Goal: Task Accomplishment & Management: Manage account settings

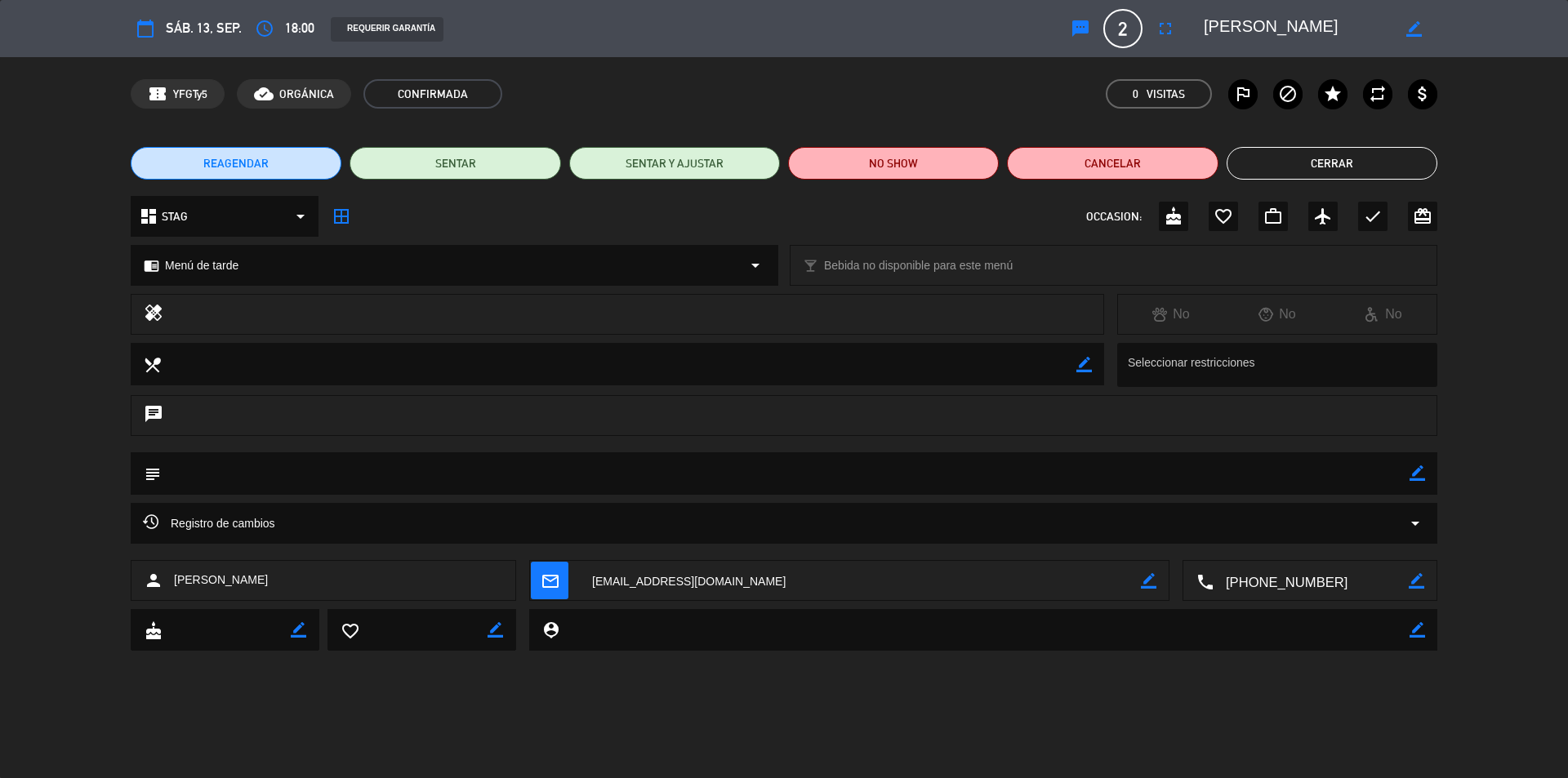
scroll to position [88, 0]
click at [1341, 149] on button "Cerrar" at bounding box center [1332, 163] width 211 height 32
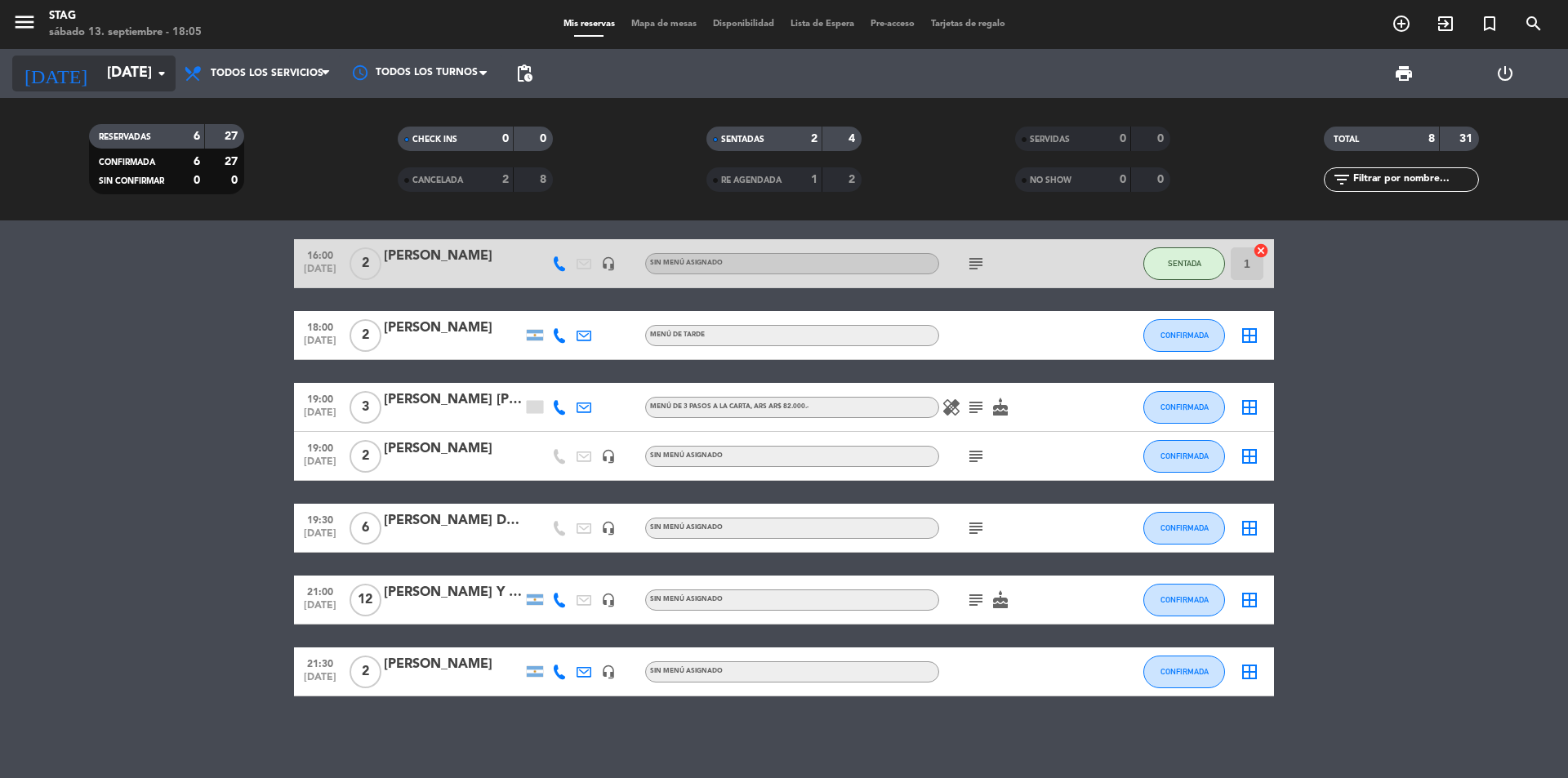
click at [99, 74] on input "[DATE]" at bounding box center [194, 73] width 190 height 32
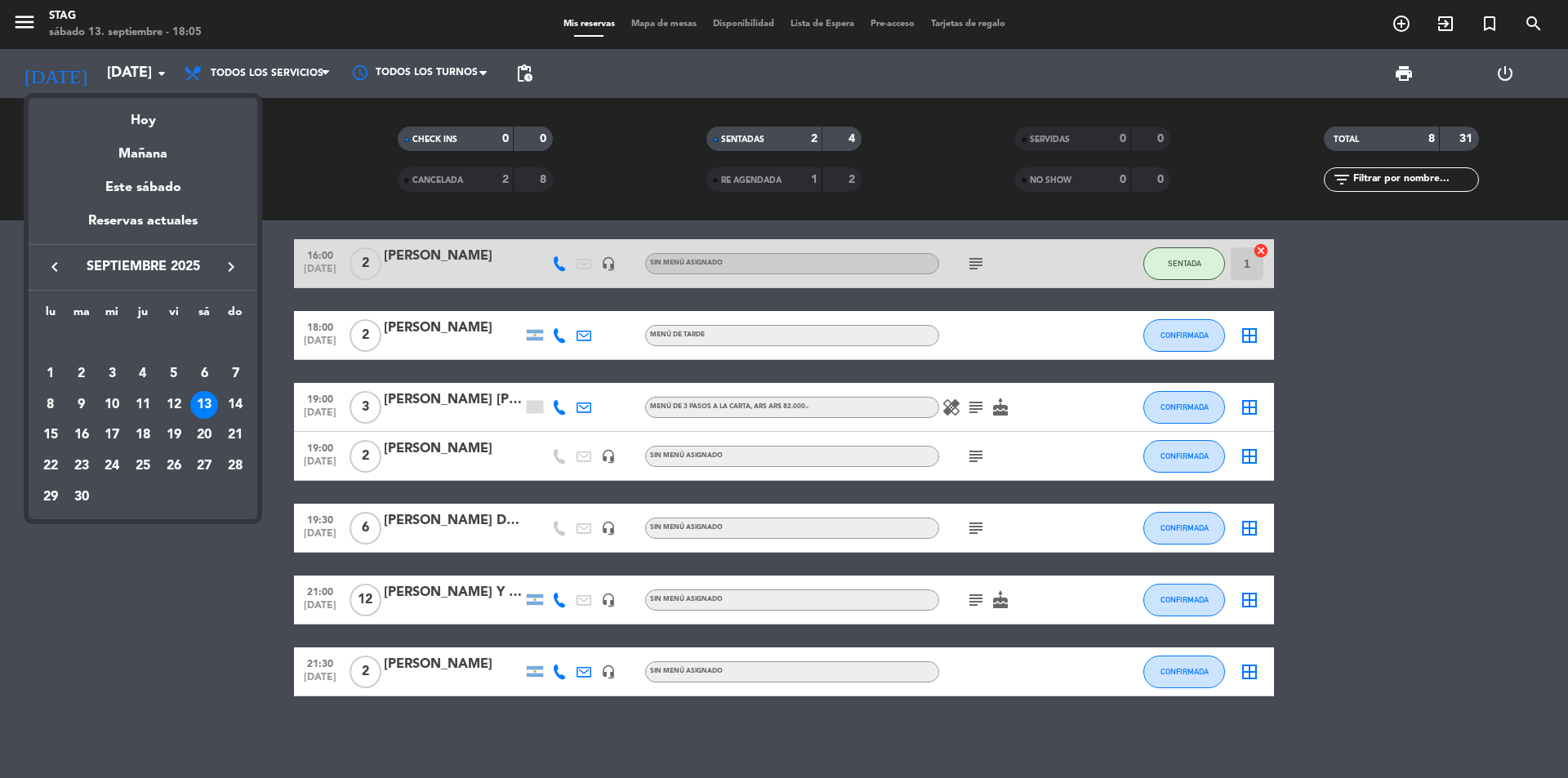
click at [1400, 24] on div at bounding box center [784, 389] width 1568 height 778
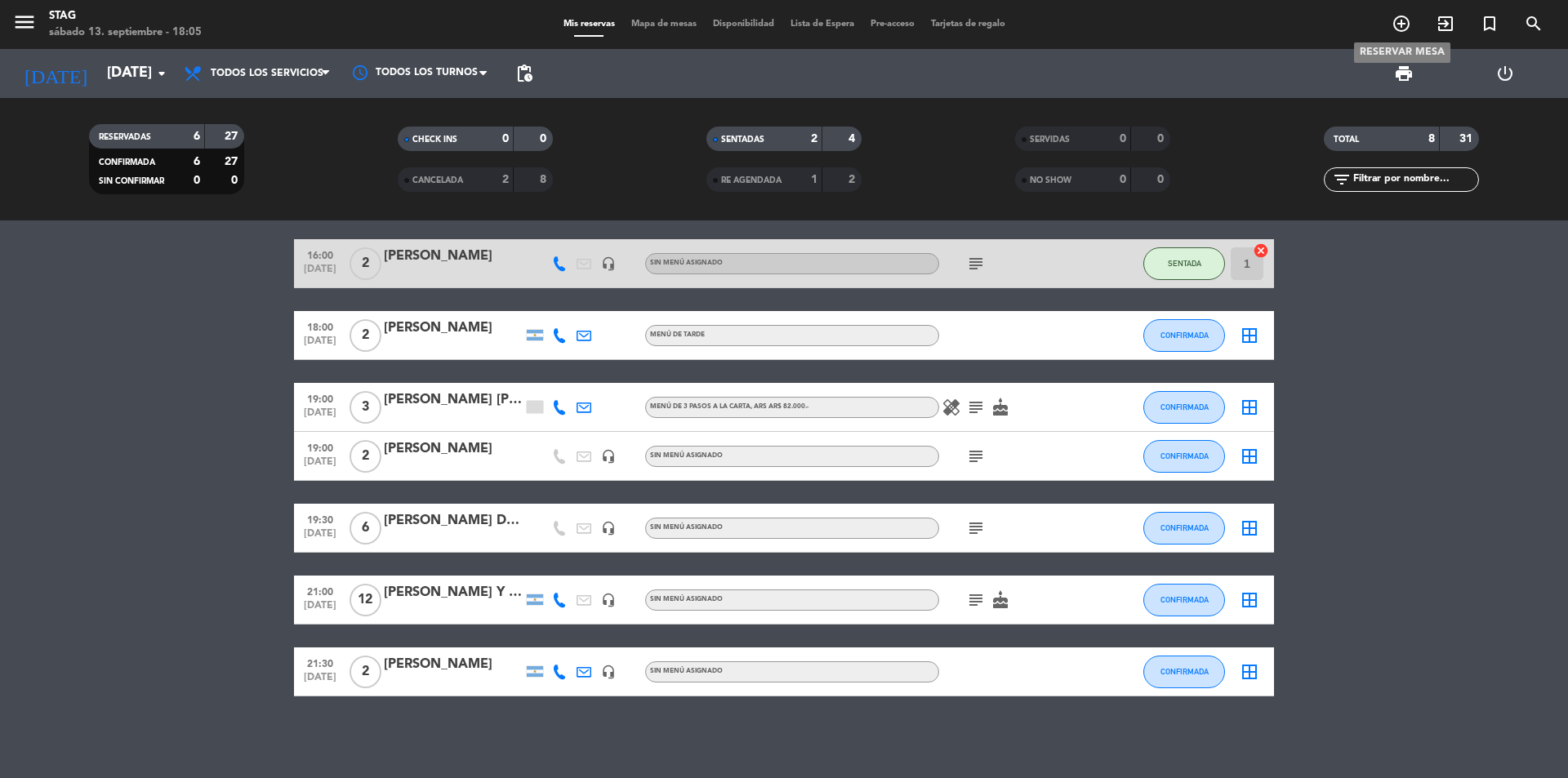
click at [1400, 24] on icon "add_circle_outline" at bounding box center [1401, 24] width 19 height 19
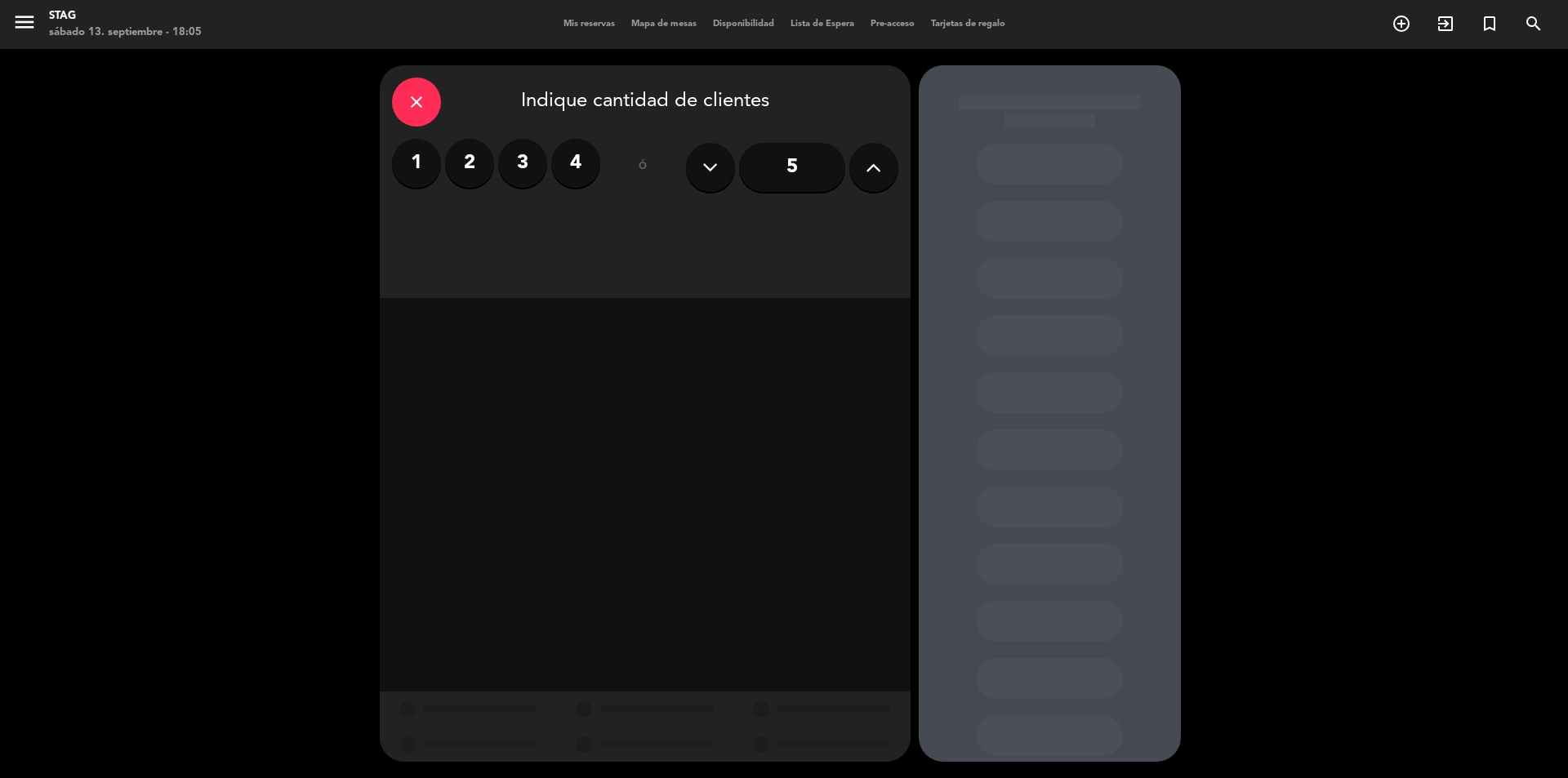
click at [411, 160] on label "1" at bounding box center [417, 163] width 49 height 49
click at [498, 227] on div "Brunch" at bounding box center [475, 223] width 166 height 32
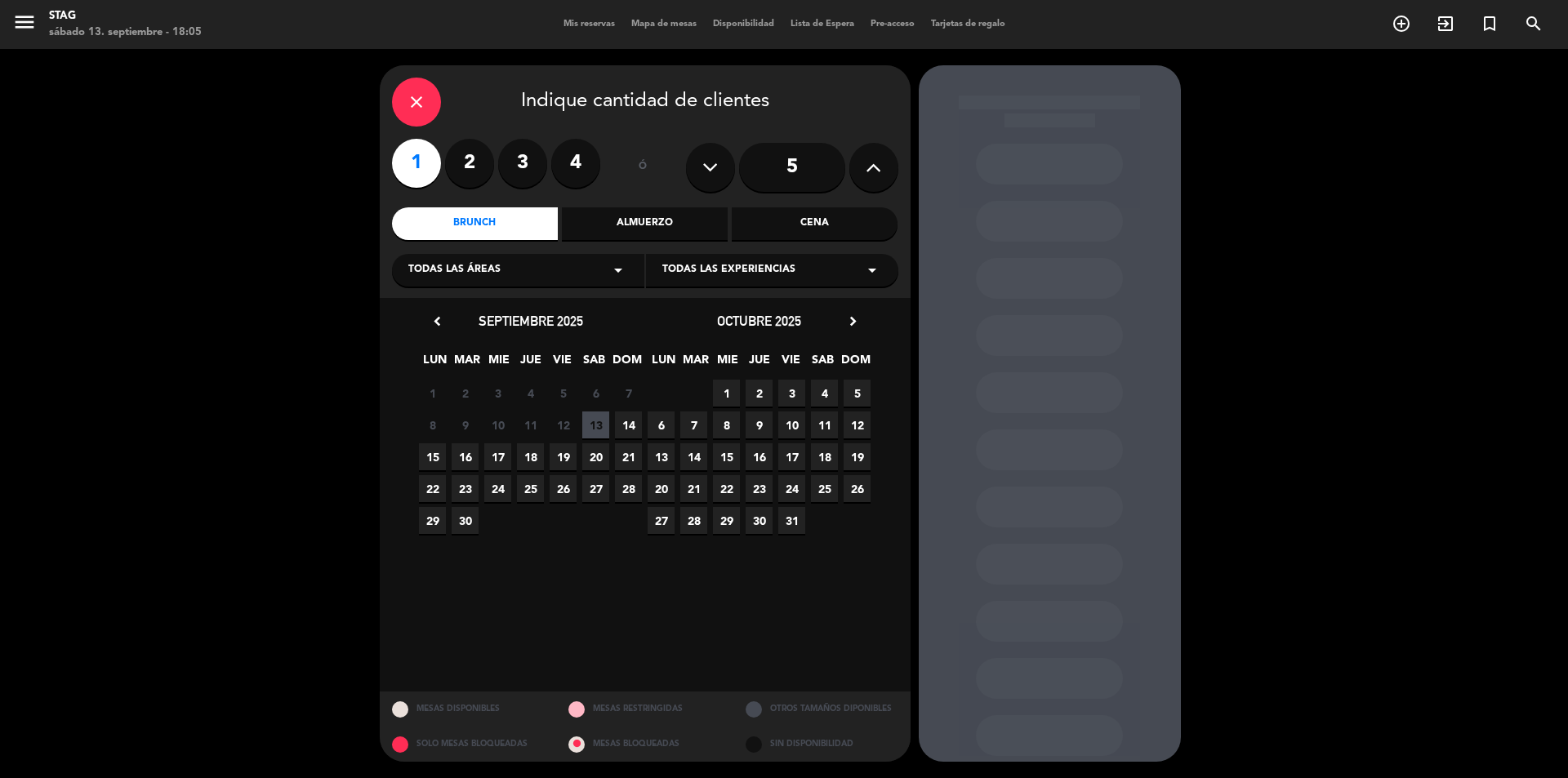
click at [634, 425] on span "14" at bounding box center [628, 425] width 27 height 27
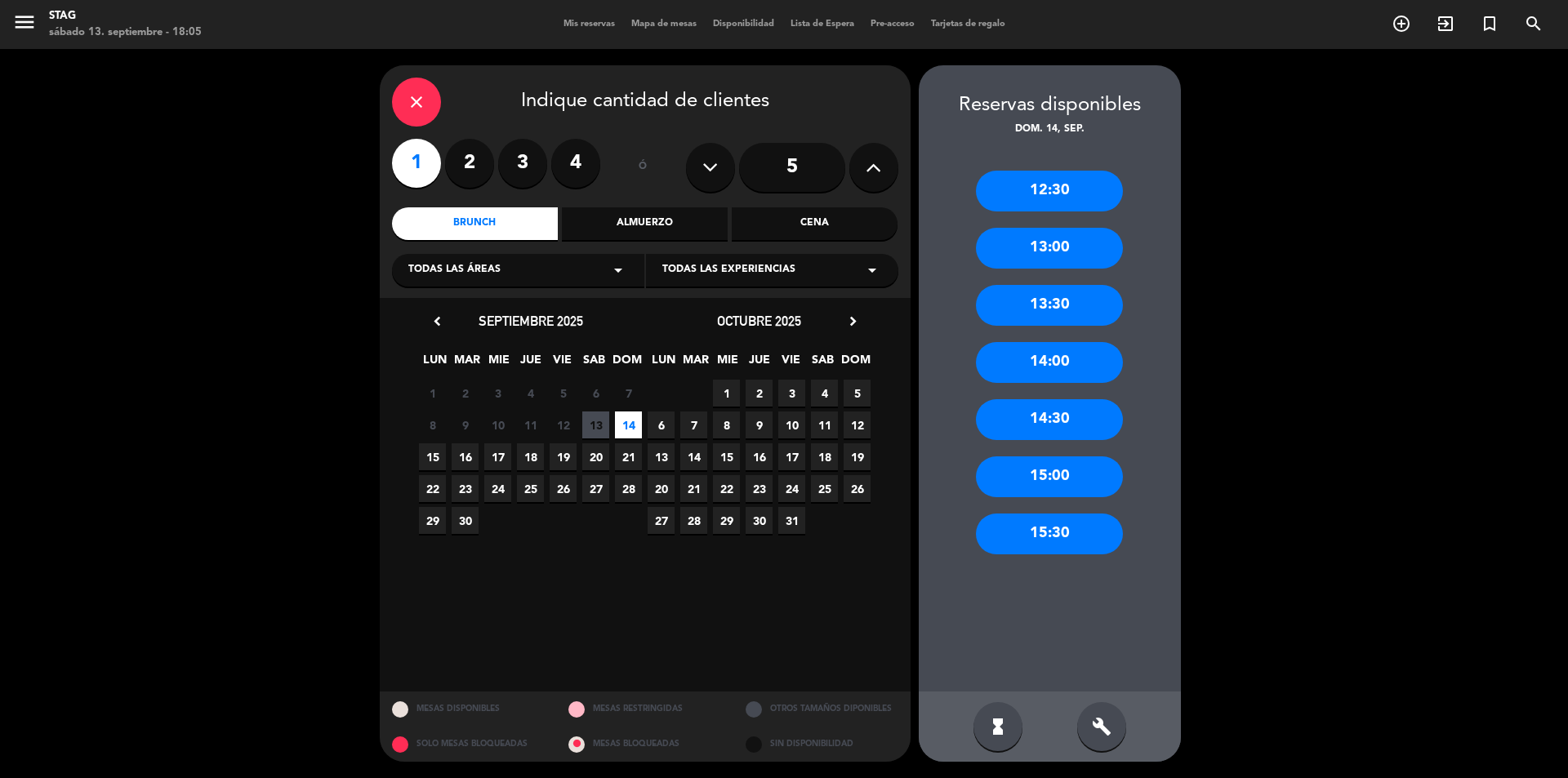
click at [1069, 197] on div "12:30" at bounding box center [1049, 191] width 147 height 41
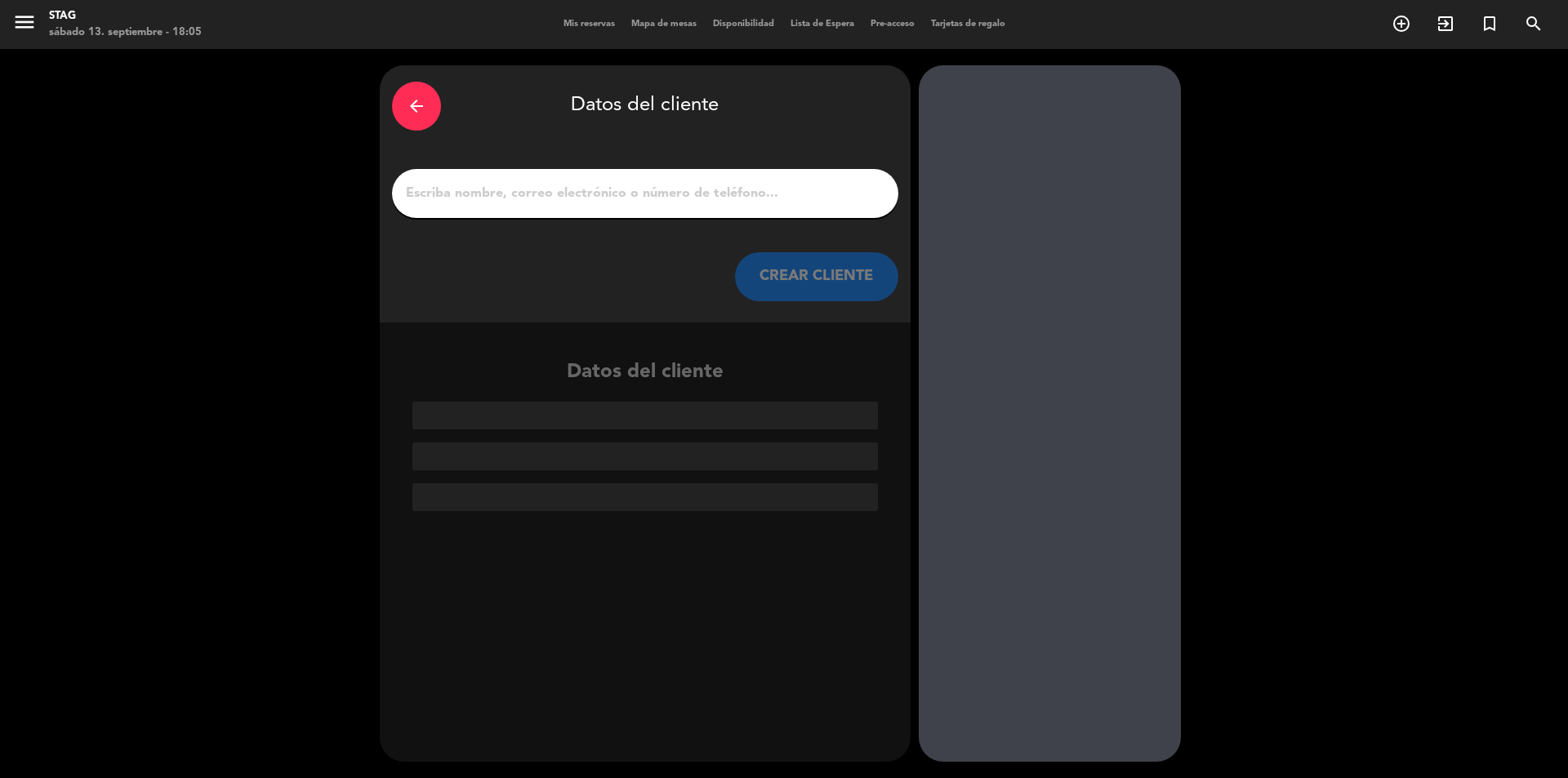
paste input "[PERSON_NAME]"
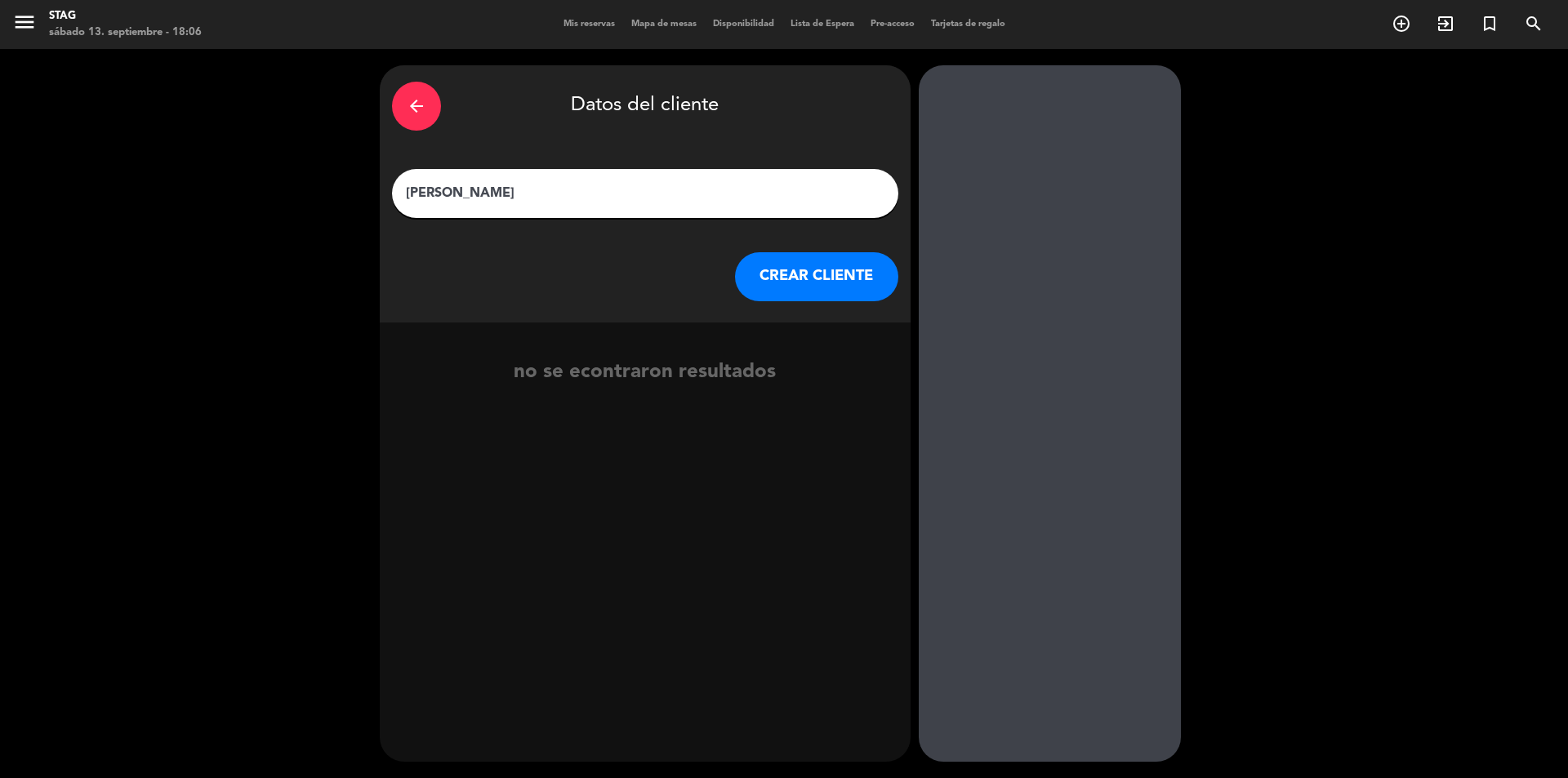
type input "[PERSON_NAME]"
click at [828, 279] on button "CREAR CLIENTE" at bounding box center [817, 277] width 163 height 49
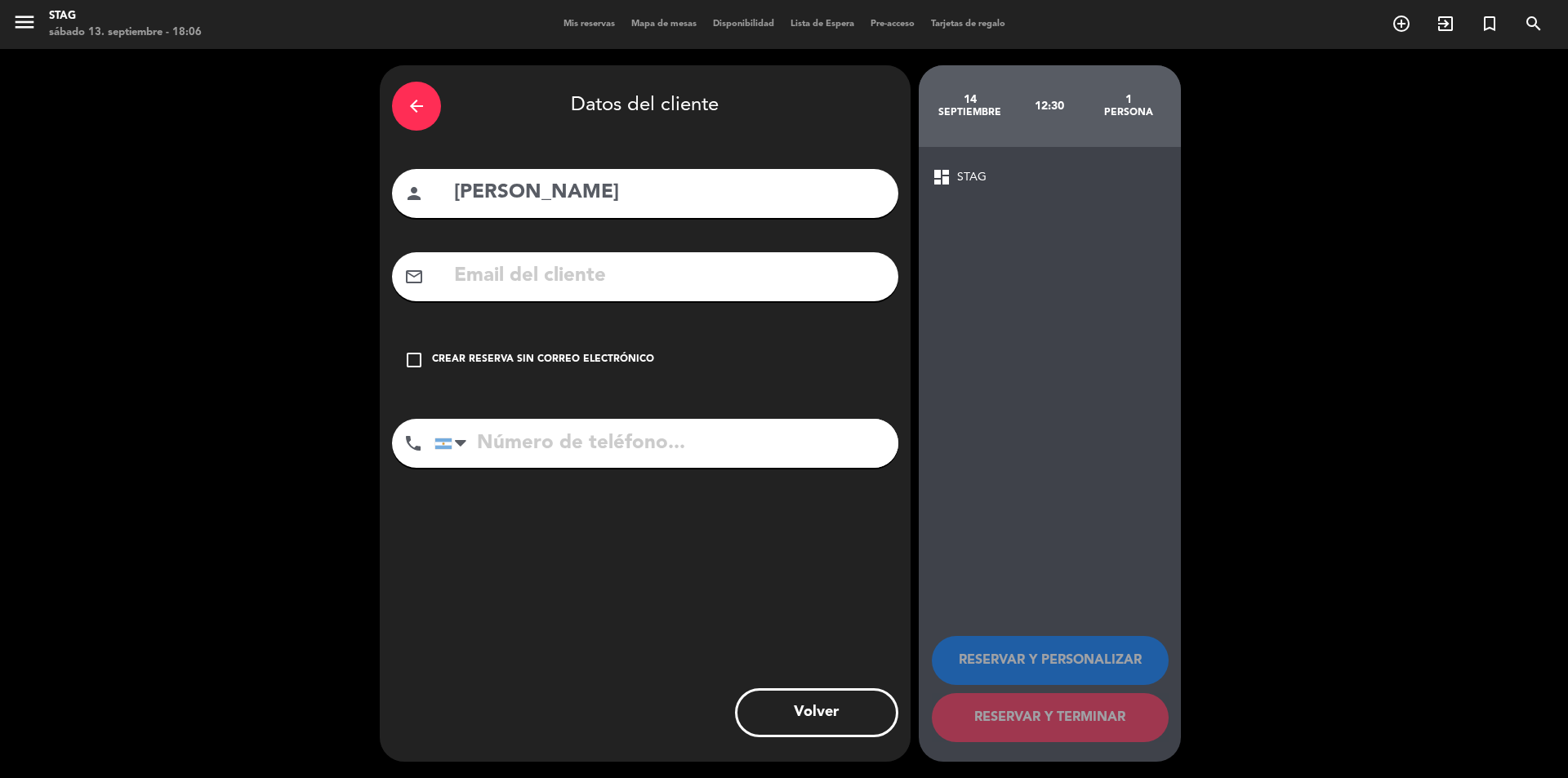
click at [408, 363] on icon "check_box_outline_blank" at bounding box center [414, 360] width 19 height 19
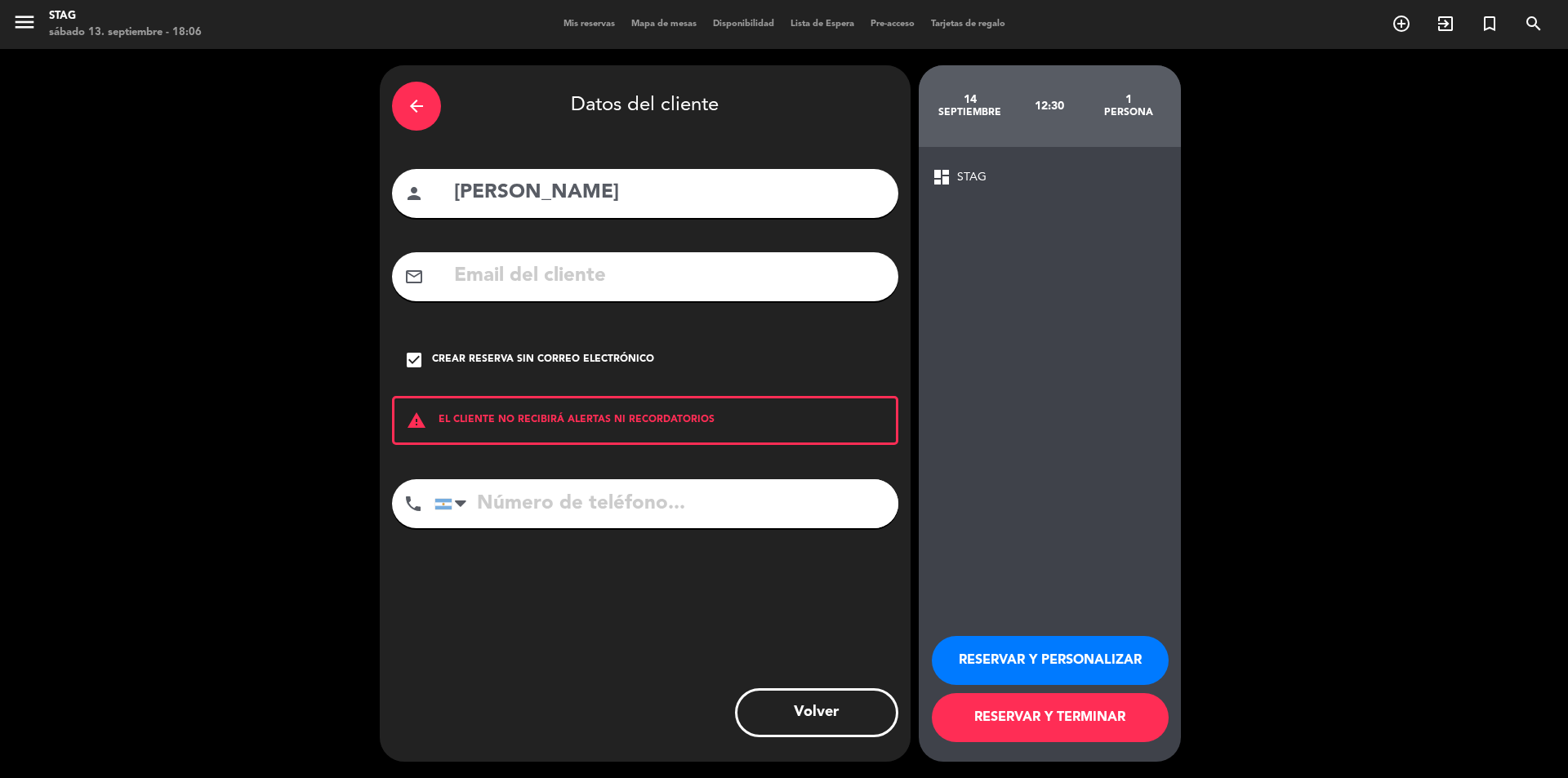
click at [1070, 710] on button "RESERVAR Y TERMINAR" at bounding box center [1050, 717] width 237 height 49
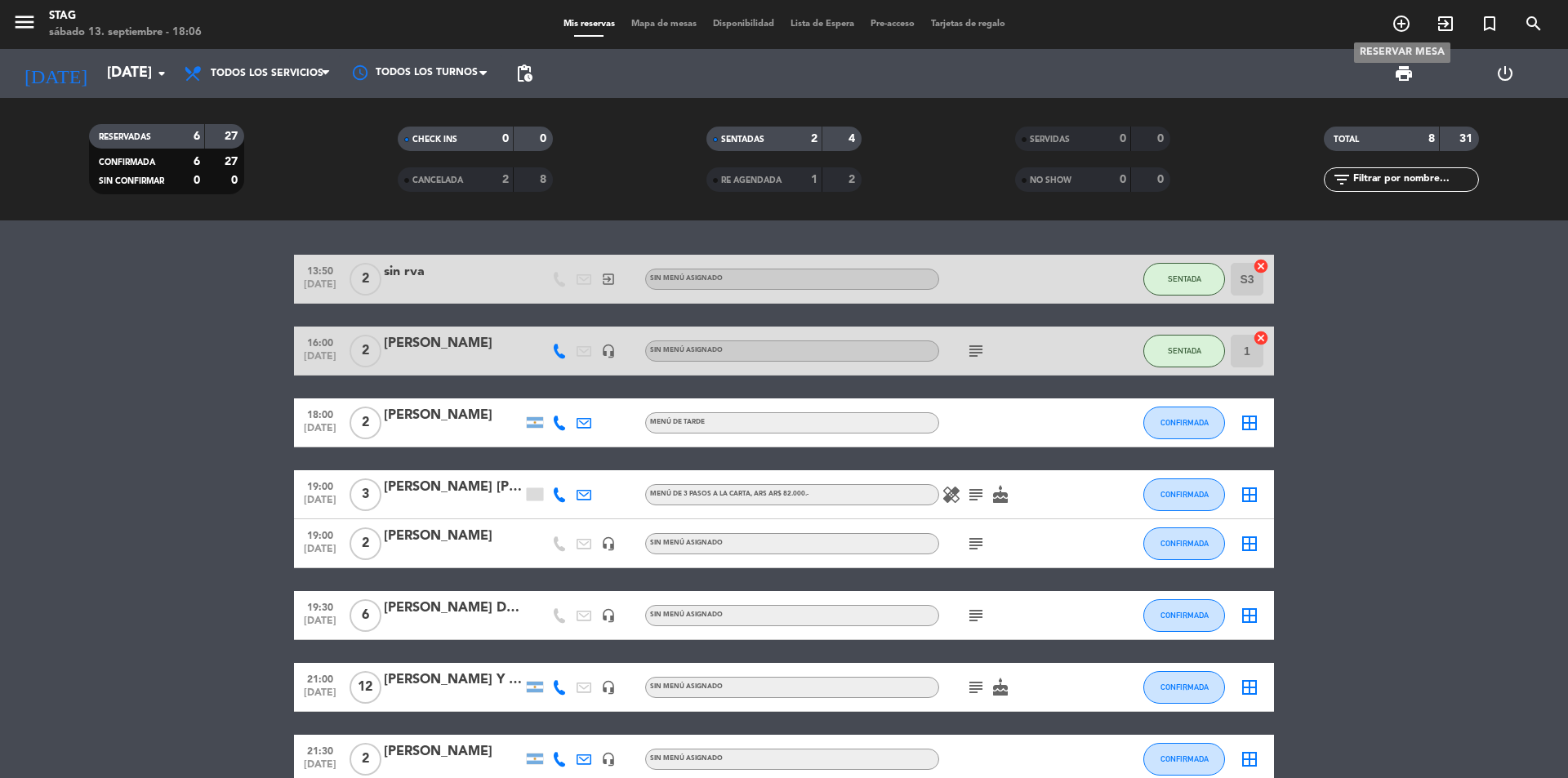
click at [1400, 28] on icon "add_circle_outline" at bounding box center [1401, 24] width 19 height 19
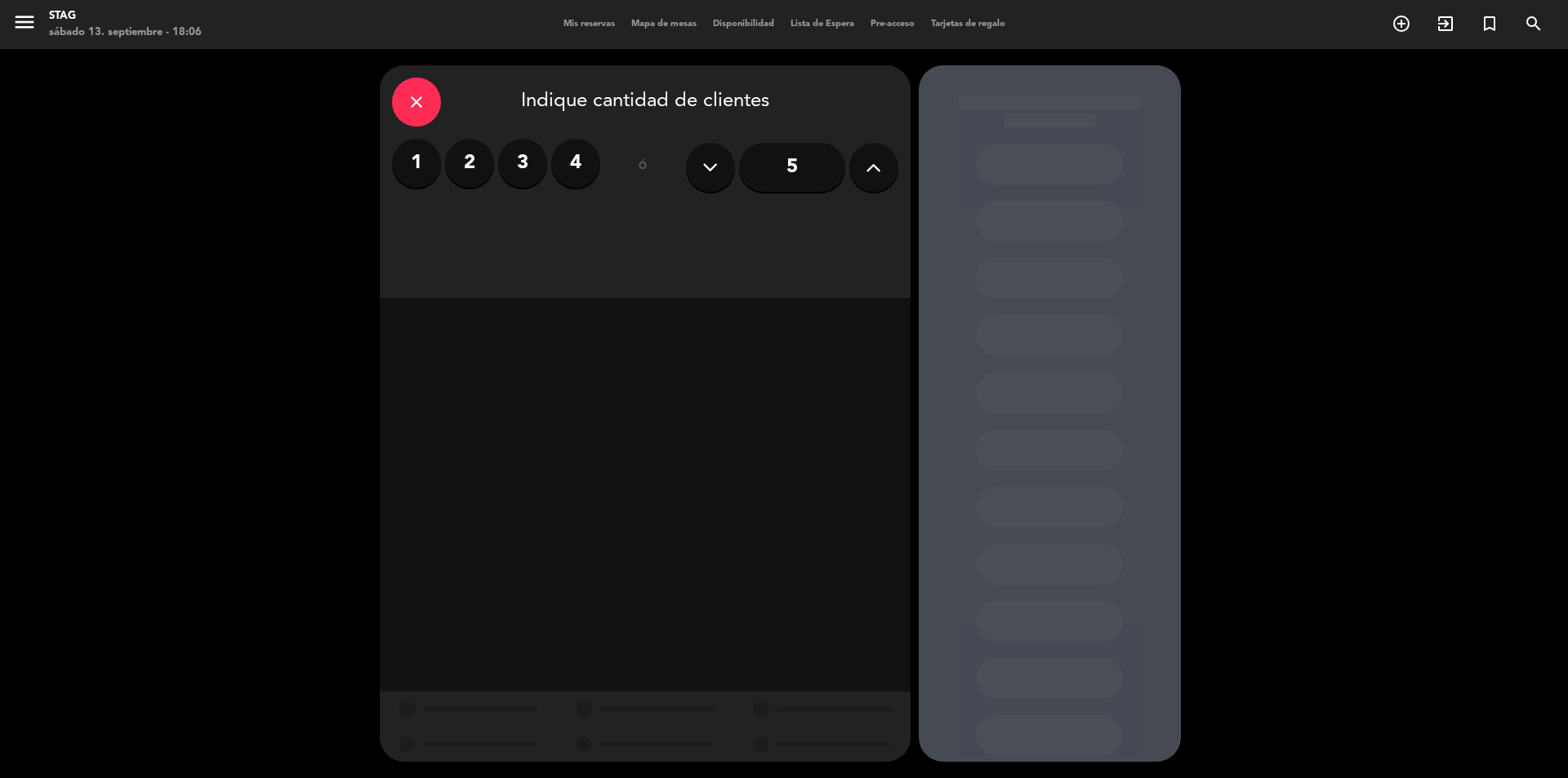
click at [485, 168] on label "2" at bounding box center [469, 163] width 49 height 49
click at [677, 228] on div "Almuerzo" at bounding box center [644, 223] width 166 height 32
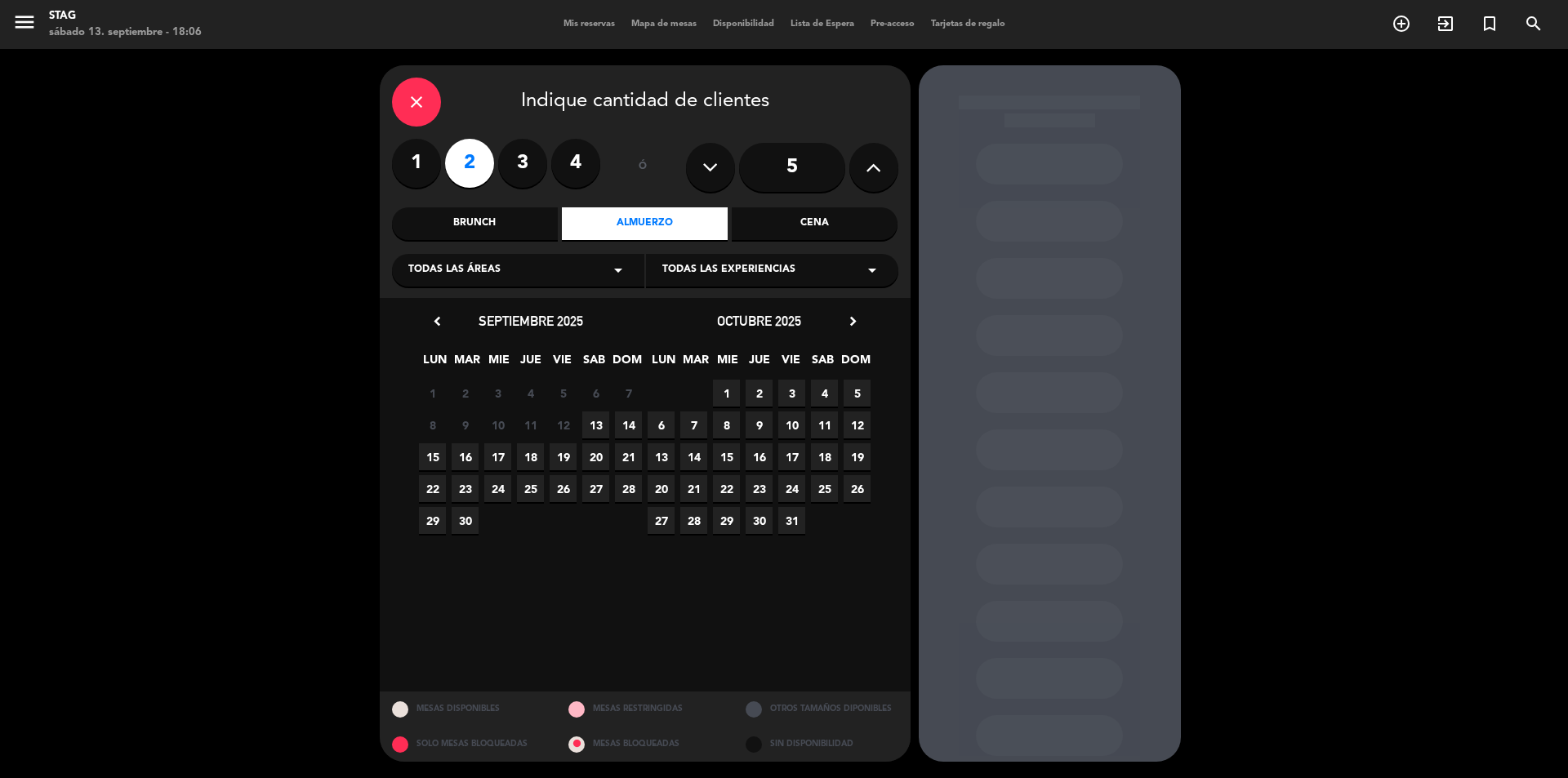
click at [591, 419] on span "13" at bounding box center [596, 425] width 27 height 27
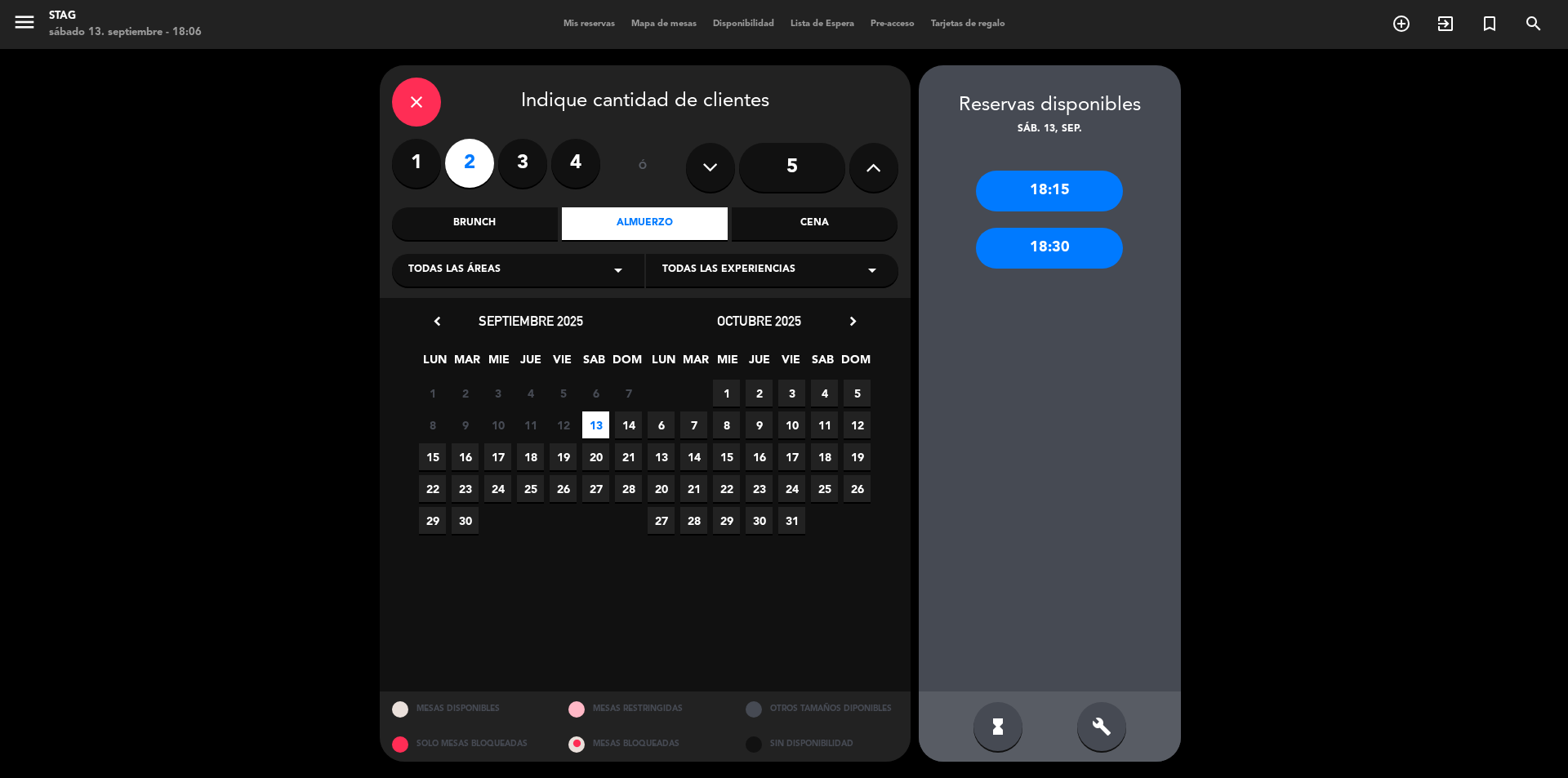
click at [1033, 189] on div "18:15" at bounding box center [1049, 191] width 147 height 41
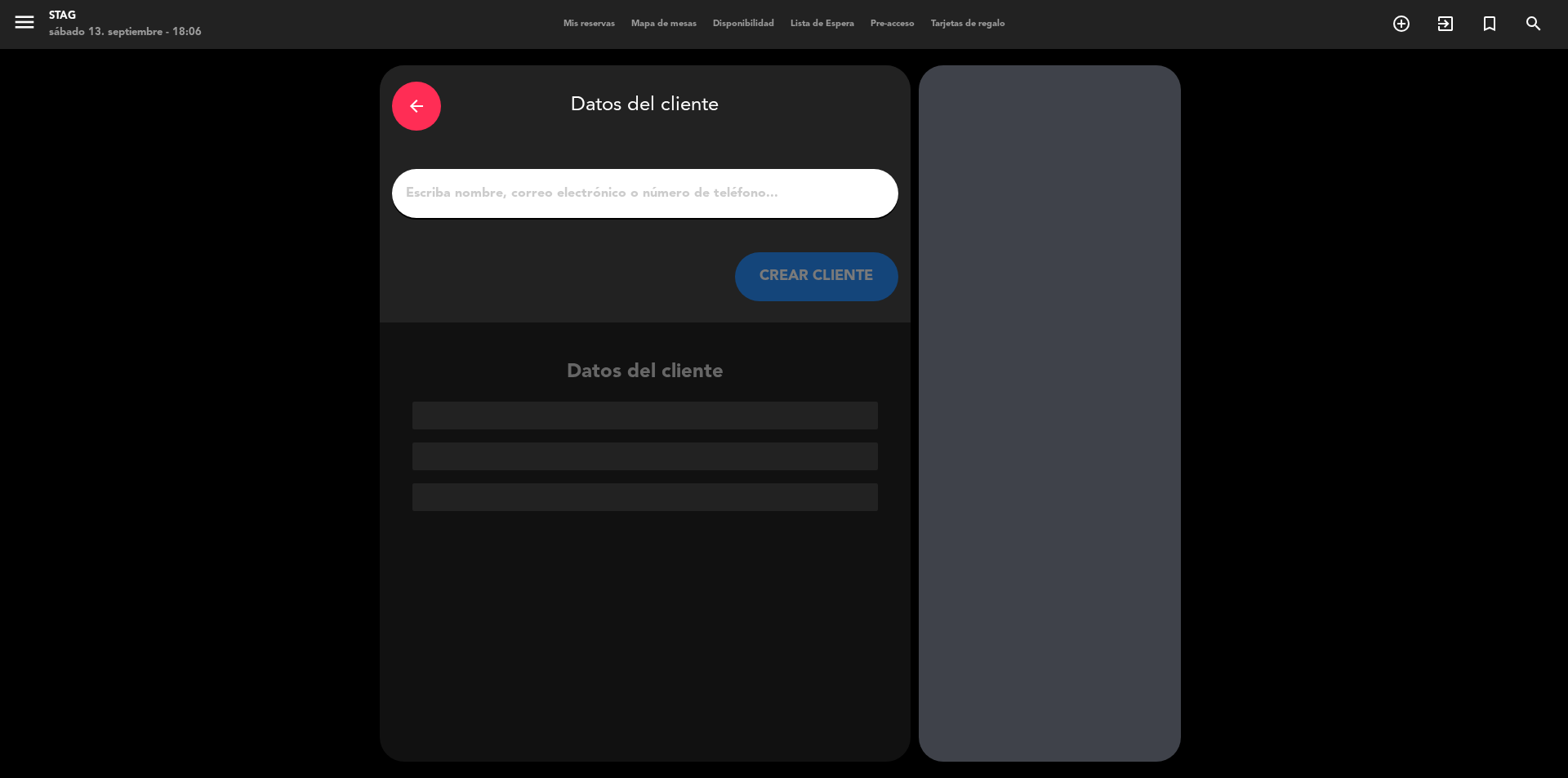
click at [459, 188] on input "1" at bounding box center [645, 194] width 482 height 23
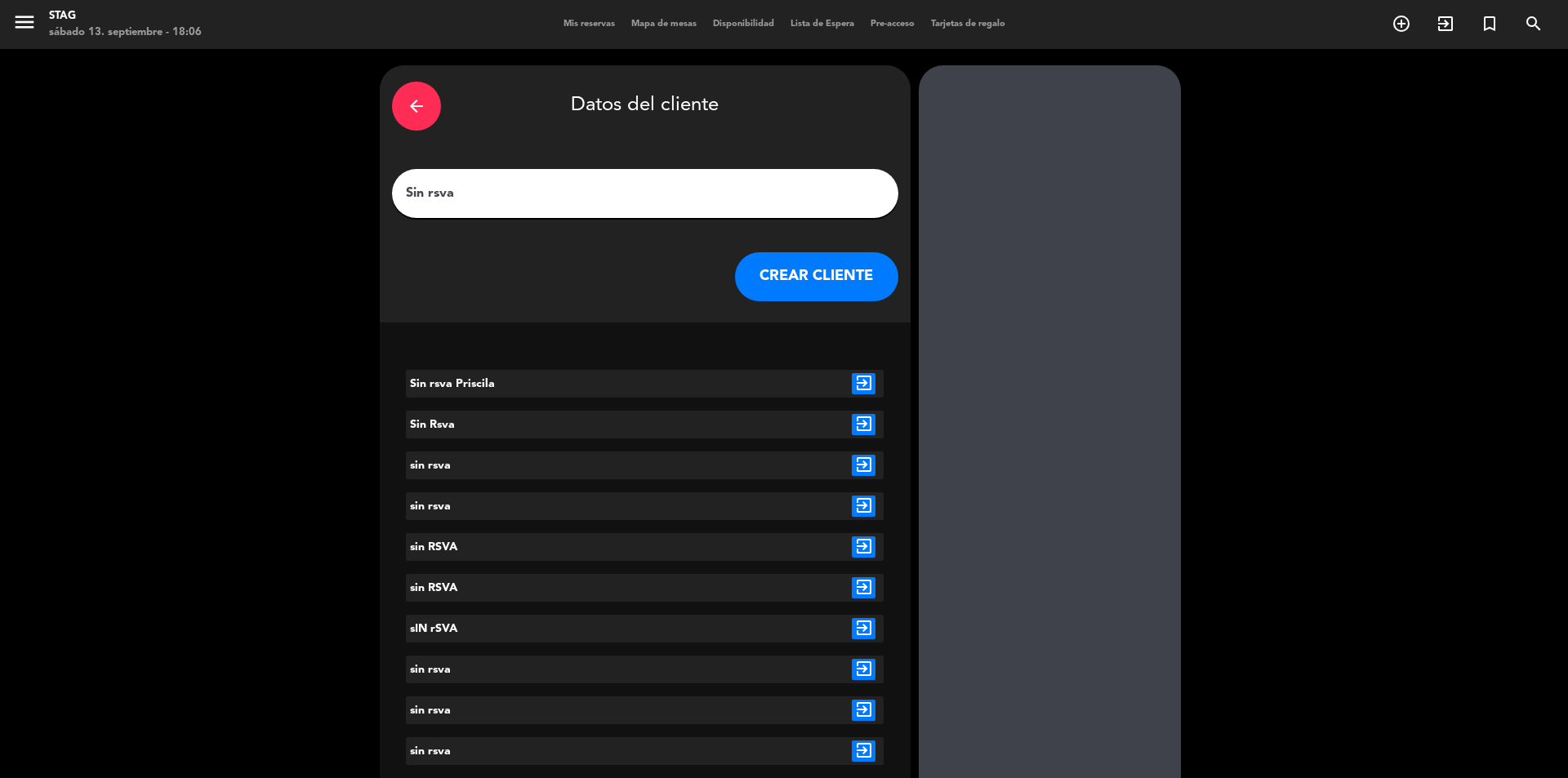
type input "Sin rsva"
click at [841, 283] on button "CREAR CLIENTE" at bounding box center [817, 277] width 163 height 49
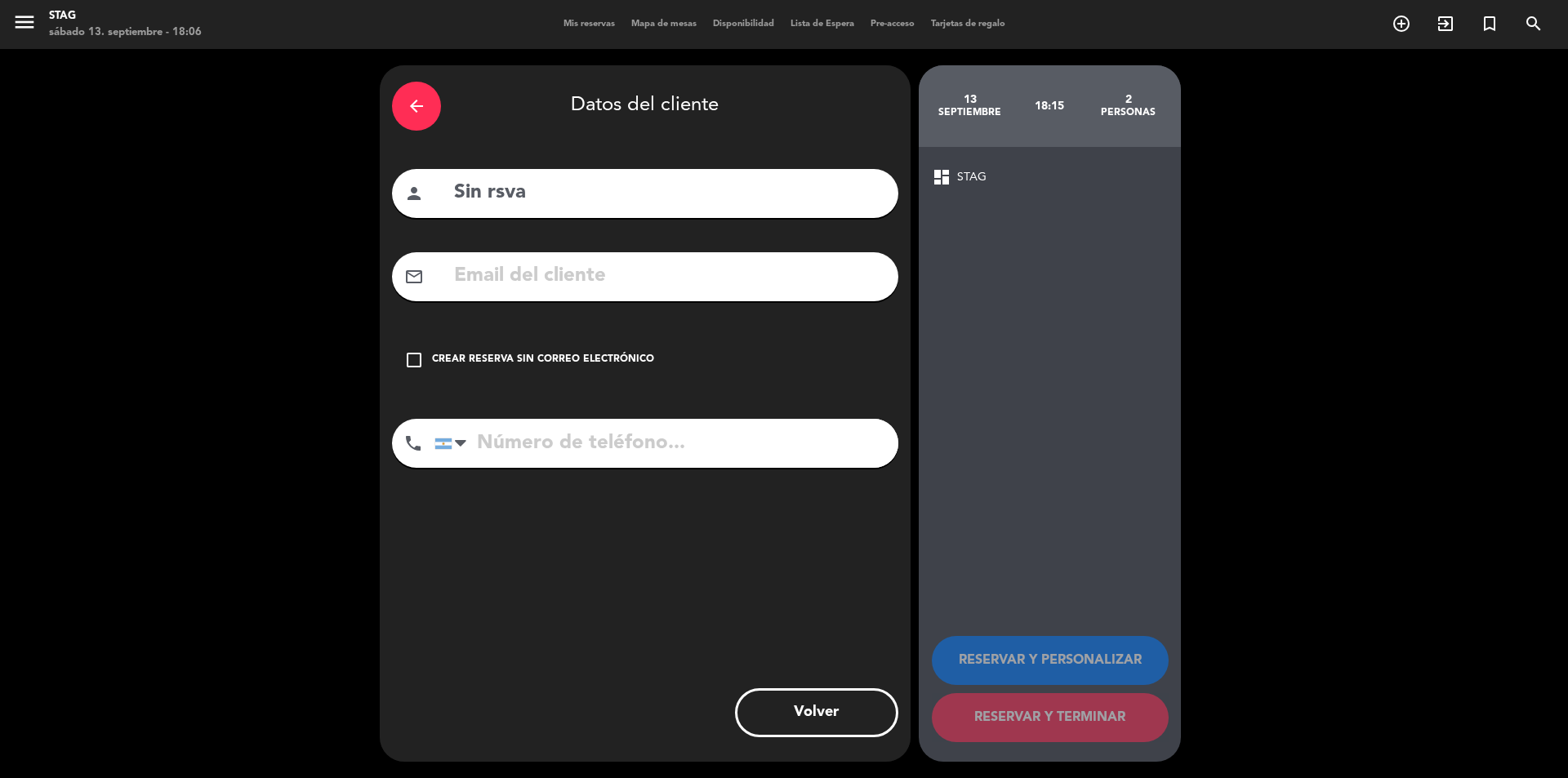
click at [412, 370] on div "check_box_outline_blank Crear reserva sin correo electrónico" at bounding box center [645, 360] width 506 height 49
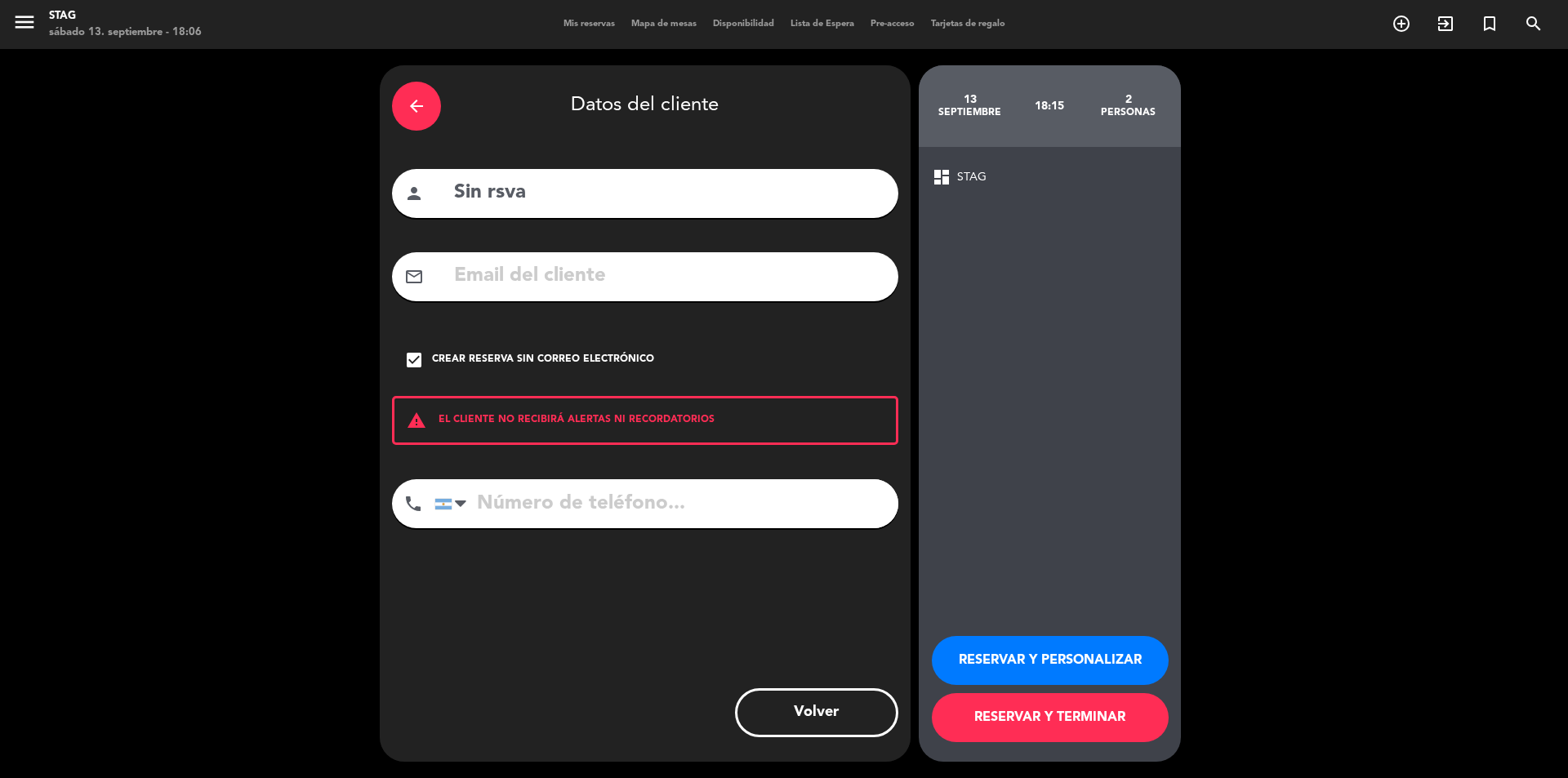
click at [1081, 667] on button "RESERVAR Y PERSONALIZAR" at bounding box center [1050, 660] width 237 height 49
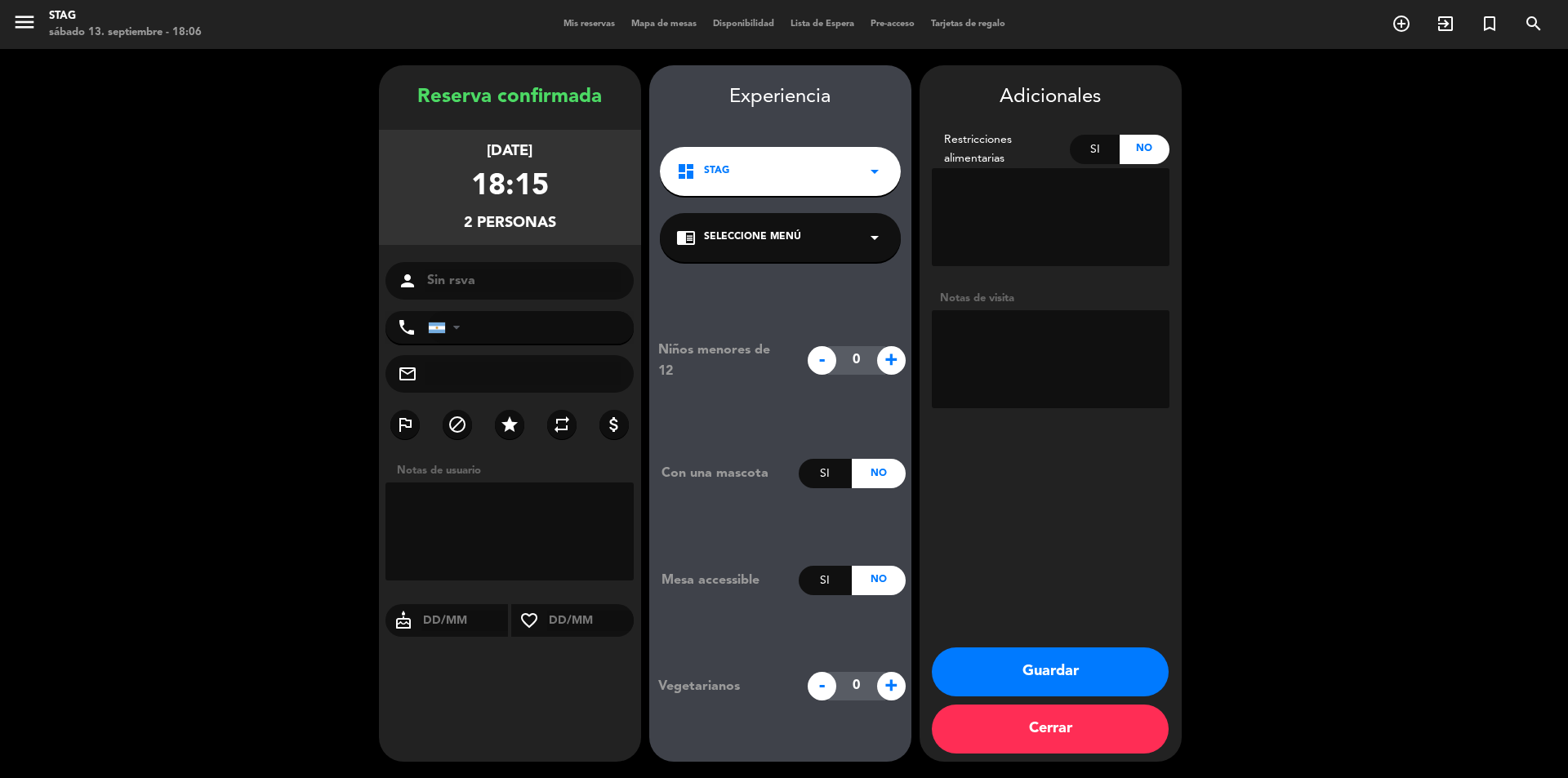
click at [1074, 679] on button "Guardar" at bounding box center [1050, 672] width 237 height 49
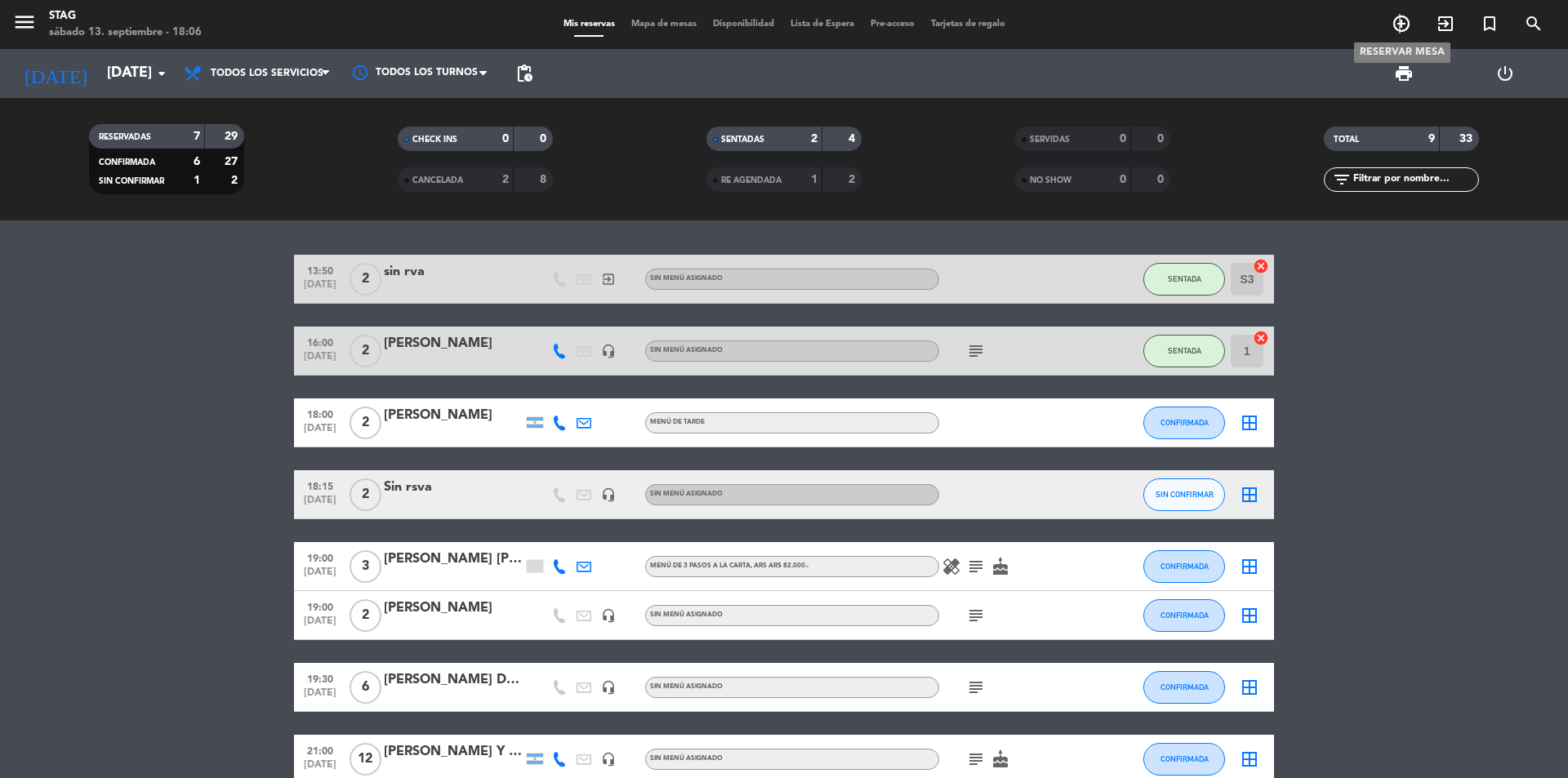
click at [1400, 25] on icon "add_circle_outline" at bounding box center [1401, 24] width 19 height 19
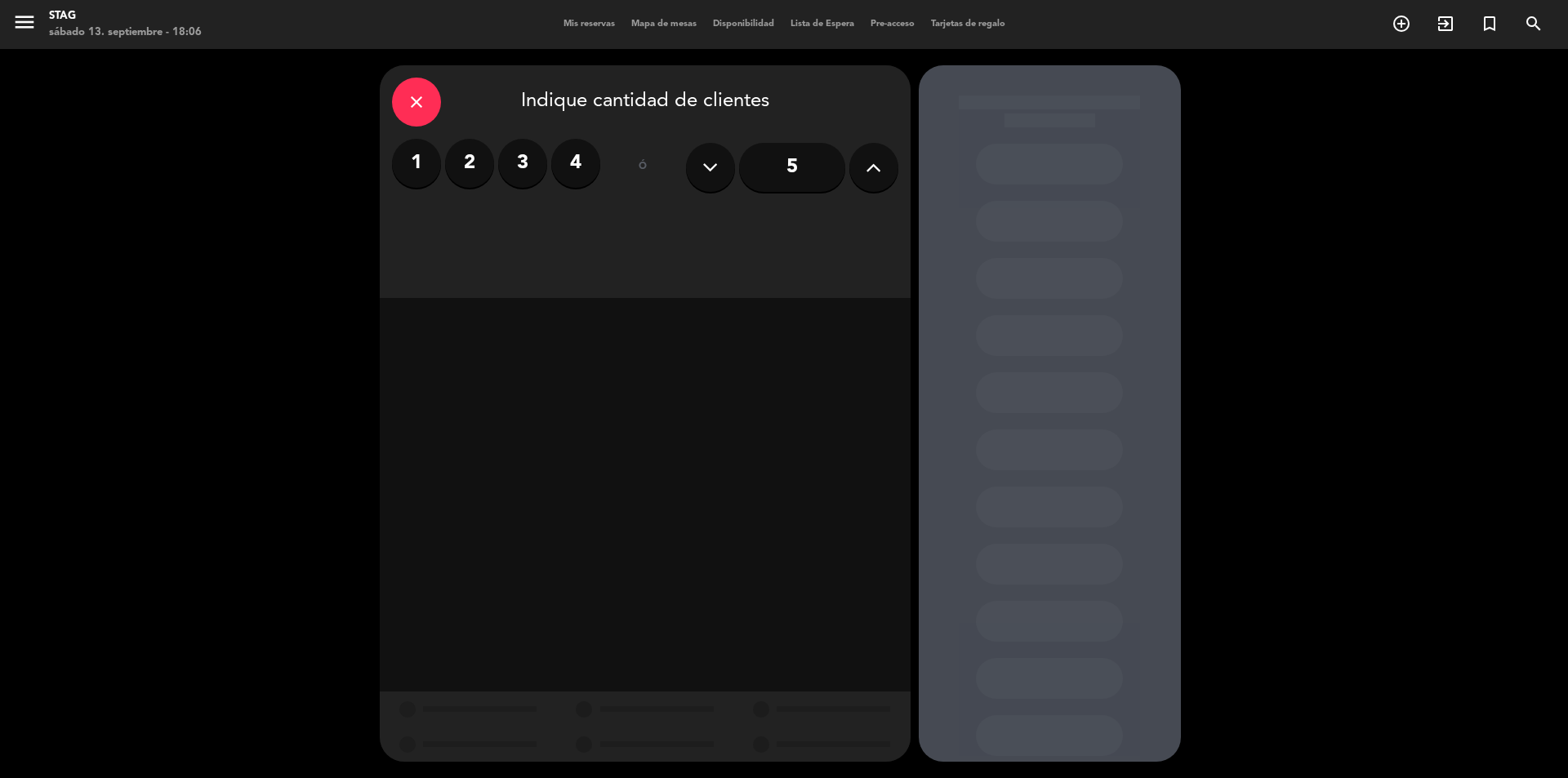
click at [584, 157] on label "4" at bounding box center [576, 163] width 49 height 49
click at [599, 226] on div "Almuerzo" at bounding box center [644, 223] width 166 height 32
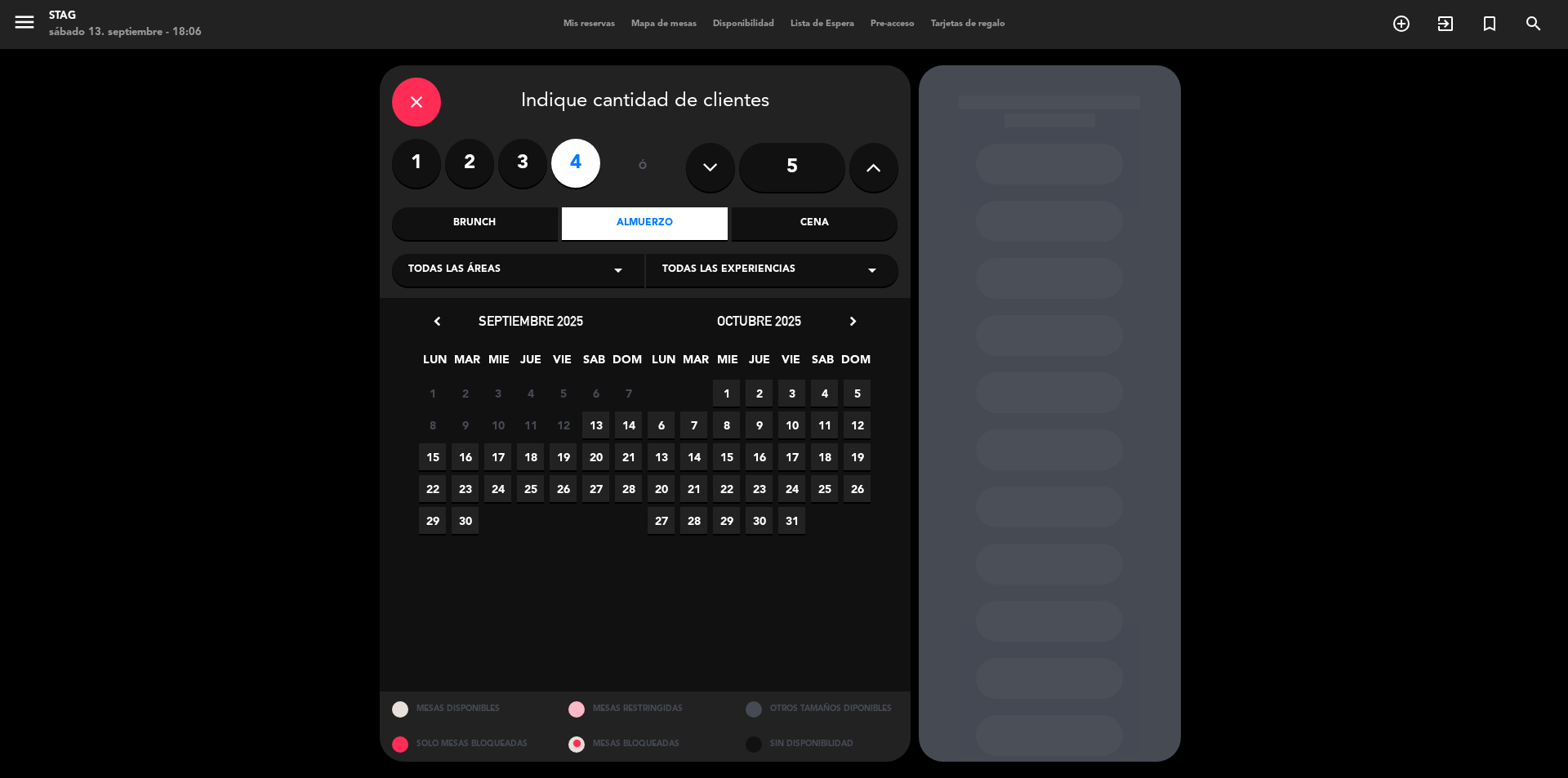
click at [595, 422] on span "13" at bounding box center [596, 425] width 27 height 27
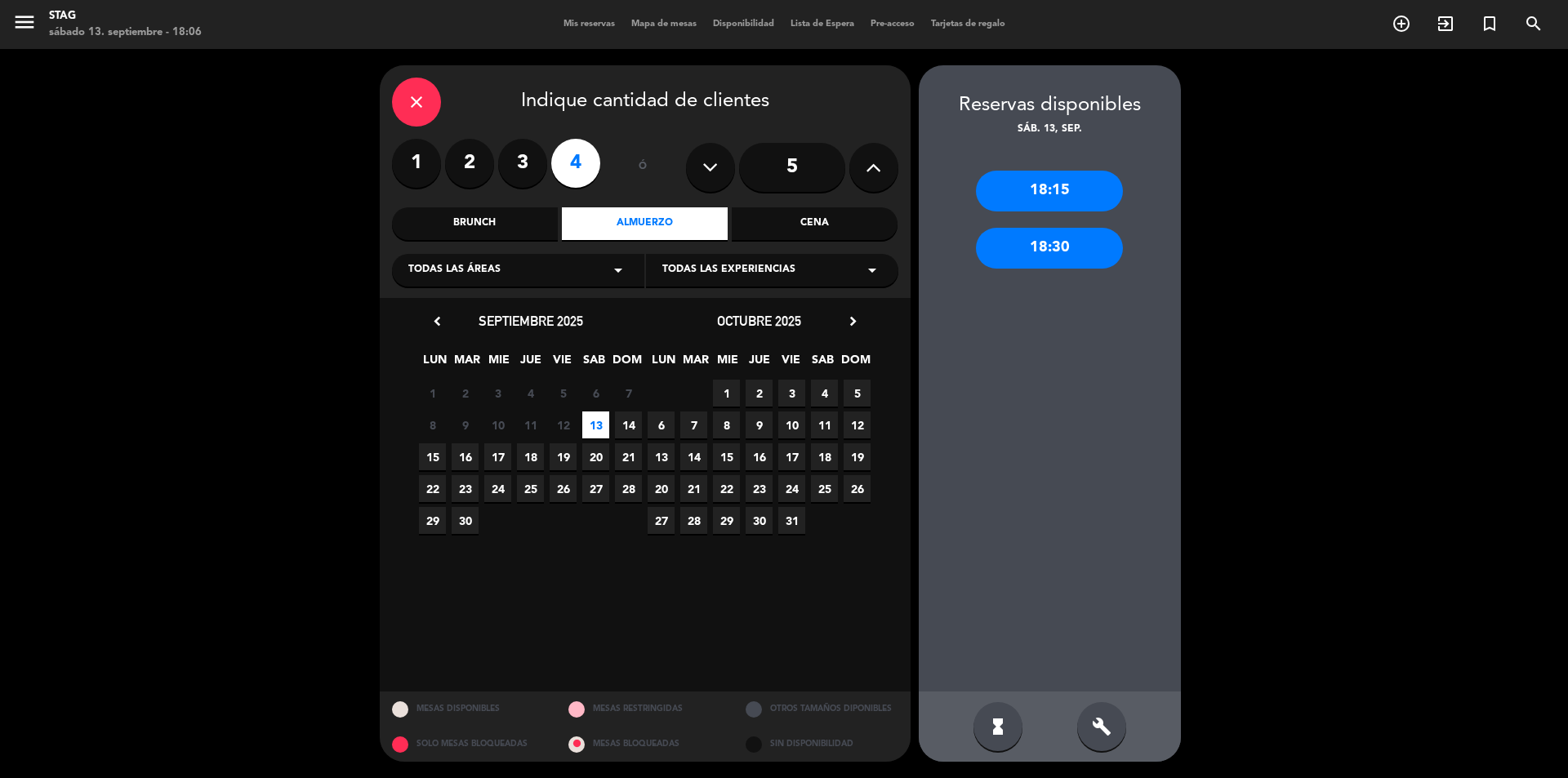
click at [1046, 205] on div "18:15" at bounding box center [1049, 191] width 147 height 41
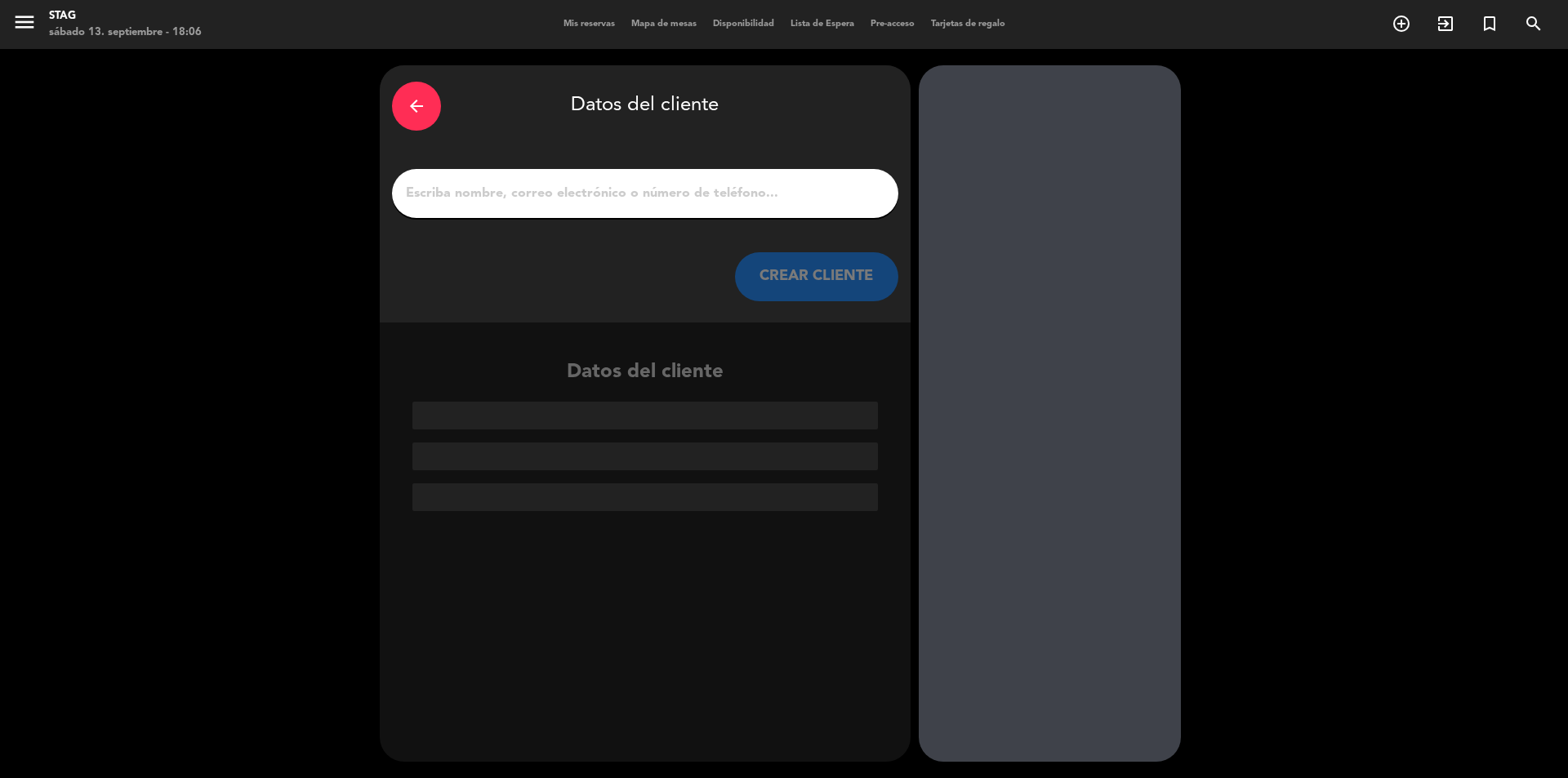
click at [520, 195] on input "1" at bounding box center [645, 194] width 482 height 23
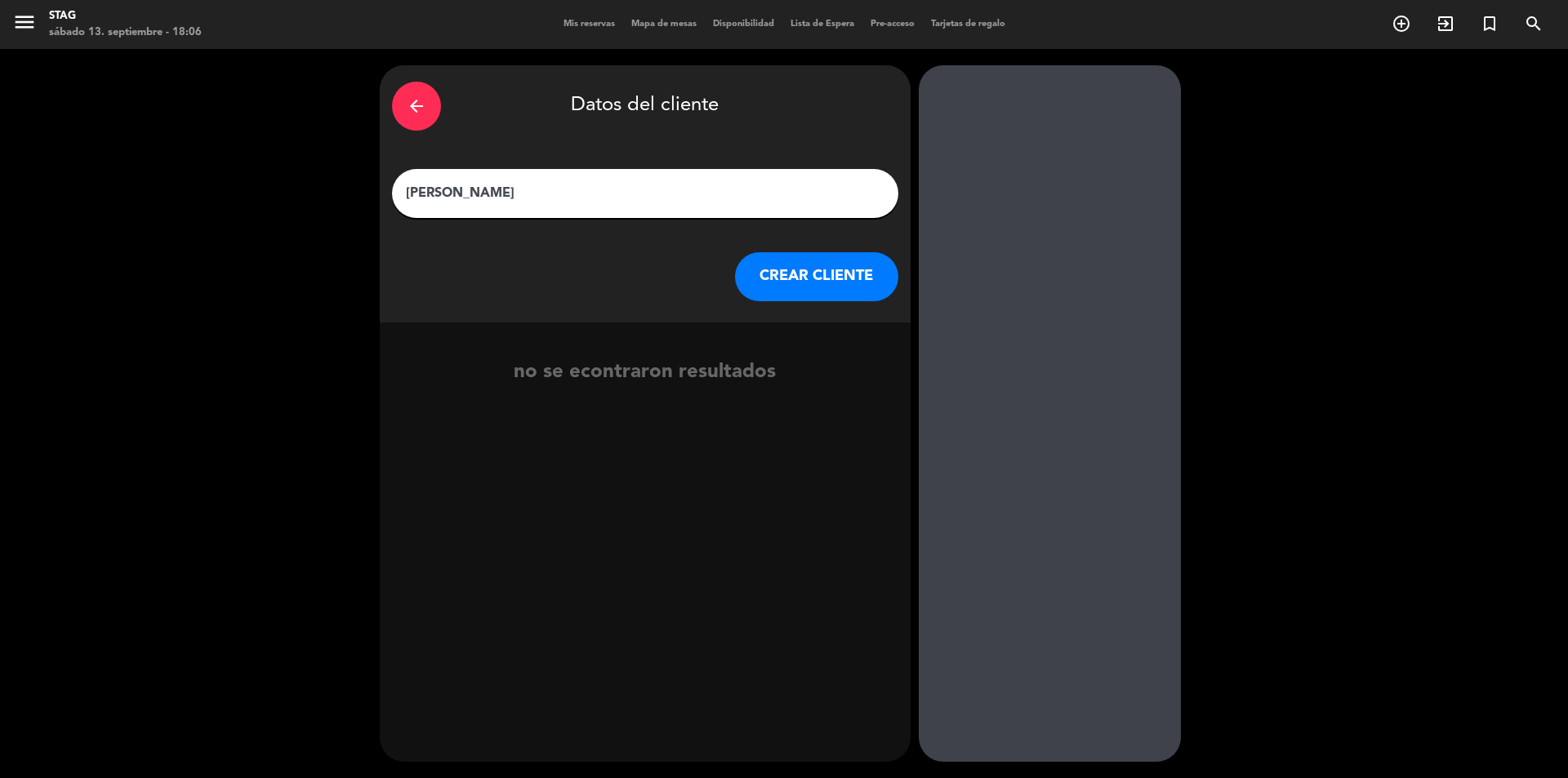
type input "[PERSON_NAME]"
click at [862, 264] on button "CREAR CLIENTE" at bounding box center [817, 277] width 163 height 49
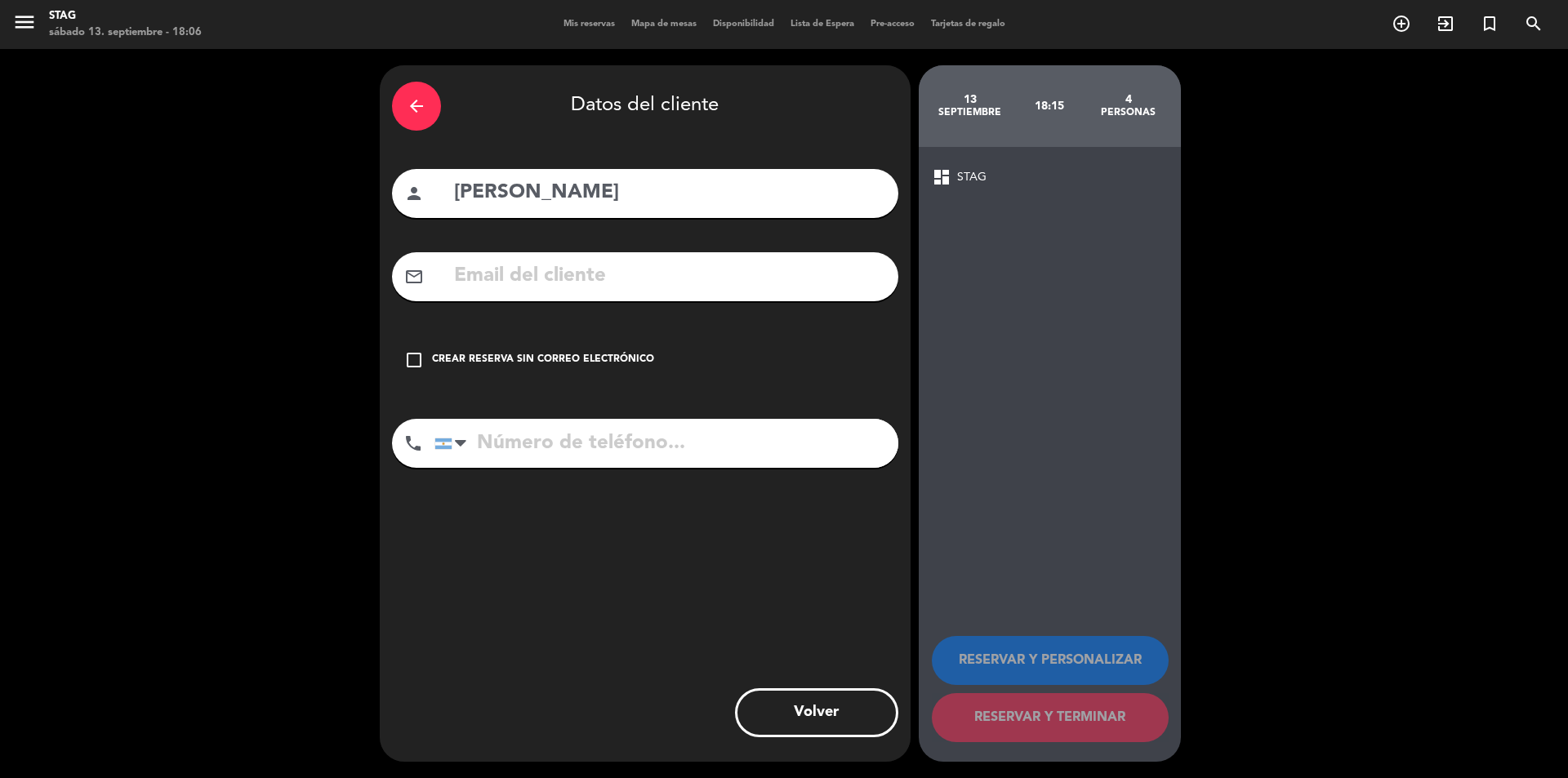
drag, startPoint x: 421, startPoint y: 360, endPoint x: 436, endPoint y: 360, distance: 15.0
click at [420, 360] on icon "check_box_outline_blank" at bounding box center [414, 360] width 19 height 19
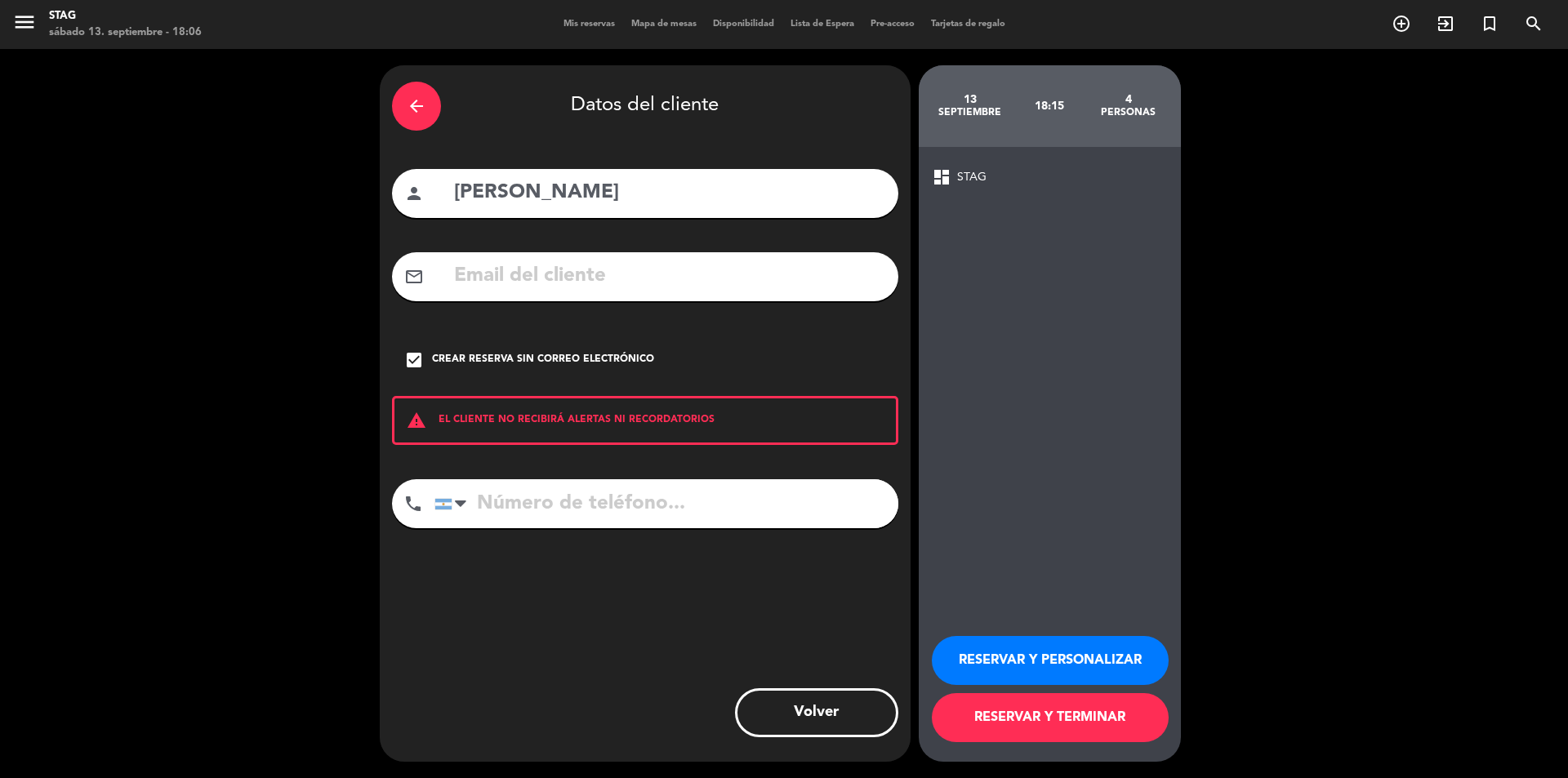
drag, startPoint x: 1071, startPoint y: 719, endPoint x: 1087, endPoint y: 715, distance: 16.5
click at [1073, 719] on button "RESERVAR Y TERMINAR" at bounding box center [1050, 717] width 237 height 49
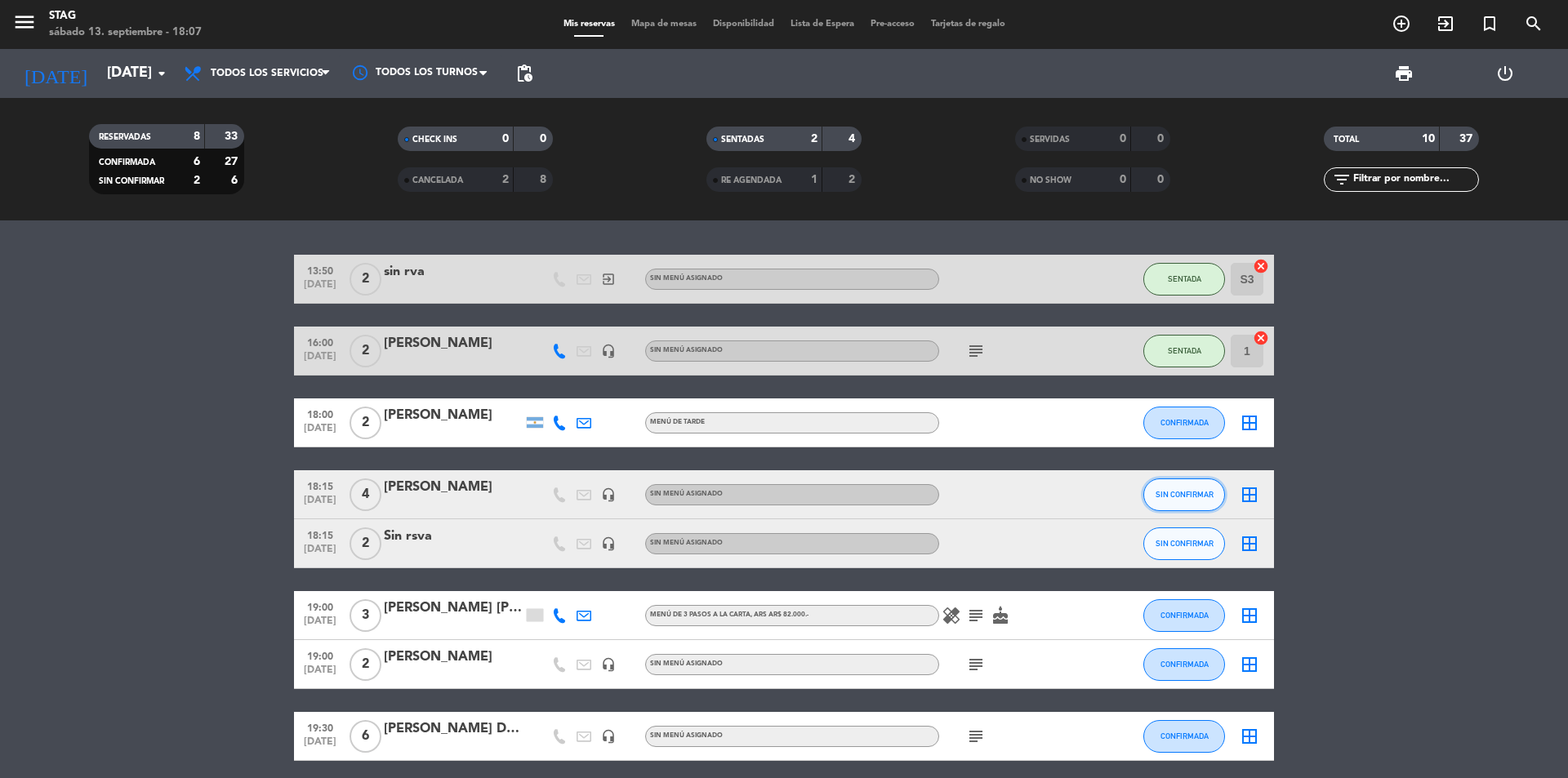
click at [1198, 496] on span "SIN CONFIRMAR" at bounding box center [1185, 494] width 58 height 9
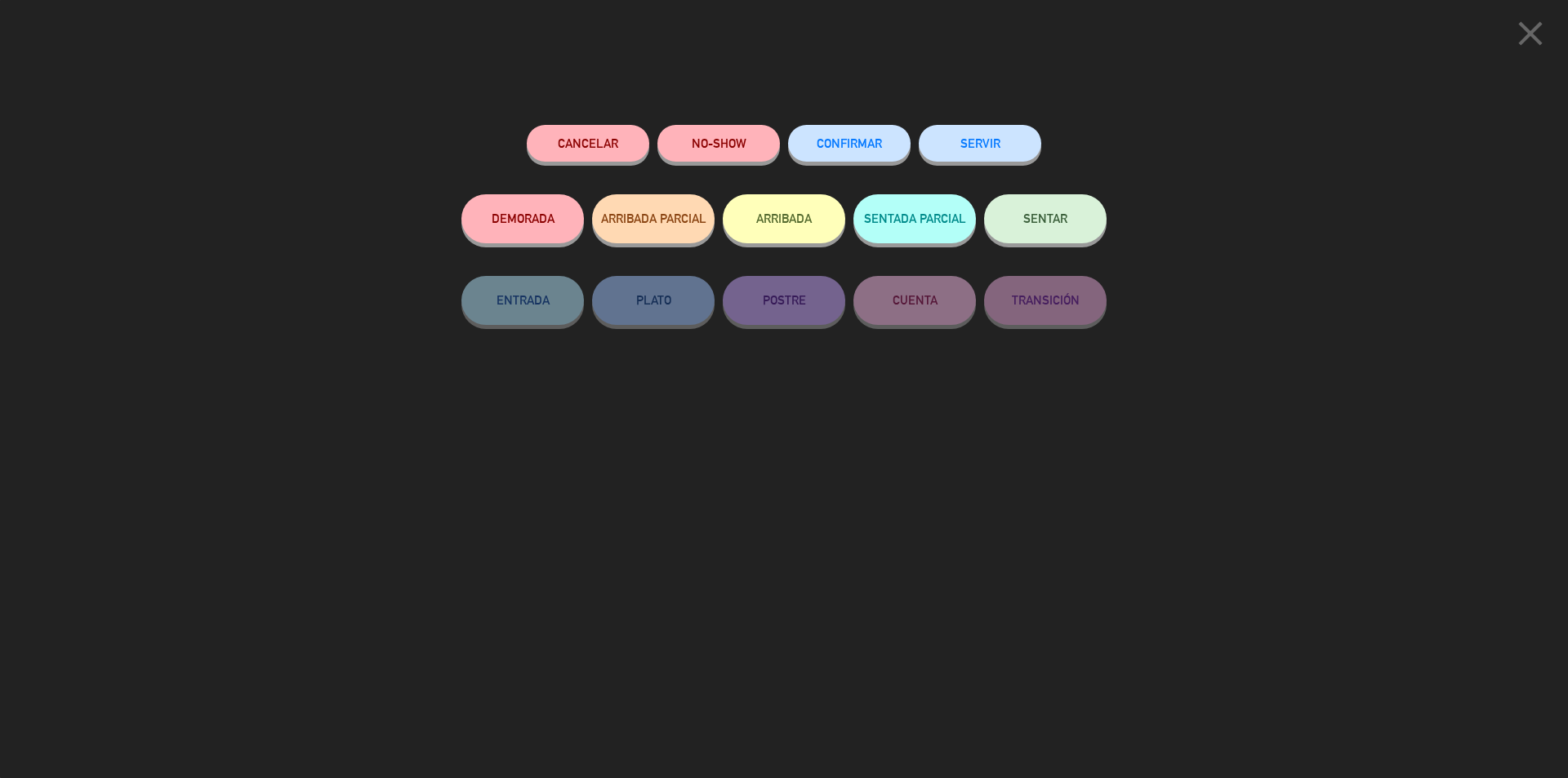
click at [1038, 222] on span "SENTAR" at bounding box center [1045, 218] width 44 height 14
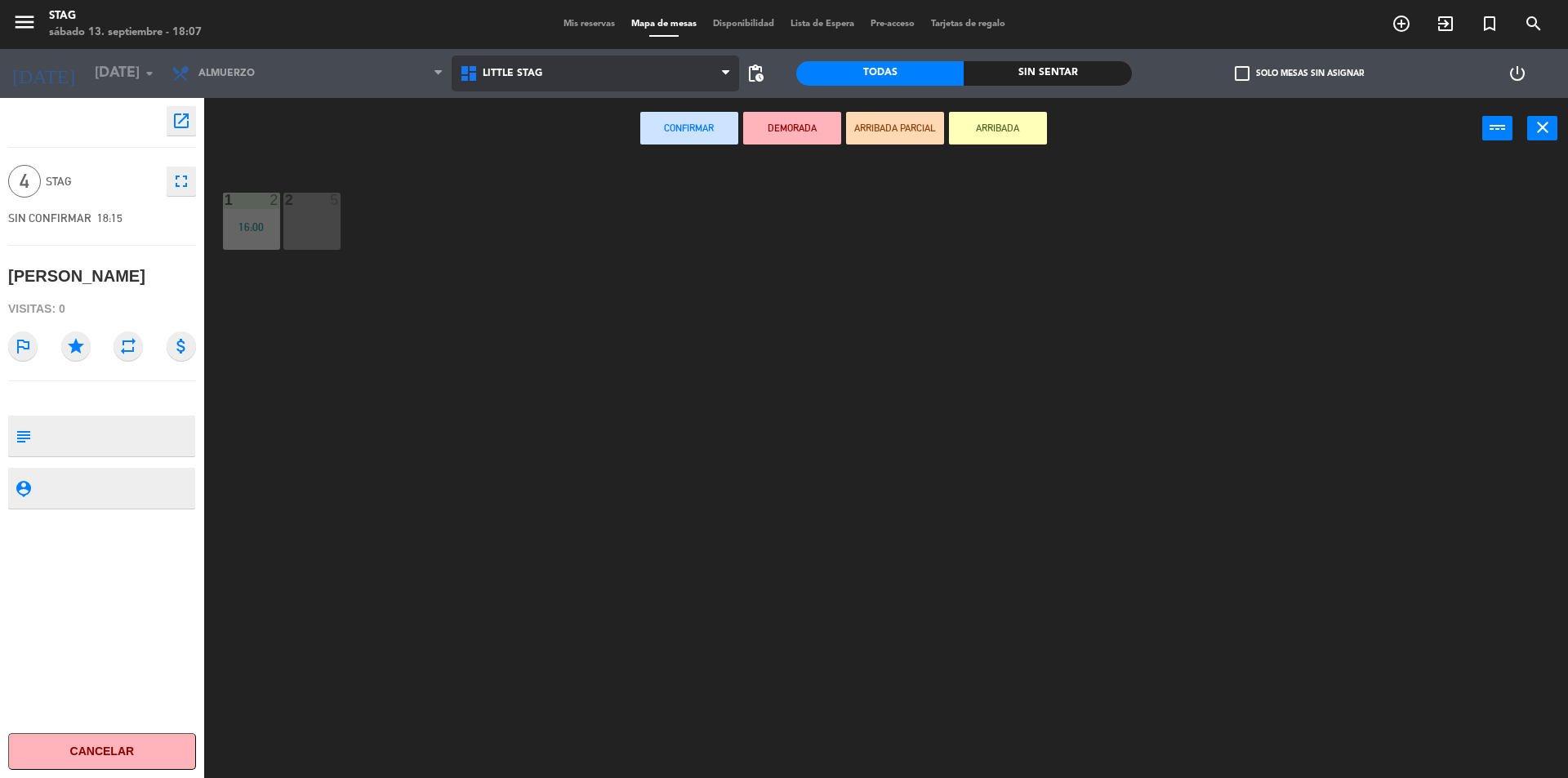
click at [455, 73] on span "Little Stag" at bounding box center [596, 73] width 289 height 36
click at [498, 144] on ng-component "menu STAG [DATE] 13. septiembre - 18:07 Mis reservas Mapa de mesas Disponibilid…" at bounding box center [784, 391] width 1568 height 782
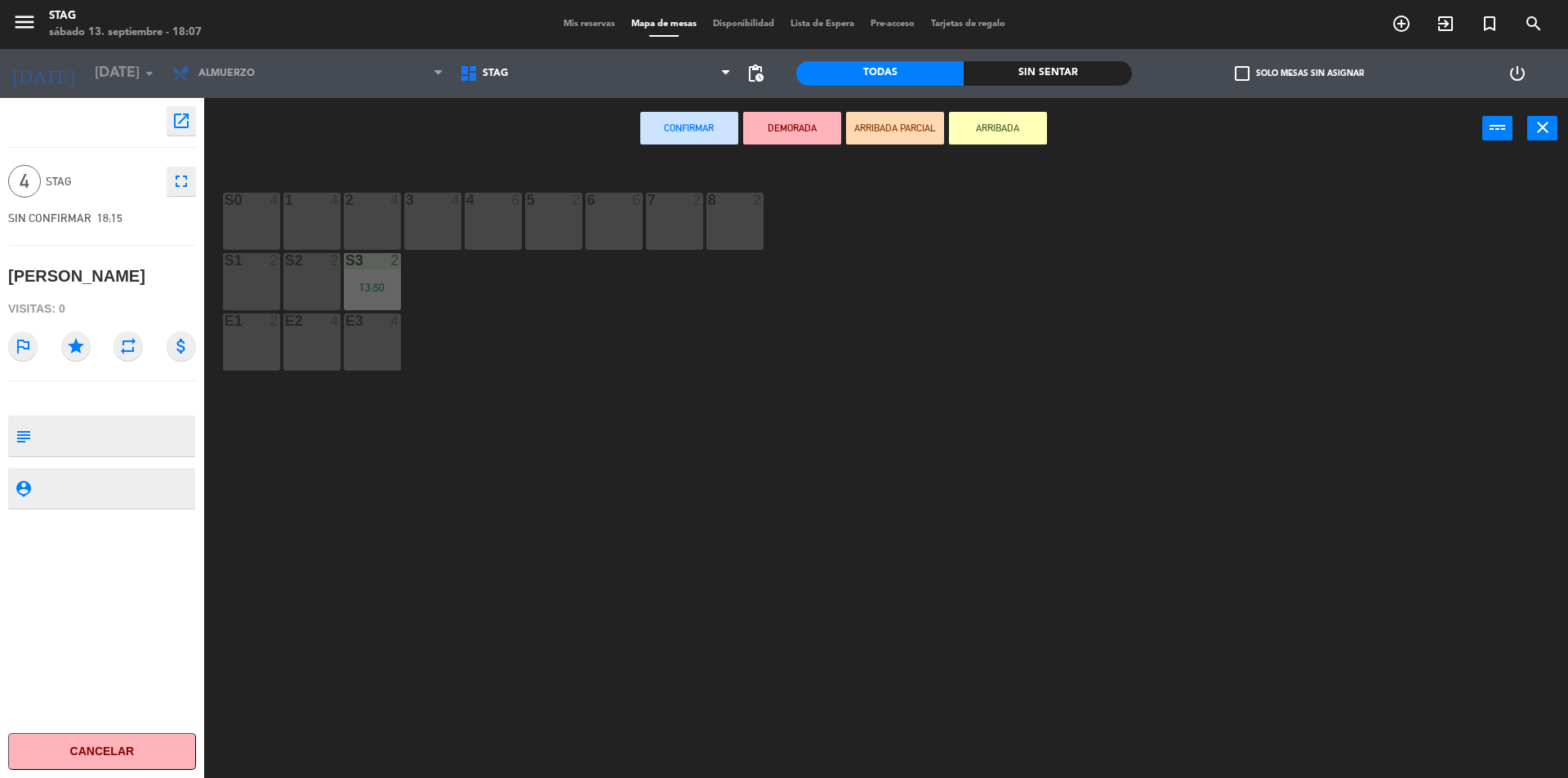
click at [409, 225] on div "3 4" at bounding box center [433, 221] width 57 height 57
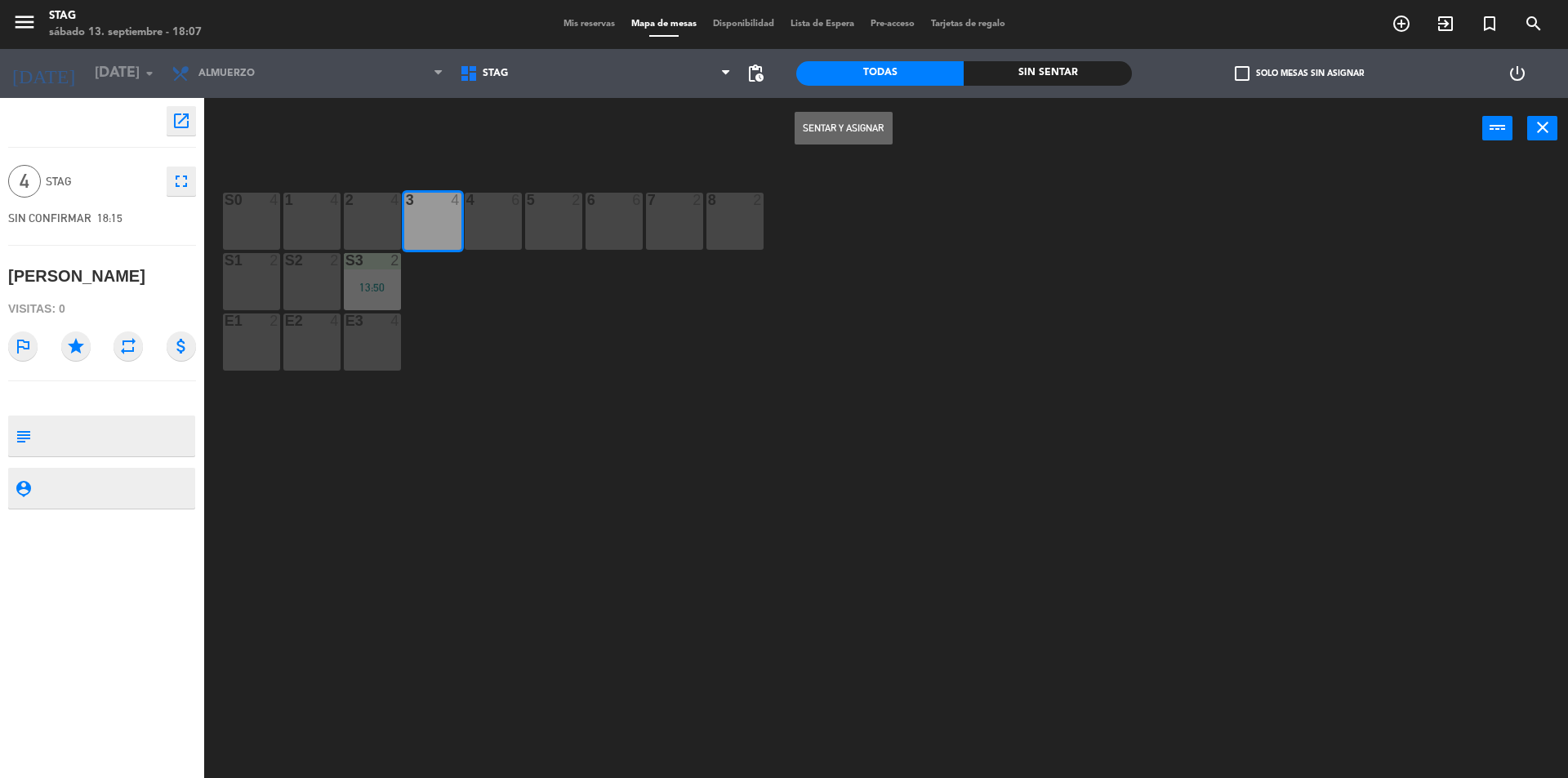
click at [859, 136] on button "Sentar y Asignar" at bounding box center [844, 128] width 98 height 32
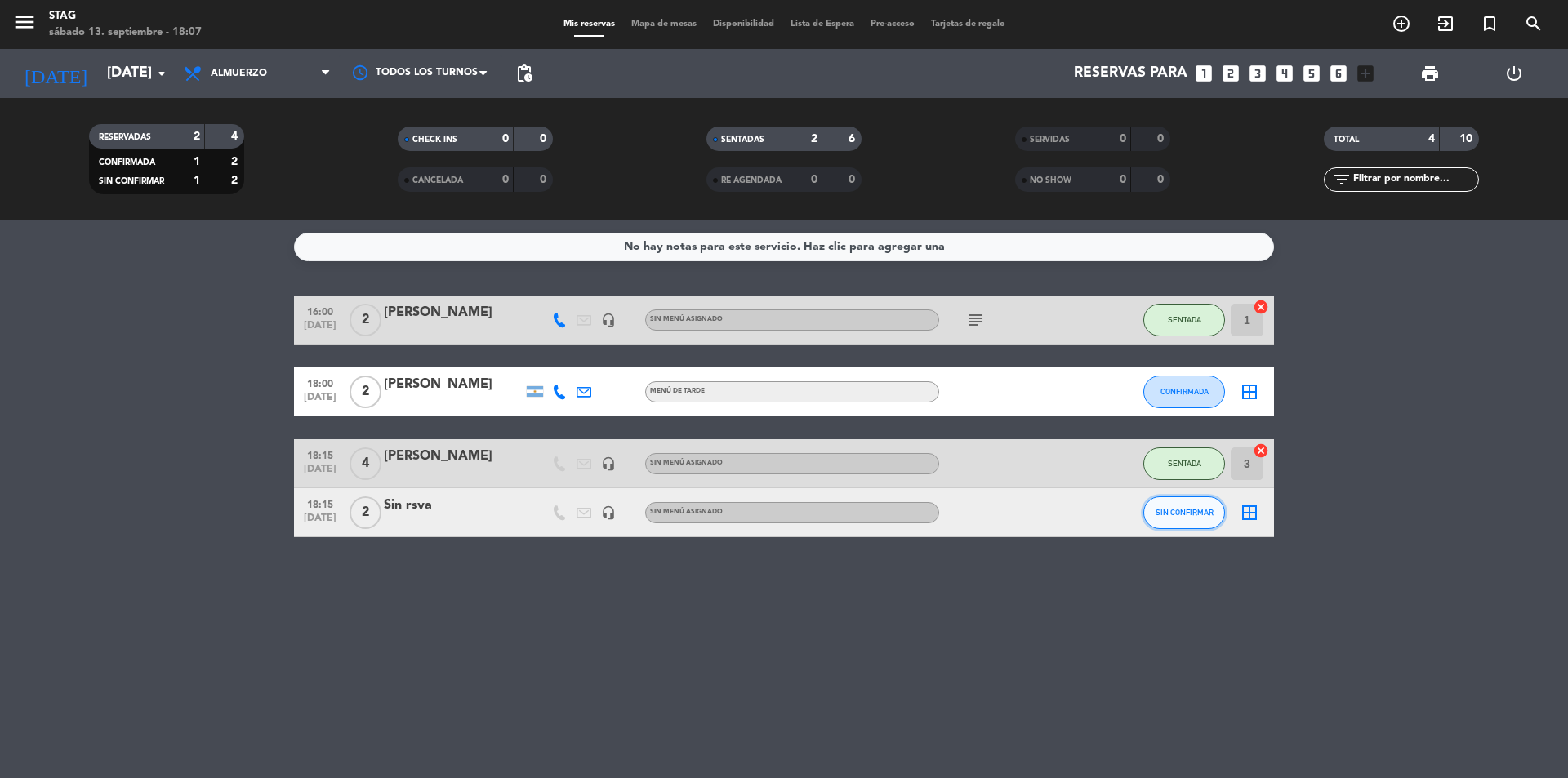
click at [1204, 525] on button "SIN CONFIRMAR" at bounding box center [1184, 512] width 82 height 32
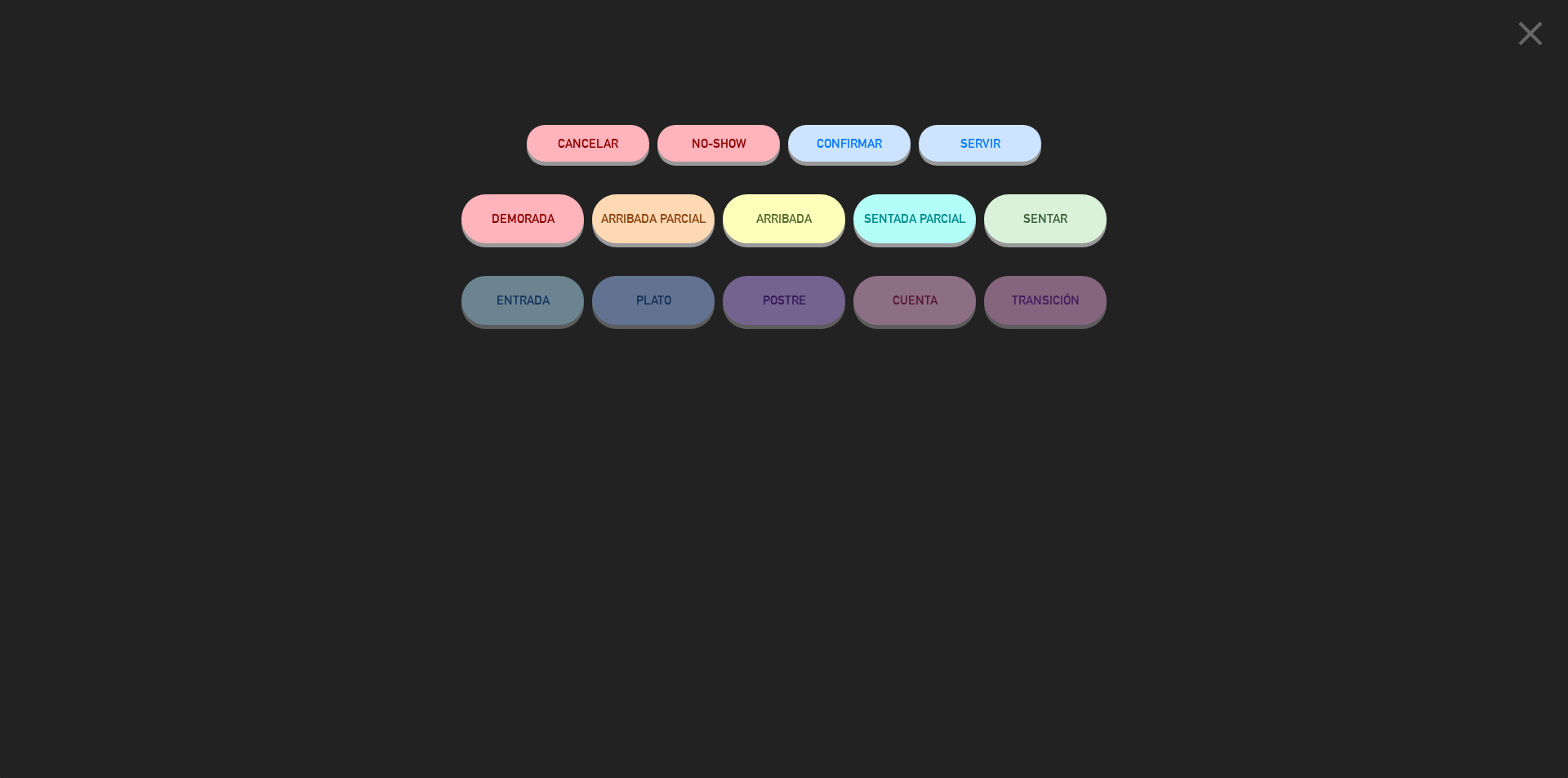
drag, startPoint x: 1042, startPoint y: 220, endPoint x: 879, endPoint y: 175, distance: 169.1
click at [1042, 218] on span "SENTAR" at bounding box center [1045, 218] width 44 height 14
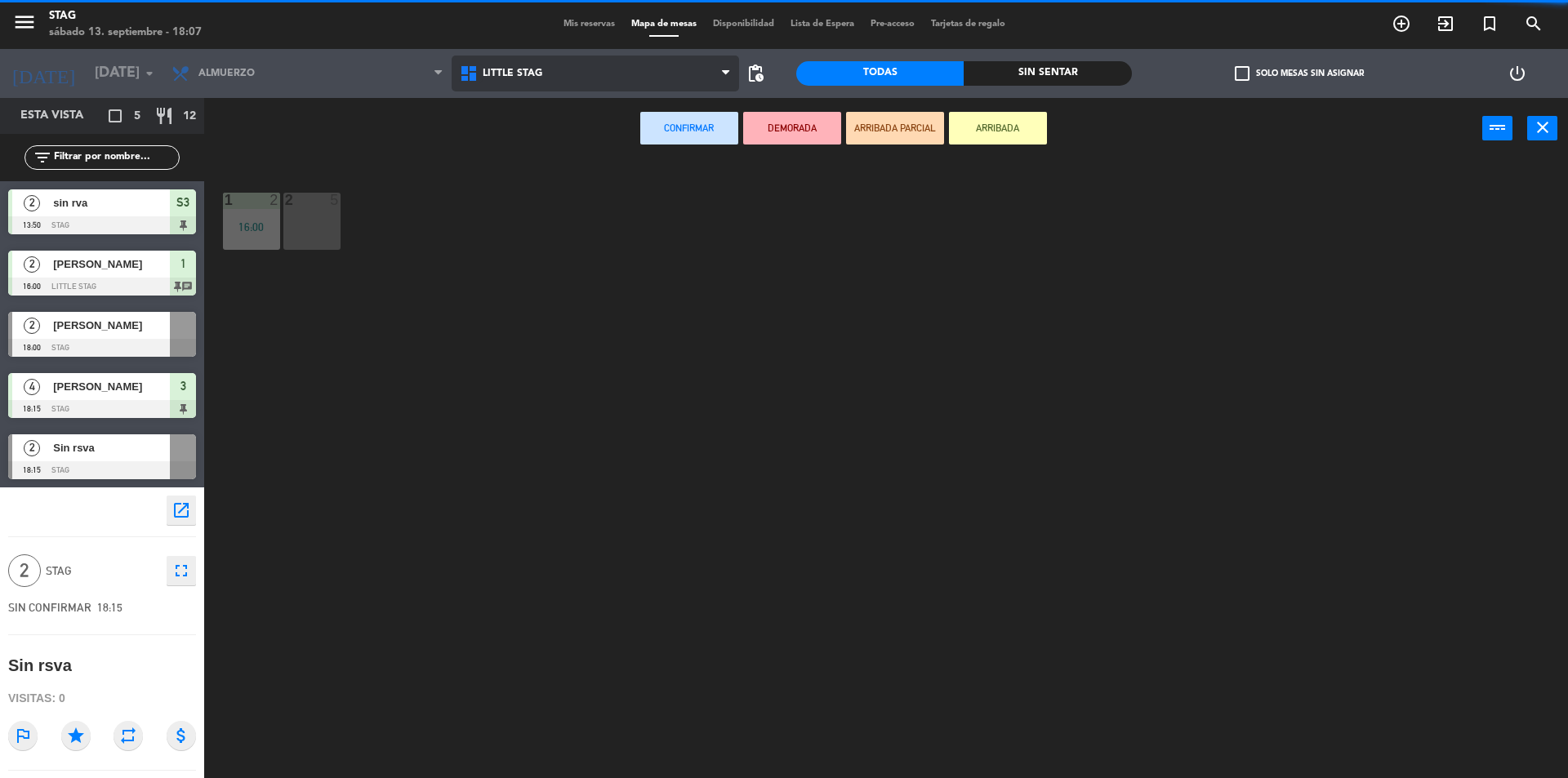
click at [482, 71] on icon at bounding box center [470, 74] width 24 height 19
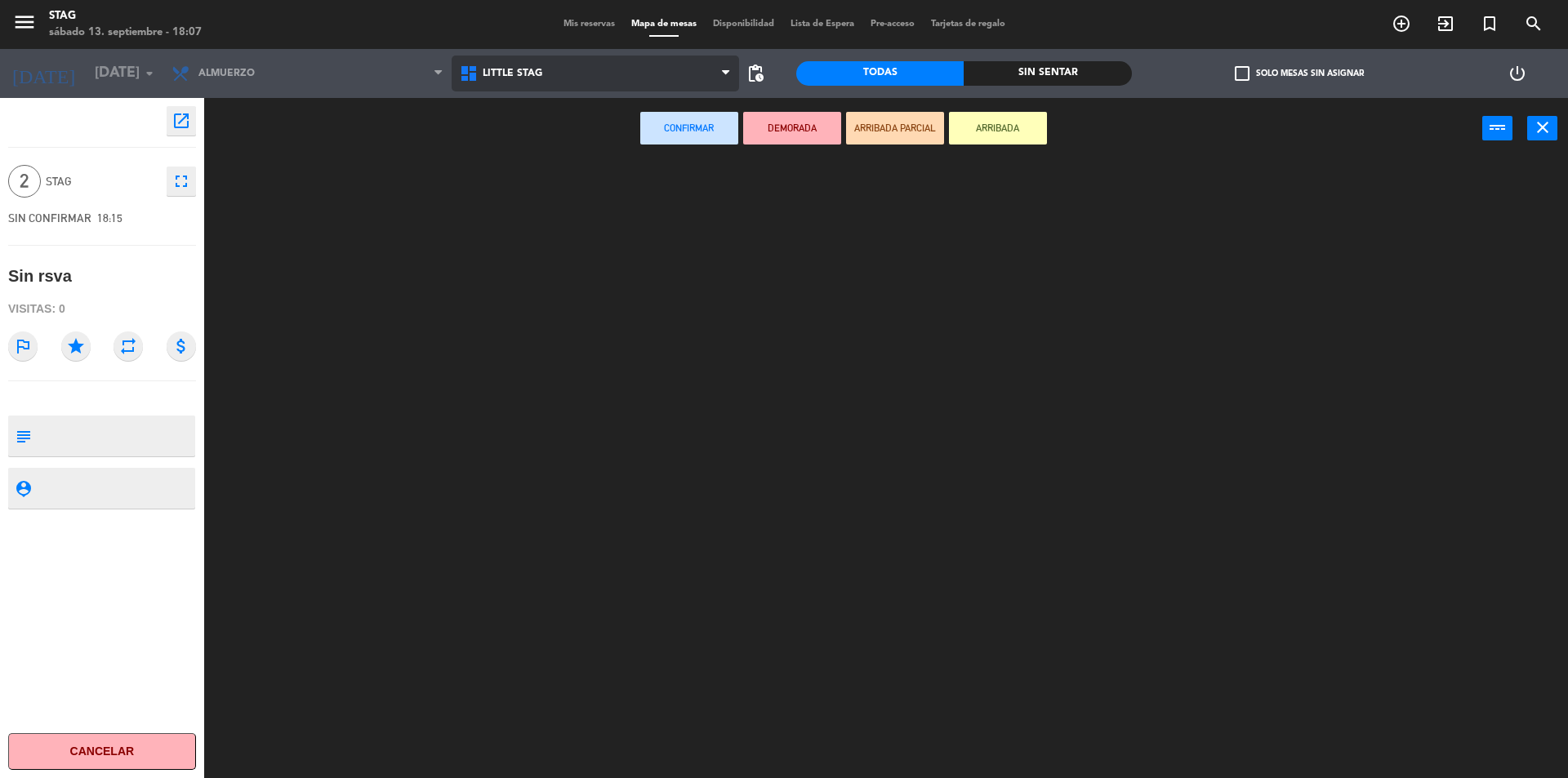
click at [523, 111] on ng-component "menu STAG [DATE] 13. septiembre - 18:07 Mis reservas Mapa de mesas Disponibilid…" at bounding box center [784, 391] width 1568 height 782
click at [523, 86] on span "Little Stag" at bounding box center [596, 73] width 289 height 36
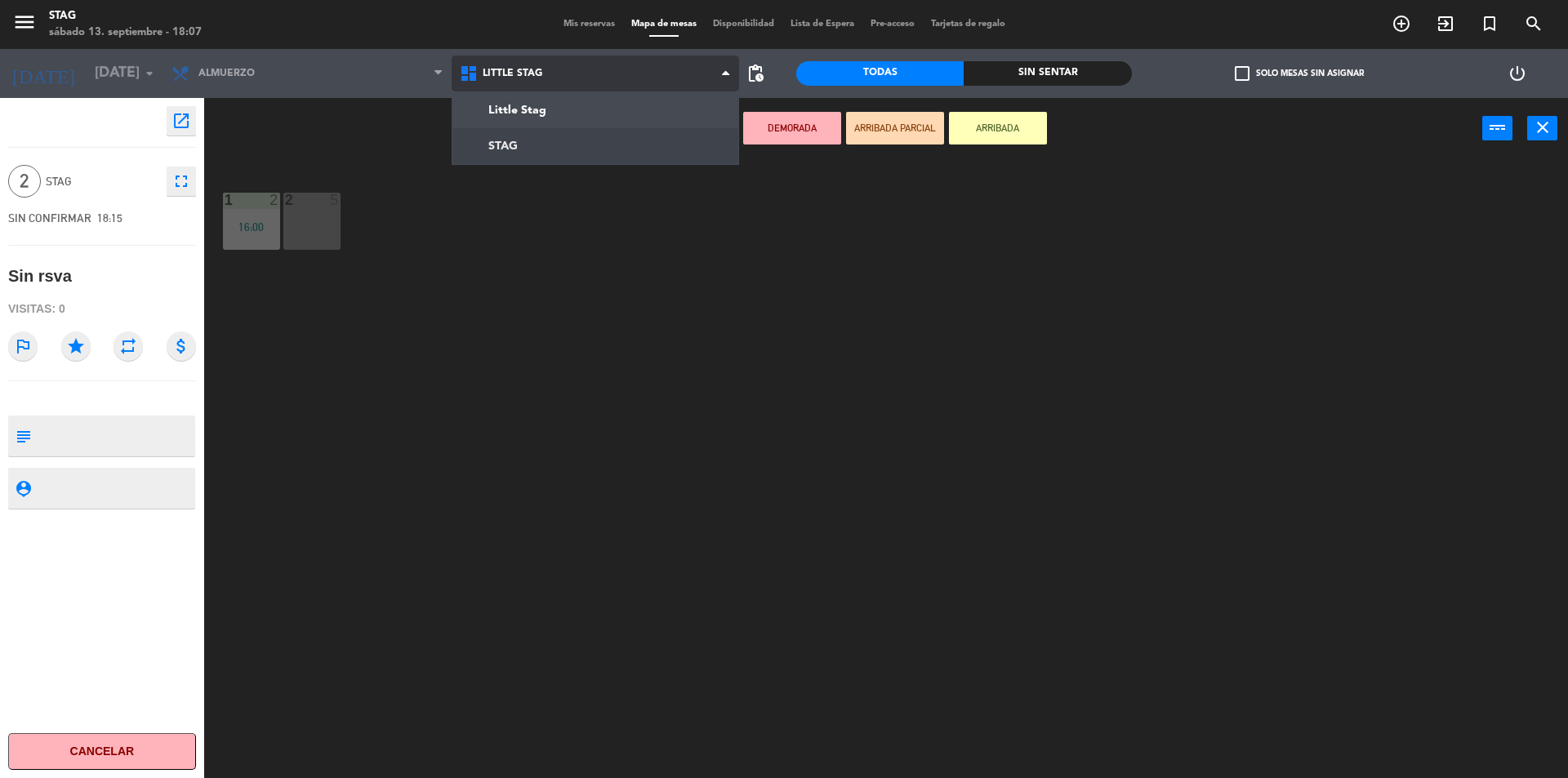
click at [507, 147] on ng-component "menu STAG [DATE] 13. septiembre - 18:07 Mis reservas Mapa de mesas Disponibilid…" at bounding box center [784, 391] width 1568 height 782
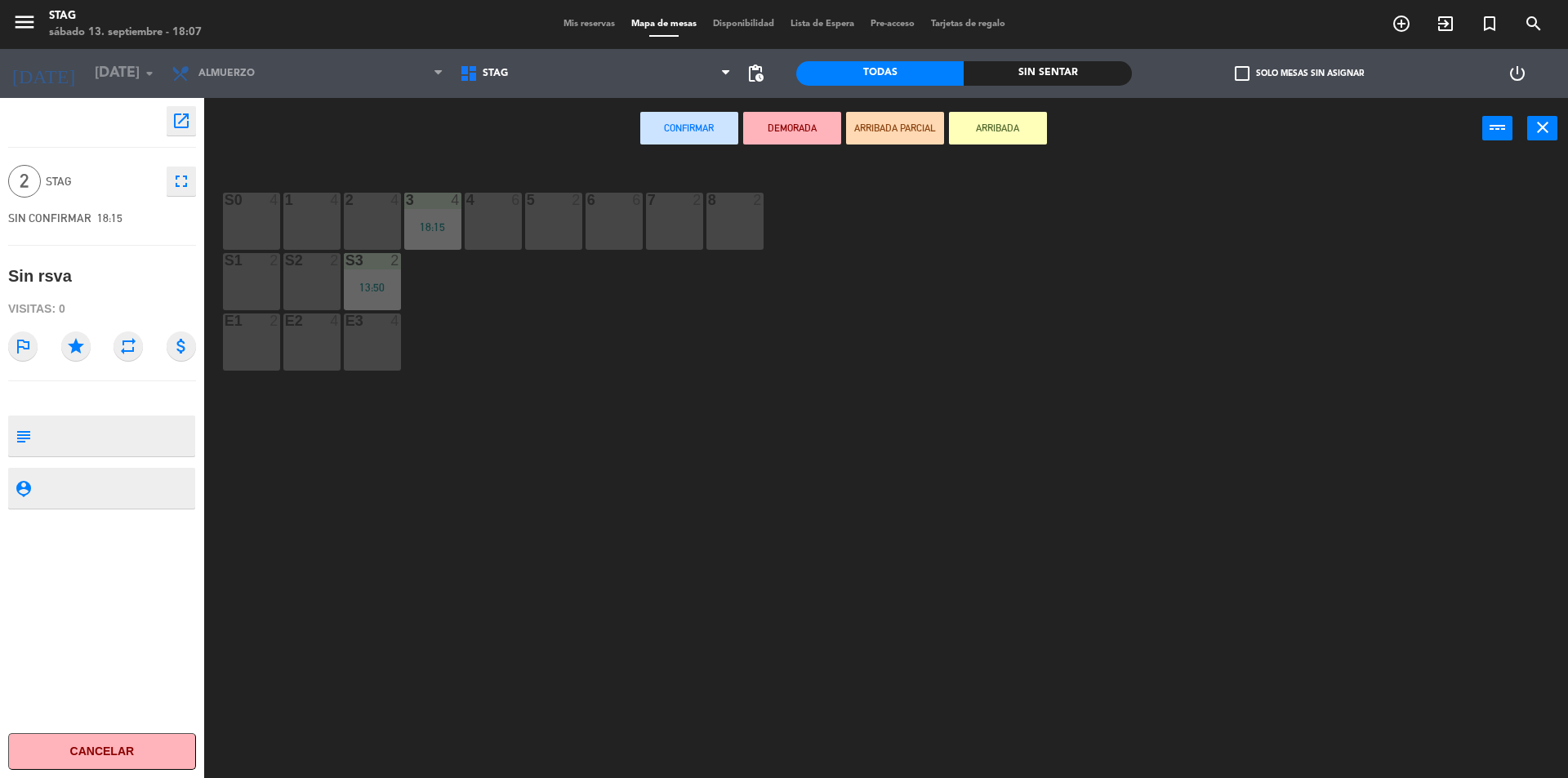
drag, startPoint x: 264, startPoint y: 242, endPoint x: 257, endPoint y: 236, distance: 9.2
click at [261, 242] on div "S0 4" at bounding box center [251, 221] width 57 height 57
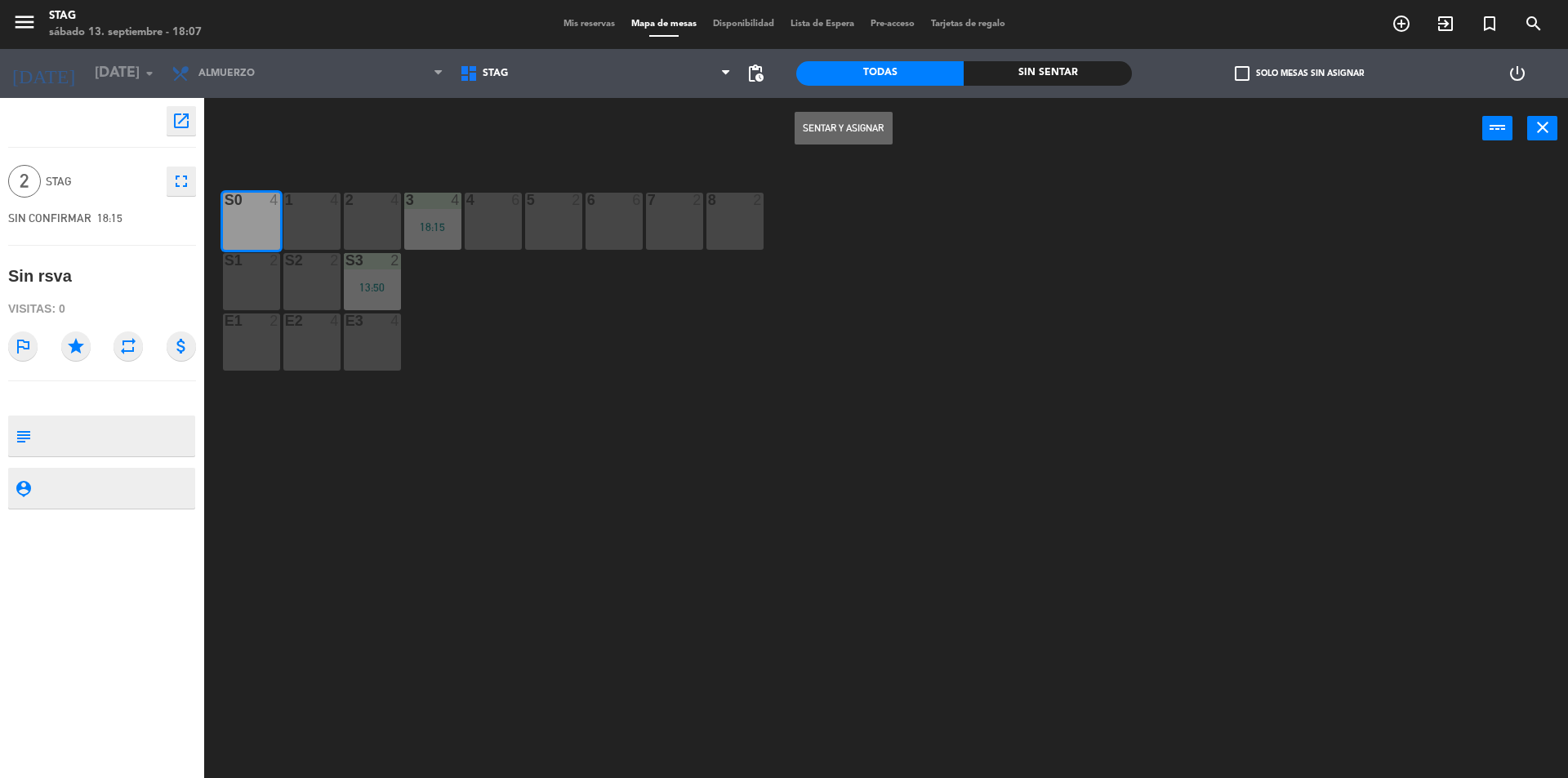
drag, startPoint x: 835, startPoint y: 131, endPoint x: 906, endPoint y: 101, distance: 77.1
click at [872, 112] on button "Sentar y Asignar" at bounding box center [844, 128] width 98 height 32
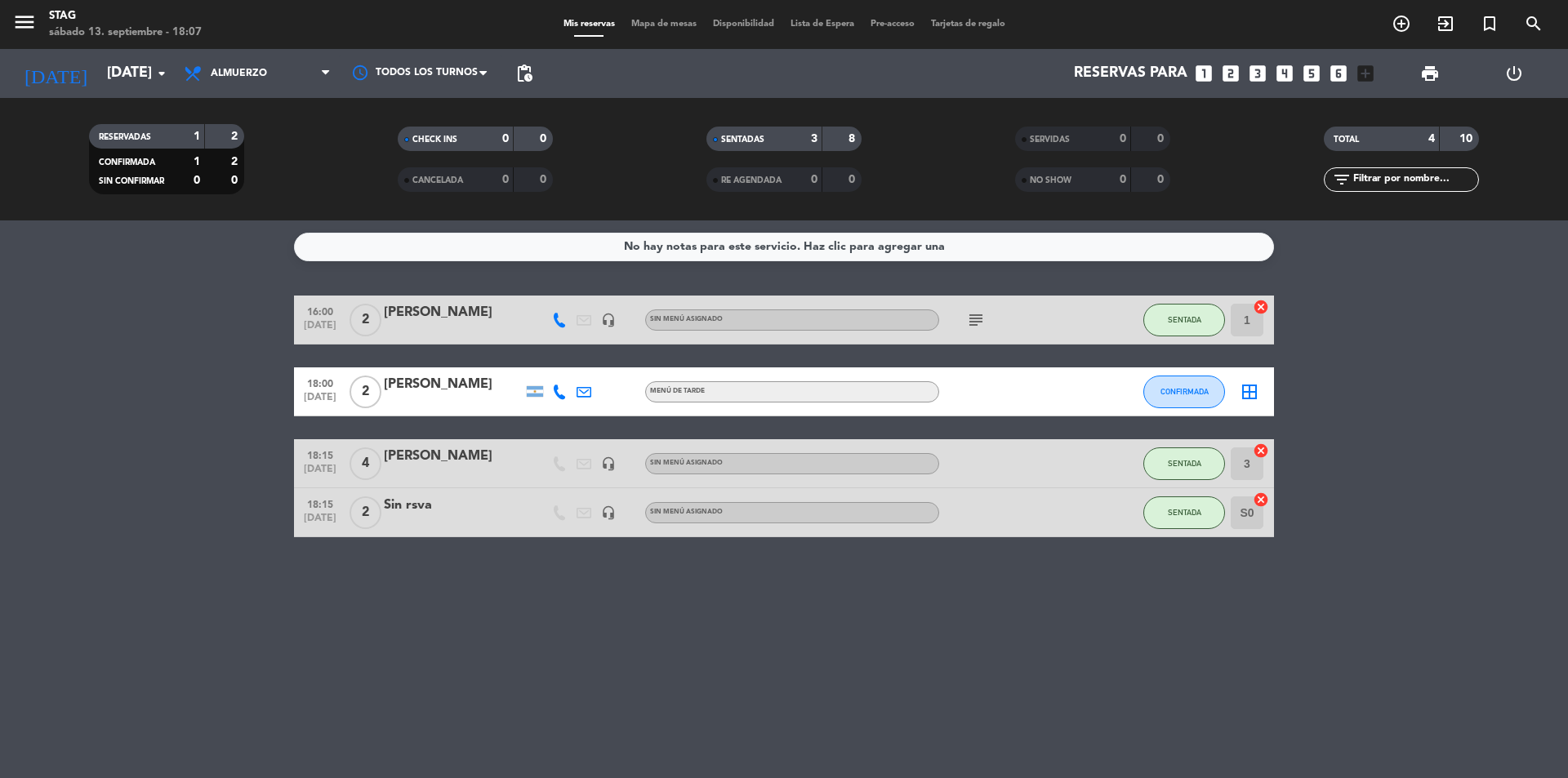
click at [1039, 675] on div "No hay notas para este servicio. Haz clic para agregar una 16:00 [DATE] 2 [PERS…" at bounding box center [784, 499] width 1568 height 558
click at [1047, 525] on div at bounding box center [1013, 512] width 147 height 48
click at [857, 607] on div "No hay notas para este servicio. Haz clic para agregar una 16:00 [DATE] 2 [PERS…" at bounding box center [784, 499] width 1568 height 558
click at [160, 66] on icon "arrow_drop_down" at bounding box center [161, 74] width 19 height 19
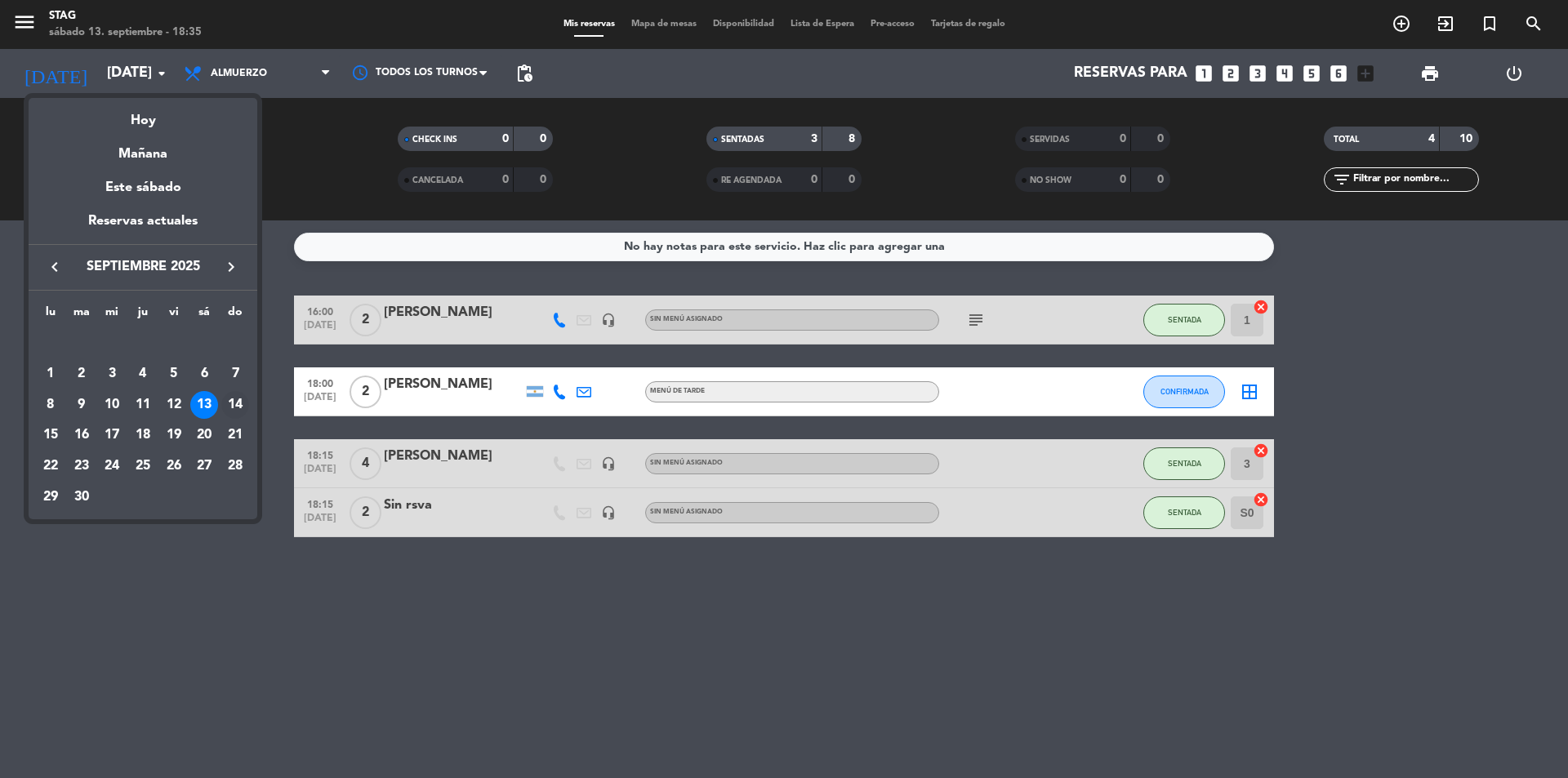
click at [236, 400] on div "14" at bounding box center [235, 405] width 28 height 28
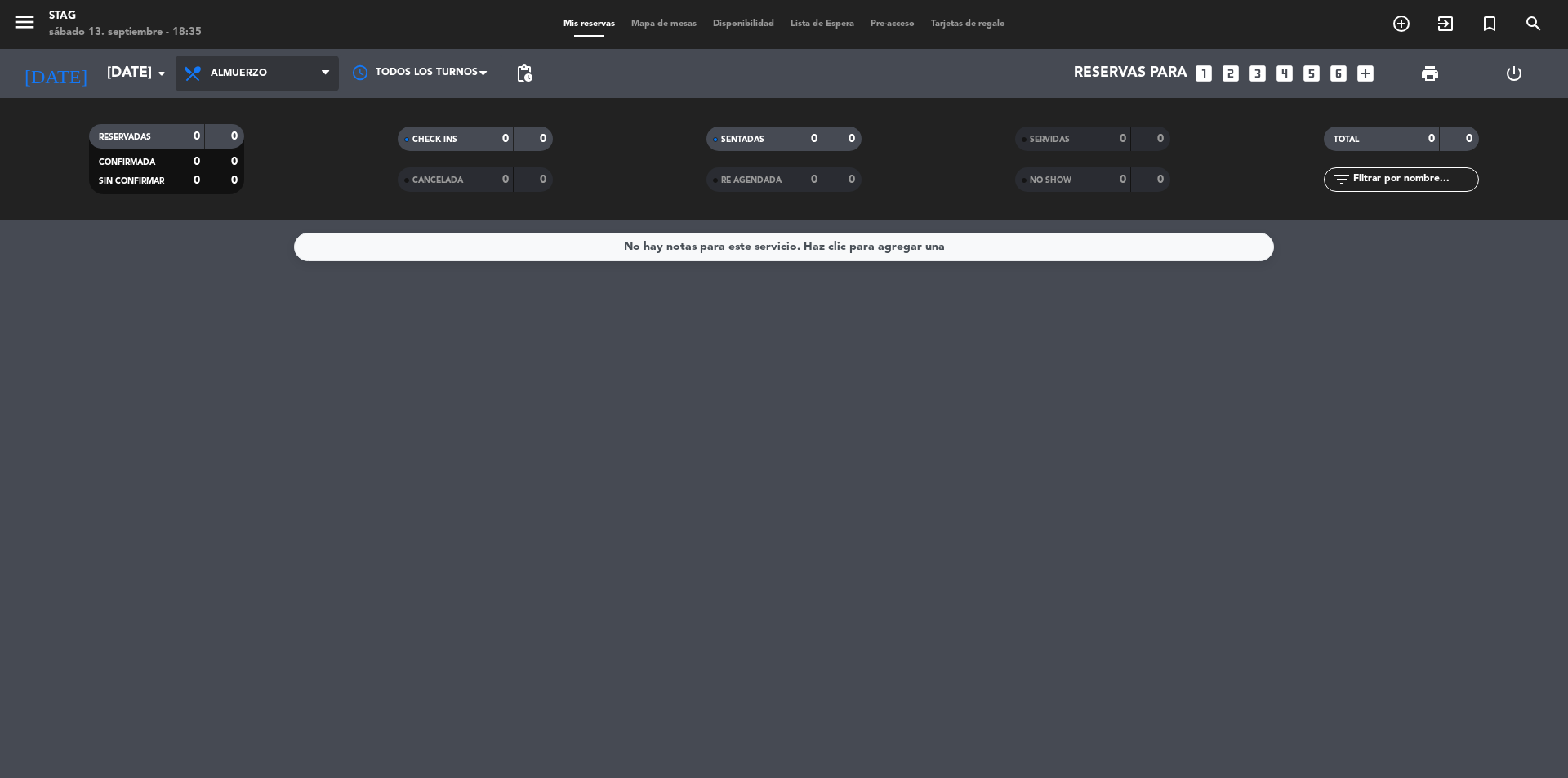
click at [227, 69] on span "Almuerzo" at bounding box center [239, 73] width 56 height 11
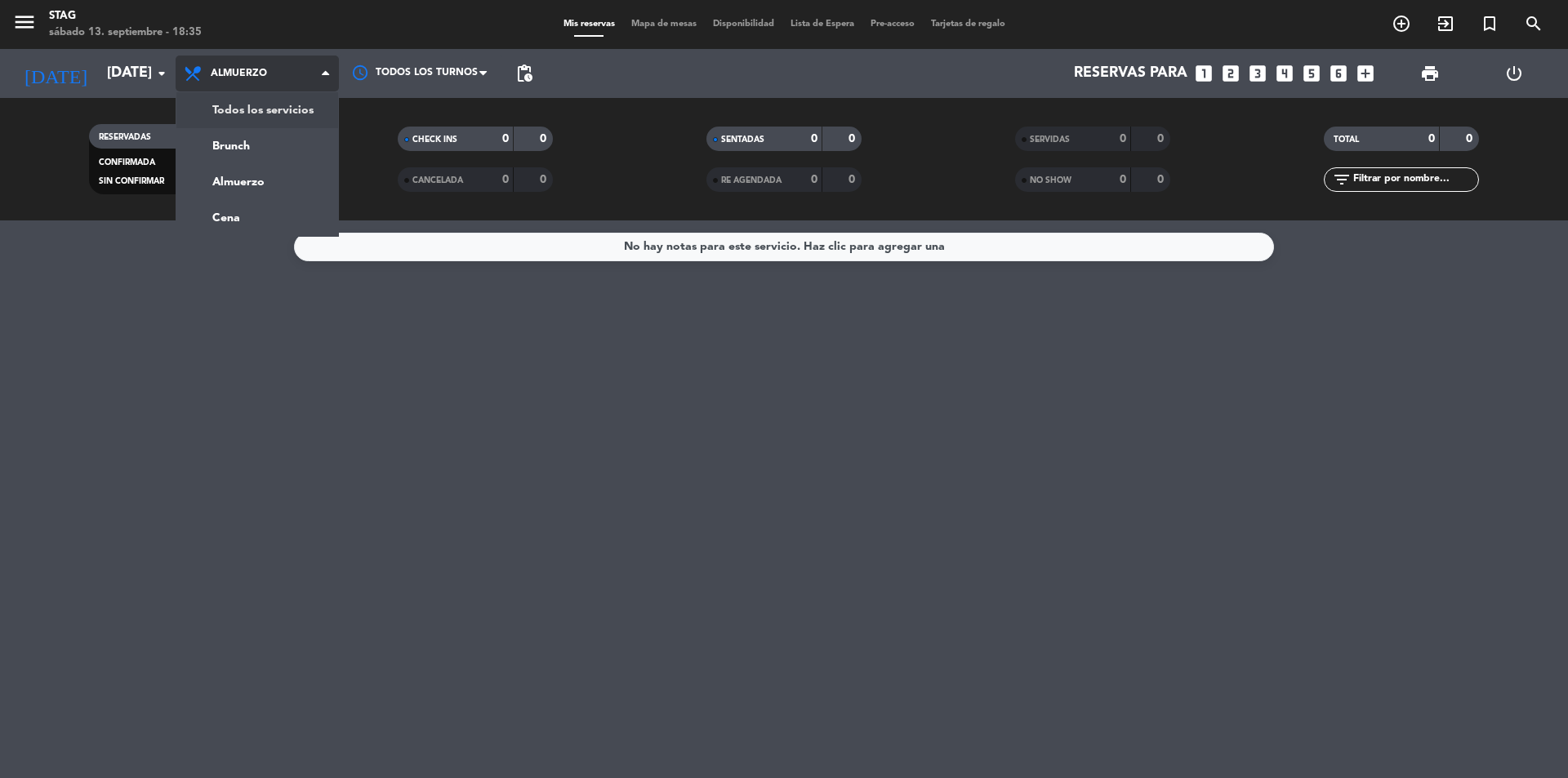
click at [243, 114] on div "menu STAG [DATE] 13. septiembre - 18:35 Mis reservas Mapa de mesas Disponibilid…" at bounding box center [784, 110] width 1568 height 220
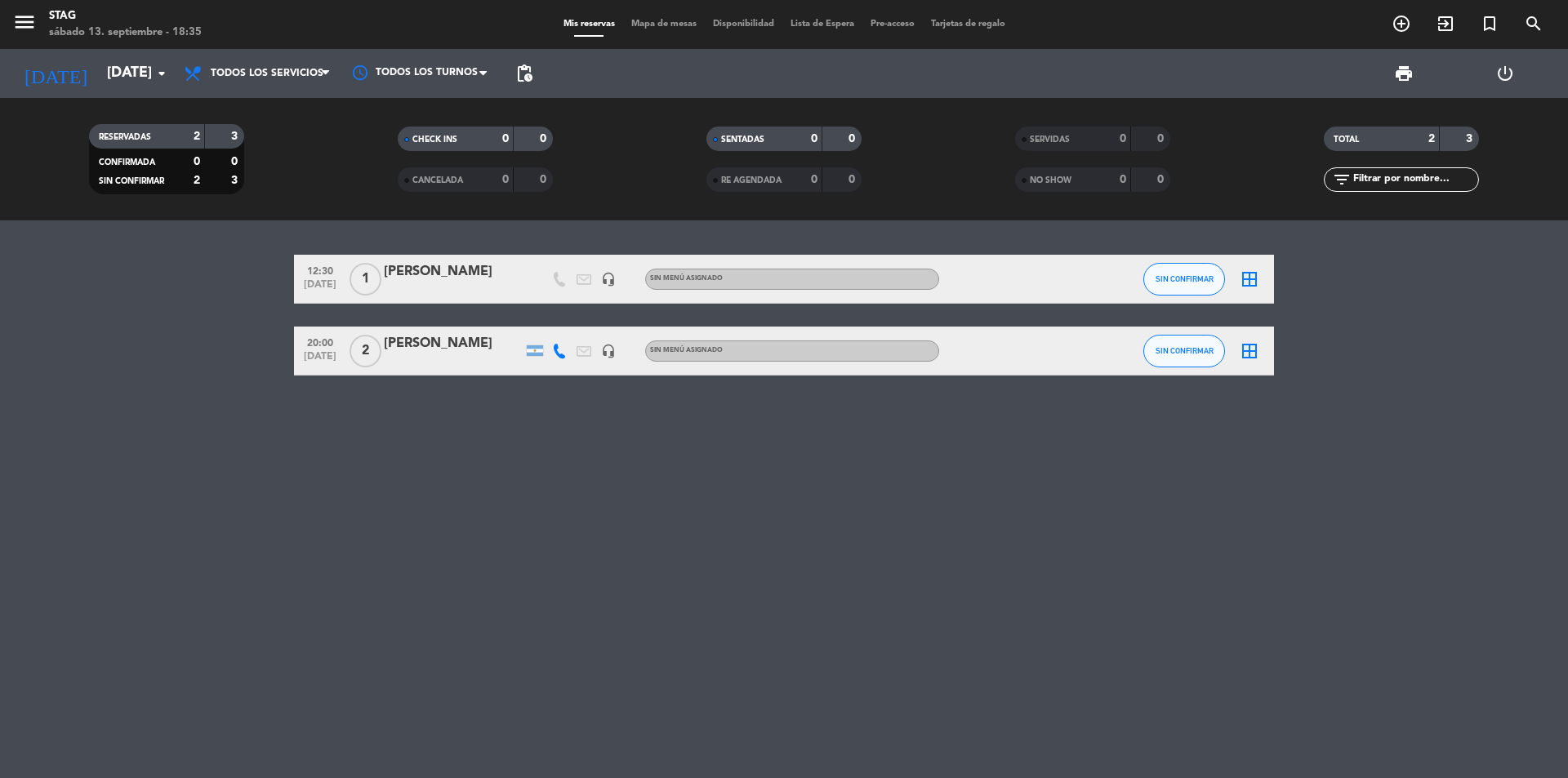
click at [989, 573] on div "12:30 [DATE] 1 [PERSON_NAME] headset_mic Sin menú asignado SIN CONFIRMAR border…" at bounding box center [784, 499] width 1568 height 558
click at [1165, 277] on span "SIN CONFIRMAR" at bounding box center [1185, 279] width 58 height 9
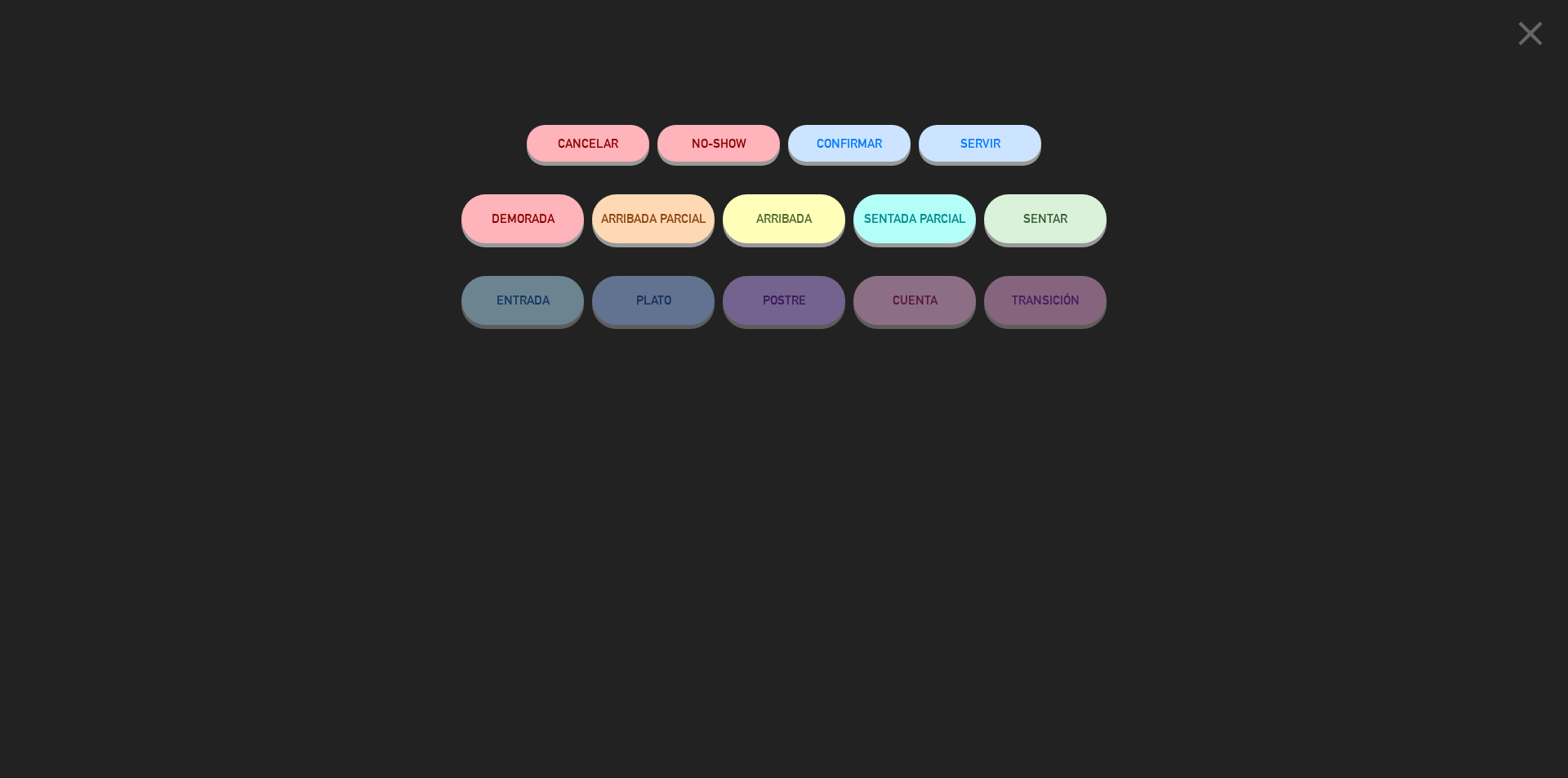
click at [832, 134] on button "CONFIRMAR" at bounding box center [849, 143] width 123 height 37
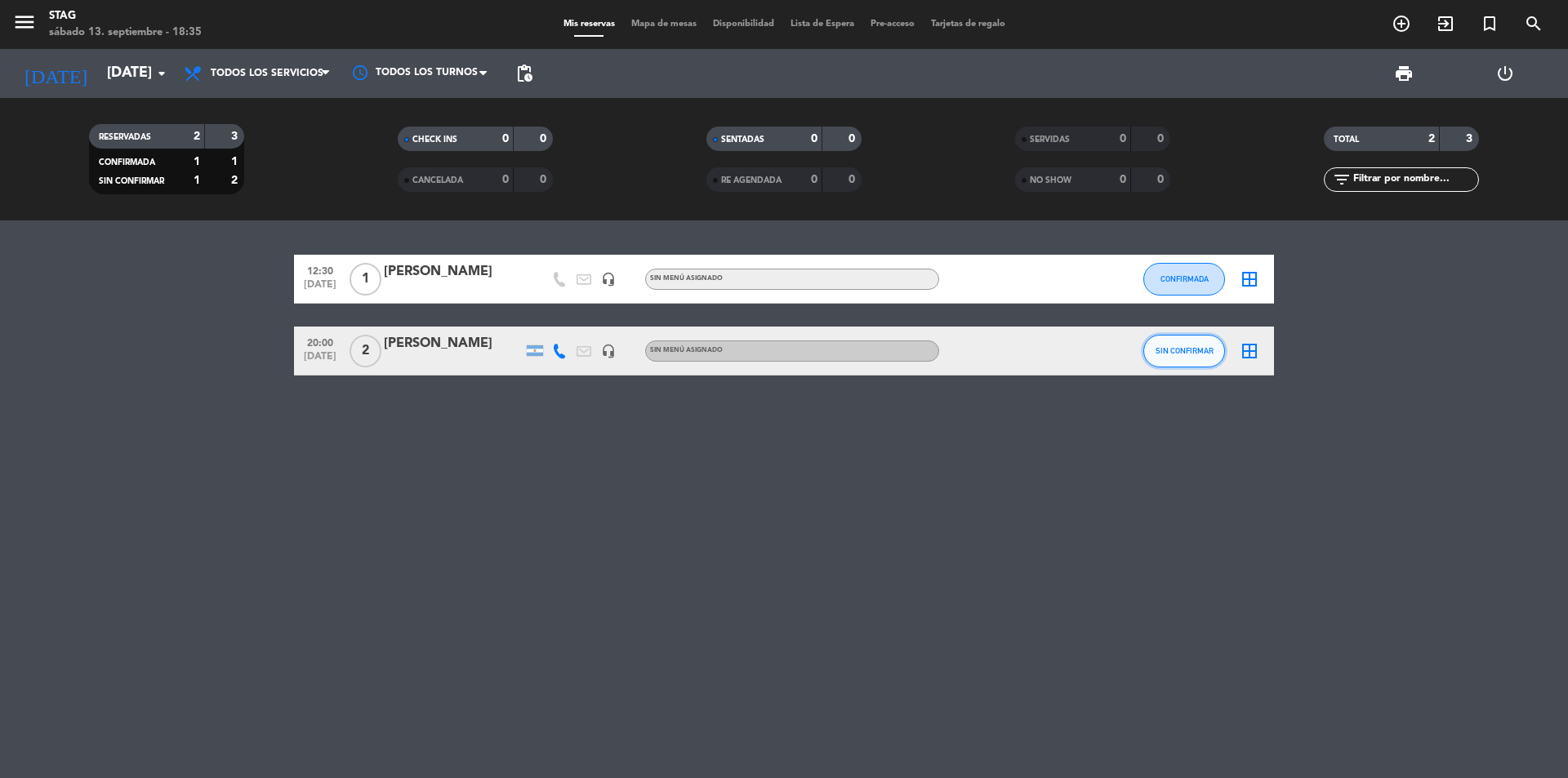
click at [1179, 357] on button "SIN CONFIRMAR" at bounding box center [1184, 351] width 82 height 32
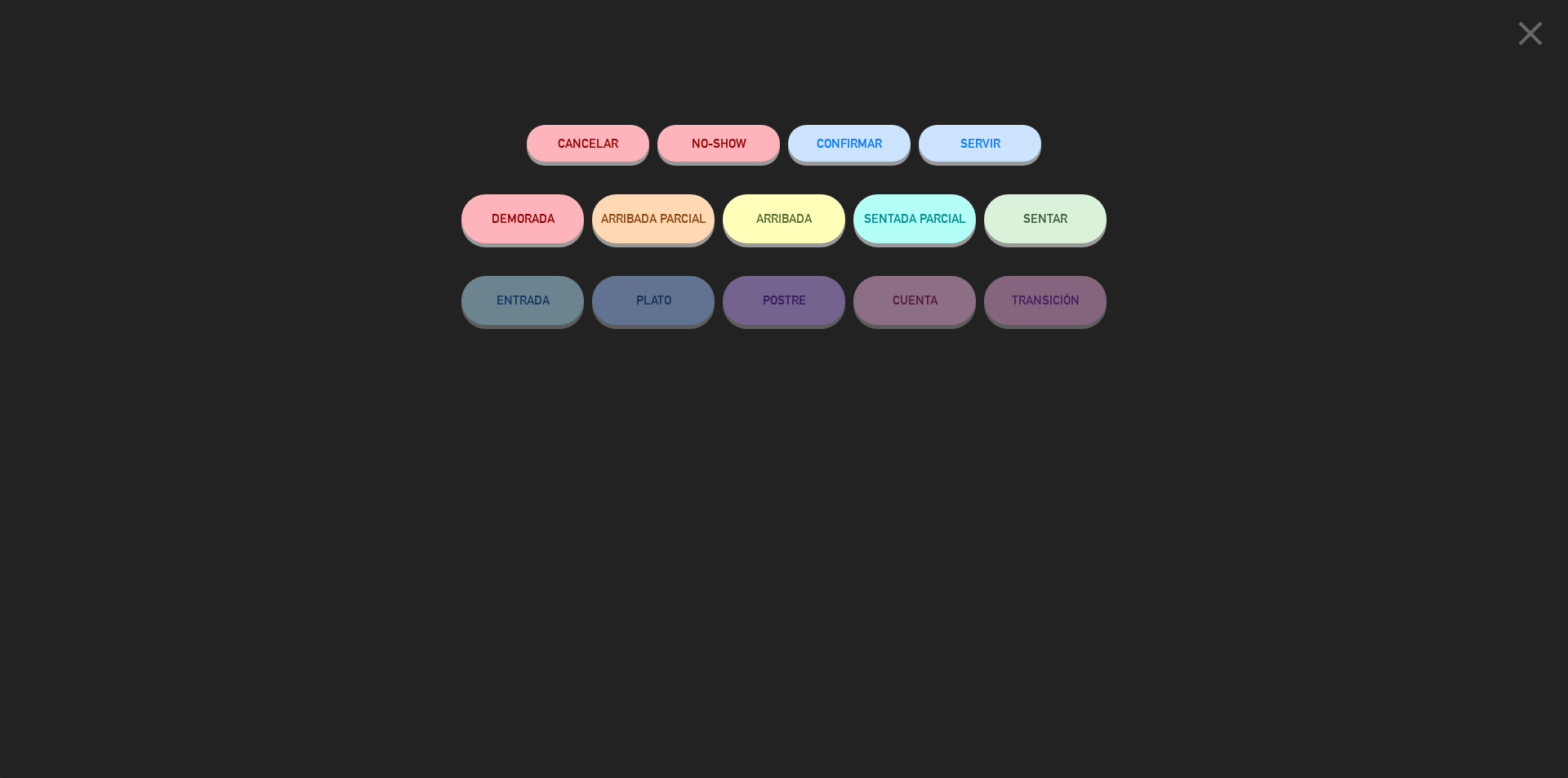
drag, startPoint x: 844, startPoint y: 154, endPoint x: 837, endPoint y: 137, distance: 18.4
click at [844, 145] on button "CONFIRMAR" at bounding box center [849, 143] width 123 height 37
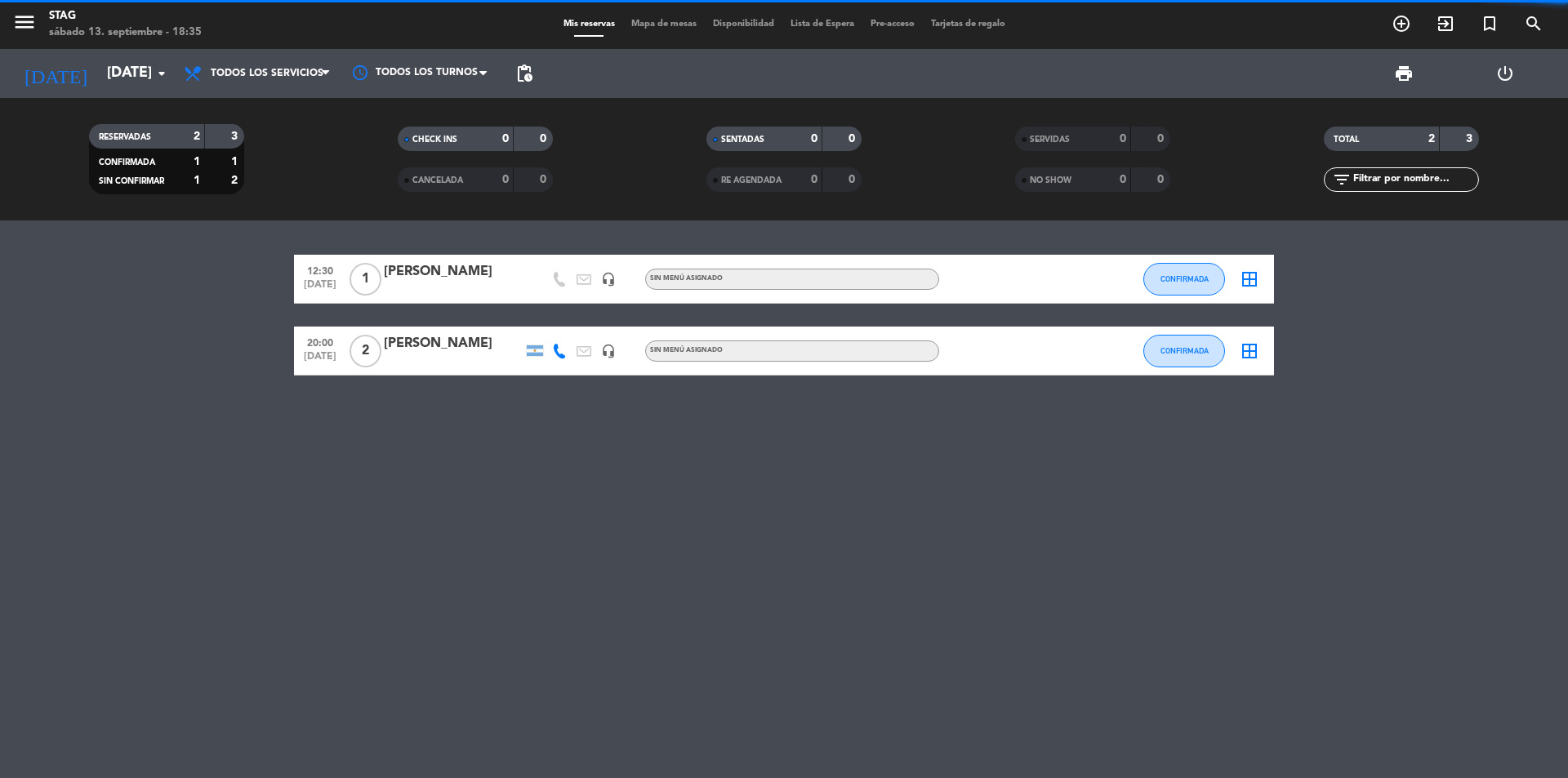
click at [1187, 508] on div "12:30 [DATE] 1 [PERSON_NAME] headset_mic Sin menú asignado CONFIRMADA border_al…" at bounding box center [784, 499] width 1568 height 558
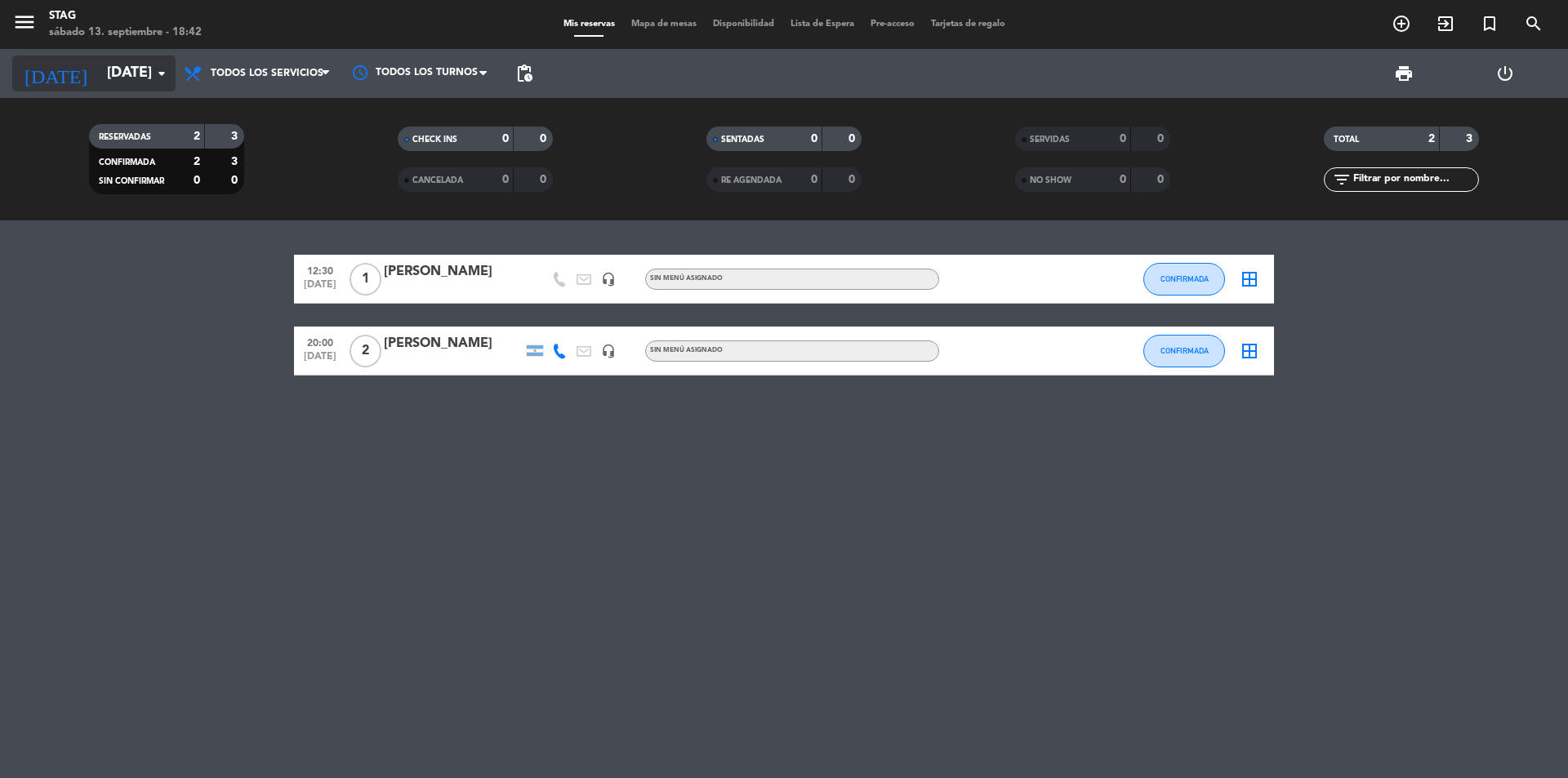
click at [140, 65] on input "[DATE]" at bounding box center [194, 73] width 190 height 32
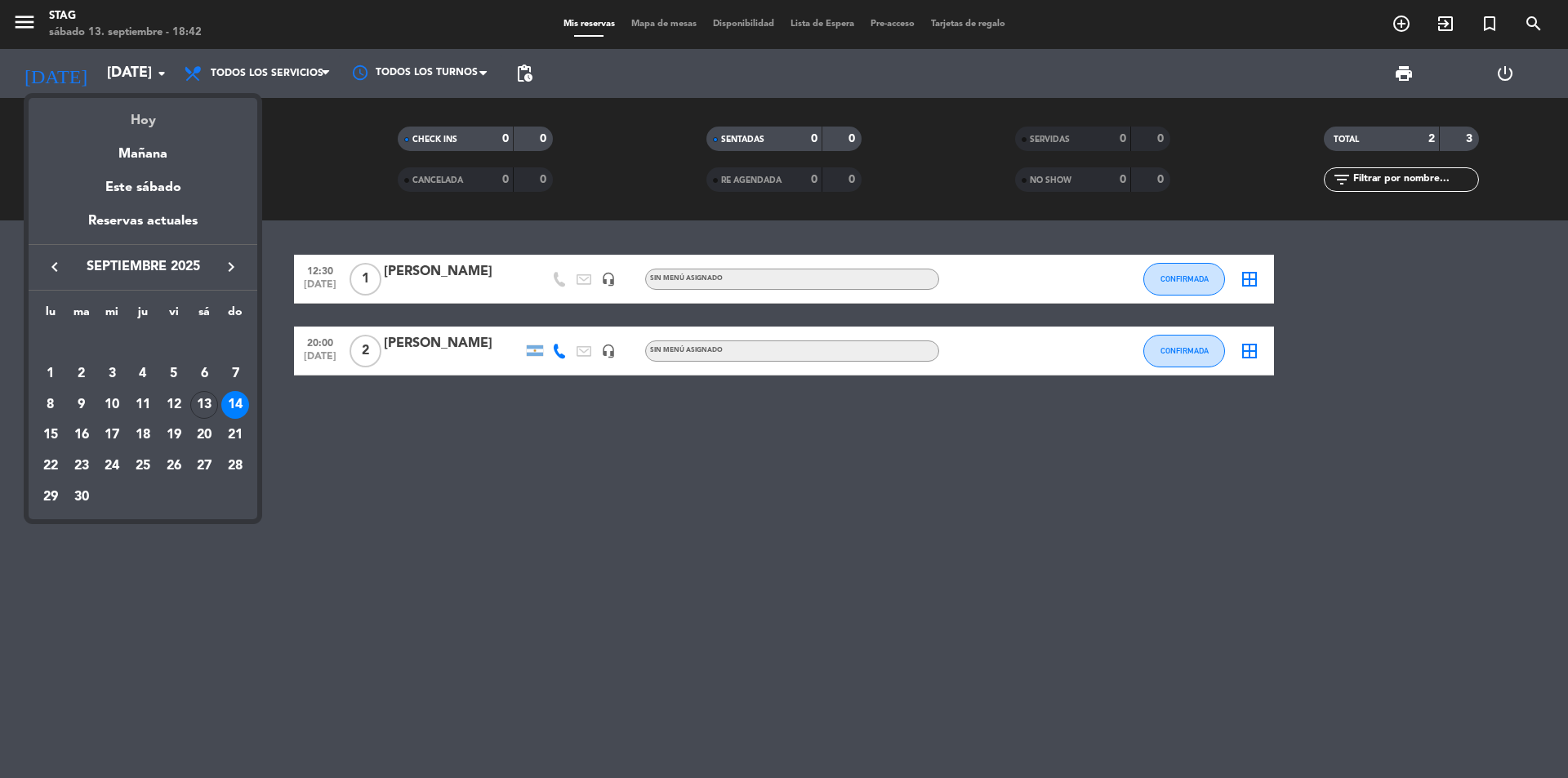
click at [154, 125] on div "Hoy" at bounding box center [143, 115] width 229 height 33
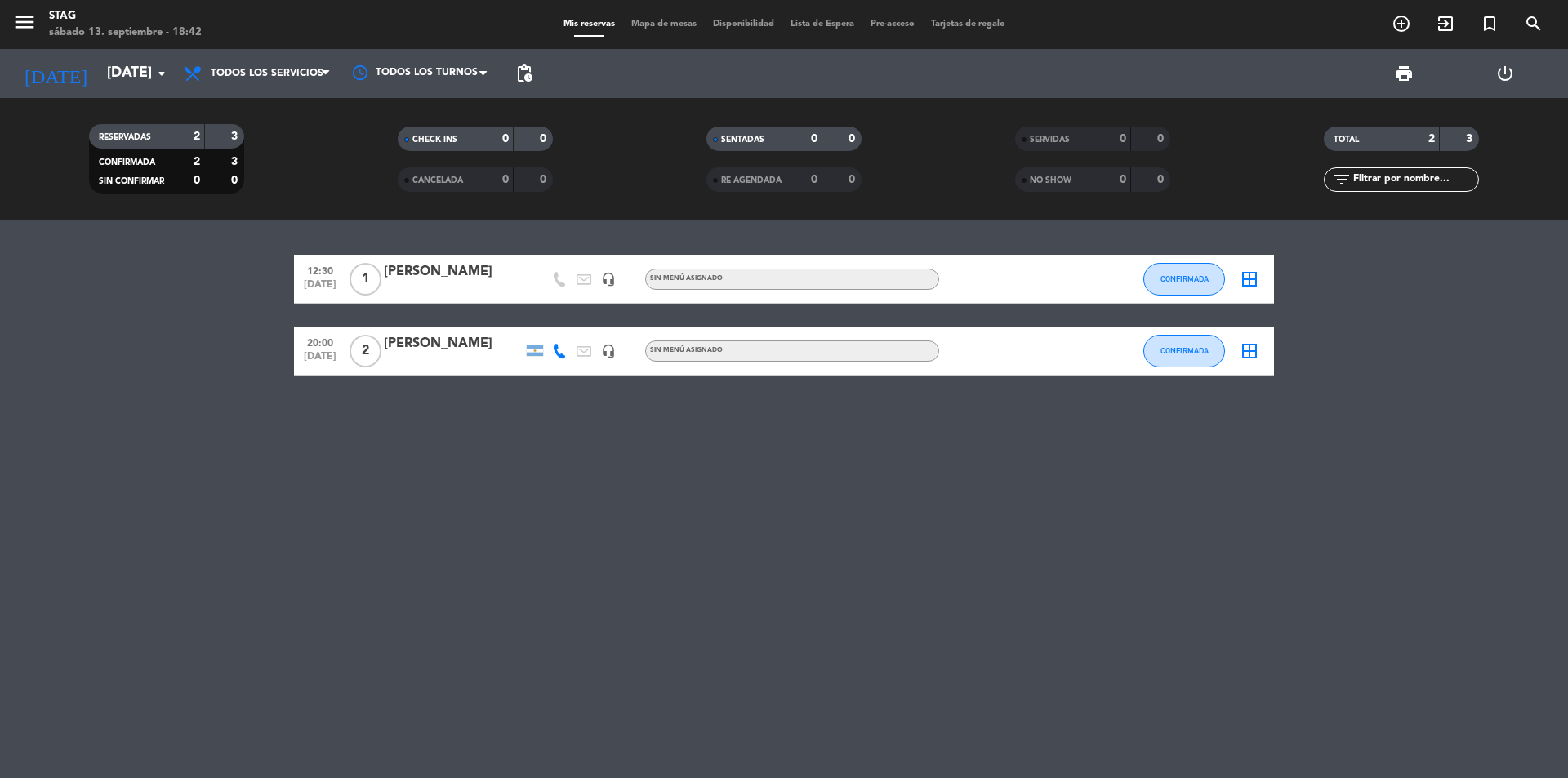
type input "[DATE]"
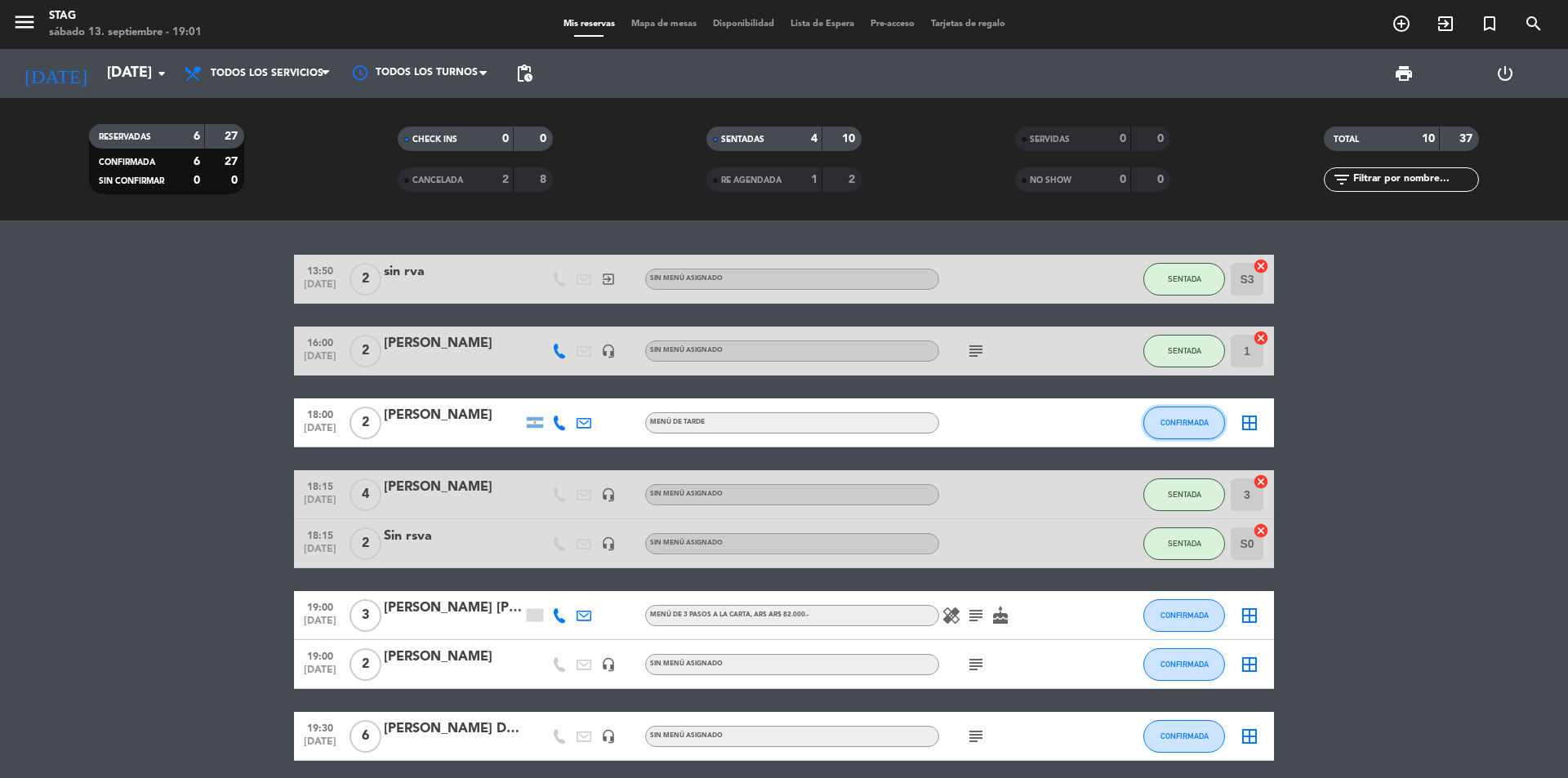
click at [1186, 424] on span "CONFIRMADA" at bounding box center [1185, 423] width 48 height 9
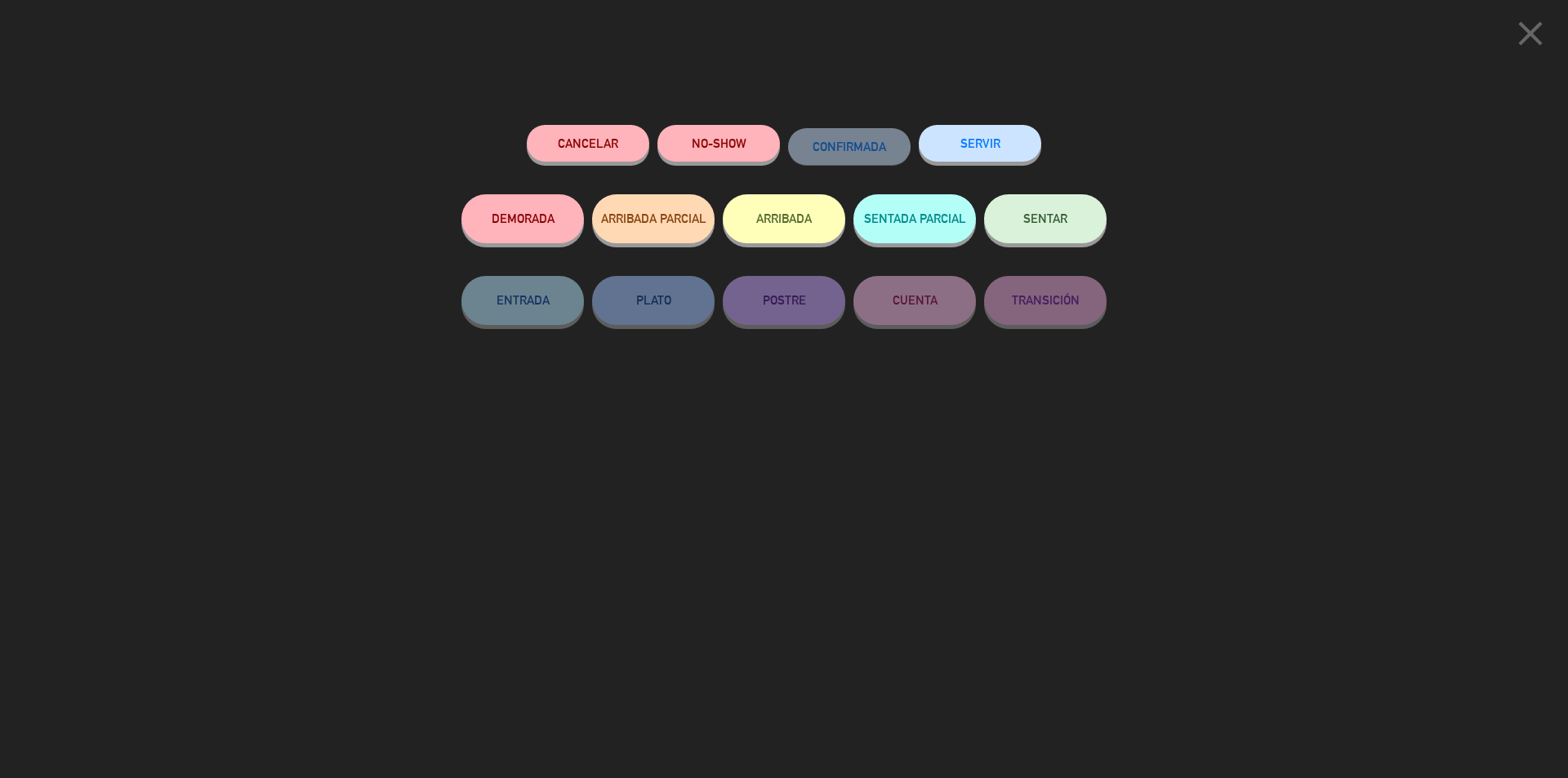
click at [1269, 421] on div "close Cancelar NO-SHOW CONFIRMADA SERVIR DEMORADA ARRIBADA PARCIAL ARRIBADA SEN…" at bounding box center [784, 389] width 1568 height 778
click at [1531, 35] on icon "close" at bounding box center [1530, 33] width 41 height 41
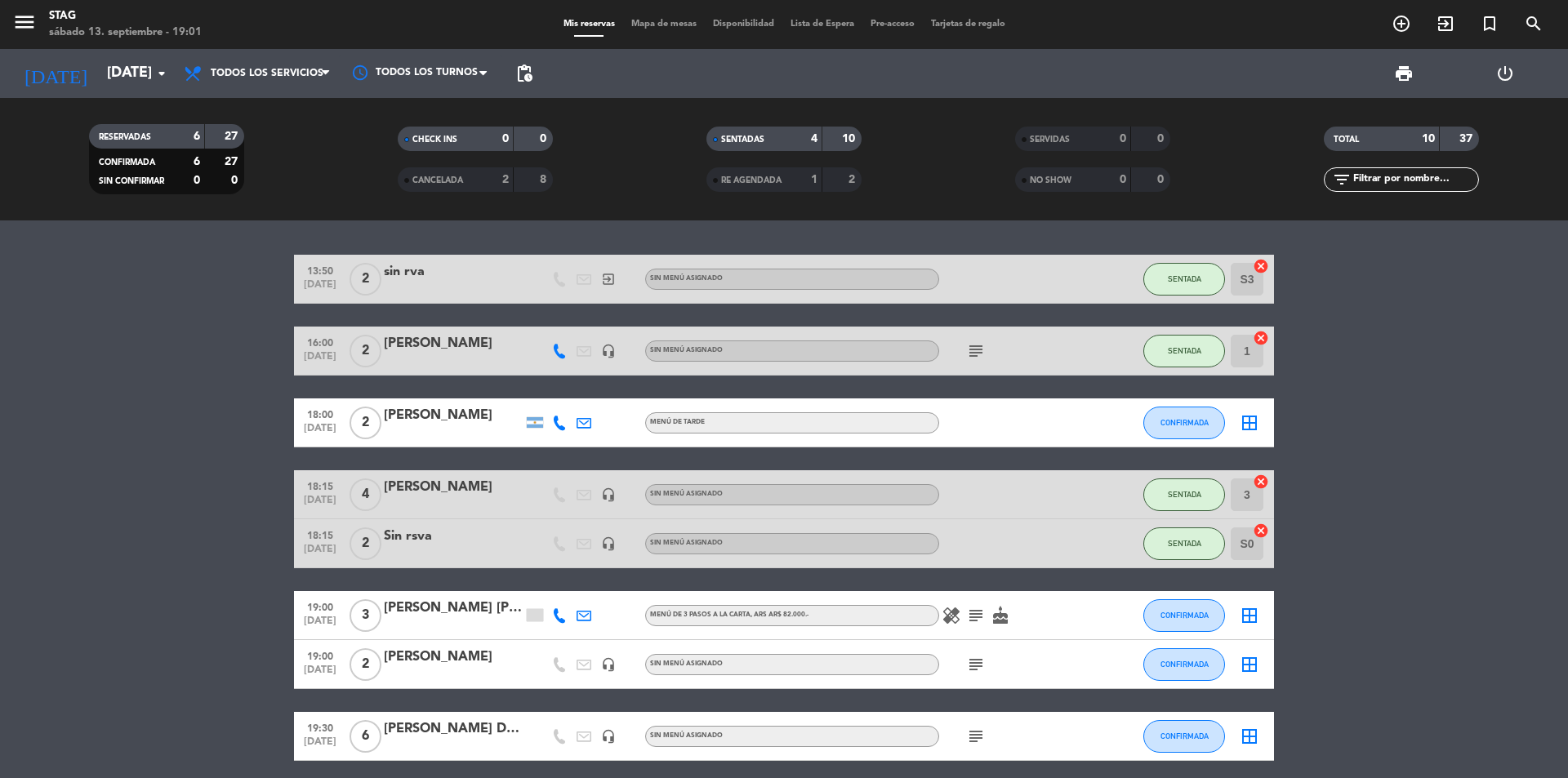
scroll to position [190, 0]
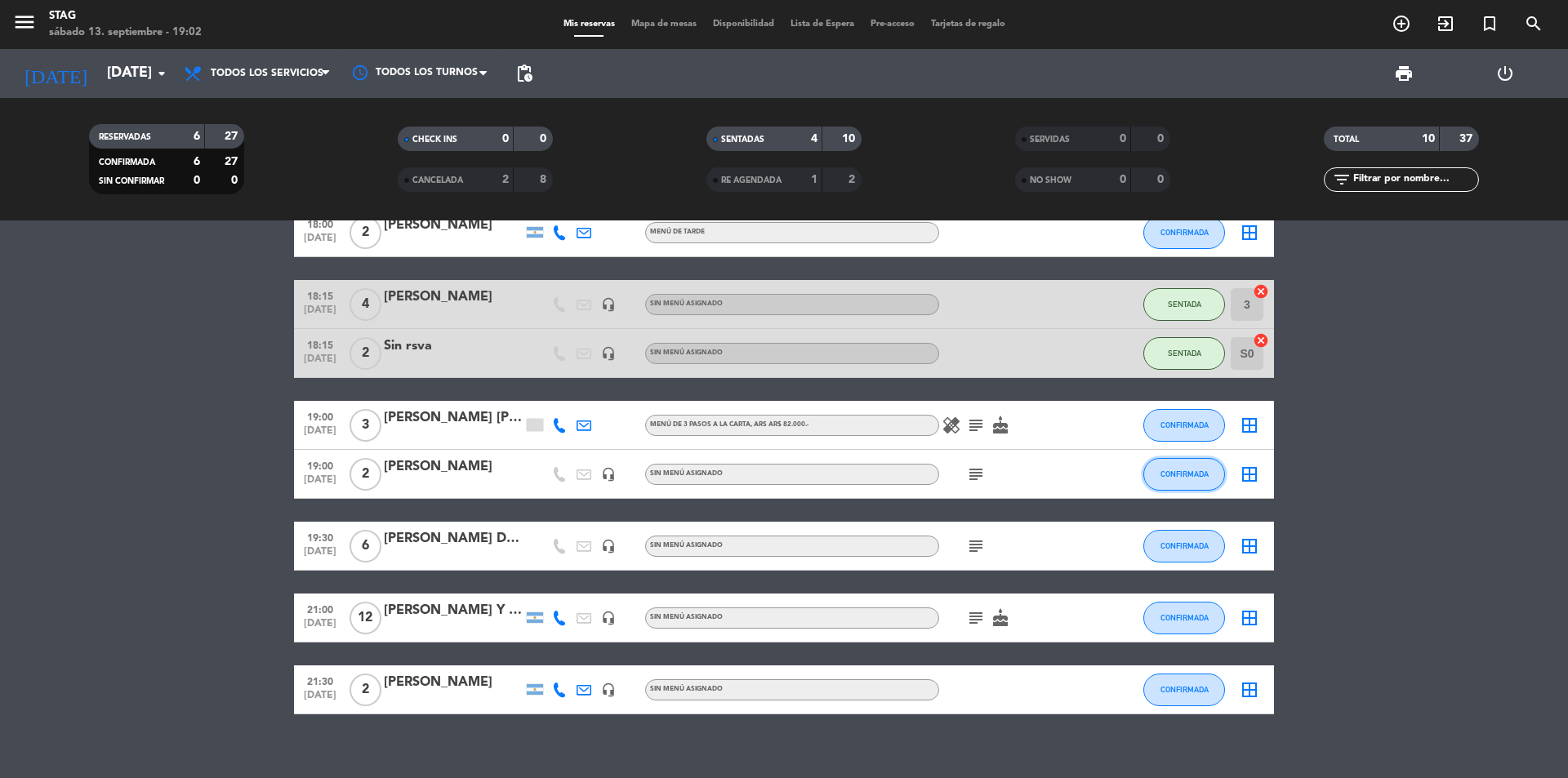
click at [1194, 470] on span "CONFIRMADA" at bounding box center [1185, 474] width 48 height 9
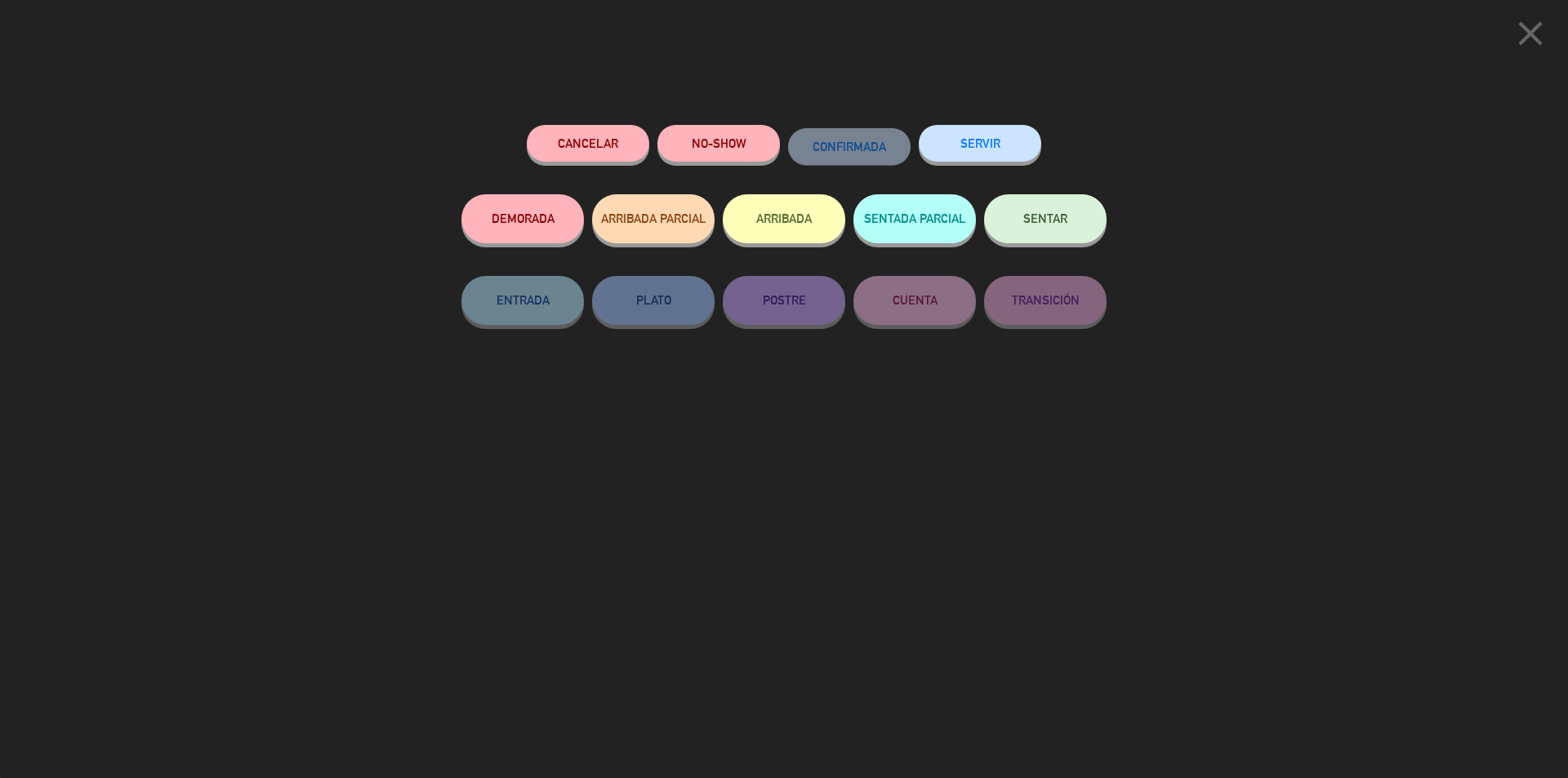
click at [1250, 348] on div "close Cancelar NO-SHOW CONFIRMADA SERVIR DEMORADA ARRIBADA PARCIAL ARRIBADA SEN…" at bounding box center [784, 389] width 1568 height 778
drag, startPoint x: 1293, startPoint y: 568, endPoint x: 1445, endPoint y: 328, distance: 284.1
click at [1294, 568] on div "close Cancelar NO-SHOW CONFIRMADA SERVIR DEMORADA ARRIBADA PARCIAL ARRIBADA SEN…" at bounding box center [784, 389] width 1568 height 778
click at [1534, 32] on icon "close" at bounding box center [1530, 33] width 41 height 41
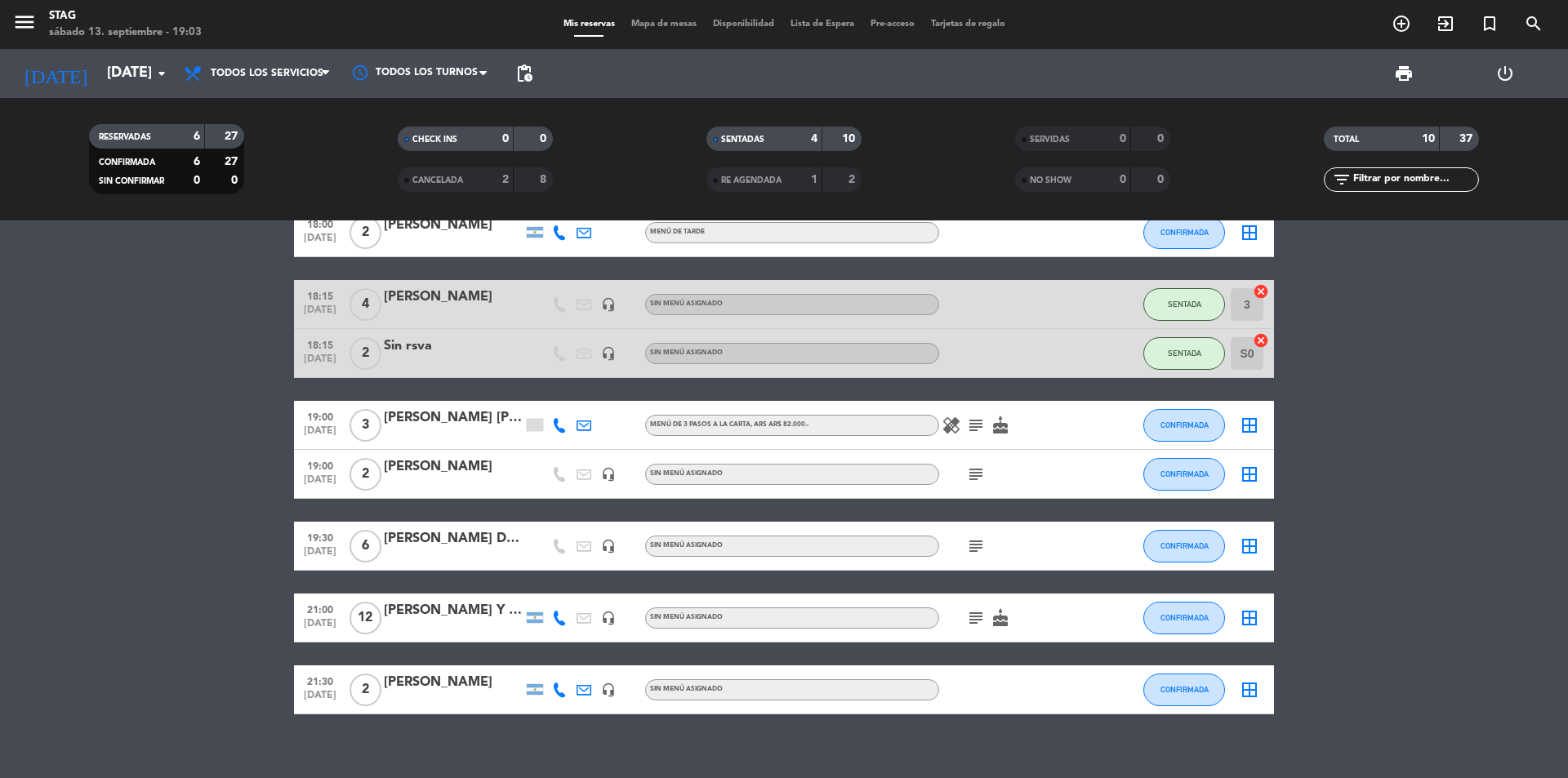
click at [1014, 54] on div "print power_settings_new" at bounding box center [1048, 74] width 1015 height 49
click at [1212, 481] on button "CONFIRMADA" at bounding box center [1184, 474] width 82 height 32
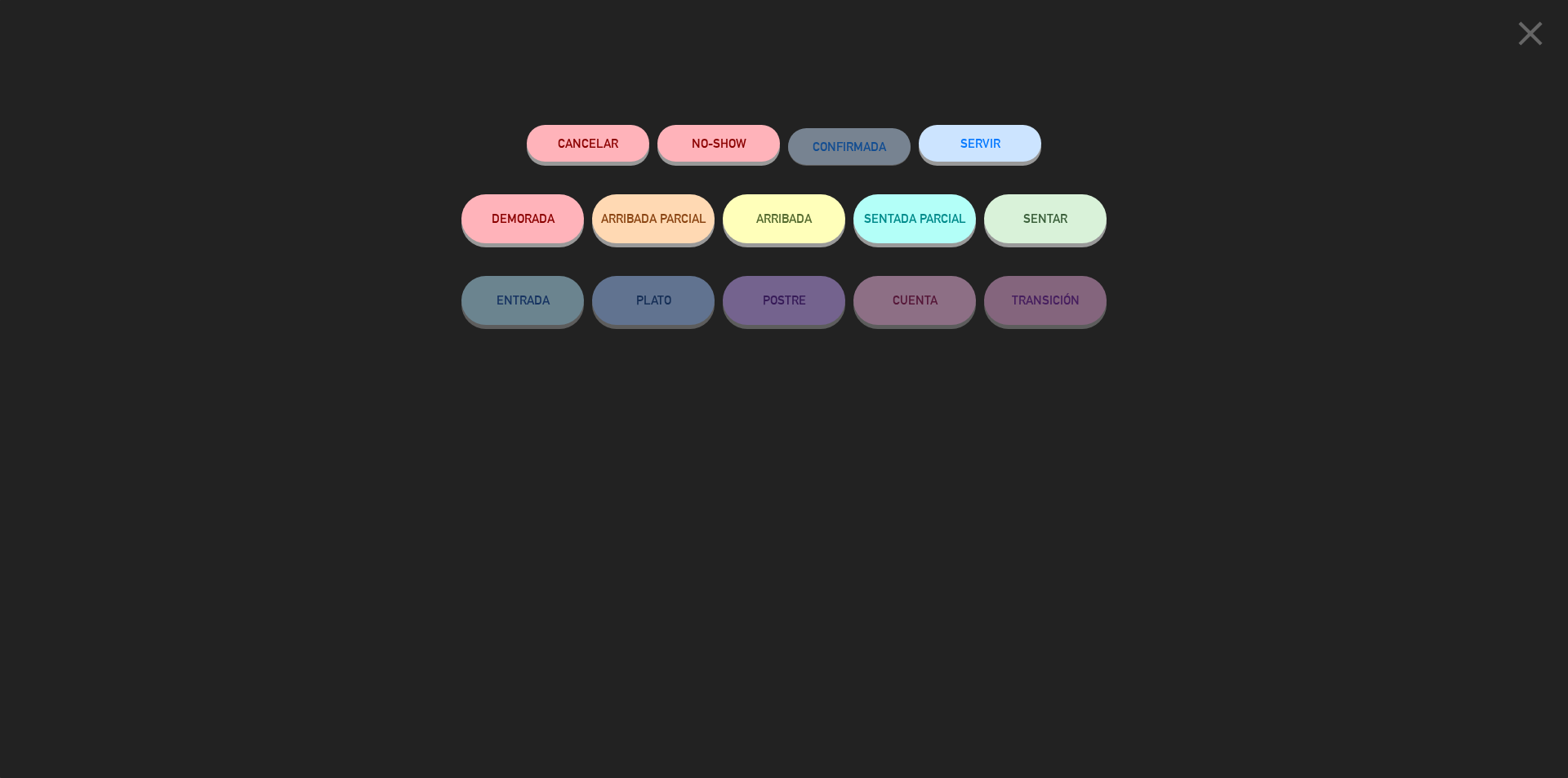
click at [1045, 225] on span "SENTAR" at bounding box center [1045, 218] width 44 height 14
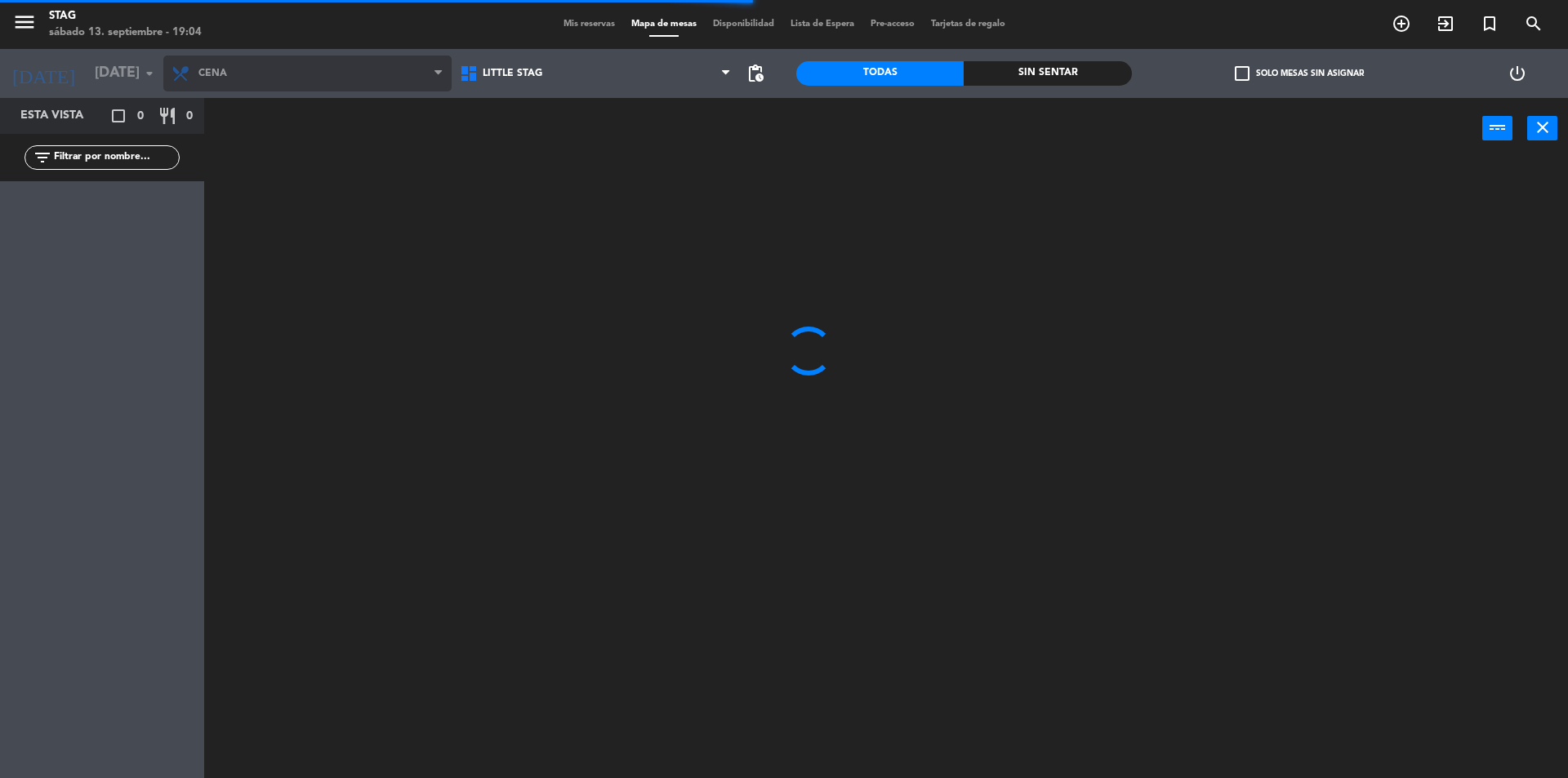
click at [440, 67] on icon at bounding box center [438, 73] width 7 height 13
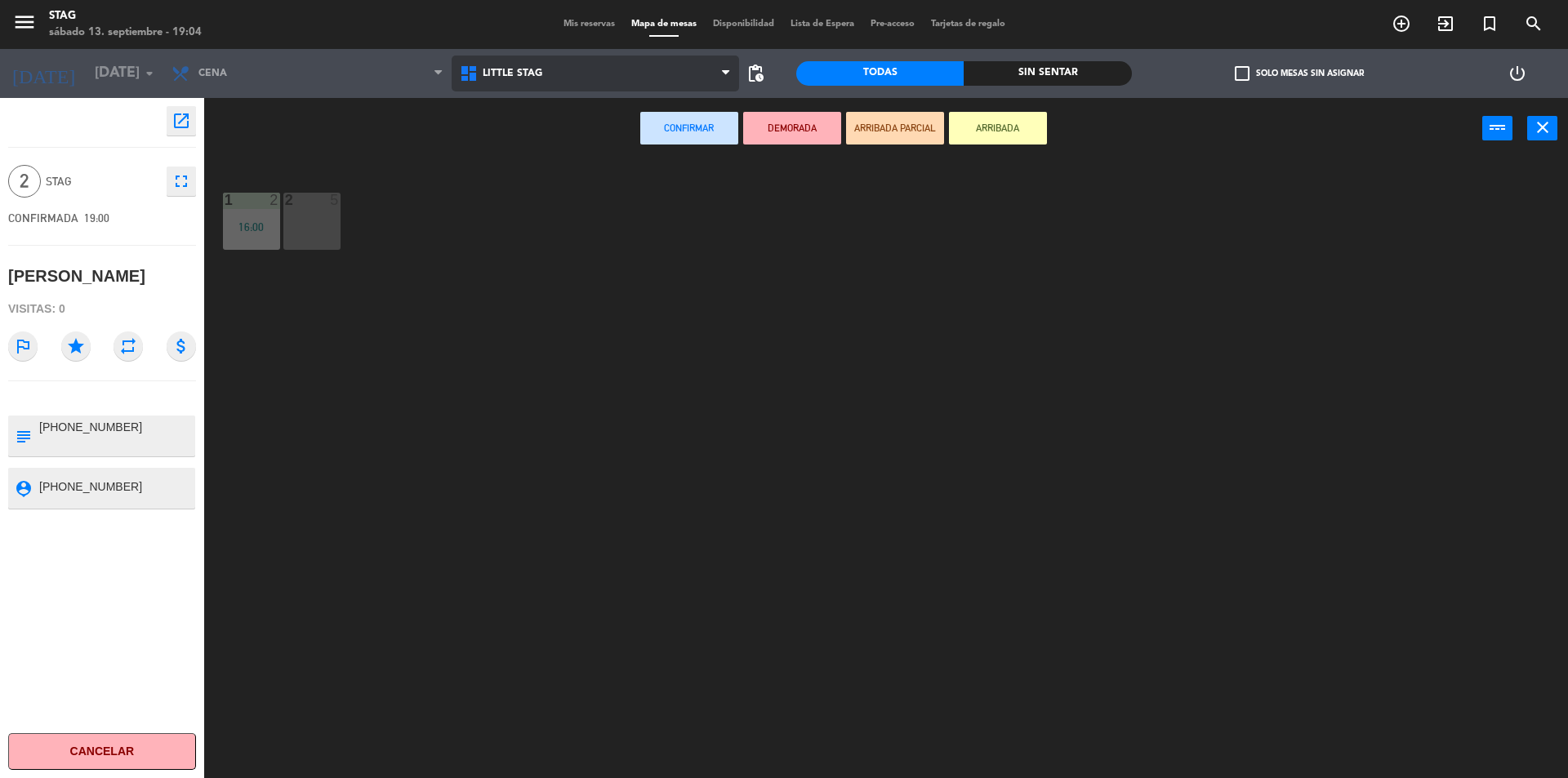
click at [488, 74] on span "Little Stag" at bounding box center [512, 73] width 60 height 11
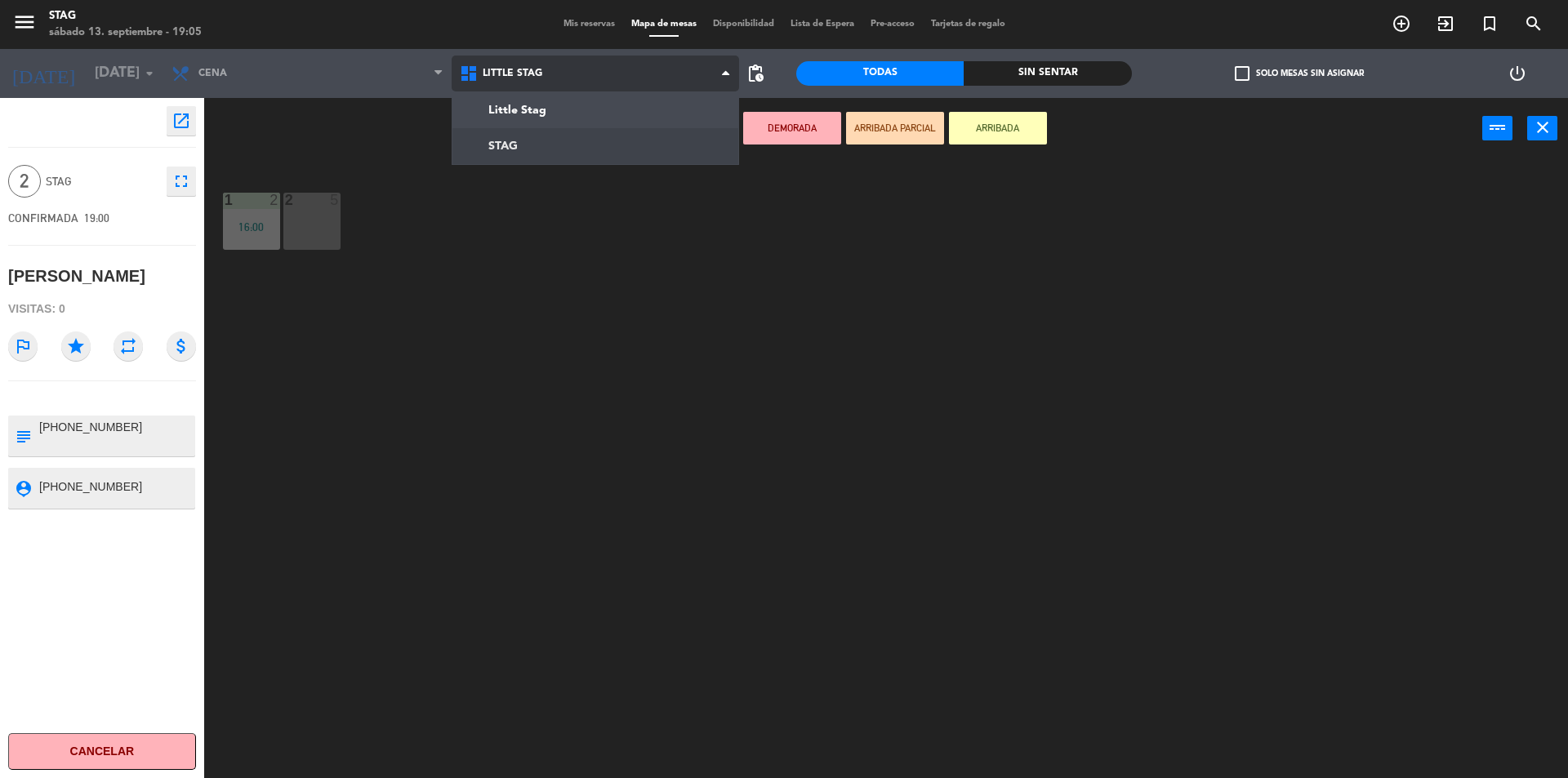
click at [527, 144] on ng-component "menu STAG [DATE] 13. septiembre - 19:05 Mis reservas Mapa de mesas Disponibilid…" at bounding box center [784, 391] width 1568 height 782
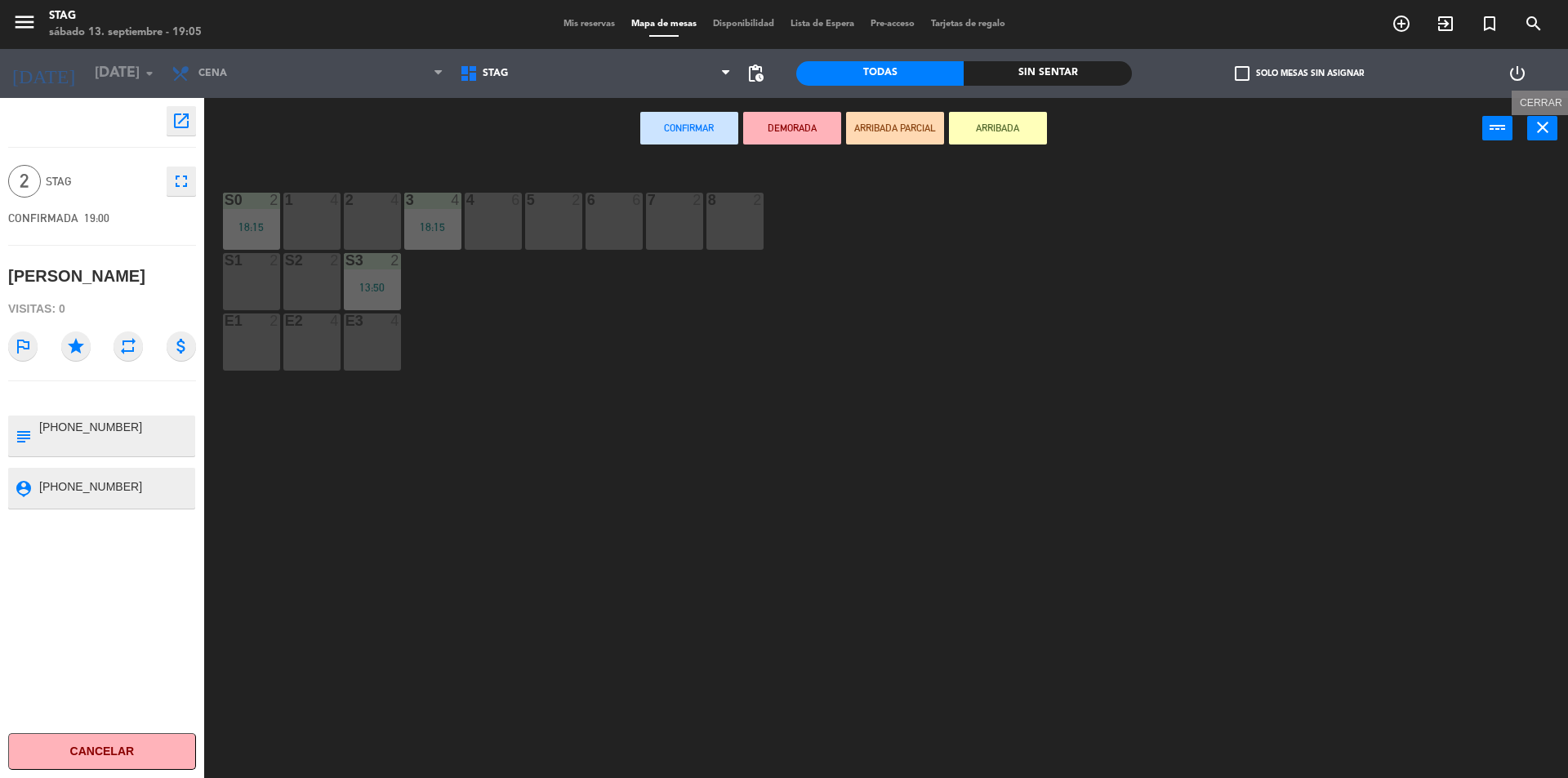
click at [1535, 135] on icon "close" at bounding box center [1543, 127] width 19 height 19
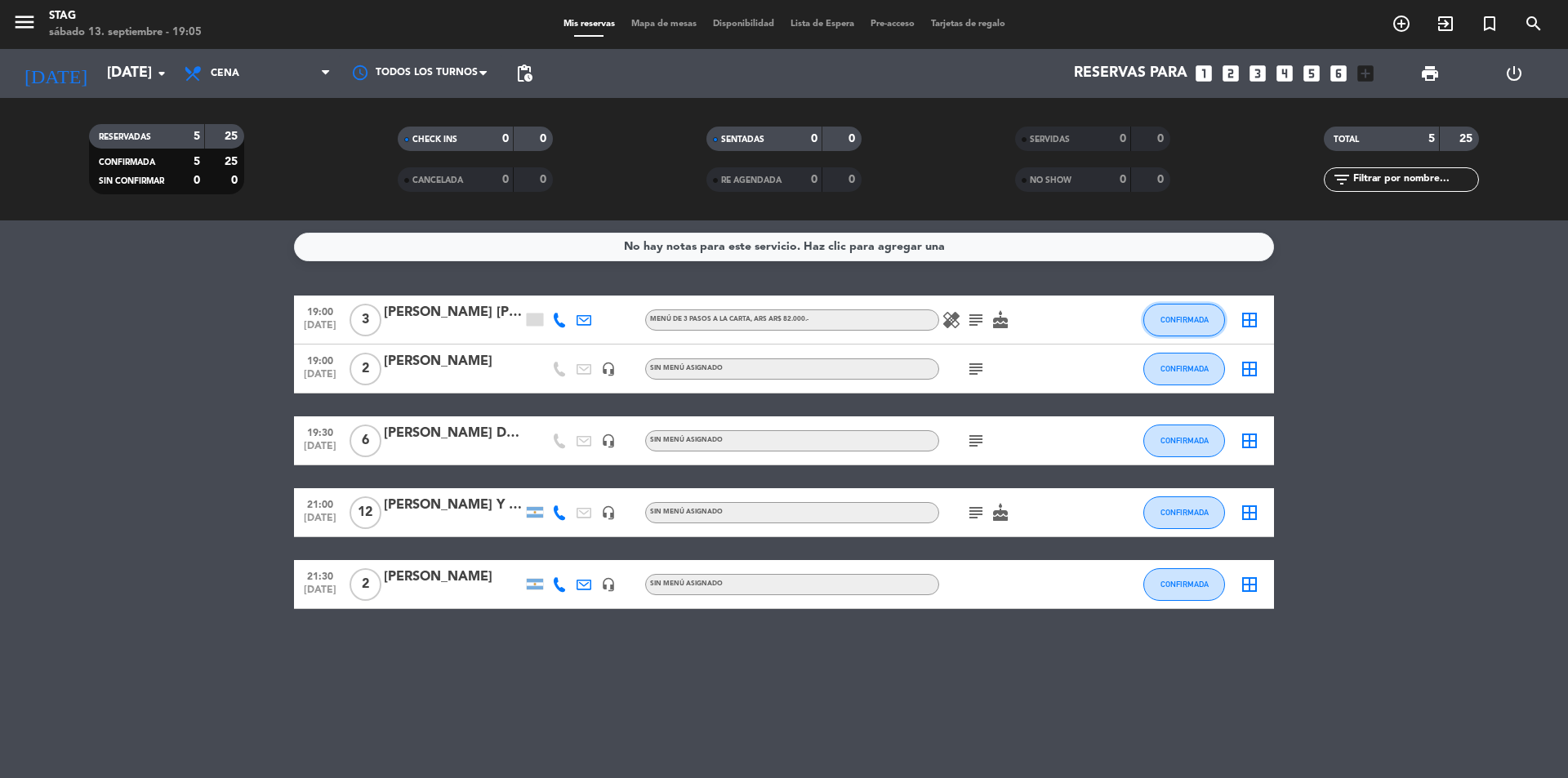
click at [1224, 325] on button "CONFIRMADA" at bounding box center [1184, 319] width 82 height 32
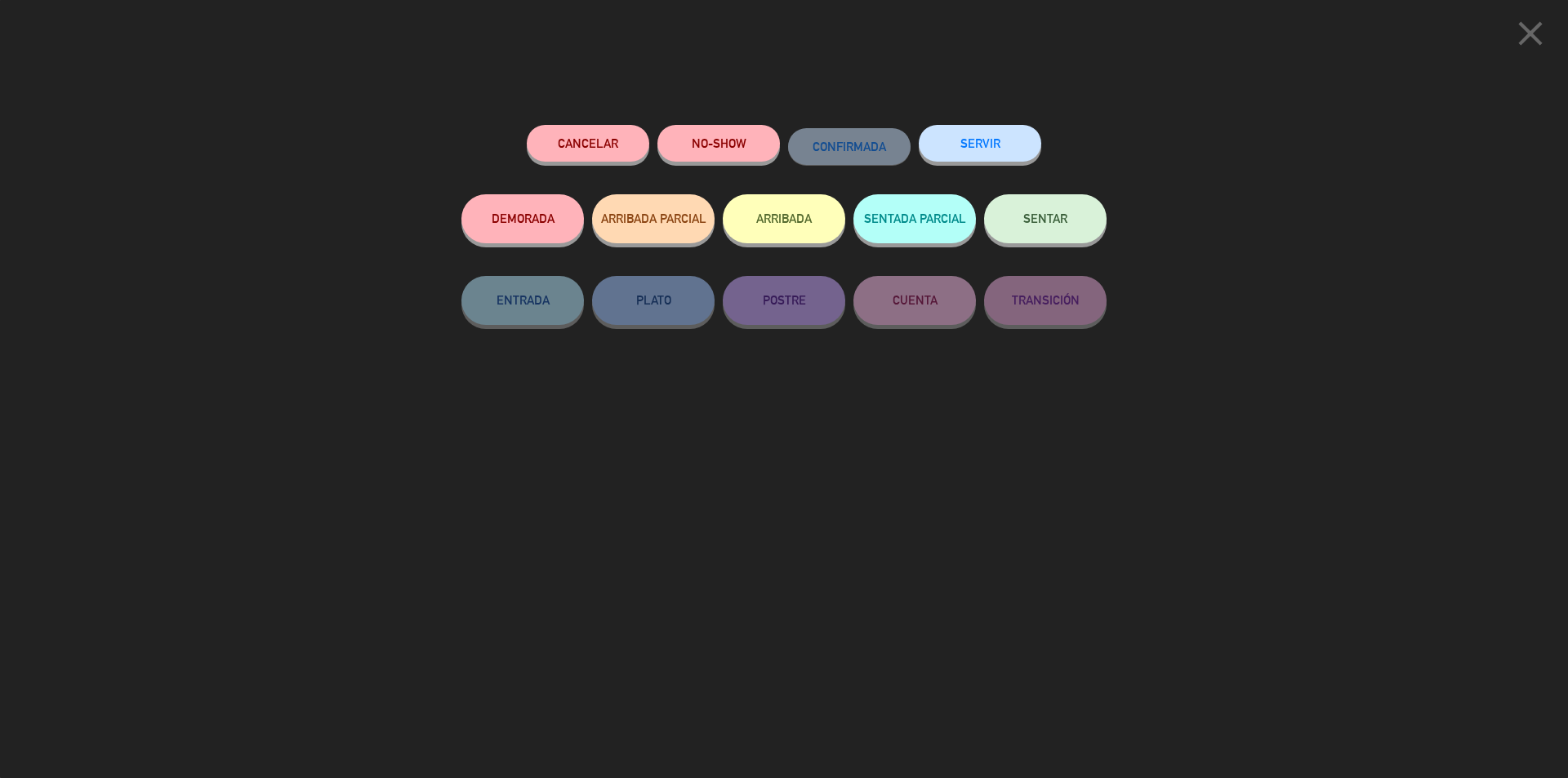
click at [1541, 26] on icon "close" at bounding box center [1530, 33] width 41 height 41
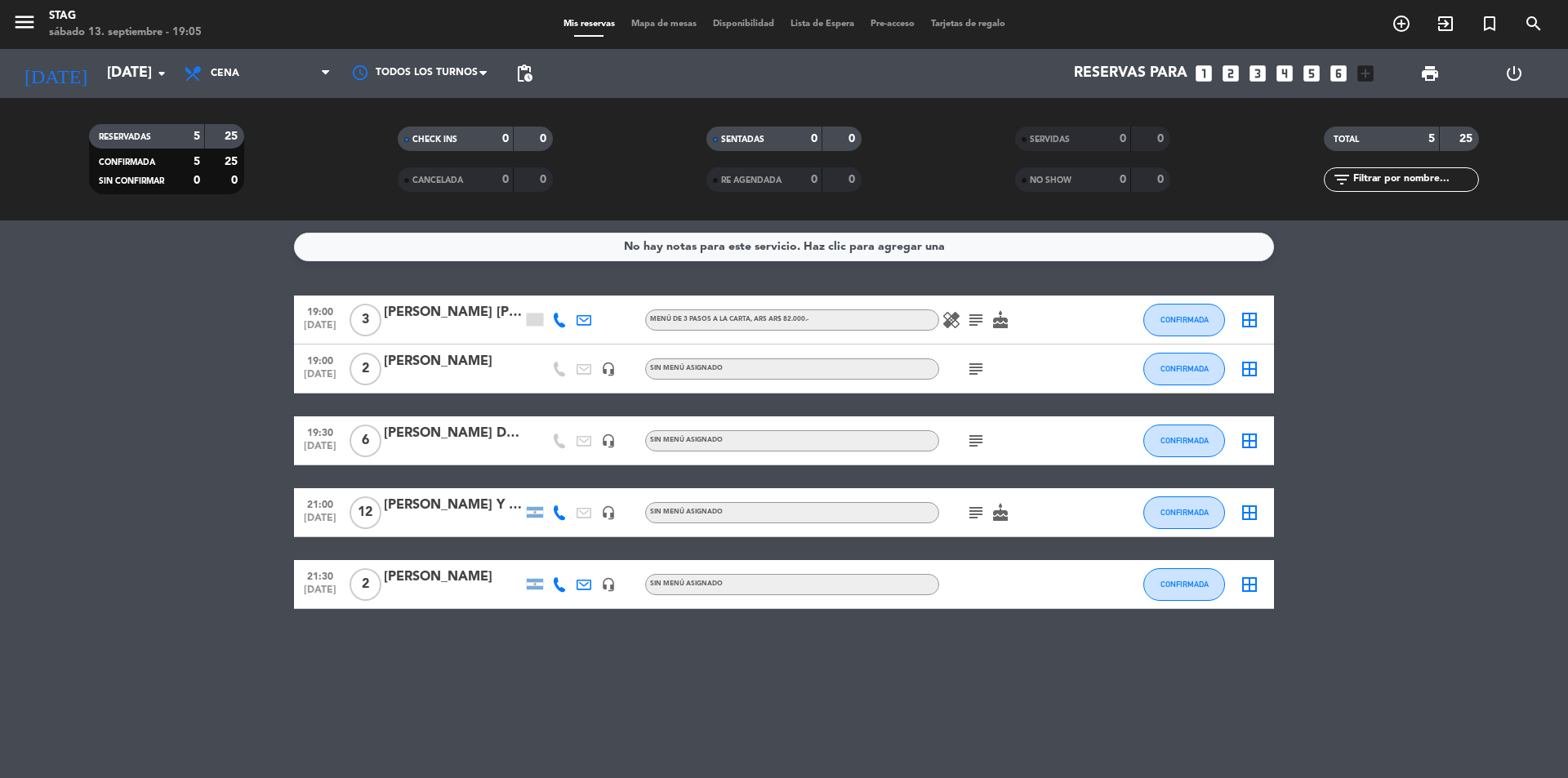
click at [1257, 318] on icon "border_all" at bounding box center [1249, 320] width 19 height 19
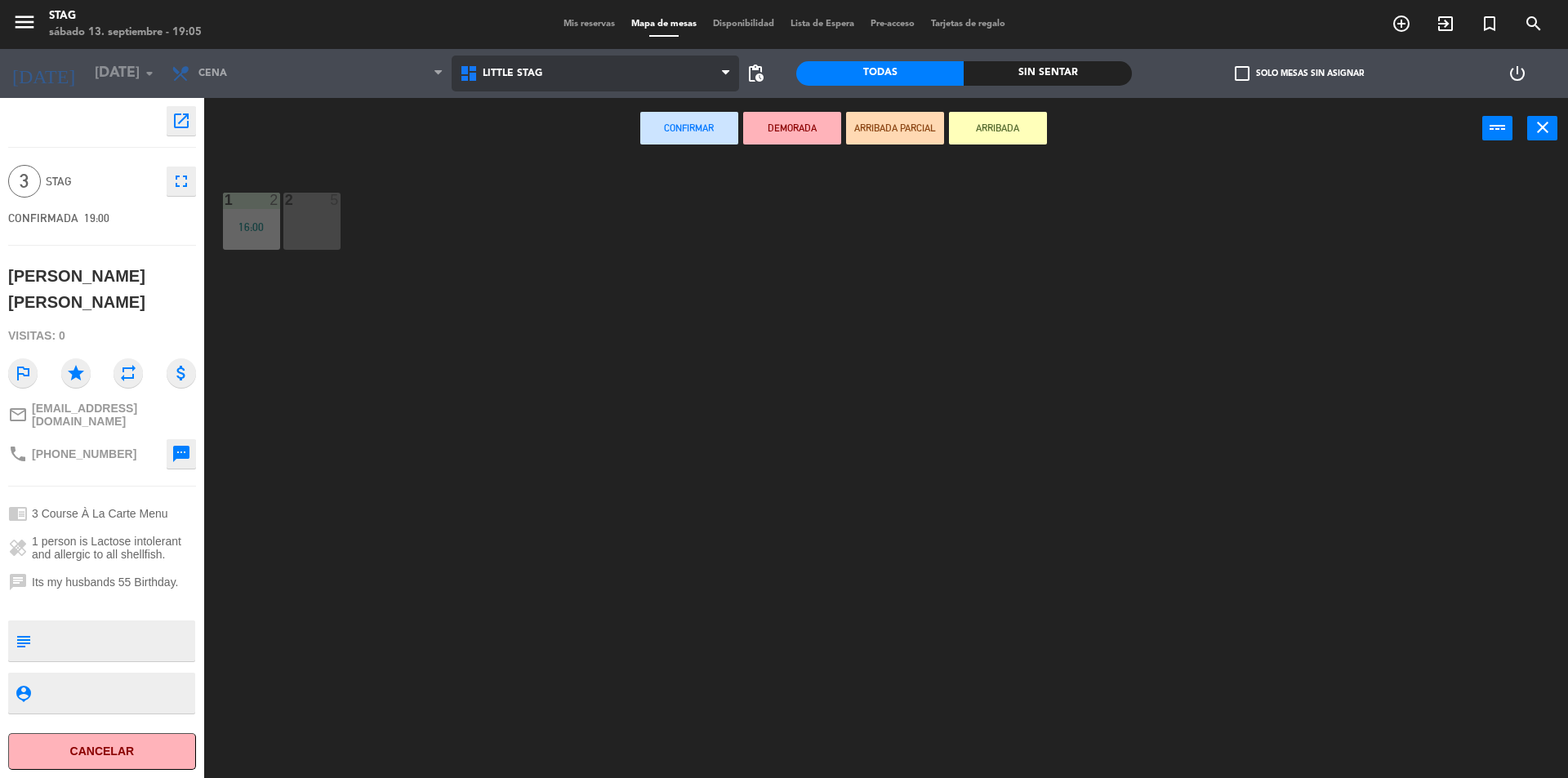
click at [492, 86] on span "Little Stag" at bounding box center [596, 73] width 289 height 36
click at [506, 139] on ng-component "menu STAG [DATE] 13. septiembre - 19:05 Mis reservas Mapa de mesas Disponibilid…" at bounding box center [784, 391] width 1568 height 782
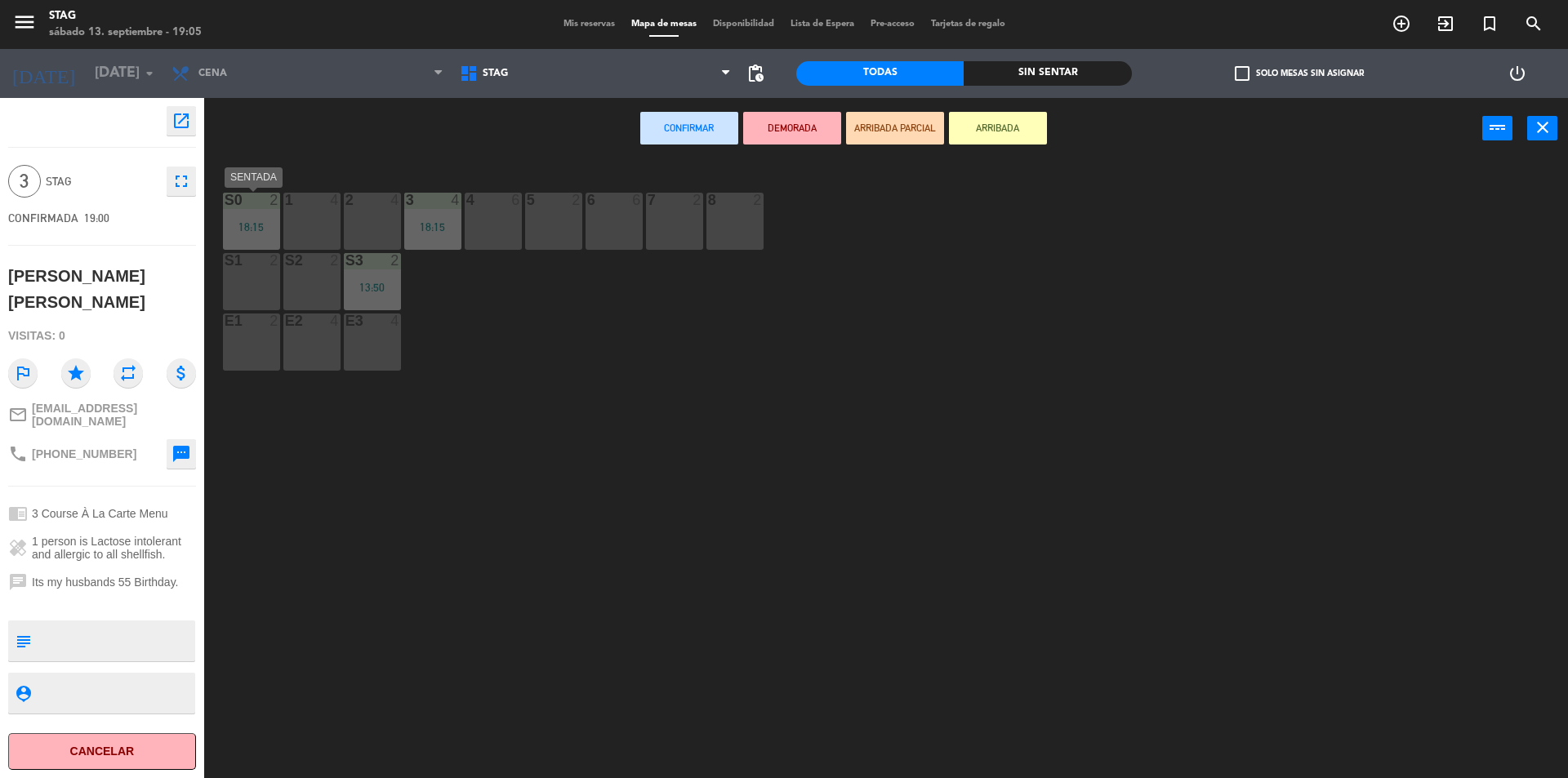
click at [255, 226] on div "18:15" at bounding box center [251, 226] width 57 height 11
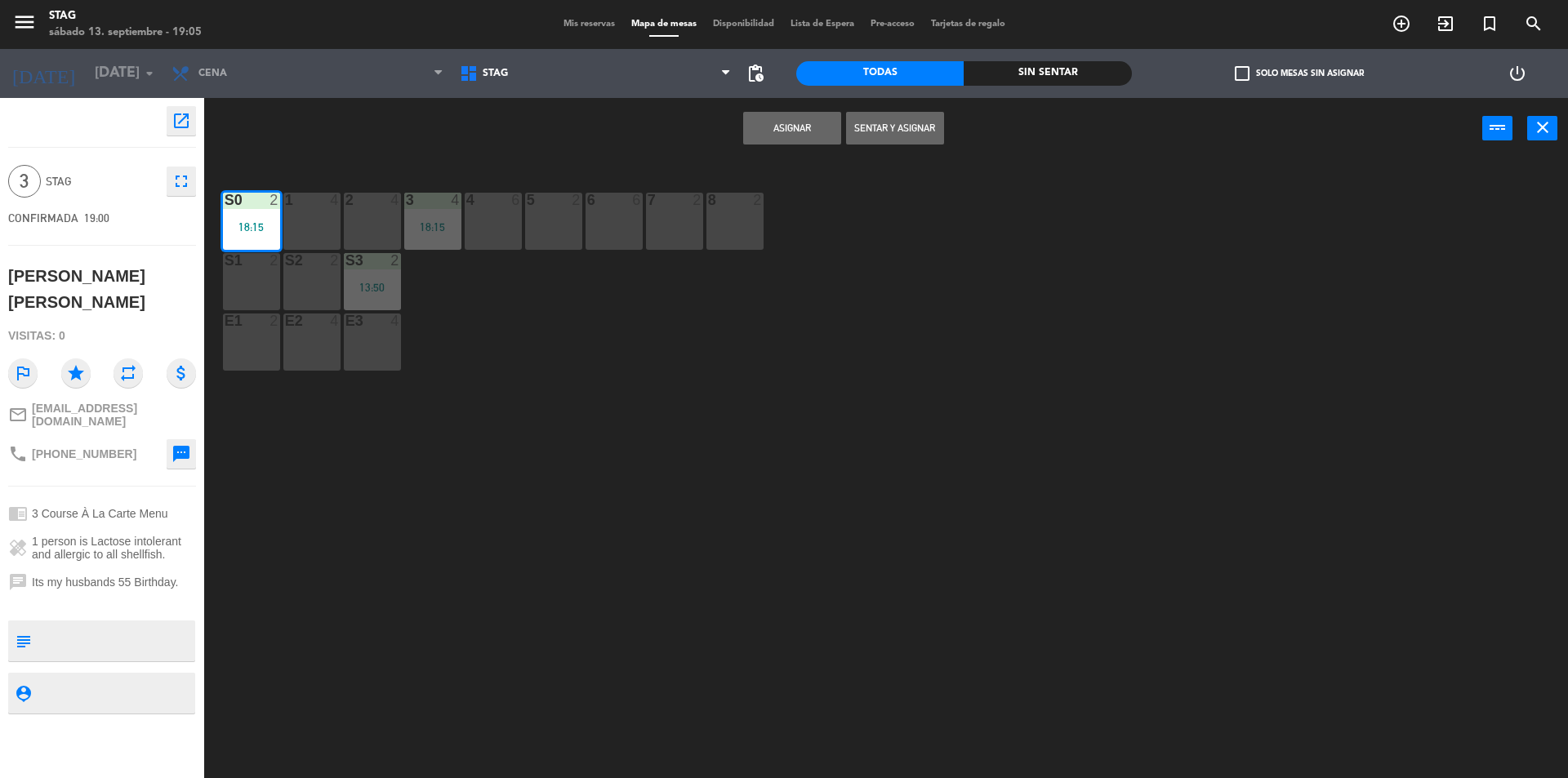
drag, startPoint x: 915, startPoint y: 132, endPoint x: 945, endPoint y: 271, distance: 142.2
click at [917, 130] on button "Sentar y Asignar" at bounding box center [895, 128] width 98 height 32
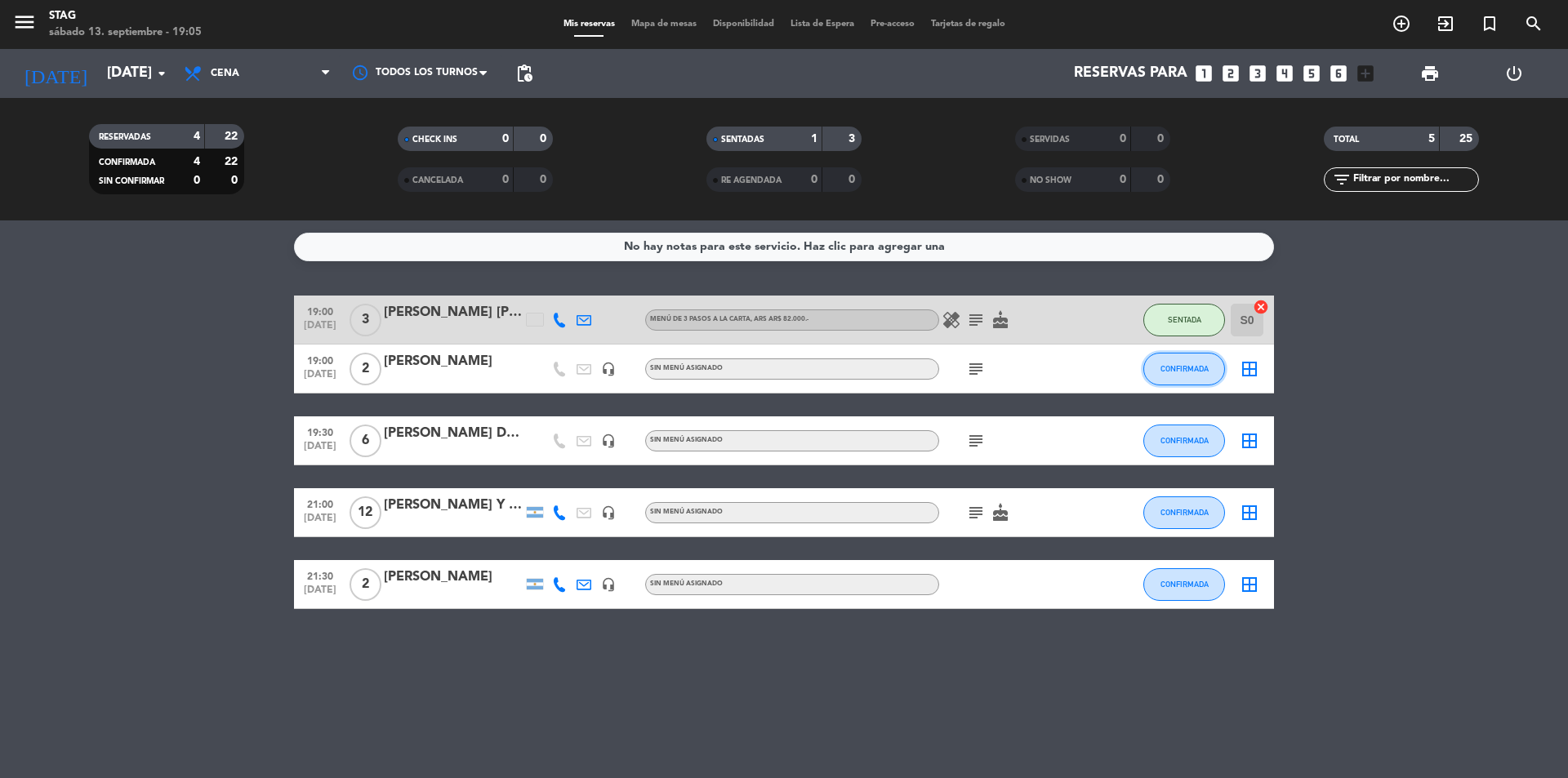
click at [1178, 374] on button "CONFIRMADA" at bounding box center [1184, 368] width 82 height 32
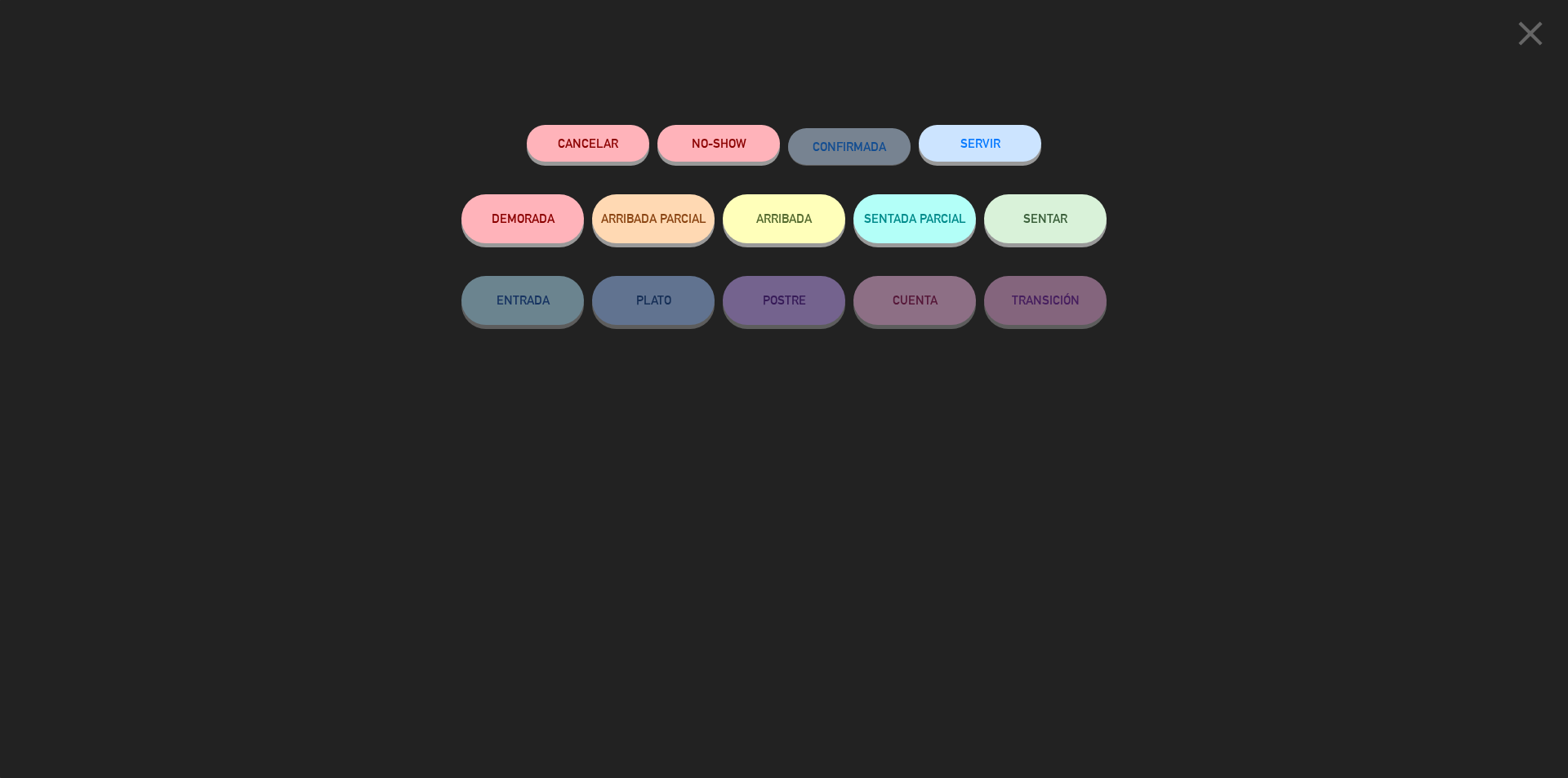
click at [1049, 230] on button "SENTAR" at bounding box center [1046, 219] width 123 height 49
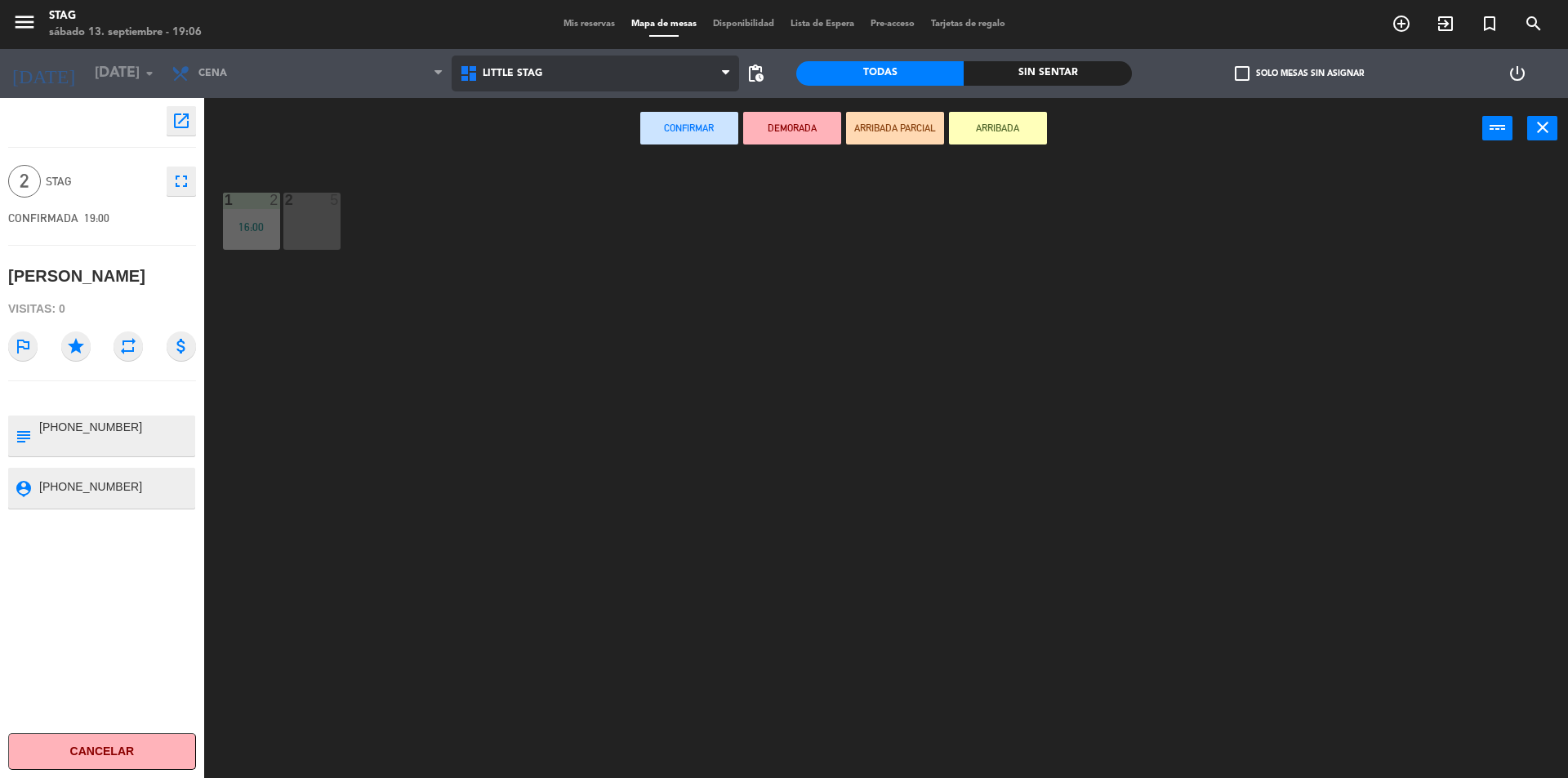
click at [488, 69] on span "Little Stag" at bounding box center [512, 73] width 60 height 11
click at [493, 139] on ng-component "menu STAG [DATE] 13. septiembre - 19:06 Mis reservas Mapa de mesas Disponibilid…" at bounding box center [784, 391] width 1568 height 782
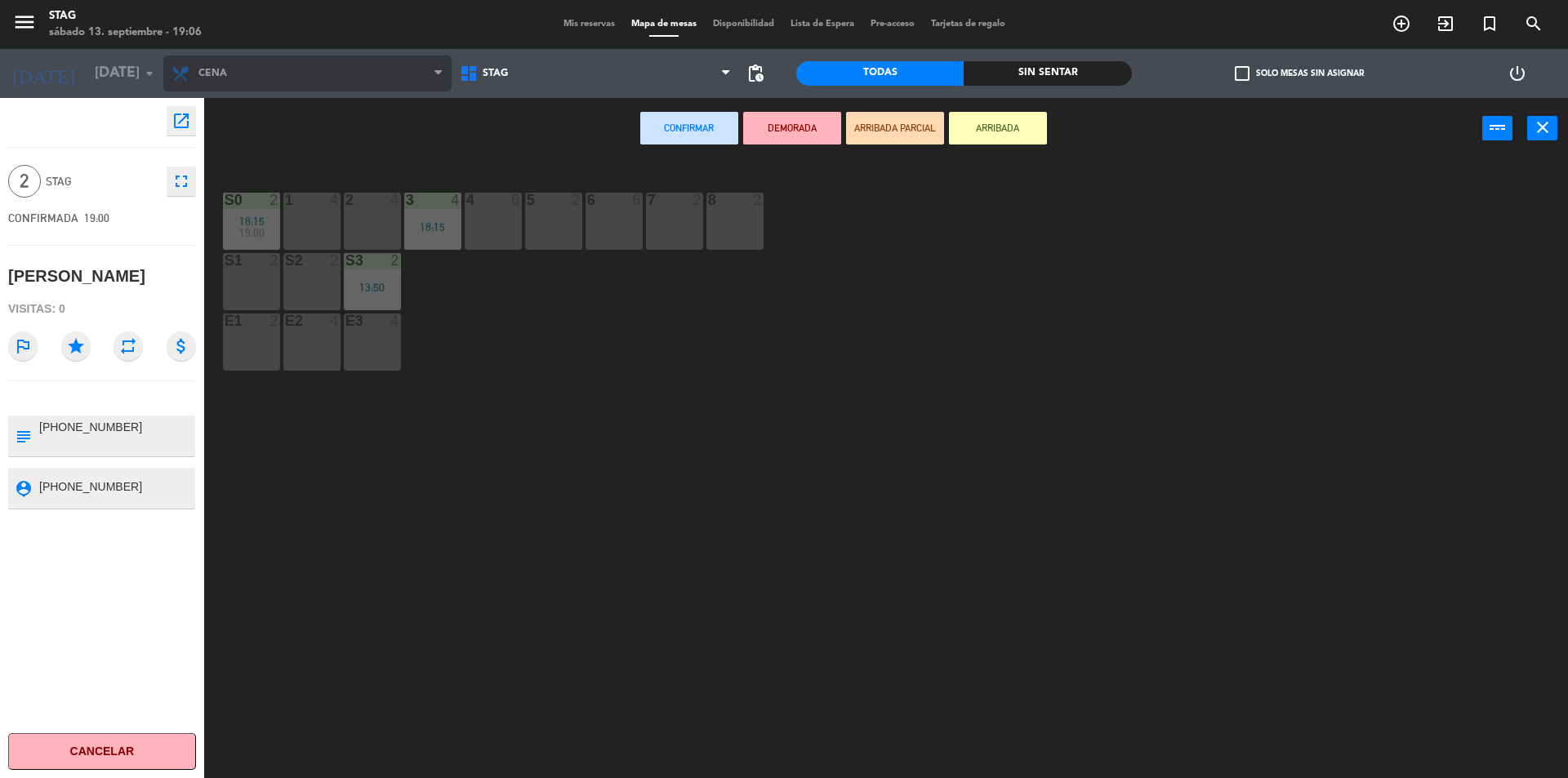
drag, startPoint x: 414, startPoint y: 66, endPoint x: 414, endPoint y: 77, distance: 11.0
click at [414, 66] on span "Cena" at bounding box center [307, 73] width 289 height 36
click at [339, 267] on div "S3" at bounding box center [345, 261] width 27 height 15
click at [314, 282] on div "S2 2" at bounding box center [311, 282] width 57 height 57
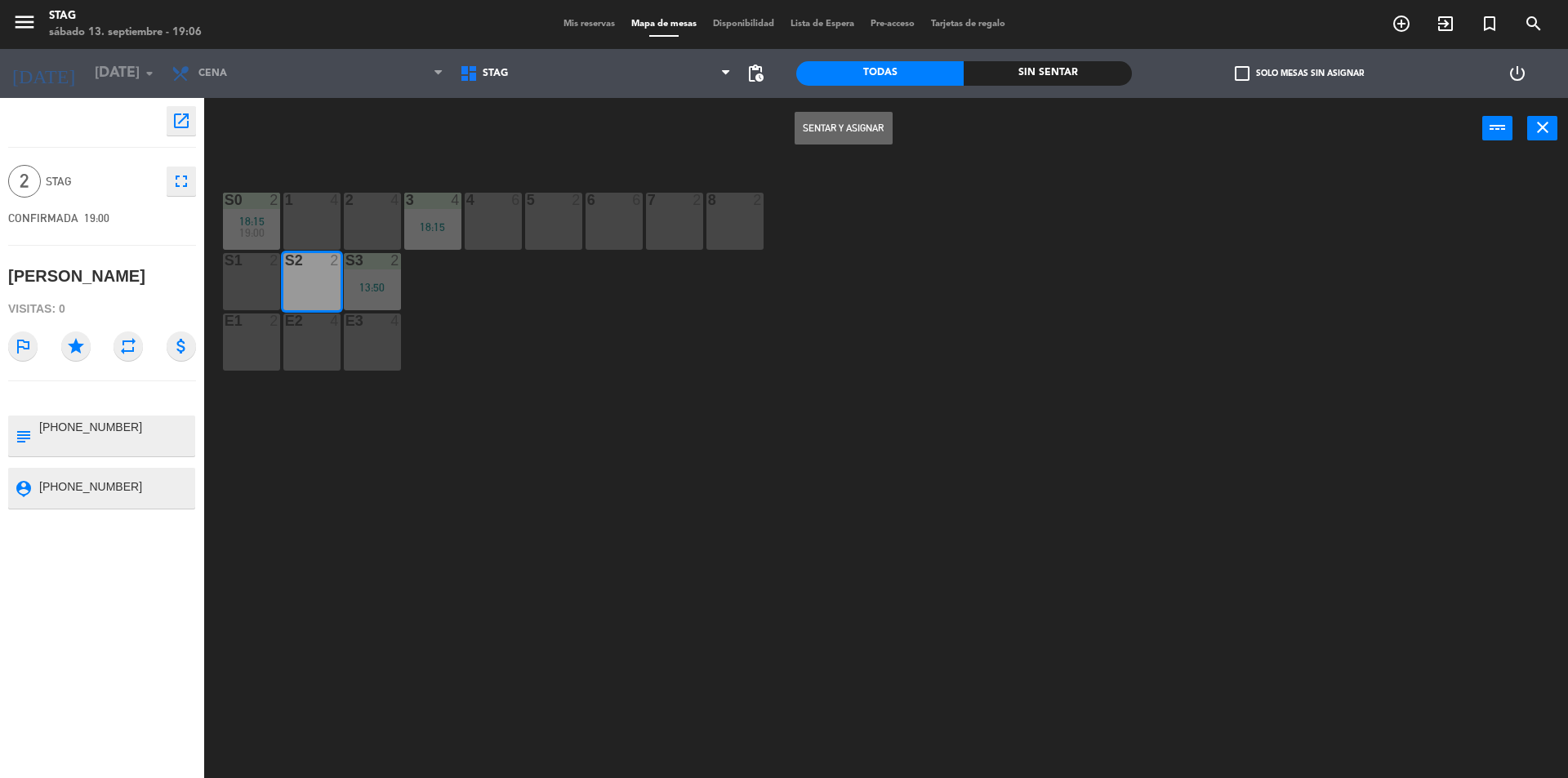
click at [834, 136] on button "Sentar y Asignar" at bounding box center [844, 128] width 98 height 32
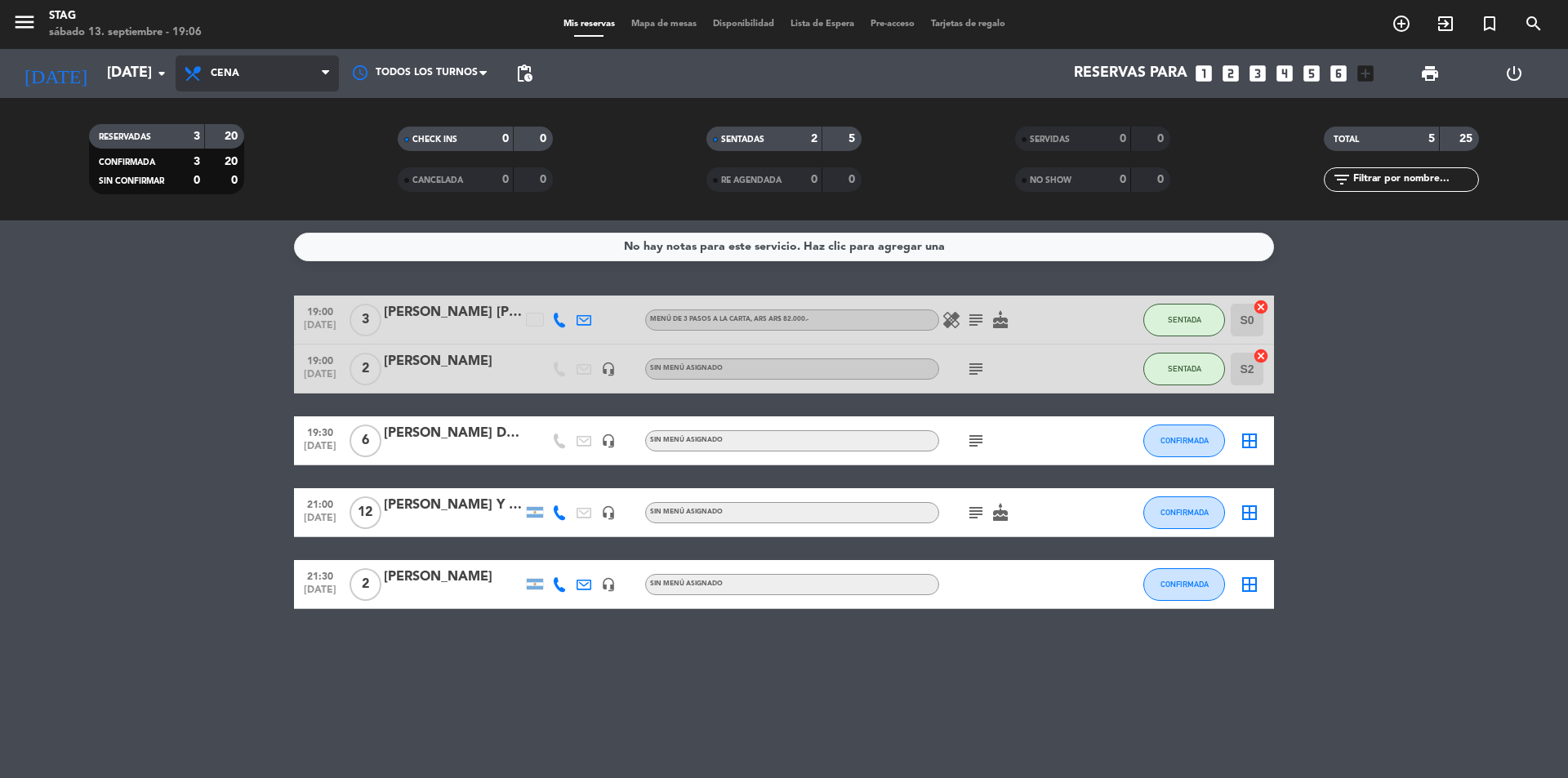
click at [253, 72] on span "Cena" at bounding box center [257, 73] width 163 height 36
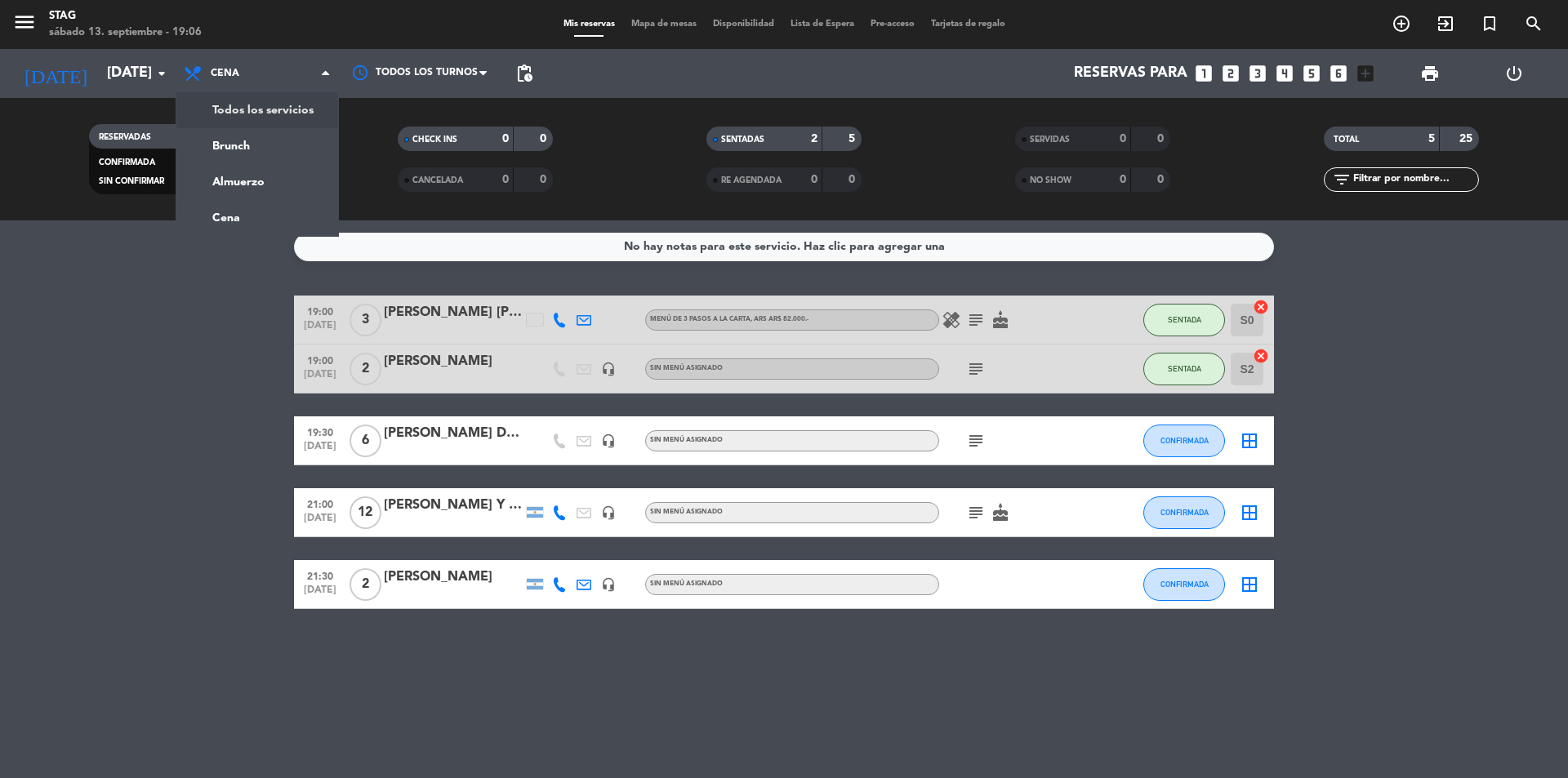
click at [254, 111] on div "menu STAG [DATE] 13. septiembre - 19:06 Mis reservas Mapa de mesas Disponibilid…" at bounding box center [784, 110] width 1568 height 220
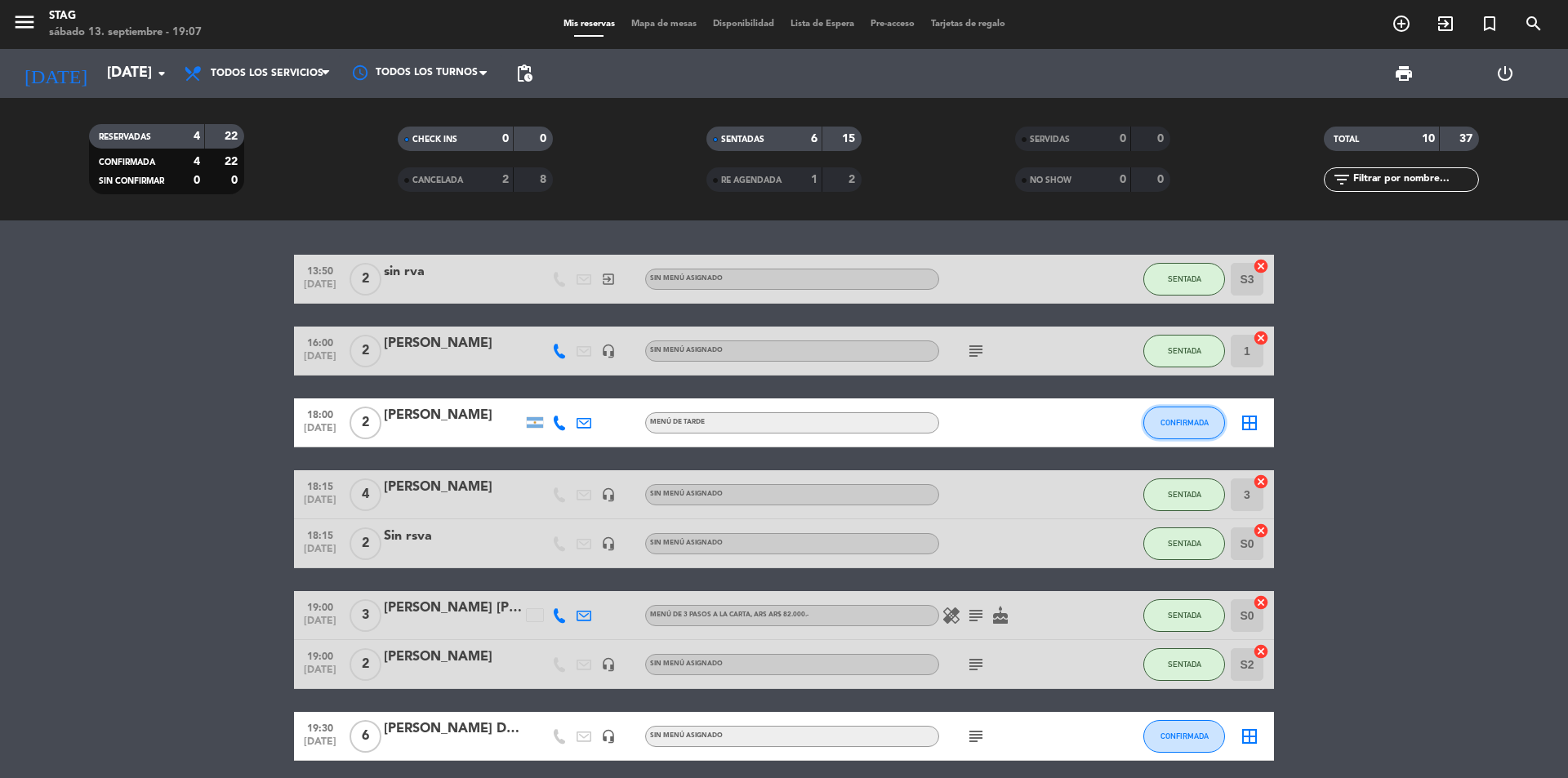
click at [1179, 422] on span "CONFIRMADA" at bounding box center [1185, 423] width 48 height 9
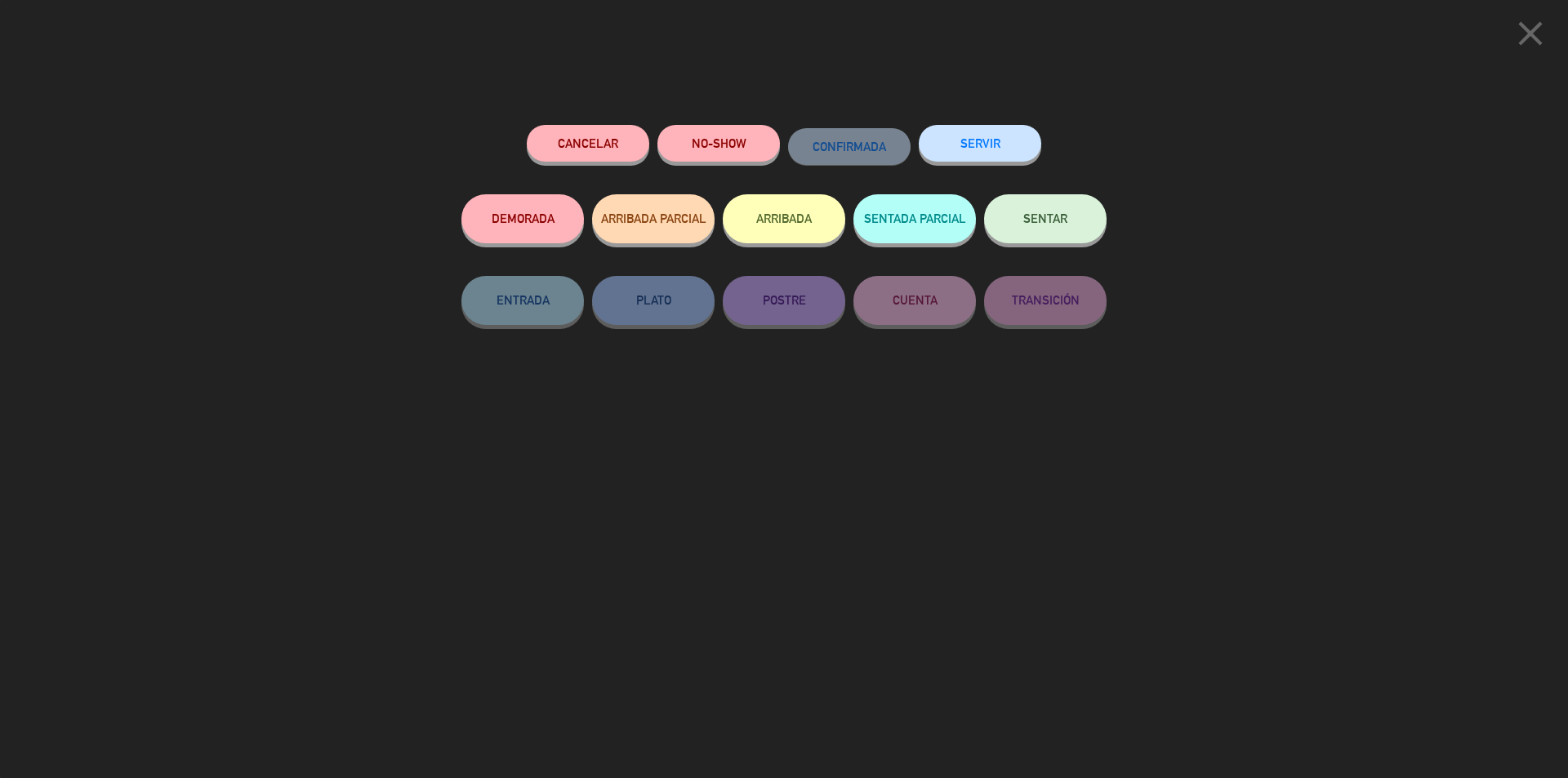
click at [734, 135] on button "NO-SHOW" at bounding box center [719, 143] width 123 height 37
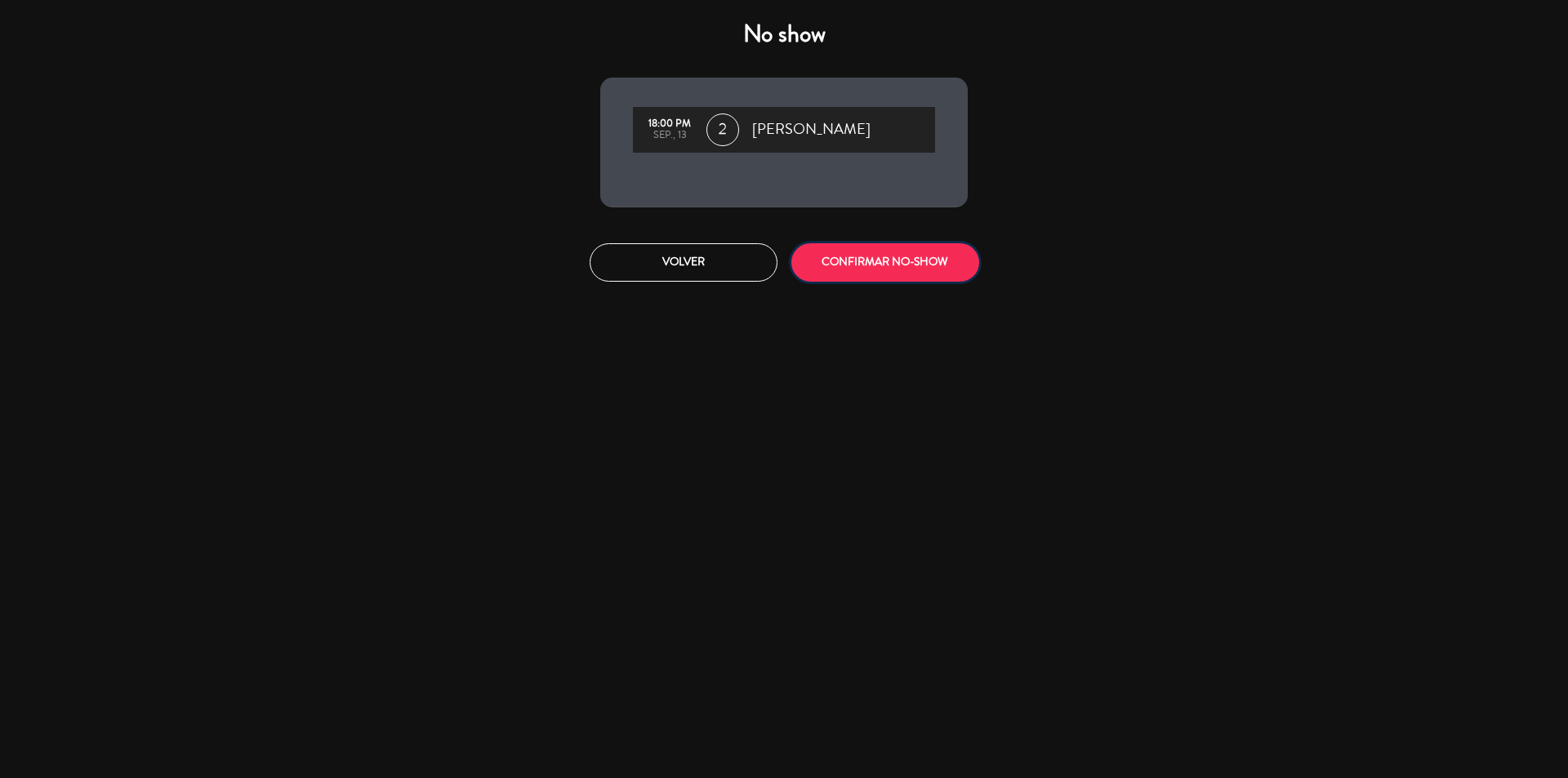
click at [894, 251] on button "CONFIRMAR NO-SHOW" at bounding box center [885, 262] width 188 height 39
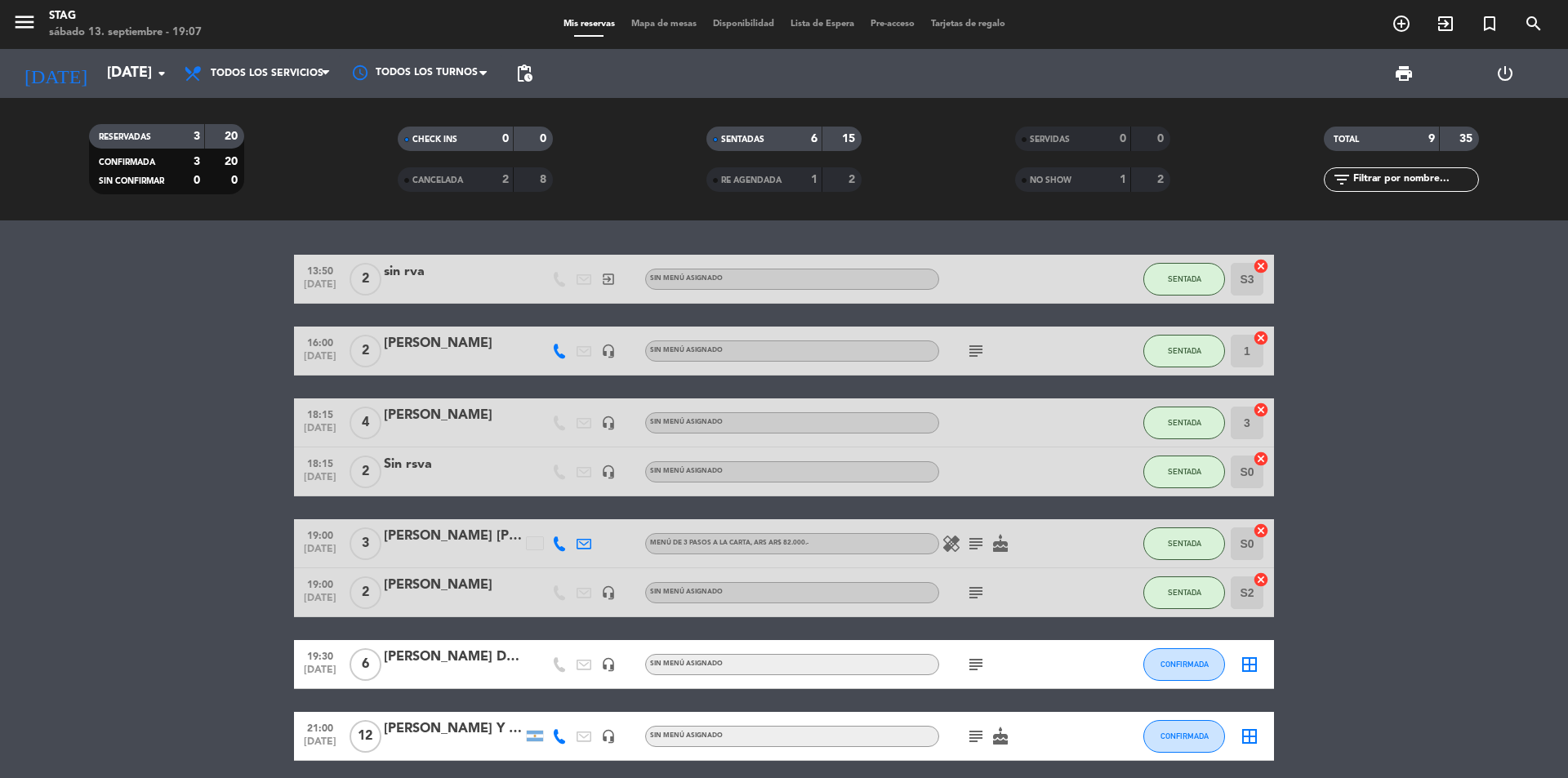
scroll to position [136, 0]
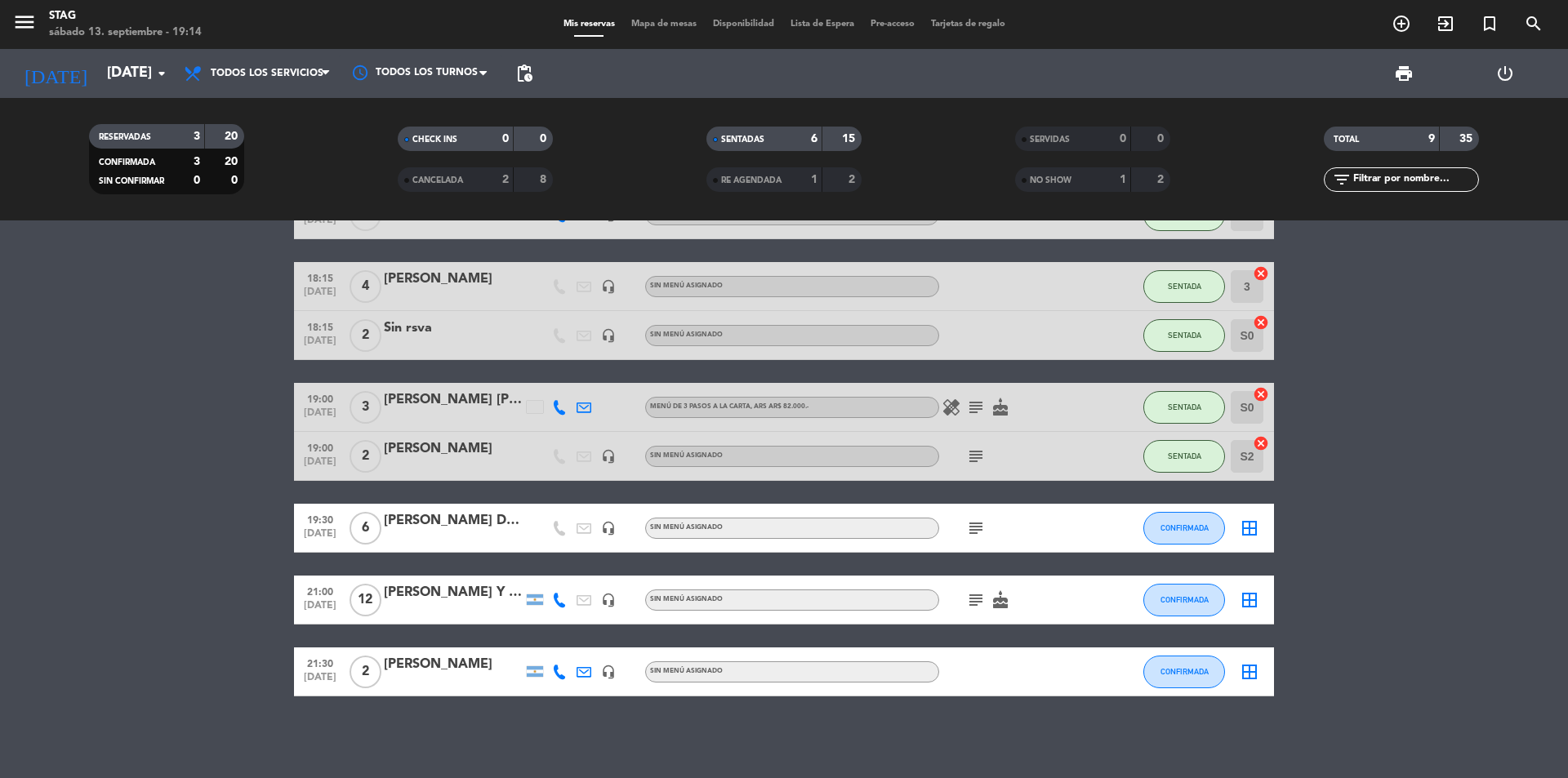
click at [466, 400] on div "[PERSON_NAME] [PERSON_NAME]" at bounding box center [453, 400] width 139 height 21
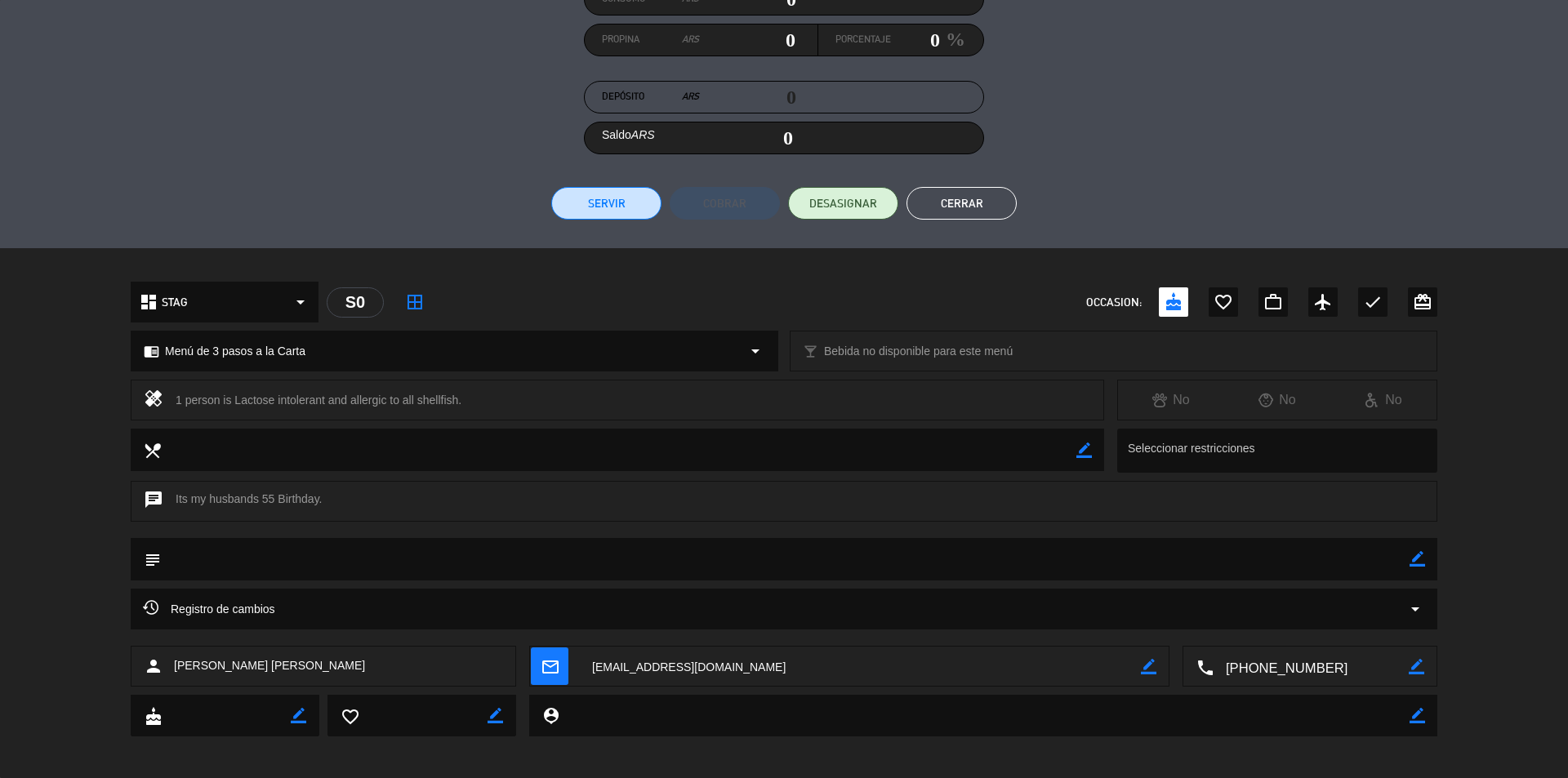
scroll to position [241, 0]
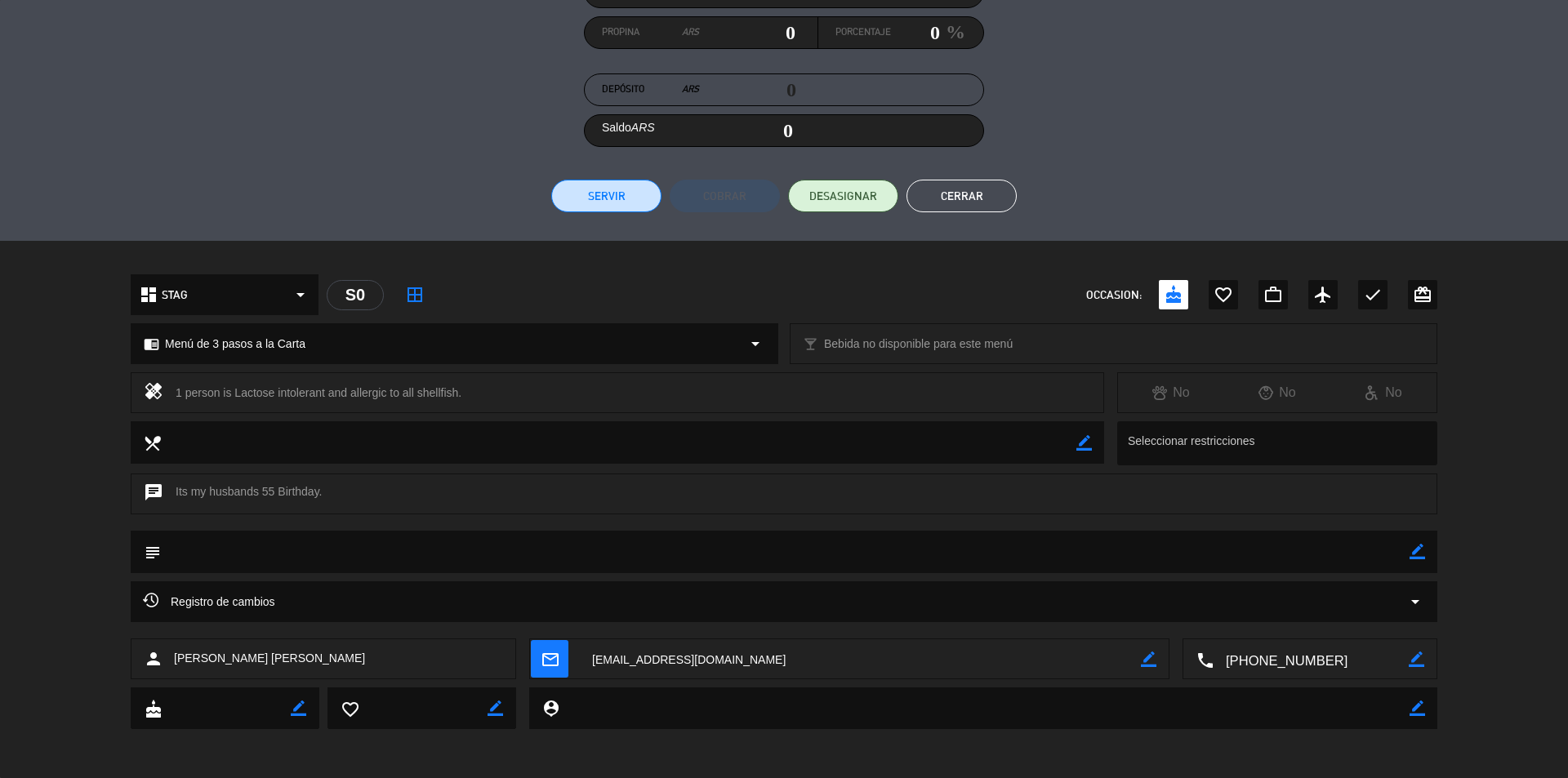
click at [398, 441] on textarea at bounding box center [618, 441] width 915 height 41
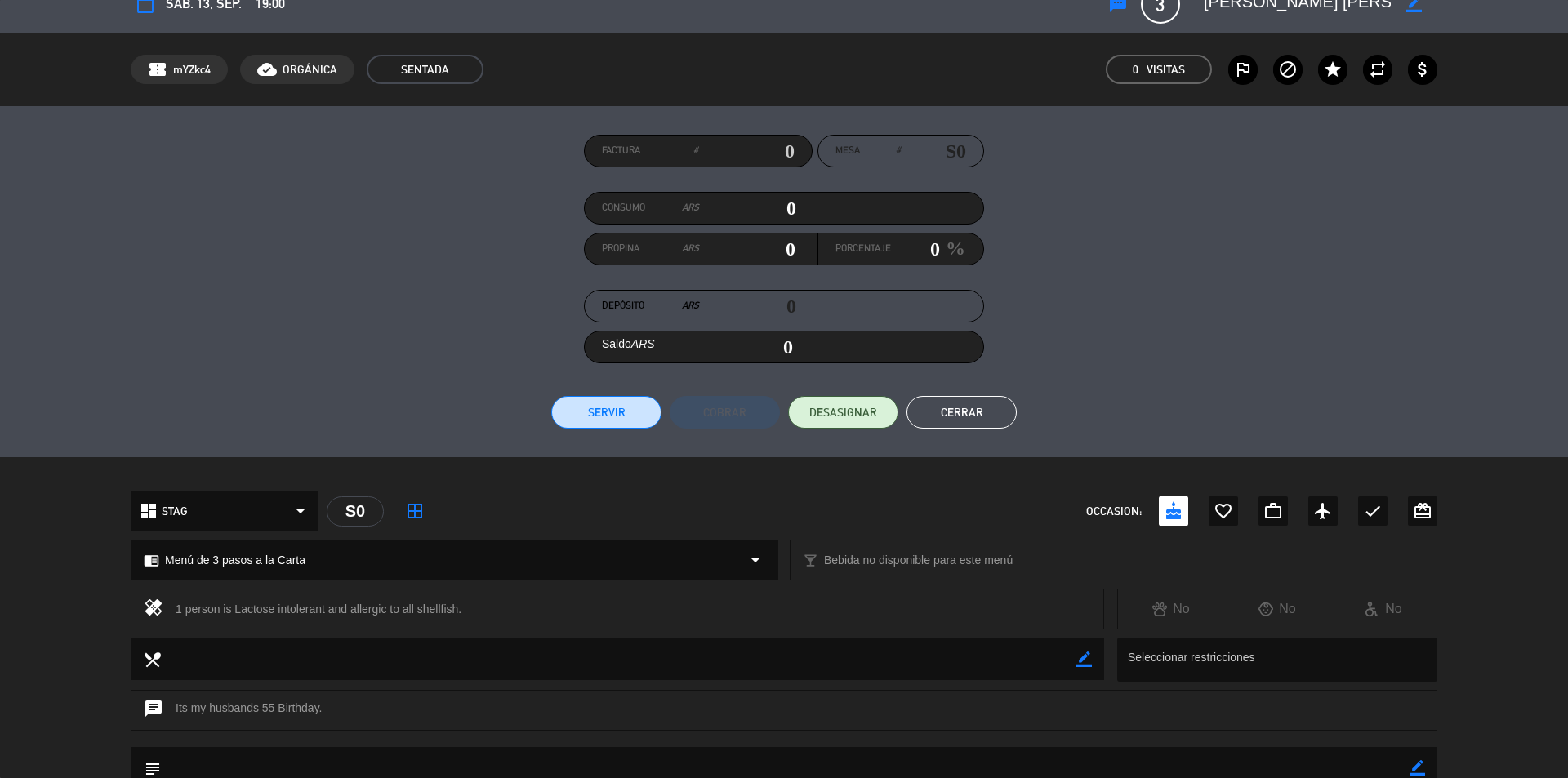
scroll to position [0, 0]
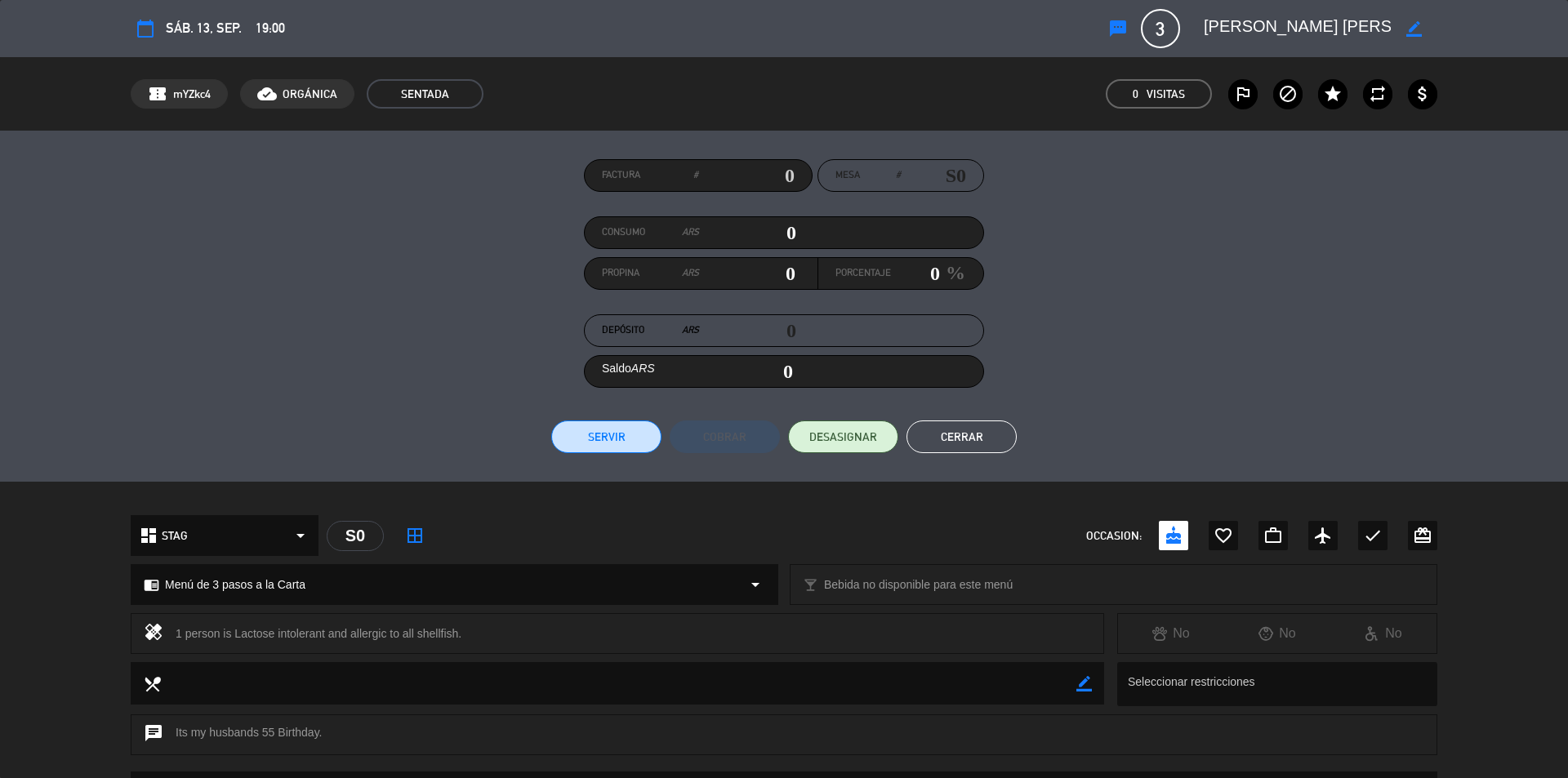
click at [988, 432] on button "Cerrar" at bounding box center [962, 436] width 111 height 32
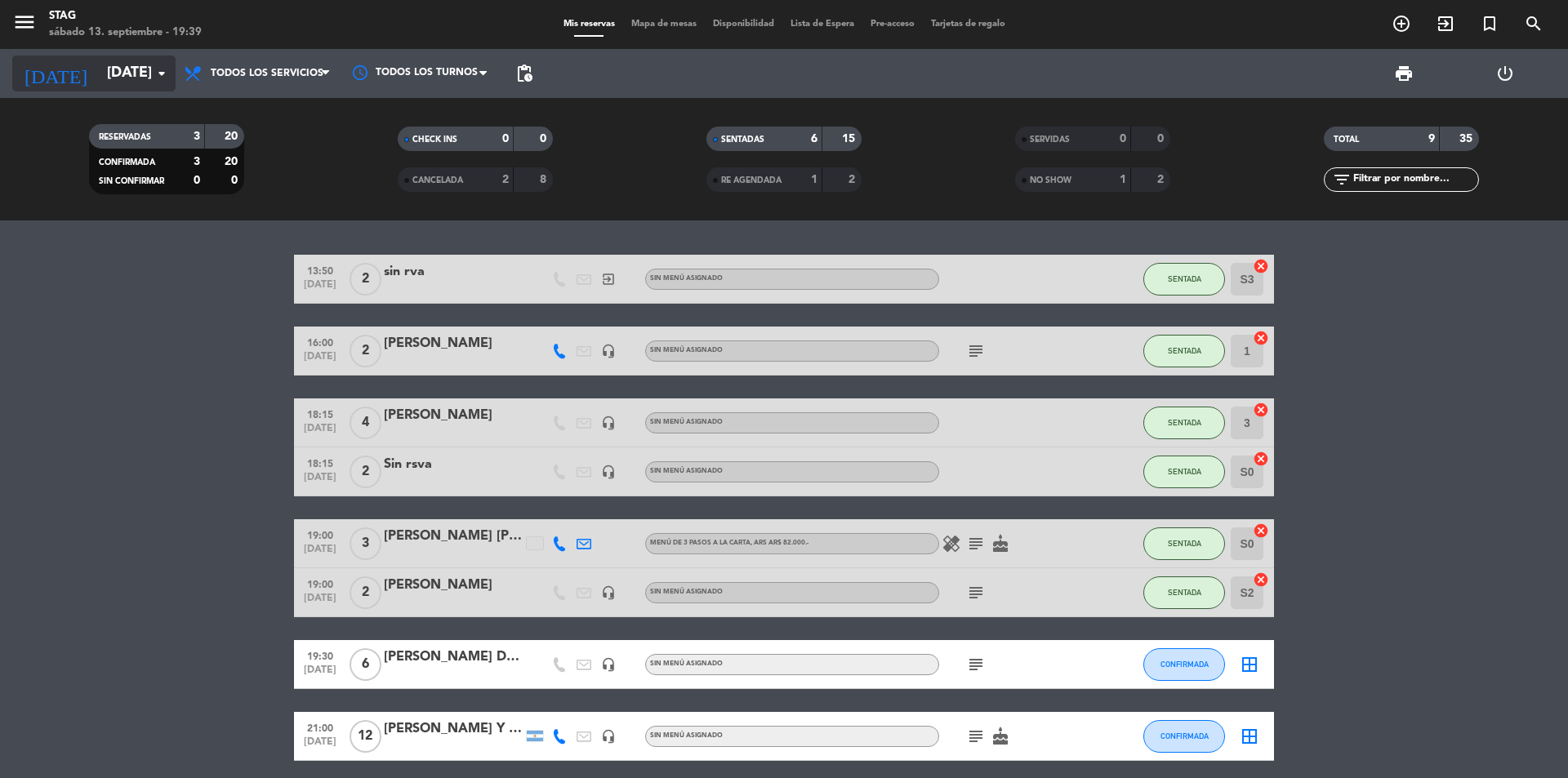
click at [160, 75] on icon "arrow_drop_down" at bounding box center [161, 74] width 19 height 19
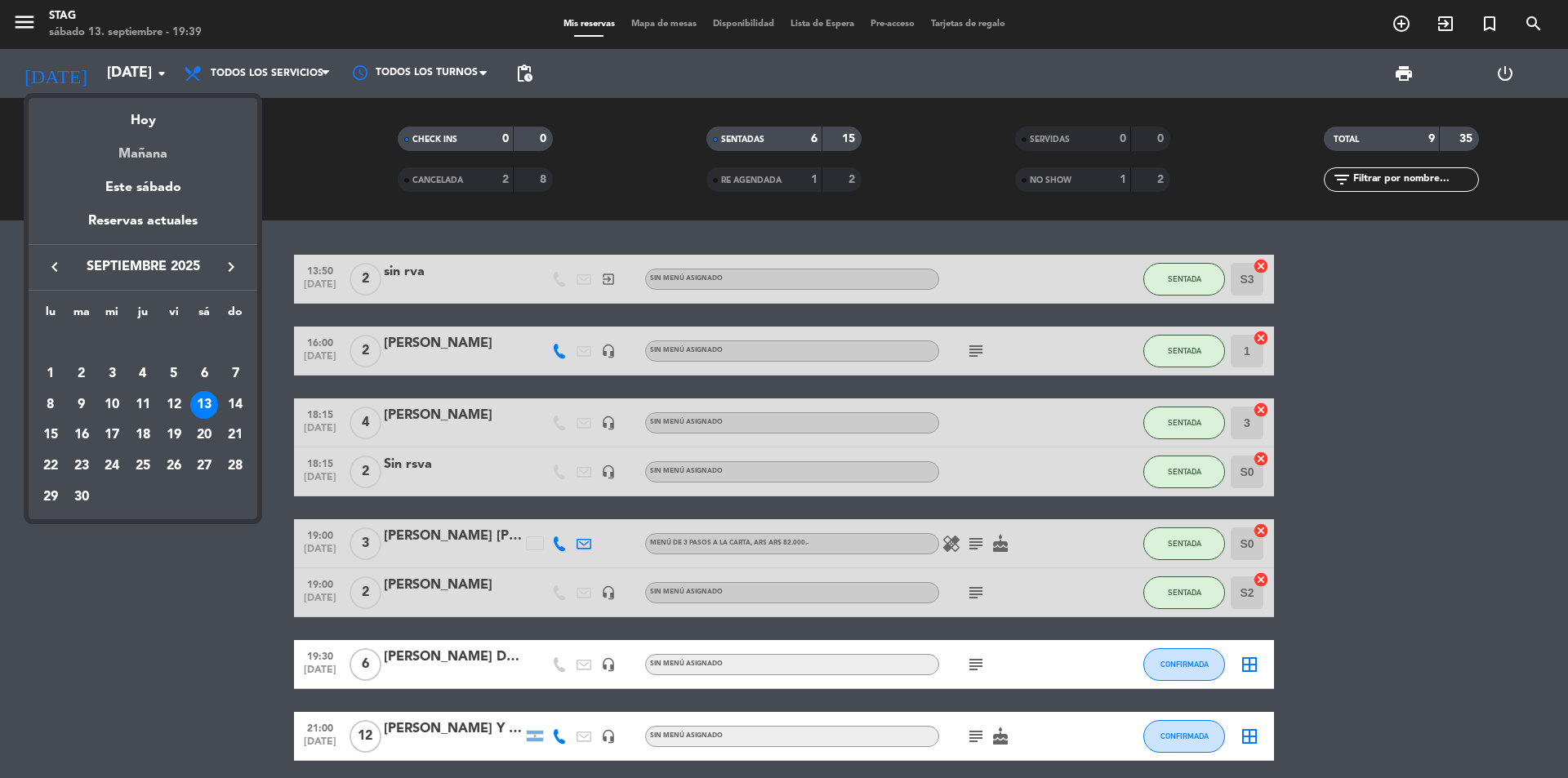
click at [154, 156] on div "Mañana" at bounding box center [143, 148] width 229 height 33
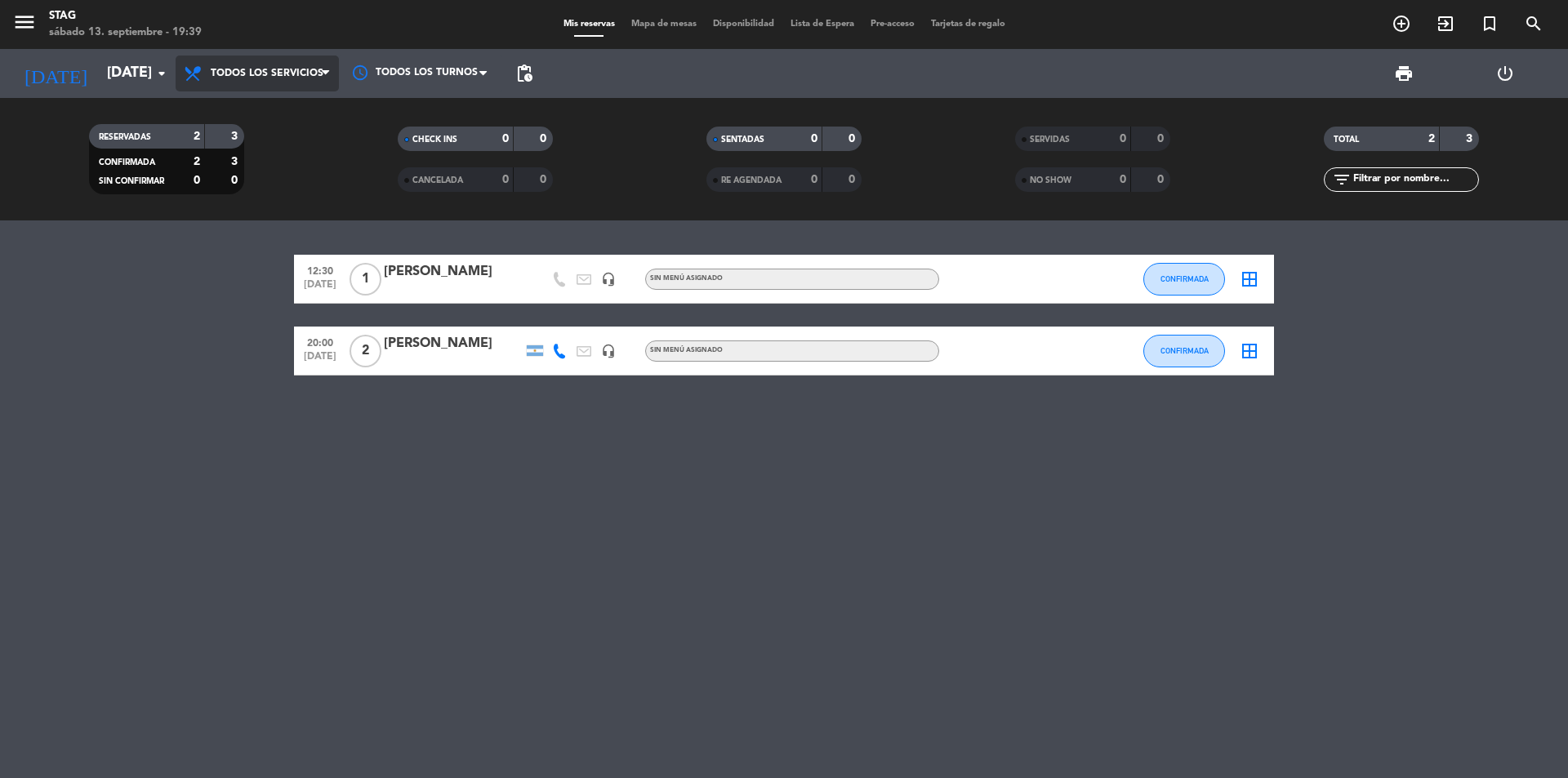
click at [289, 71] on span "Todos los servicios" at bounding box center [267, 73] width 112 height 11
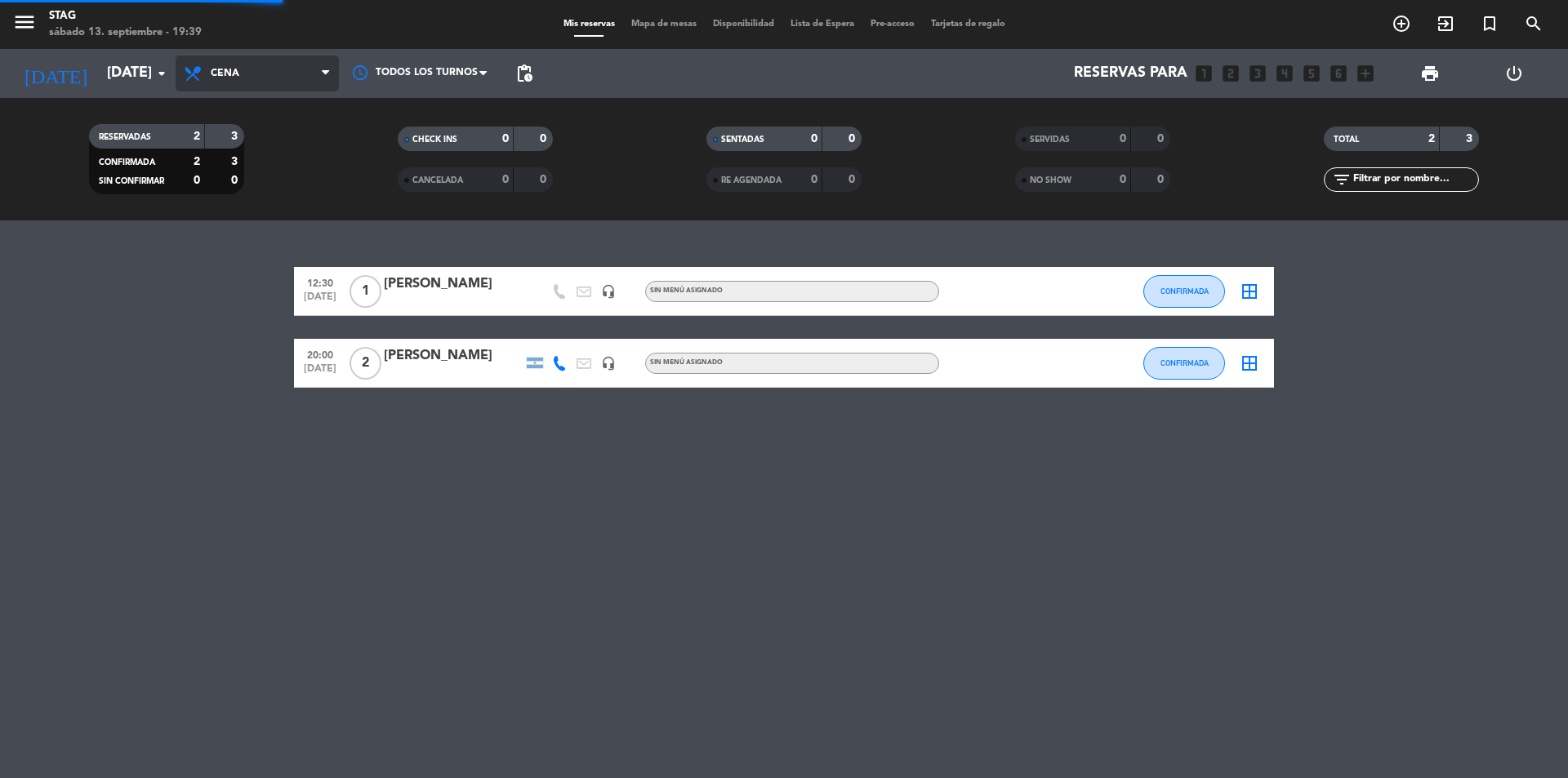
click at [257, 210] on div "menu STAG [DATE] 13. septiembre - 19:39 Mis reservas Mapa de mesas Disponibilid…" at bounding box center [784, 110] width 1568 height 220
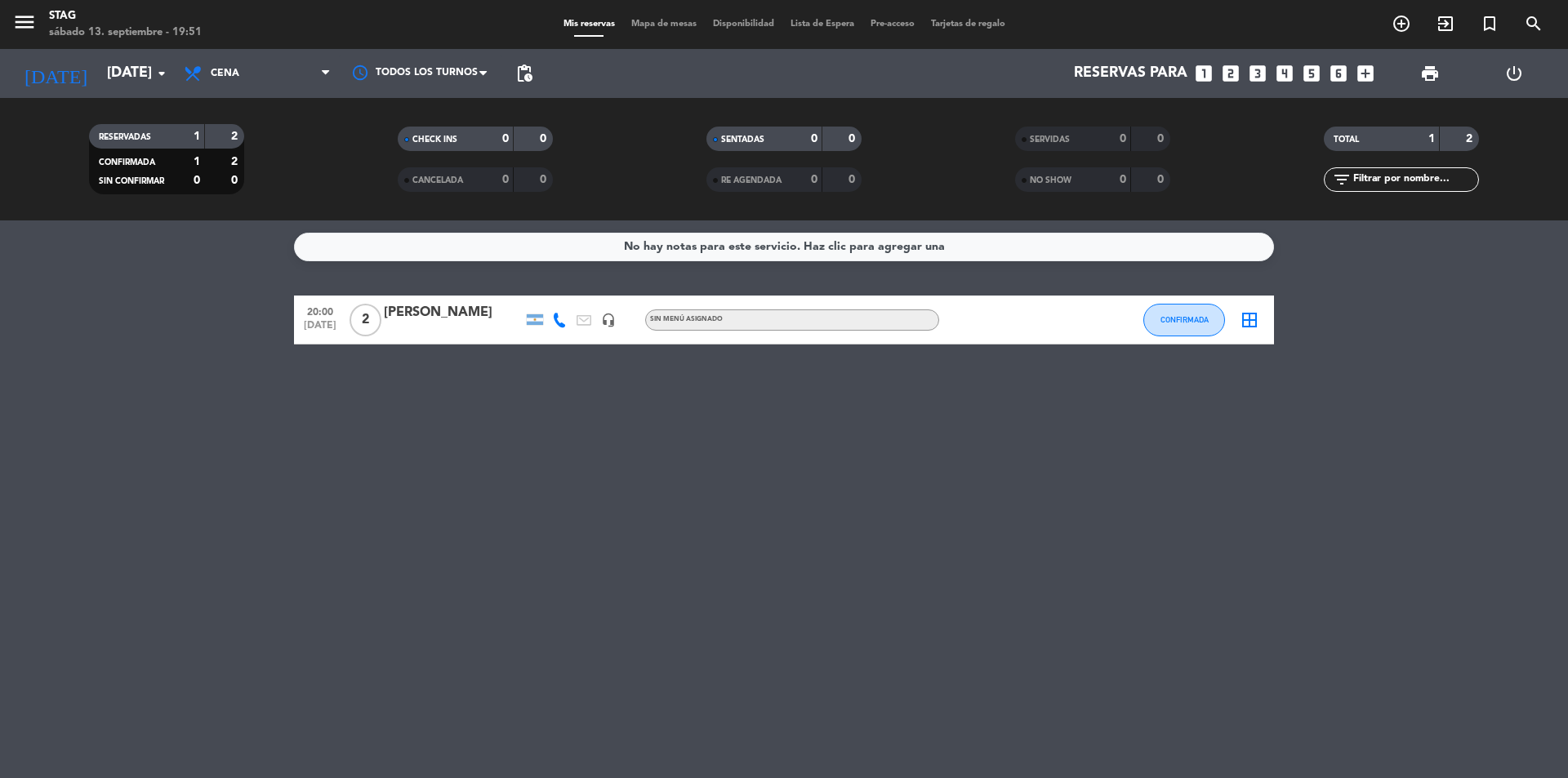
click at [664, 537] on div "No hay notas para este servicio. Haz clic para agregar una 20:00 [DATE] 2 [PERS…" at bounding box center [784, 499] width 1568 height 558
click at [676, 465] on div "No hay notas para este servicio. Haz clic para agregar una 20:00 [DATE] 2 [PERS…" at bounding box center [784, 499] width 1568 height 558
click at [1038, 606] on div "No hay notas para este servicio. Haz clic para agregar una 20:00 [DATE] 2 [PERS…" at bounding box center [784, 499] width 1568 height 558
click at [166, 70] on icon "arrow_drop_down" at bounding box center [161, 74] width 19 height 19
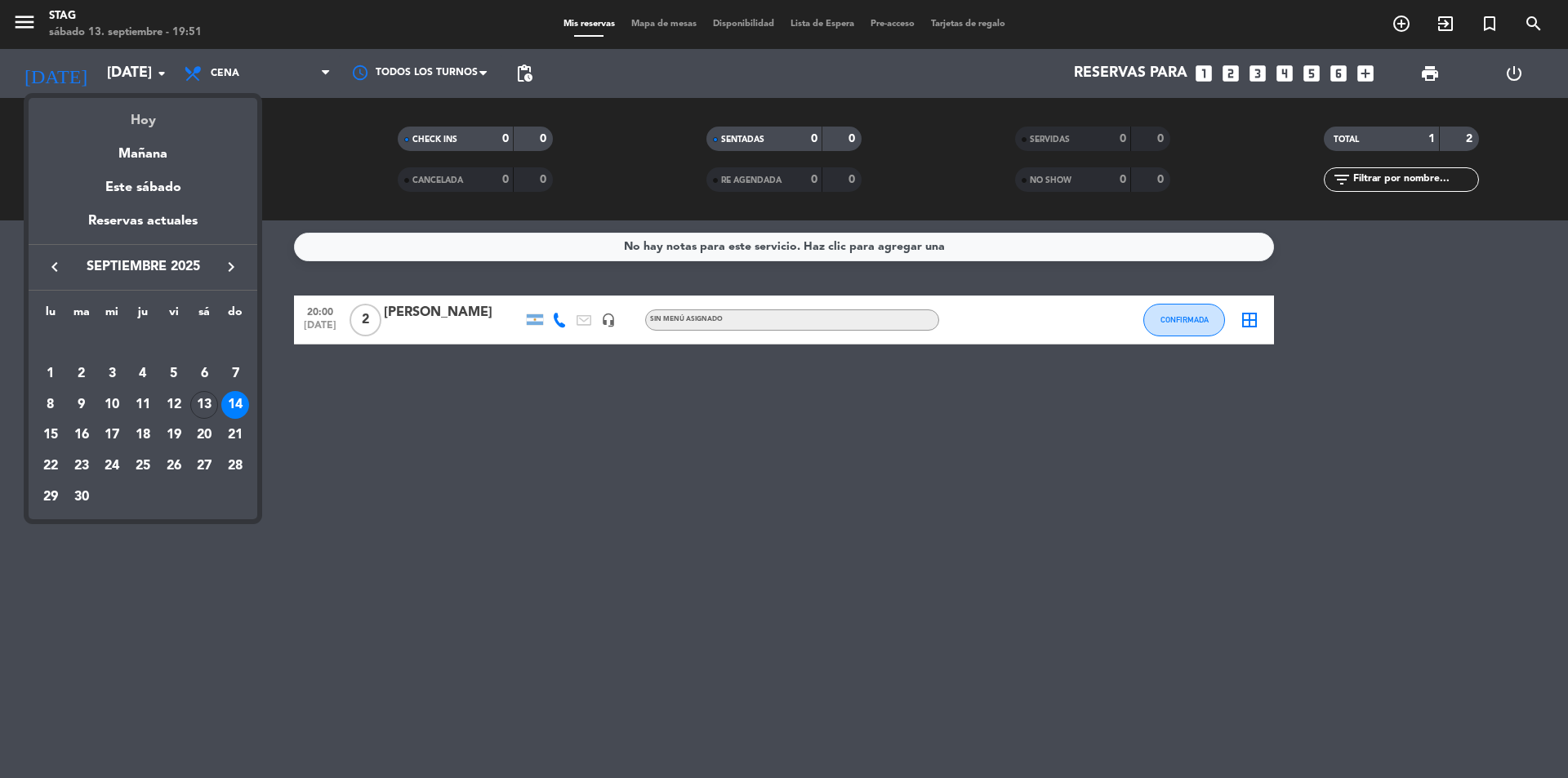
click at [160, 118] on div "Hoy" at bounding box center [143, 115] width 229 height 33
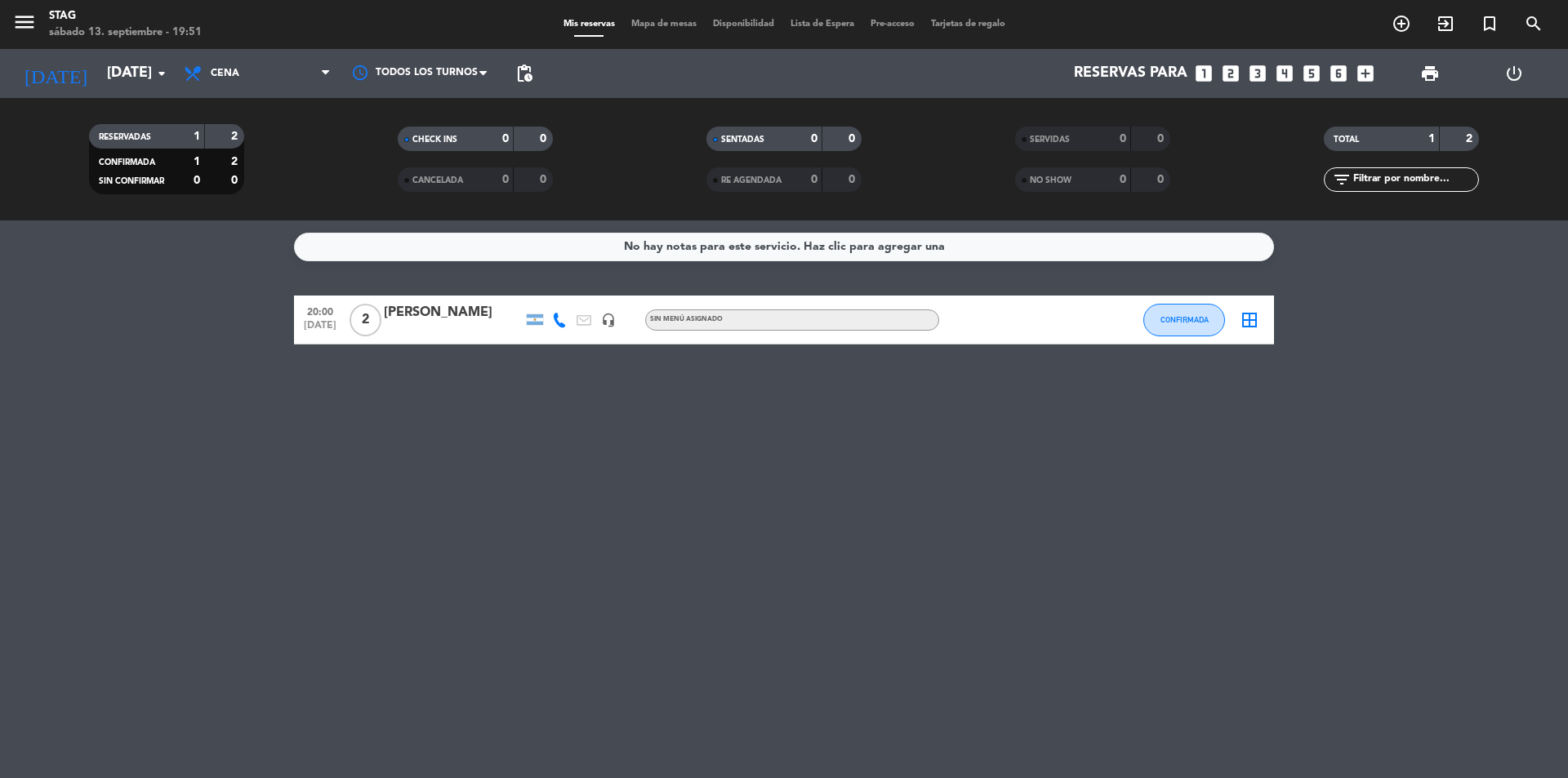
type input "[DATE]"
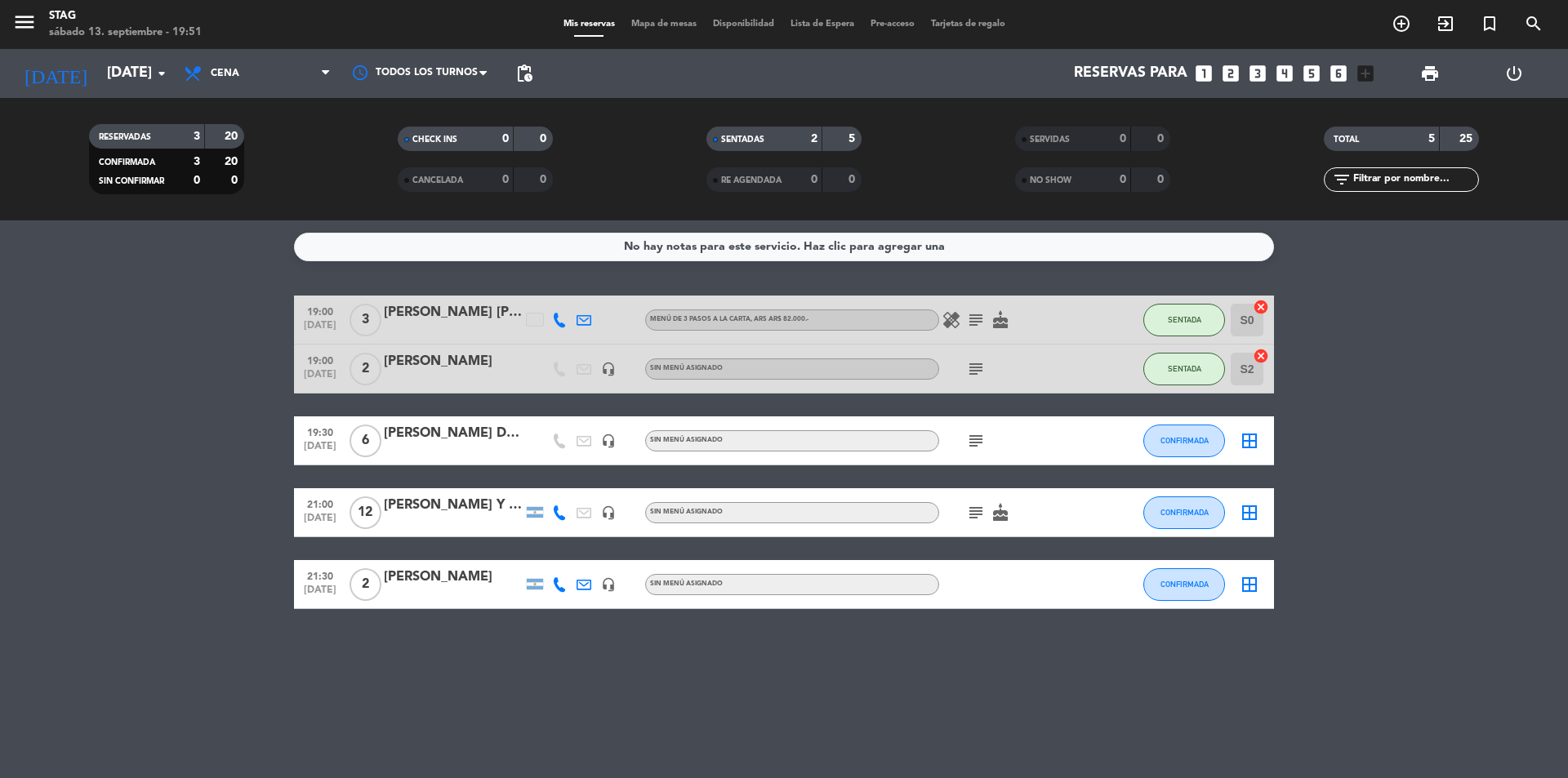
click at [448, 435] on div "[PERSON_NAME] Dos [PERSON_NAME] Lima" at bounding box center [453, 433] width 139 height 21
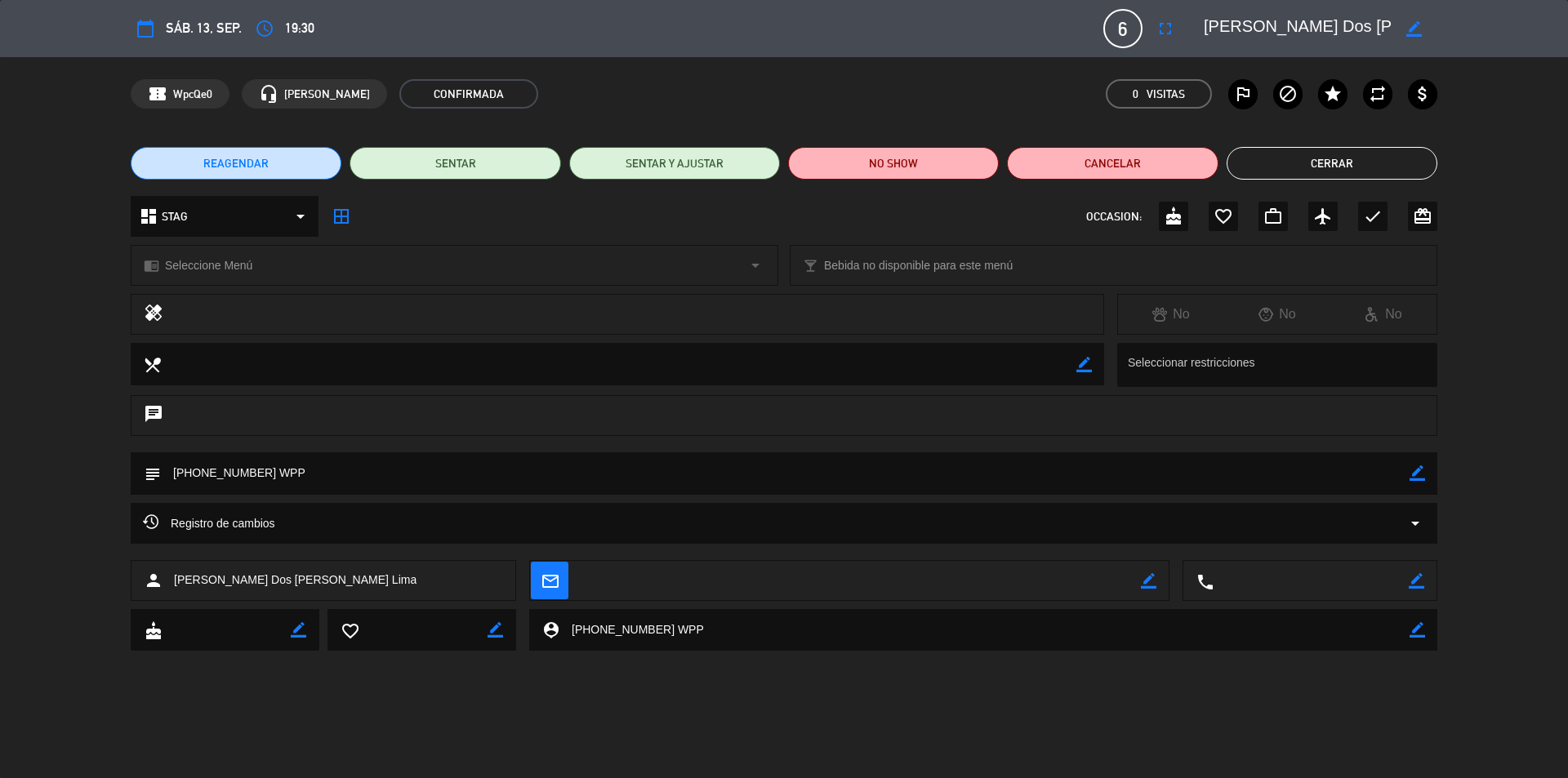
click at [273, 169] on button "REAGENDAR" at bounding box center [236, 163] width 211 height 32
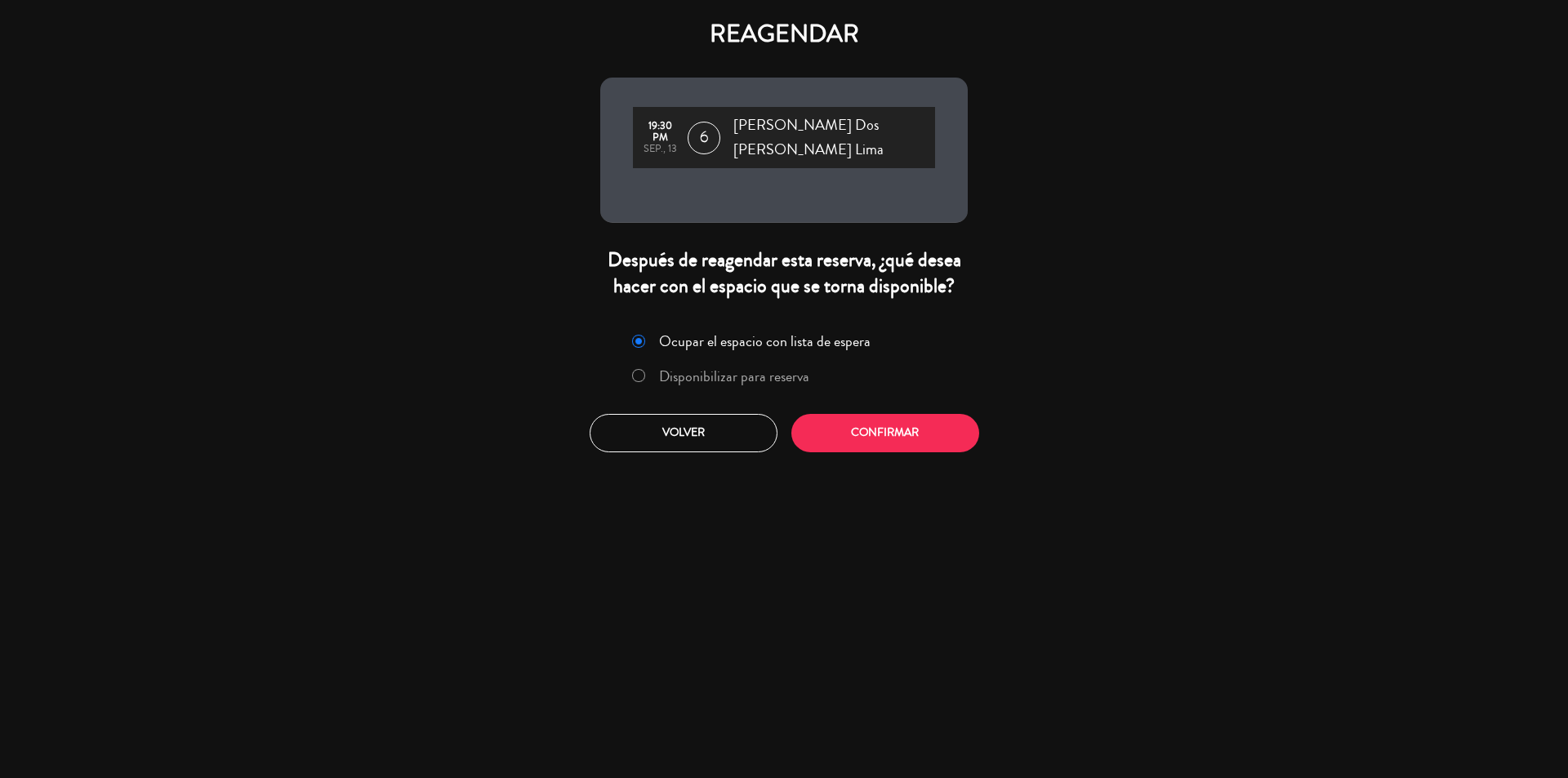
click at [644, 369] on div at bounding box center [638, 376] width 13 height 14
click at [926, 417] on button "Confirmar" at bounding box center [885, 433] width 188 height 39
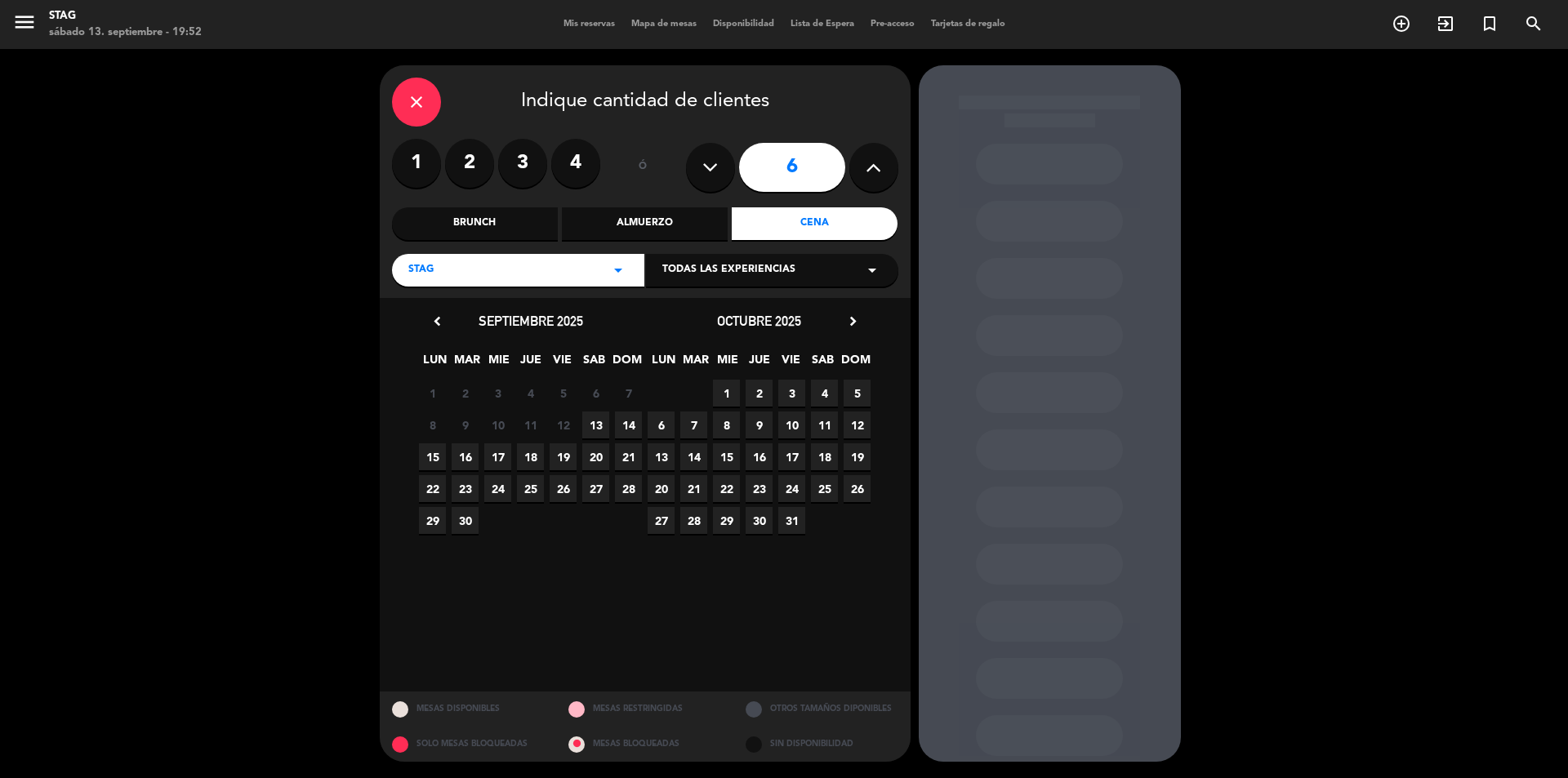
click at [790, 170] on input "6" at bounding box center [791, 168] width 106 height 49
click at [633, 425] on span "14" at bounding box center [628, 425] width 27 height 27
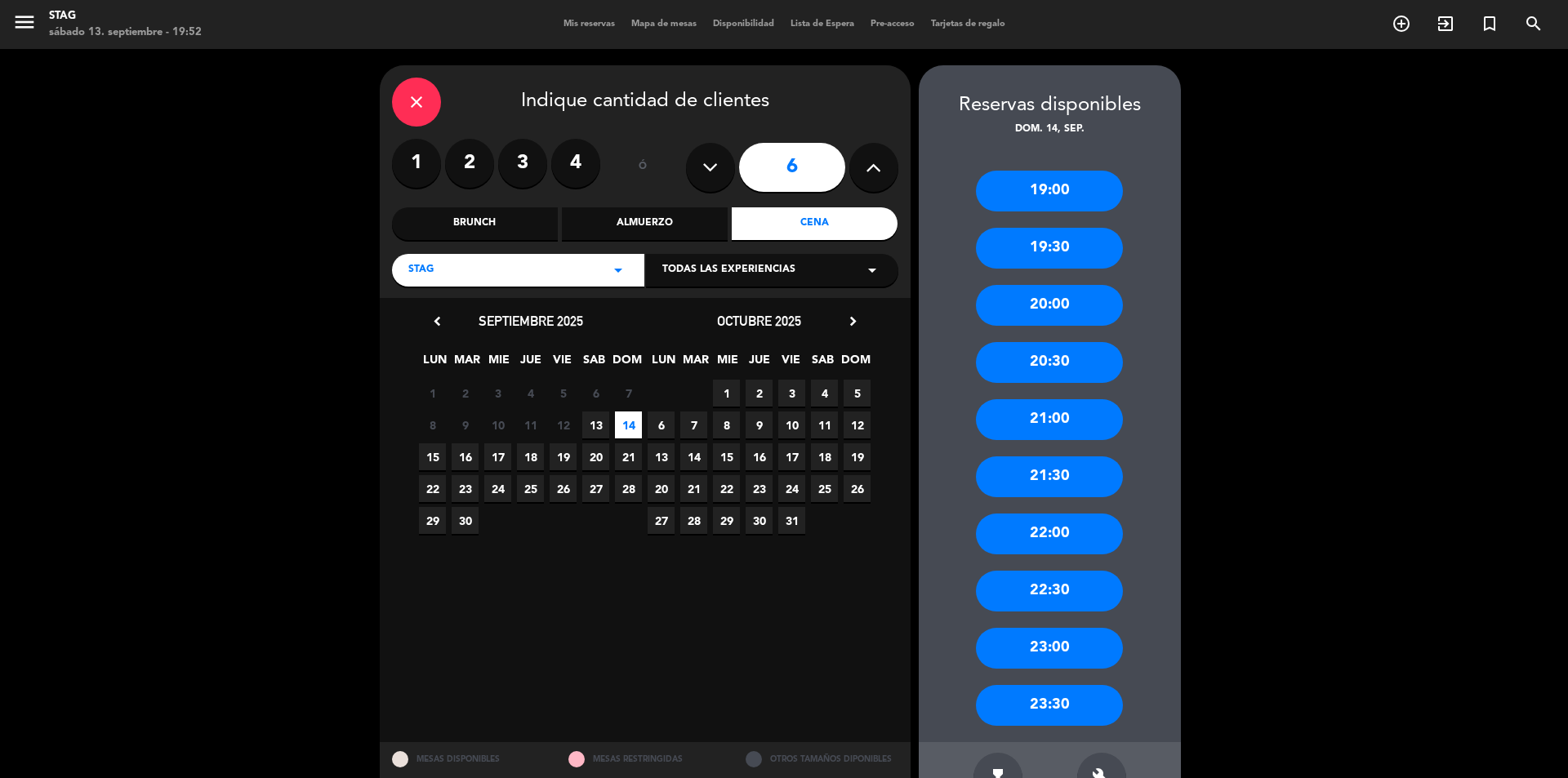
click at [1054, 309] on div "20:00" at bounding box center [1049, 305] width 147 height 41
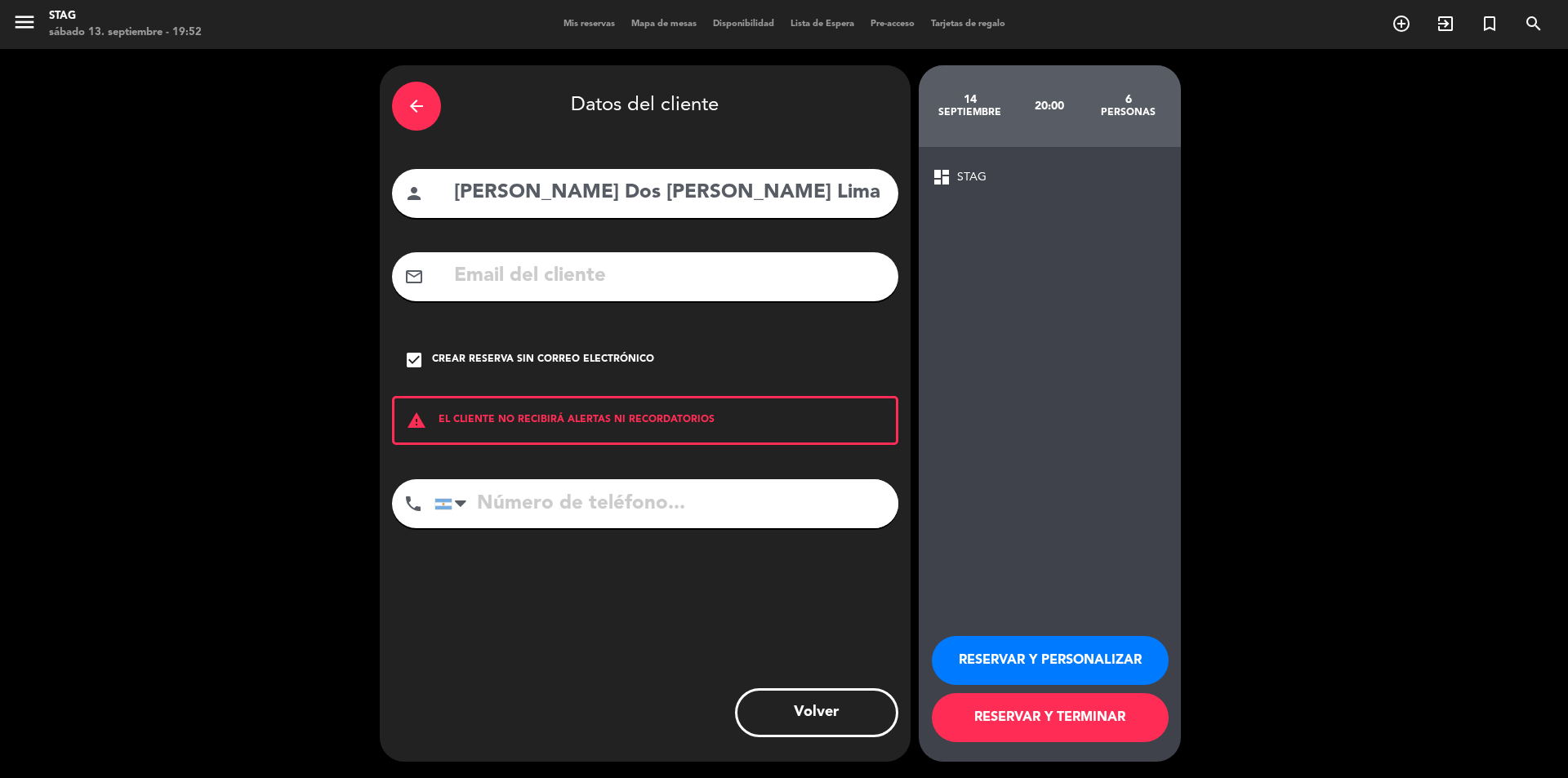
click at [1056, 717] on button "RESERVAR Y TERMINAR" at bounding box center [1050, 717] width 237 height 49
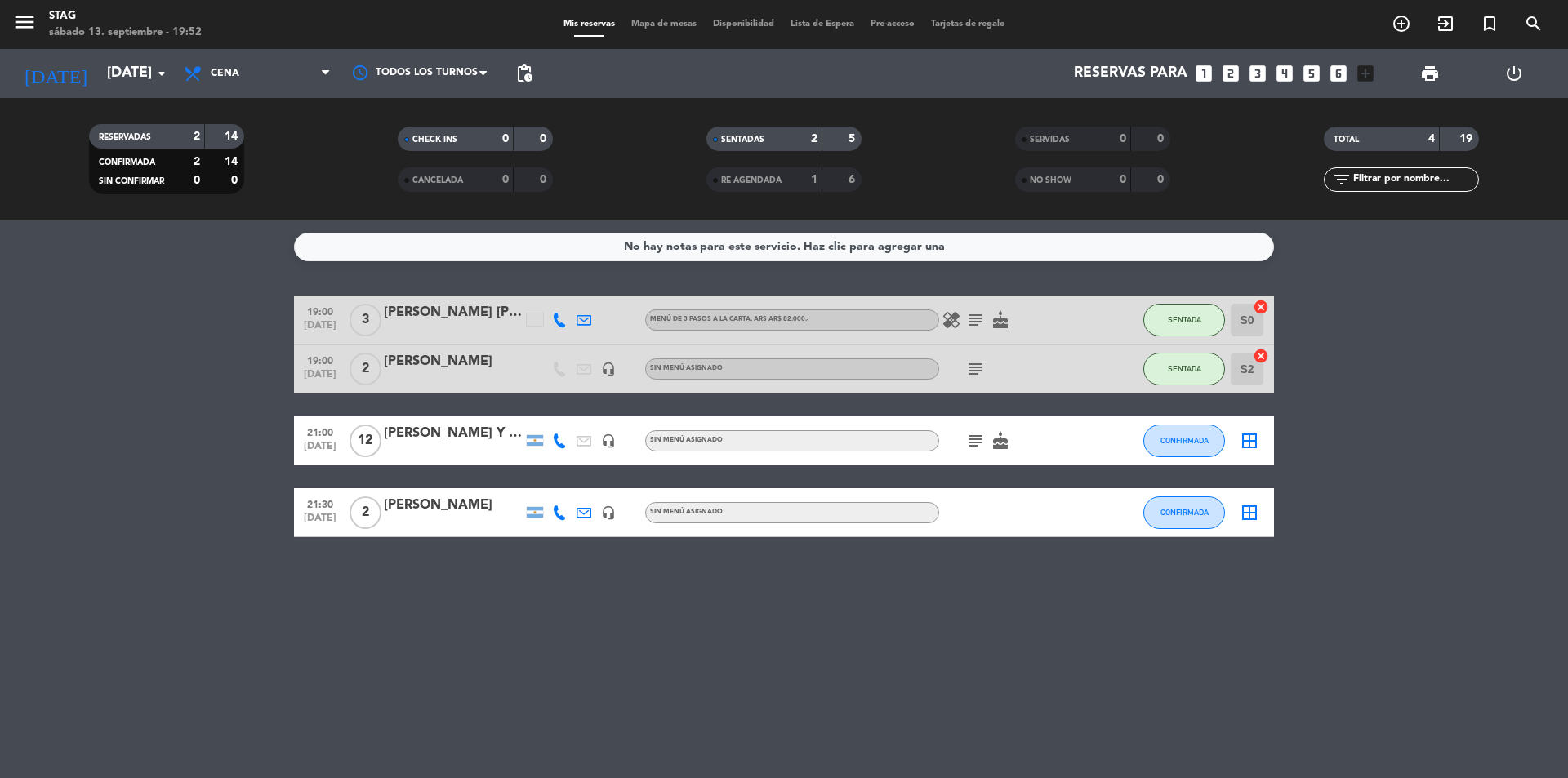
click at [908, 608] on div "No hay notas para este servicio. Haz clic para agregar una 19:00 [DATE] 3 [PERS…" at bounding box center [784, 499] width 1568 height 558
click at [883, 615] on div "No hay notas para este servicio. Haz clic para agregar una 19:00 [DATE] 3 [PERS…" at bounding box center [784, 499] width 1568 height 558
click at [1379, 469] on bookings-row "19:00 [DATE] 3 [PERSON_NAME] [PERSON_NAME] Menú de 3 pasos a la Carta , ARS AR$…" at bounding box center [784, 417] width 1568 height 242
click at [979, 576] on div "No hay notas para este servicio. Haz clic para agregar una 19:00 [DATE] 3 [PERS…" at bounding box center [784, 499] width 1568 height 558
click at [1212, 611] on div "No hay notas para este servicio. Haz clic para agregar una 19:00 [DATE] 3 [PERS…" at bounding box center [784, 499] width 1568 height 558
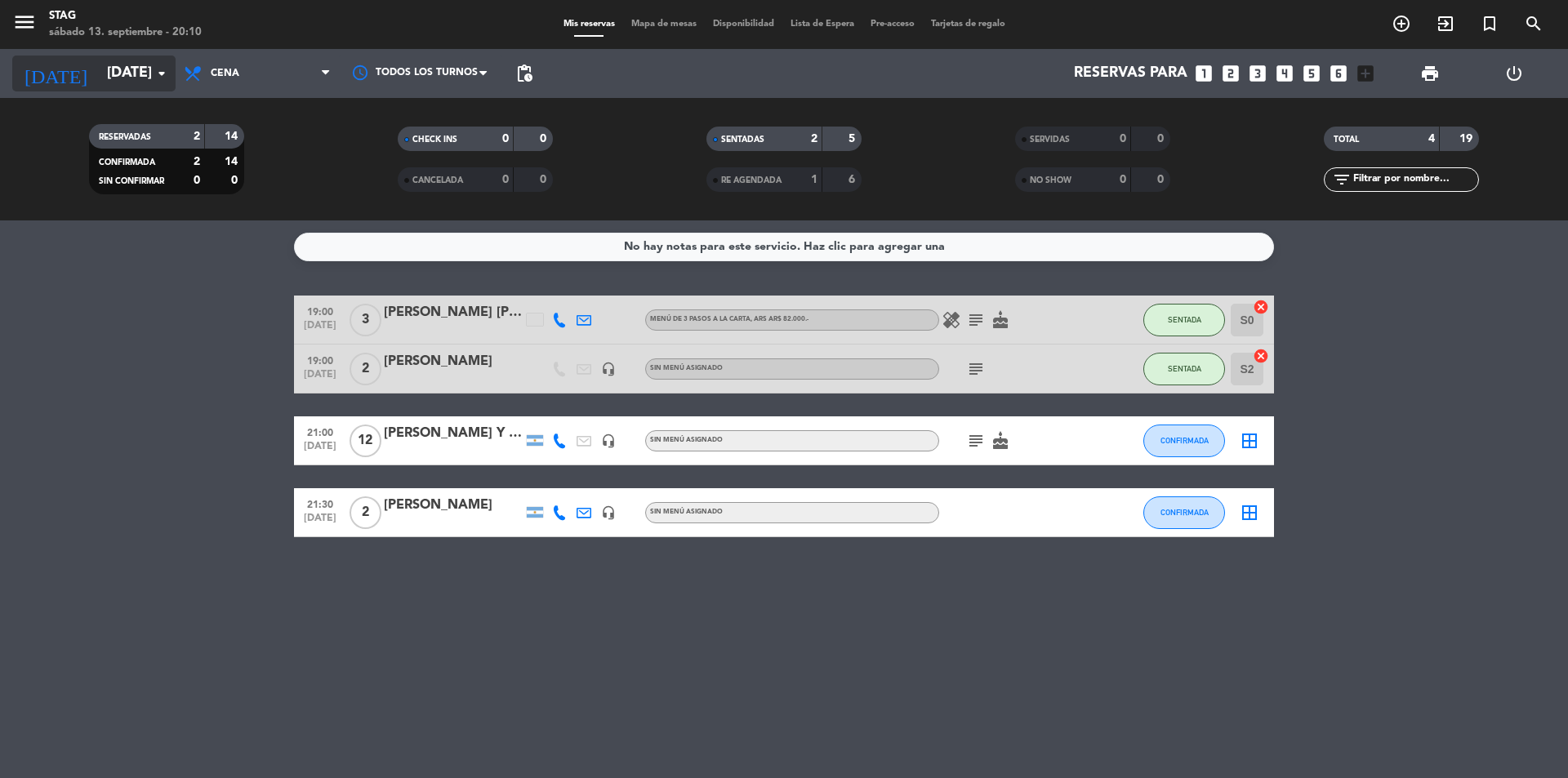
click at [164, 74] on icon "arrow_drop_down" at bounding box center [161, 74] width 19 height 19
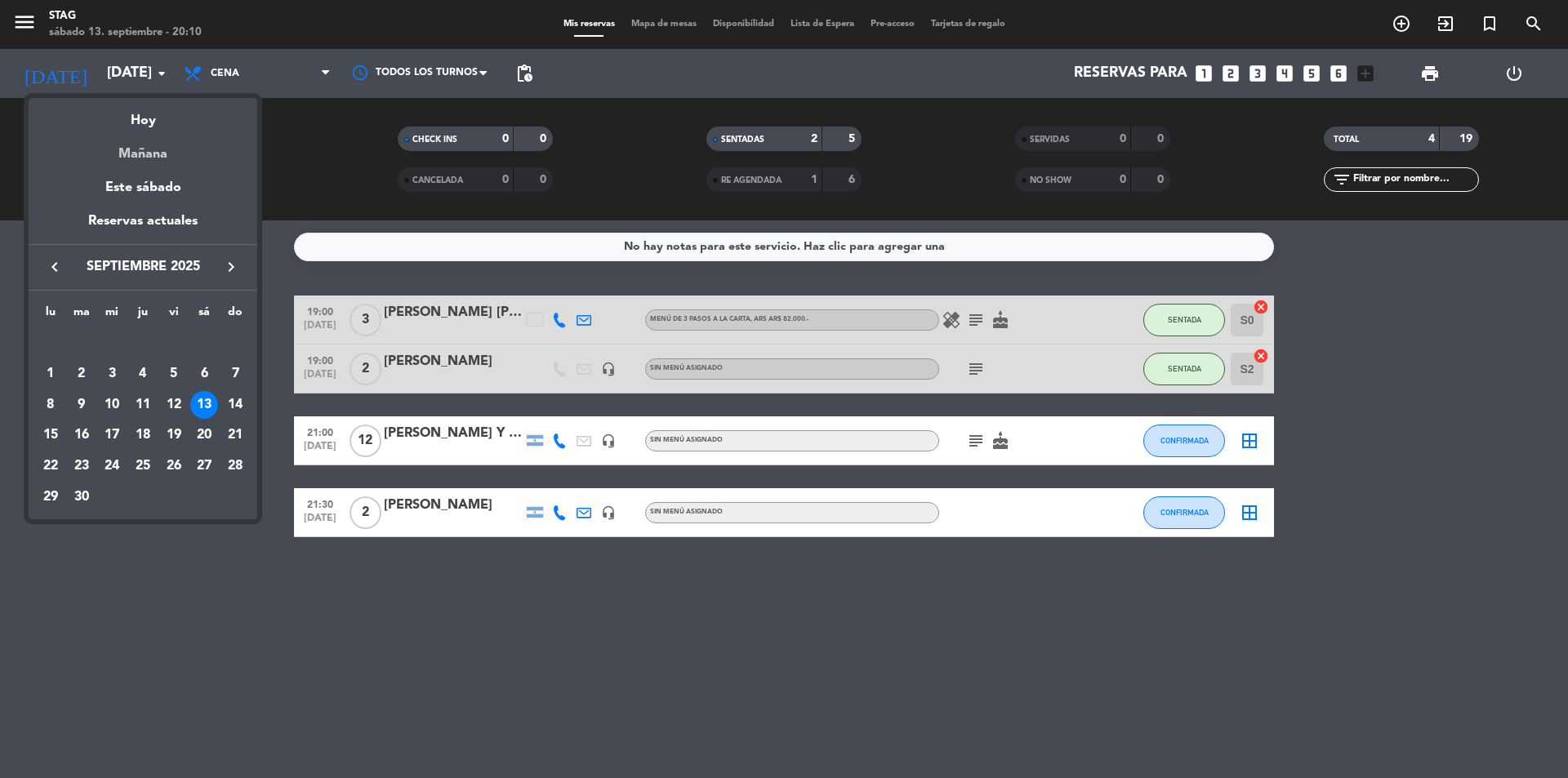
click at [145, 153] on div "Mañana" at bounding box center [143, 148] width 229 height 33
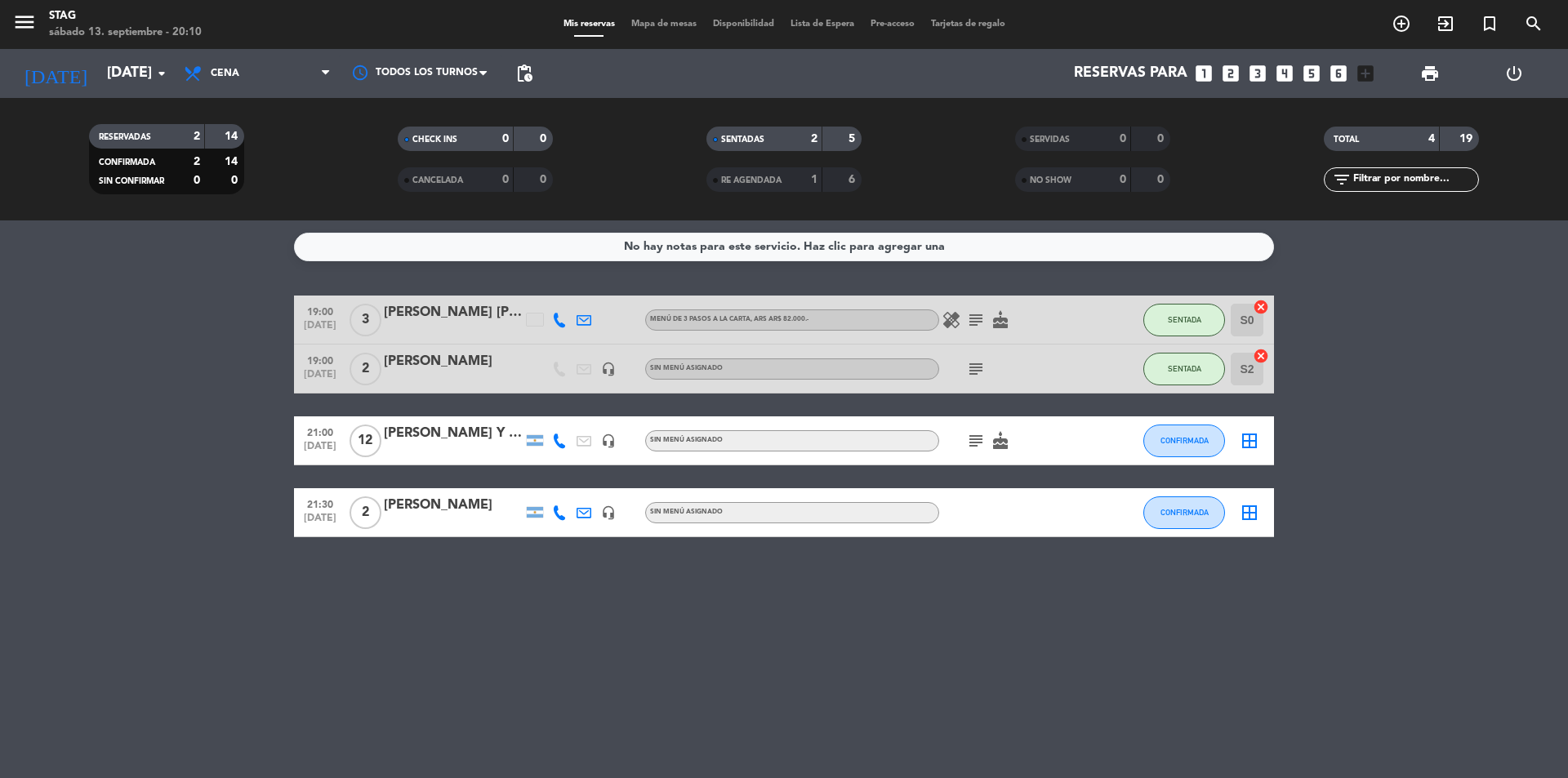
type input "[DATE]"
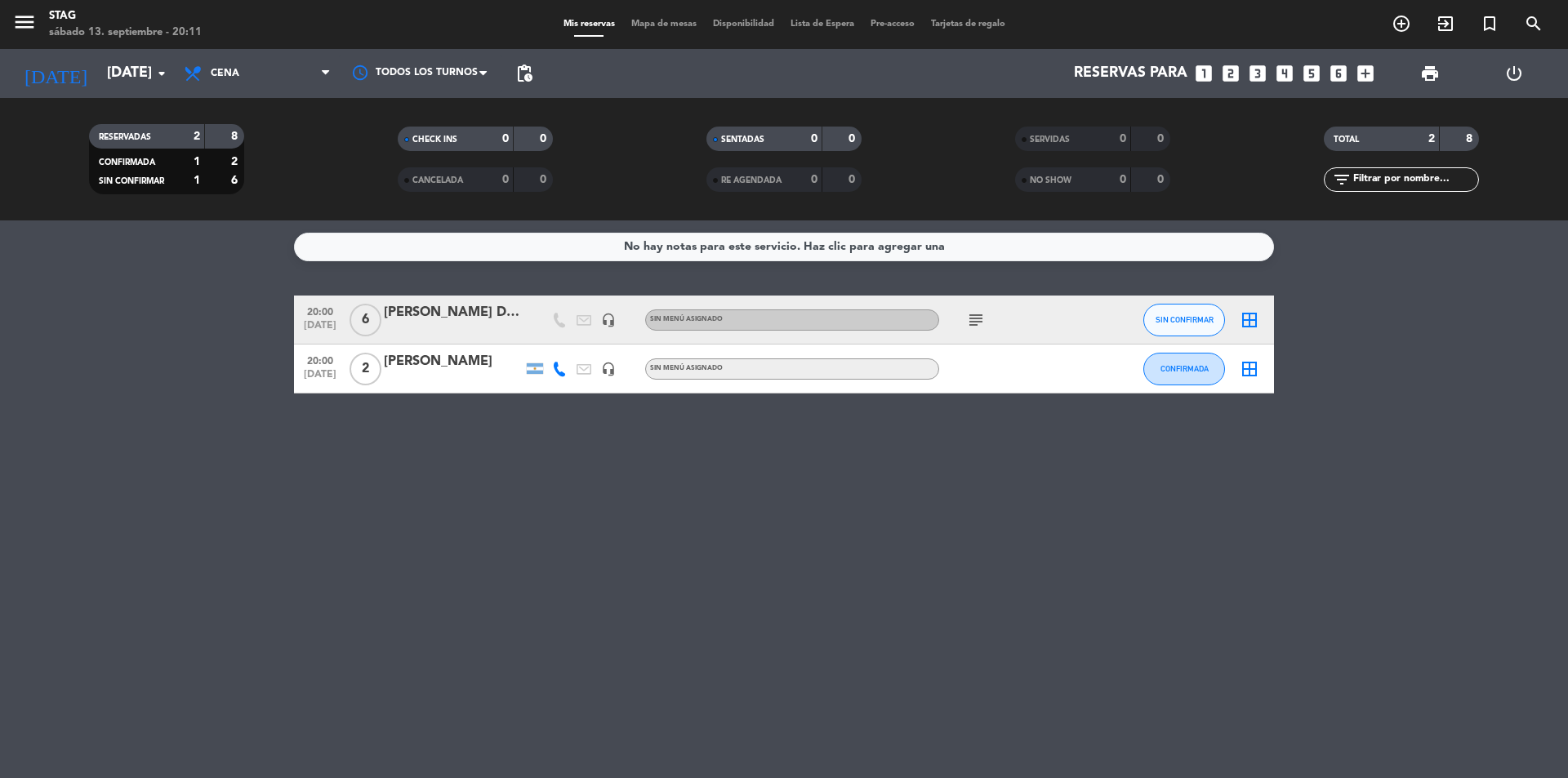
click at [495, 310] on div "[PERSON_NAME] Dos [PERSON_NAME] Lima" at bounding box center [453, 312] width 139 height 21
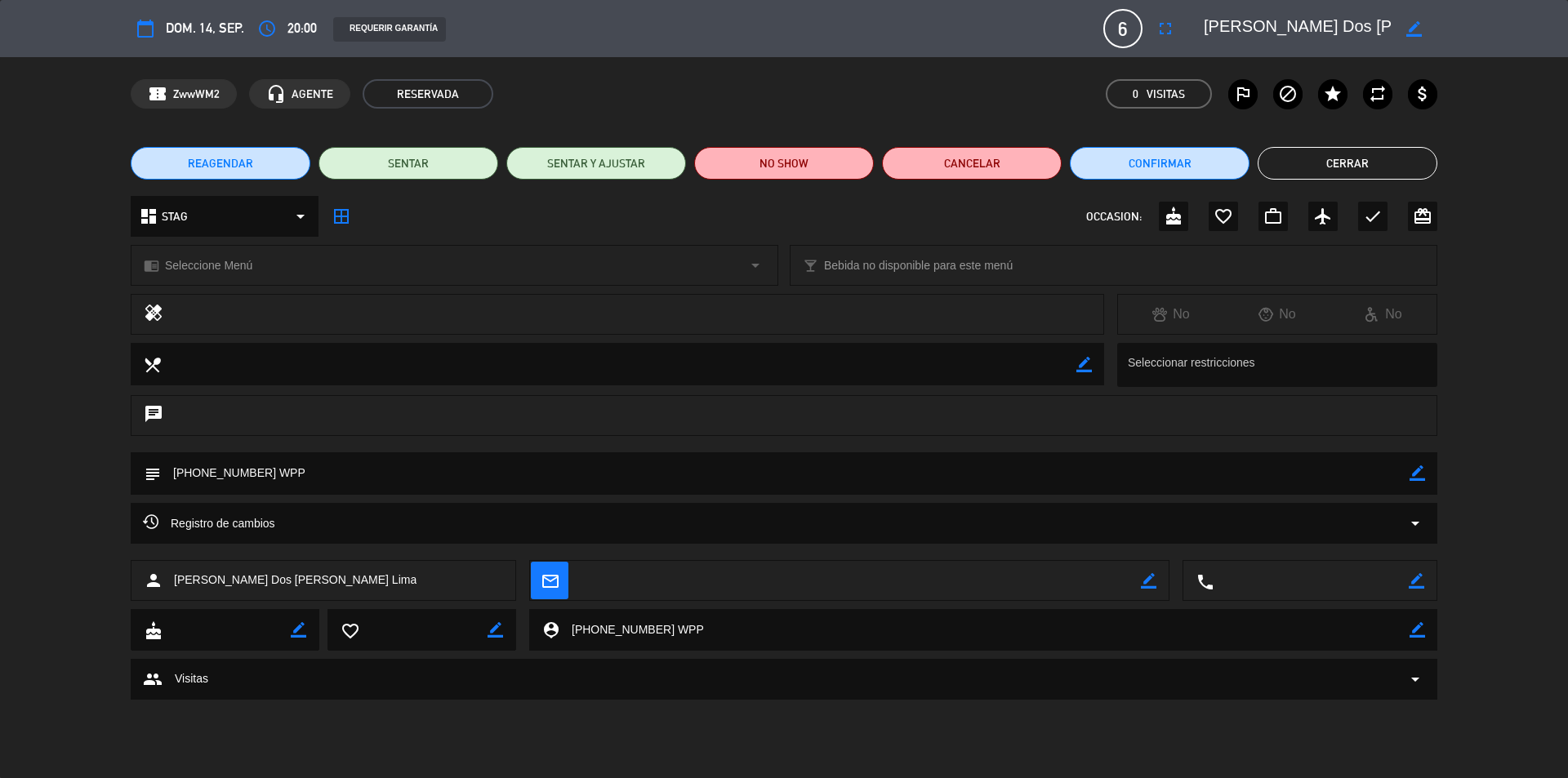
click at [1411, 580] on icon "border_color" at bounding box center [1417, 581] width 16 height 16
paste textarea "[PHONE_NUMBER]"
type textarea "[PHONE_NUMBER]"
click at [1416, 577] on icon at bounding box center [1417, 581] width 16 height 16
click at [1411, 469] on icon "border_color" at bounding box center [1418, 474] width 16 height 16
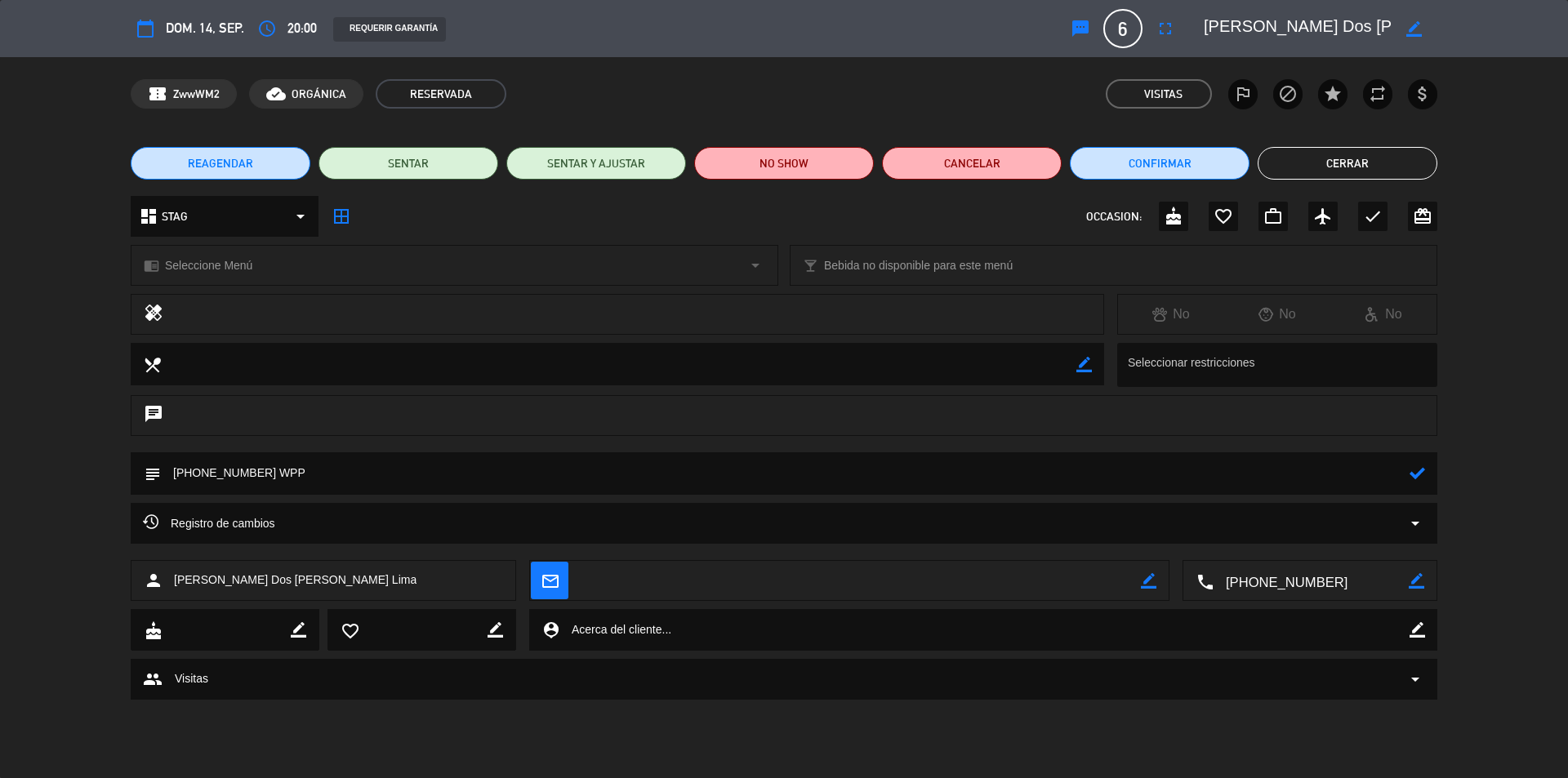
click at [326, 478] on textarea at bounding box center [784, 473] width 1249 height 41
click at [169, 471] on textarea at bounding box center [784, 473] width 1249 height 41
click at [230, 471] on textarea at bounding box center [784, 473] width 1249 height 41
drag, startPoint x: 342, startPoint y: 475, endPoint x: 509, endPoint y: 475, distance: 167.0
click at [509, 475] on textarea at bounding box center [784, 473] width 1249 height 41
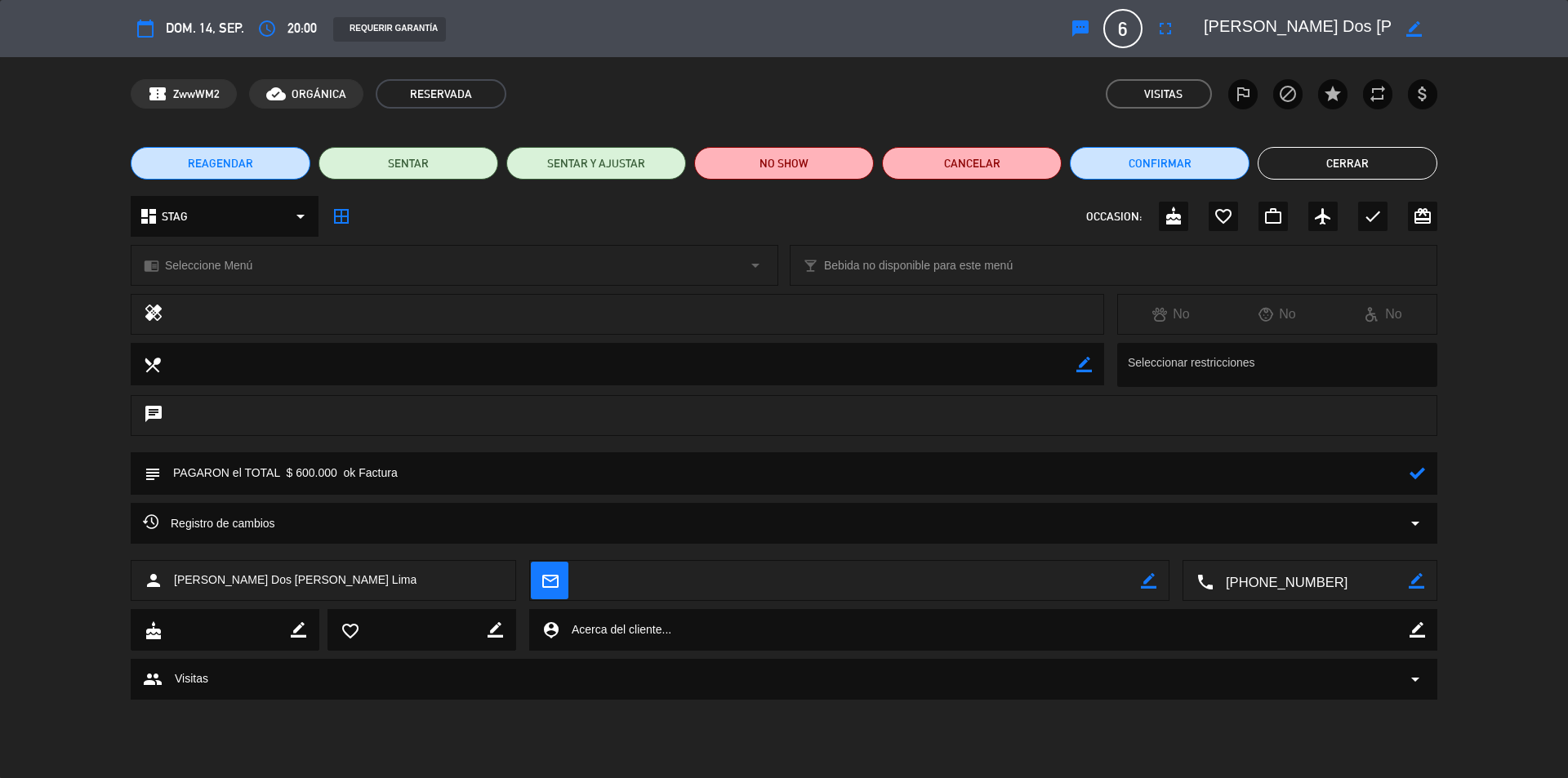
type textarea "PAGARON el TOTAL $ 600.000 ok Factura"
click at [1413, 471] on icon at bounding box center [1418, 474] width 16 height 16
click at [564, 418] on div "chat" at bounding box center [784, 416] width 1307 height 41
click at [1414, 473] on icon "border_color" at bounding box center [1418, 474] width 16 height 16
drag, startPoint x: 1416, startPoint y: 479, endPoint x: 1406, endPoint y: 475, distance: 10.8
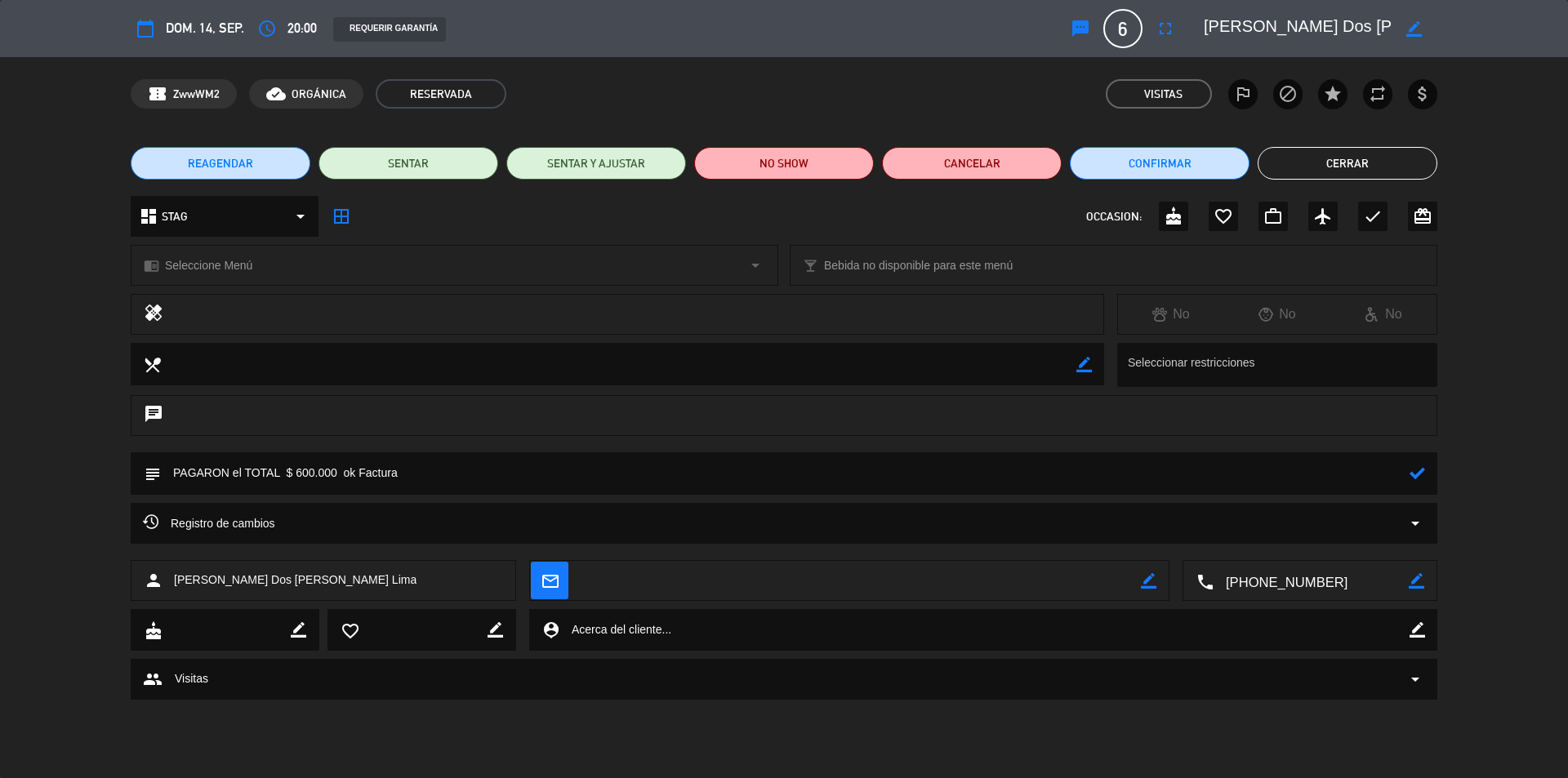
click at [1414, 478] on icon at bounding box center [1418, 474] width 16 height 16
click at [1325, 157] on button "Cerrar" at bounding box center [1347, 163] width 180 height 32
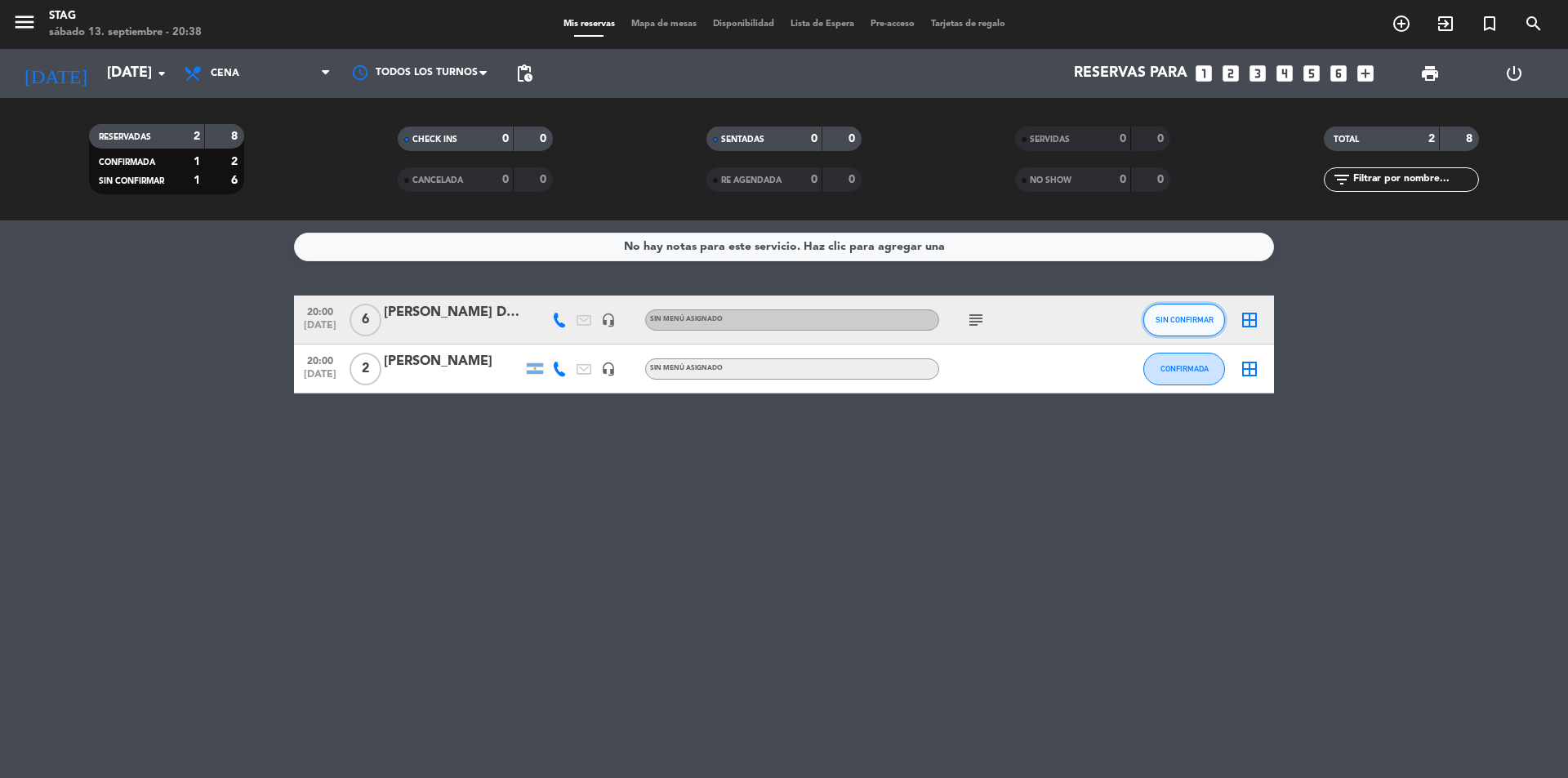
click at [1183, 320] on span "SIN CONFIRMAR" at bounding box center [1185, 319] width 58 height 9
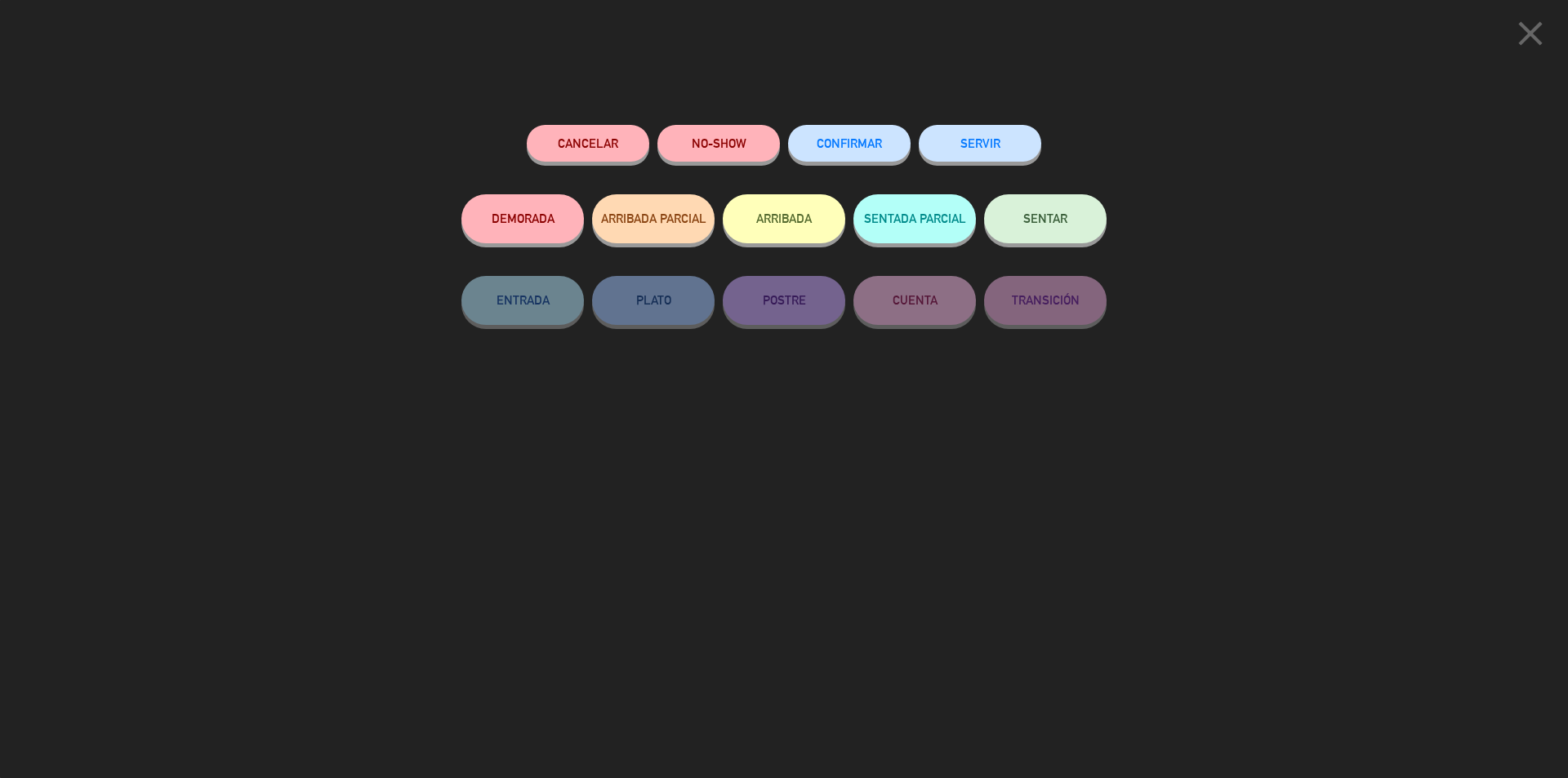
click at [873, 156] on button "CONFIRMAR" at bounding box center [849, 143] width 123 height 37
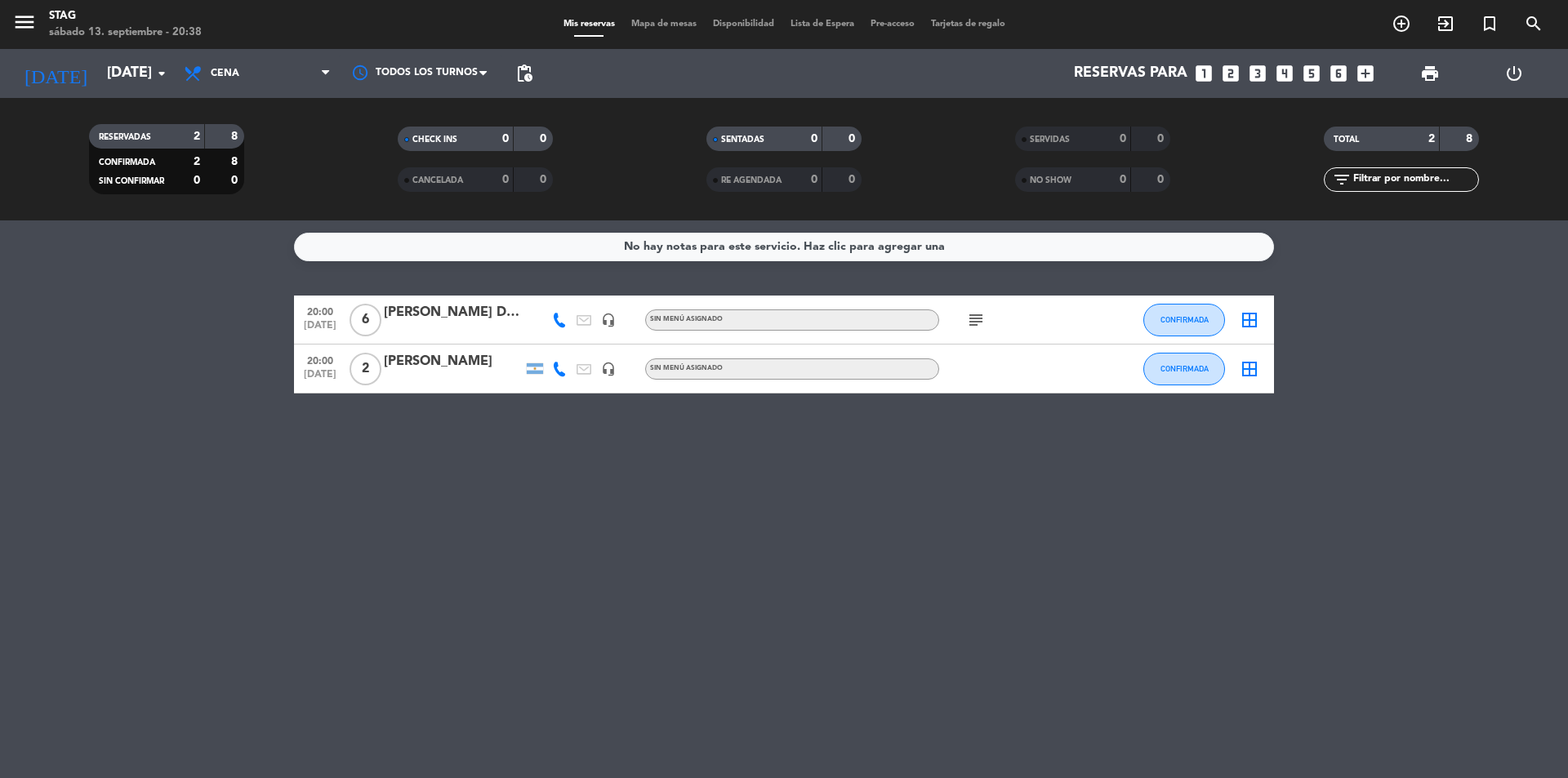
click at [483, 313] on div "[PERSON_NAME] Dos [PERSON_NAME] Lima" at bounding box center [453, 312] width 139 height 21
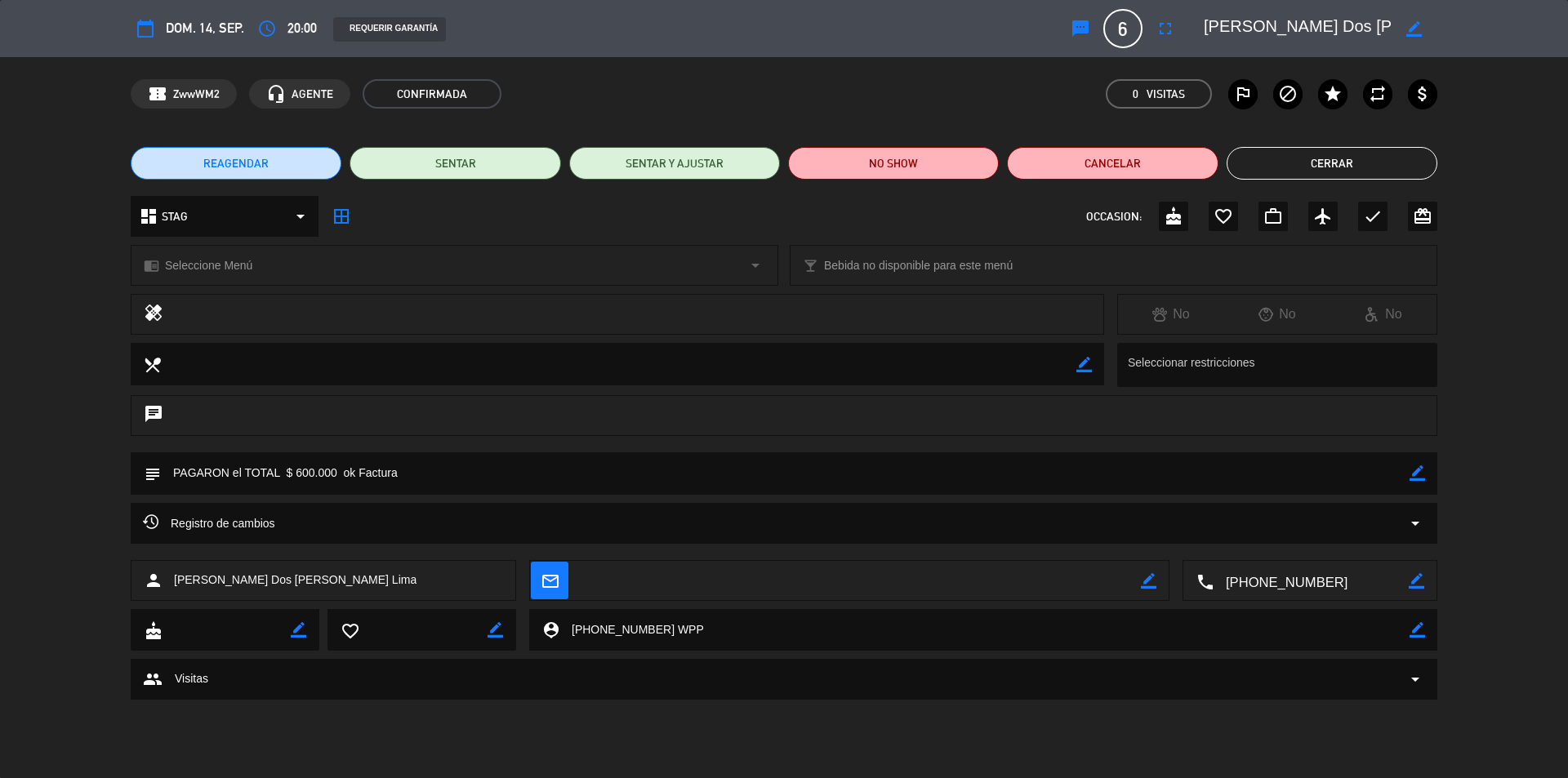
click at [1319, 163] on button "Cerrar" at bounding box center [1332, 163] width 211 height 32
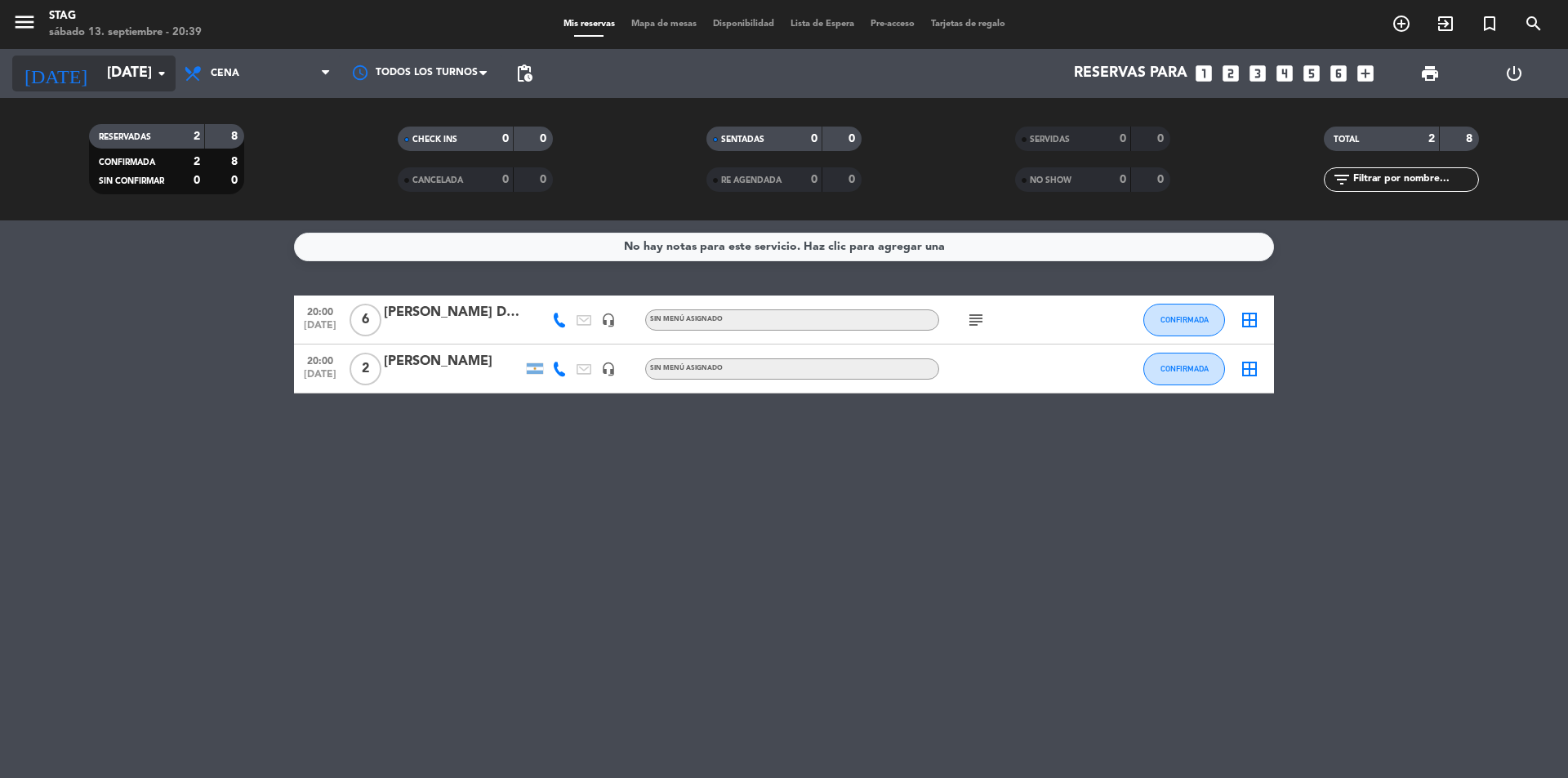
click at [132, 61] on input "[DATE]" at bounding box center [194, 73] width 190 height 32
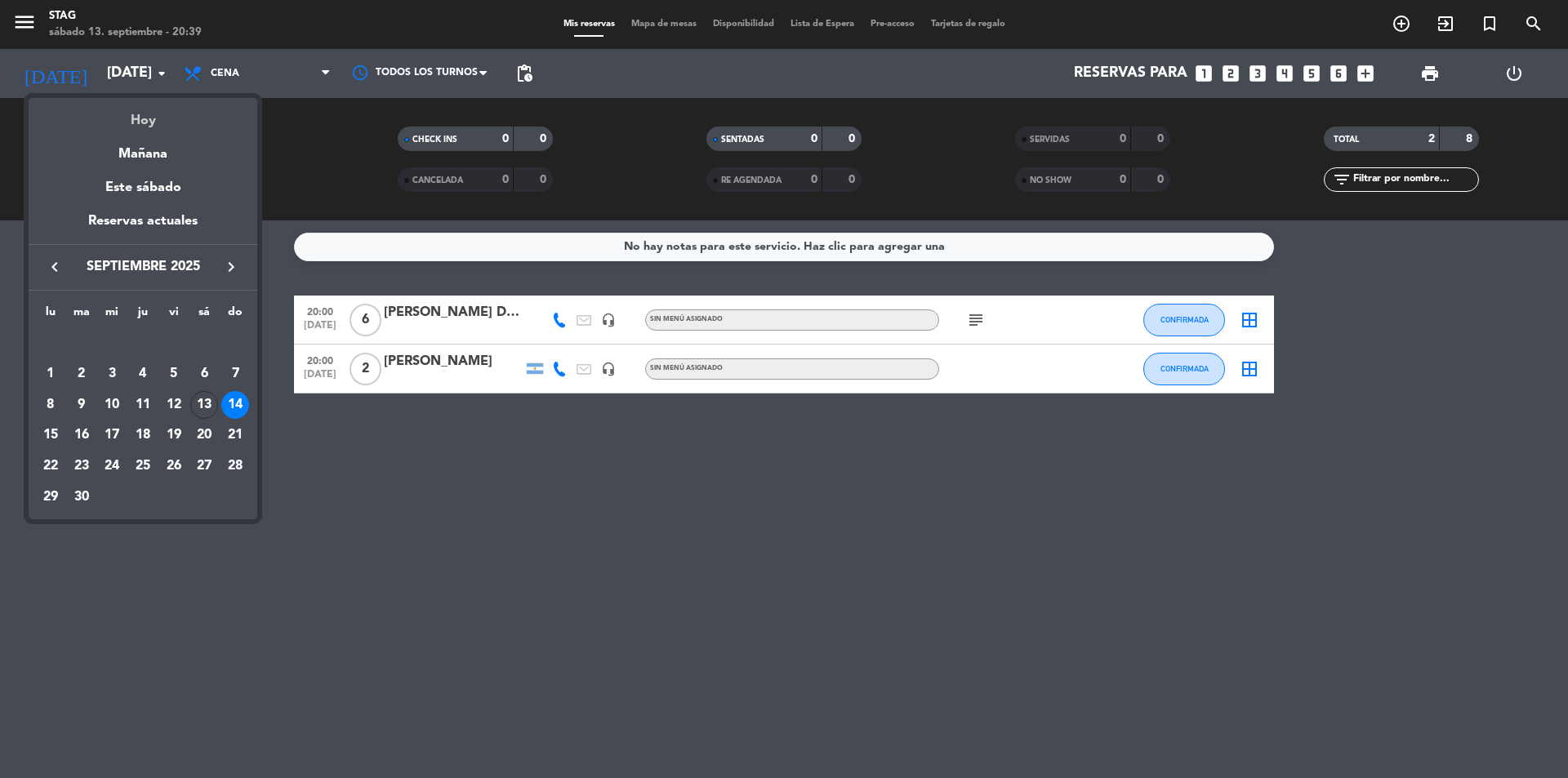
click at [140, 118] on div "Hoy" at bounding box center [143, 115] width 229 height 33
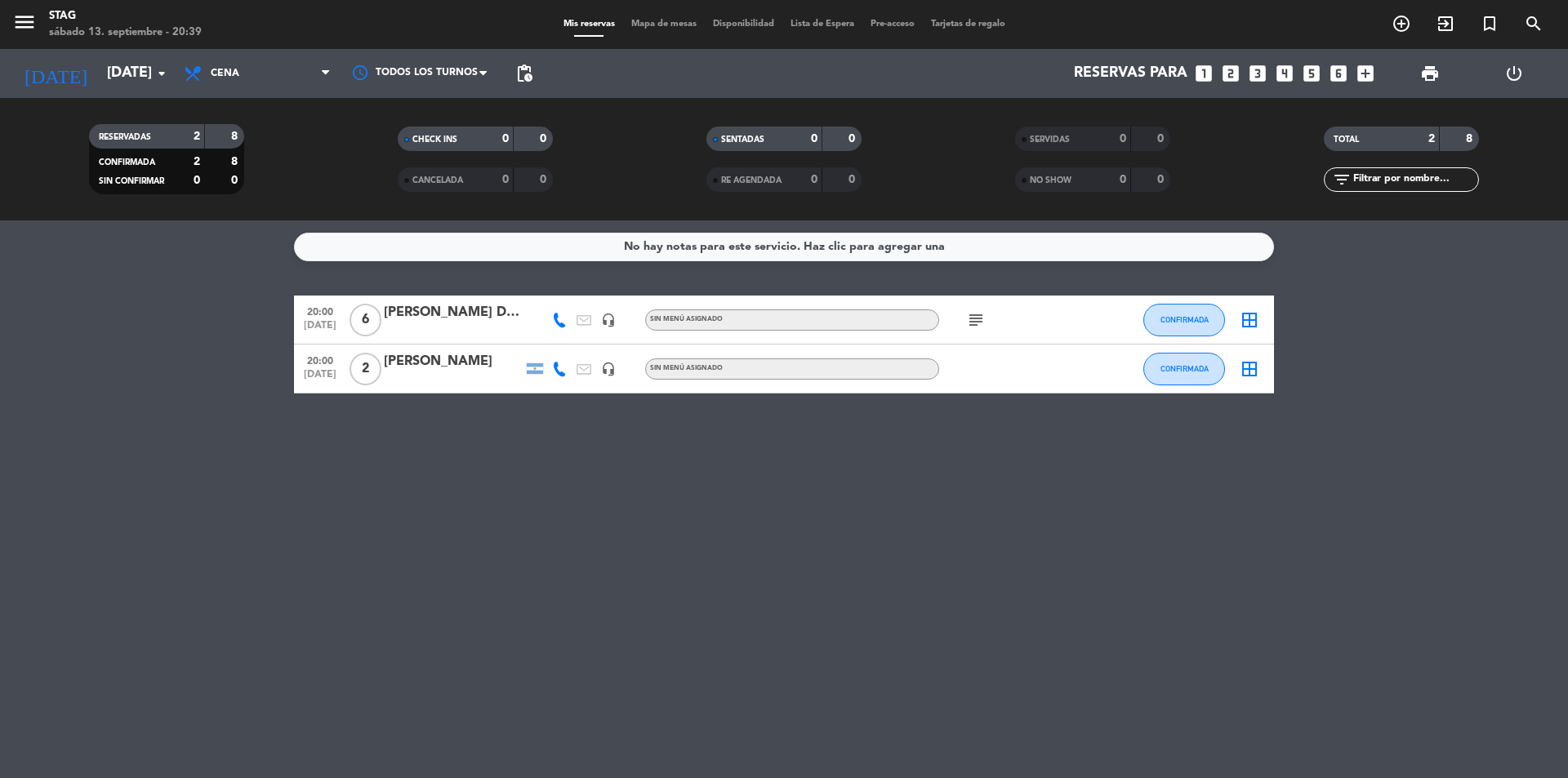
type input "[DATE]"
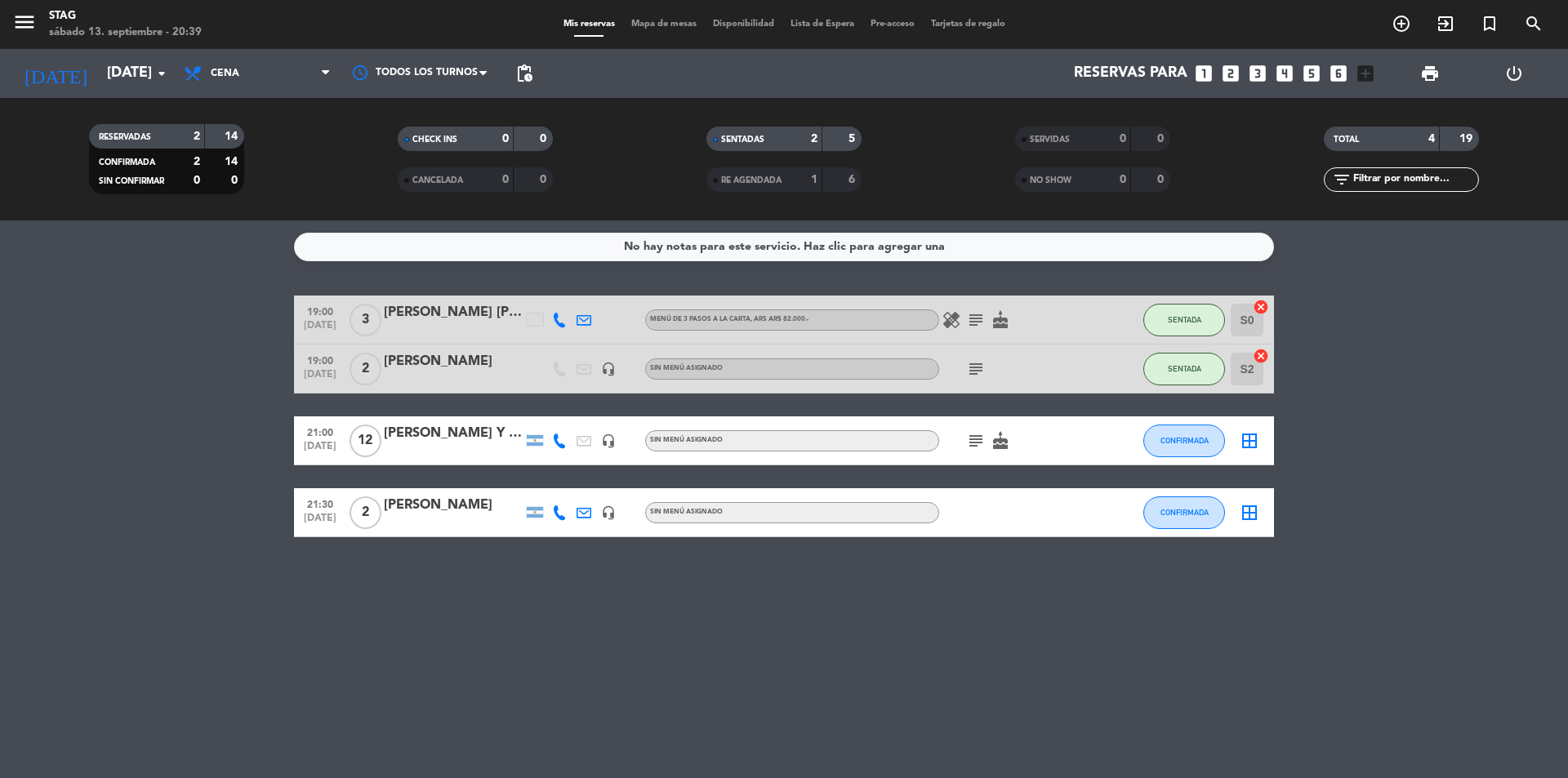
click at [436, 435] on div "[PERSON_NAME] Y GAS" at bounding box center [453, 433] width 139 height 21
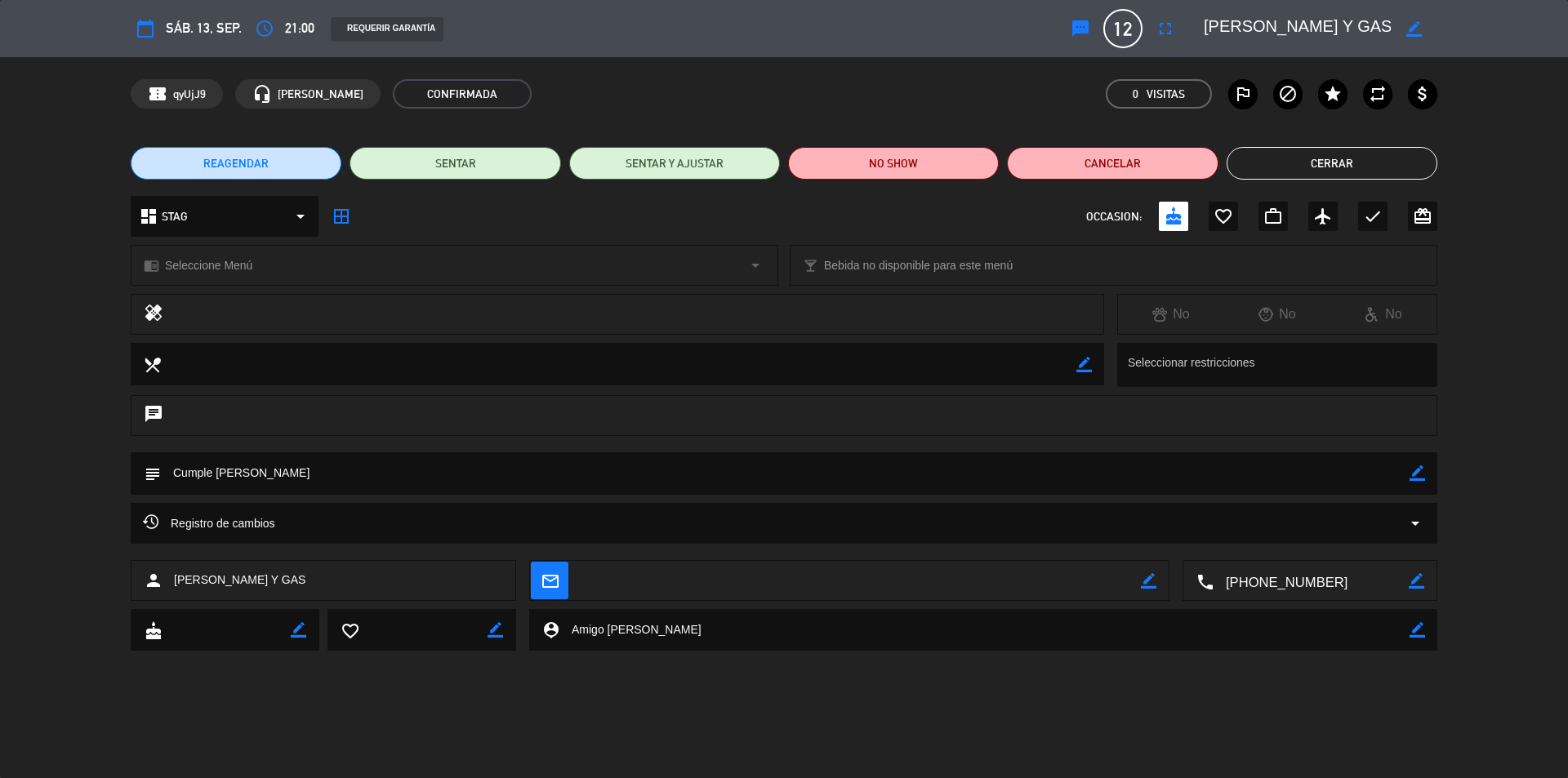
click at [1340, 162] on button "Cerrar" at bounding box center [1332, 163] width 211 height 32
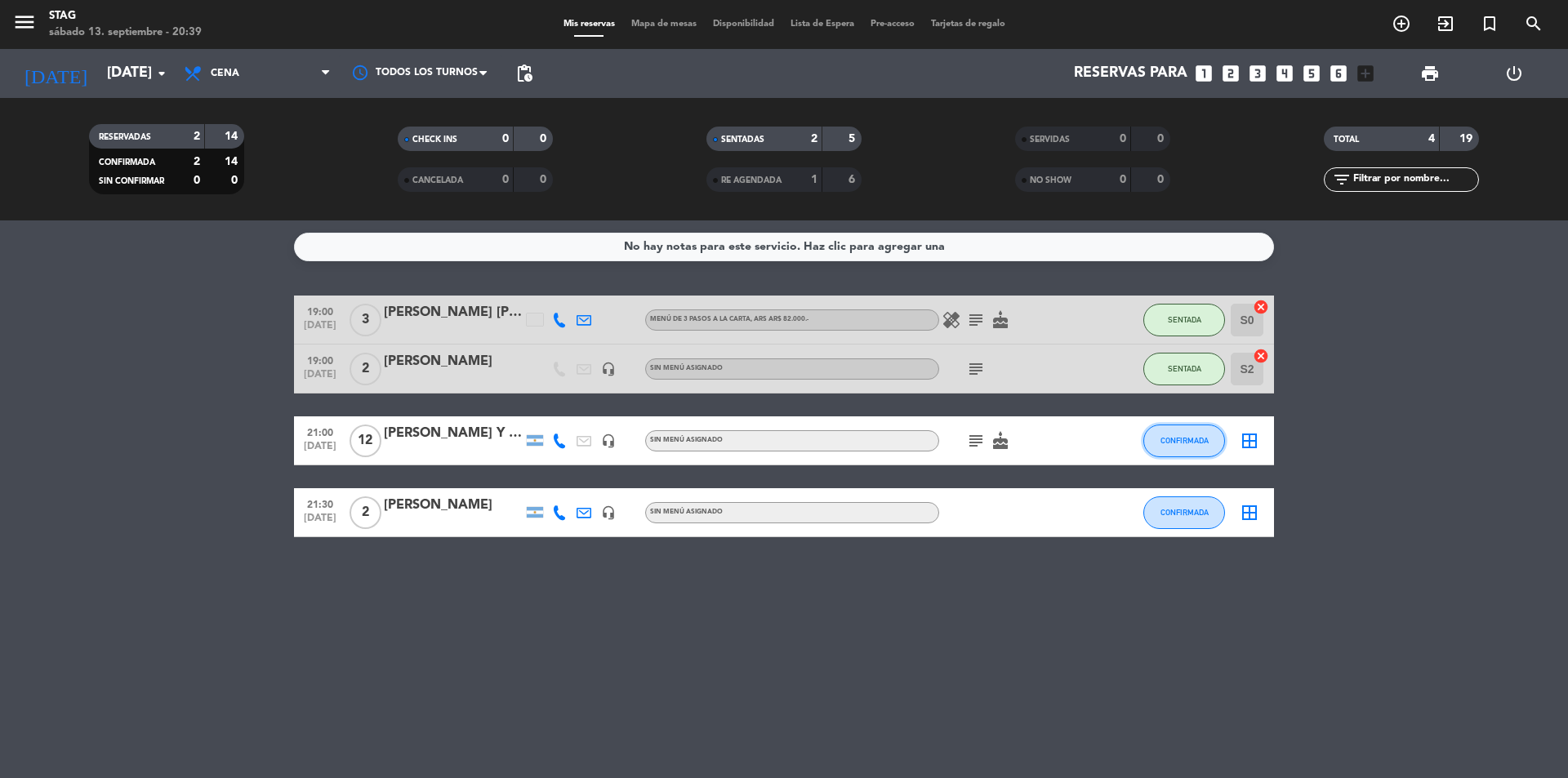
click at [1193, 443] on span "CONFIRMADA" at bounding box center [1185, 440] width 48 height 9
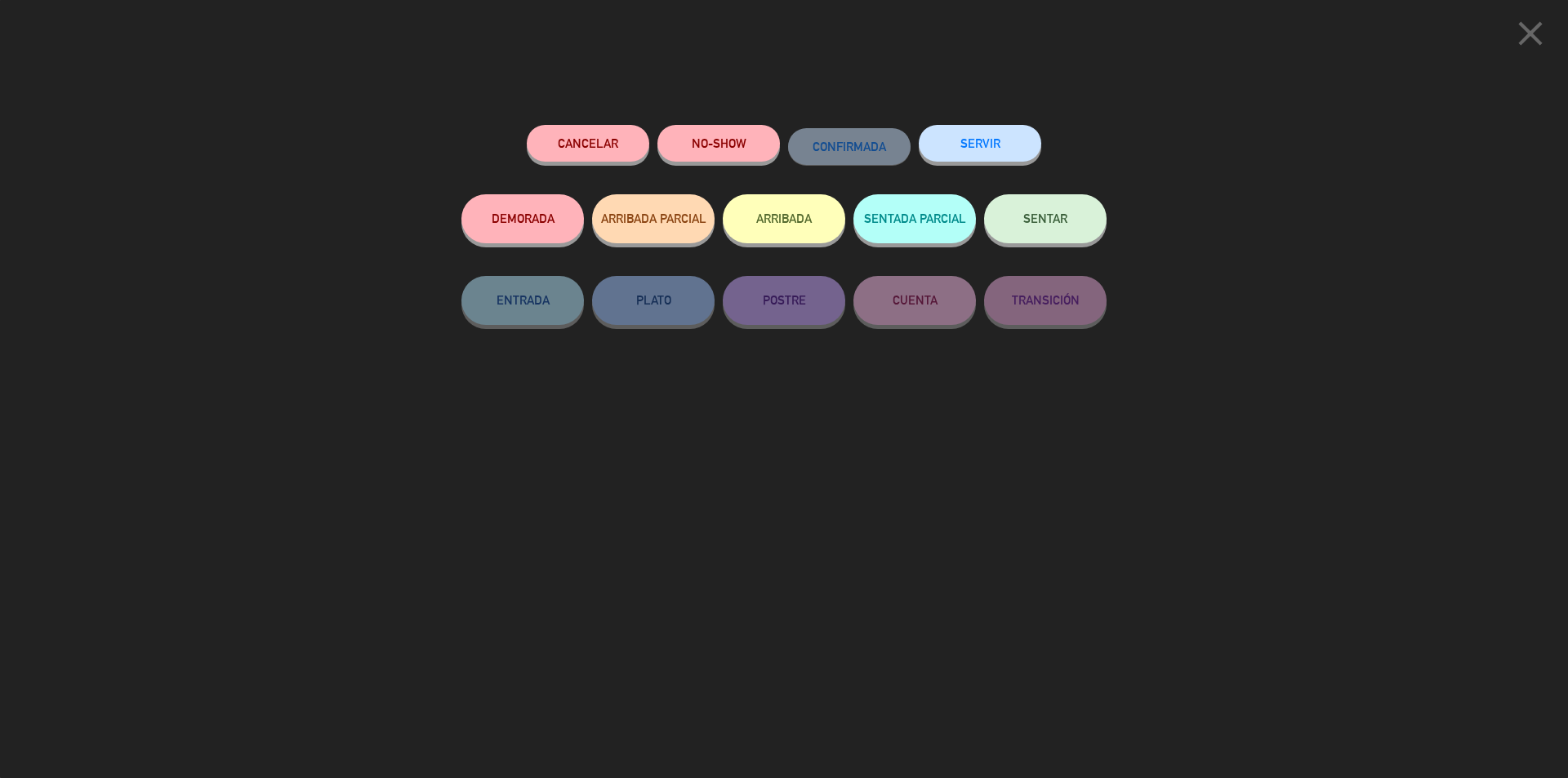
click at [1045, 218] on span "SENTAR" at bounding box center [1045, 218] width 44 height 14
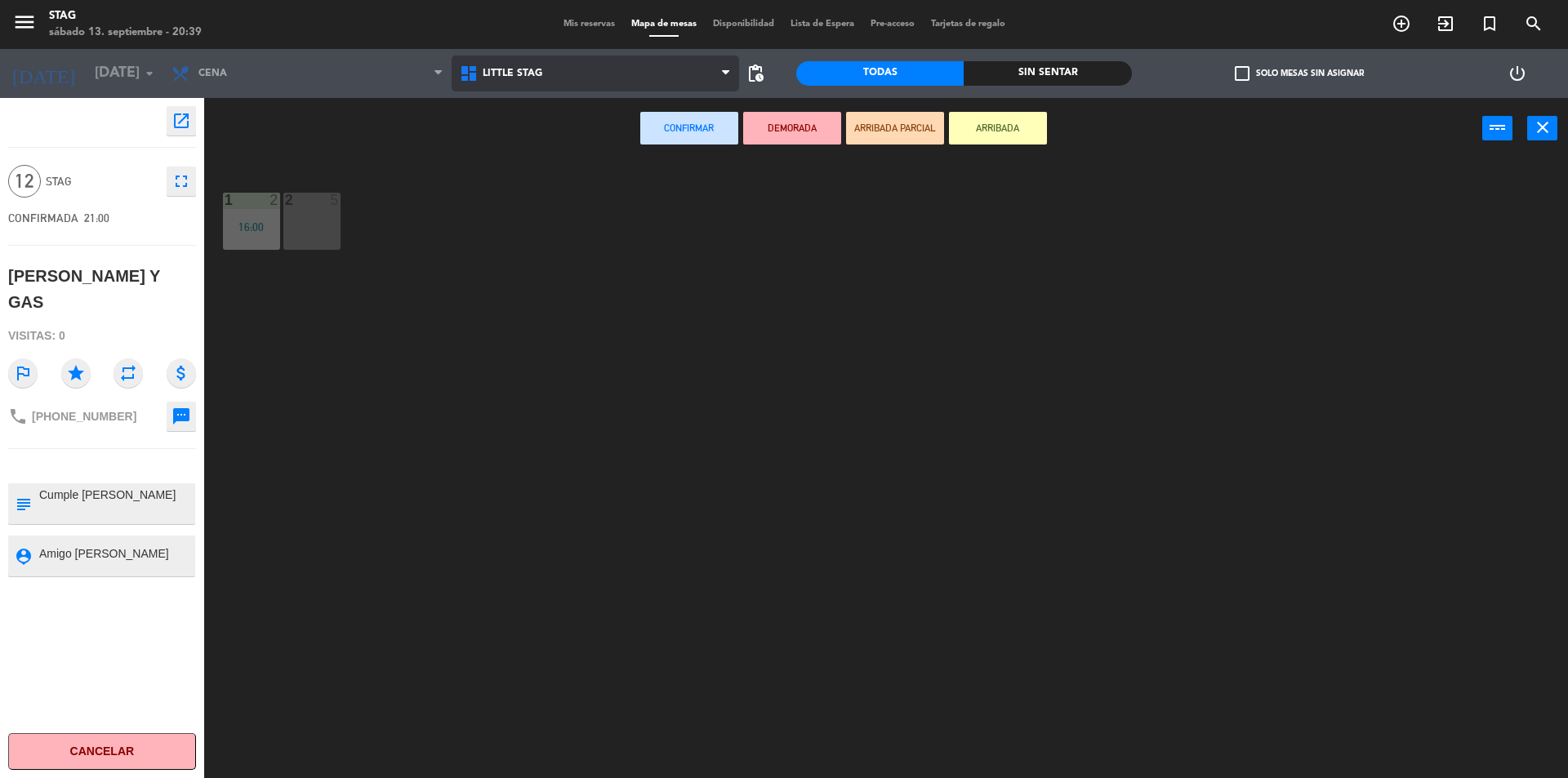
click at [472, 81] on icon at bounding box center [470, 74] width 24 height 19
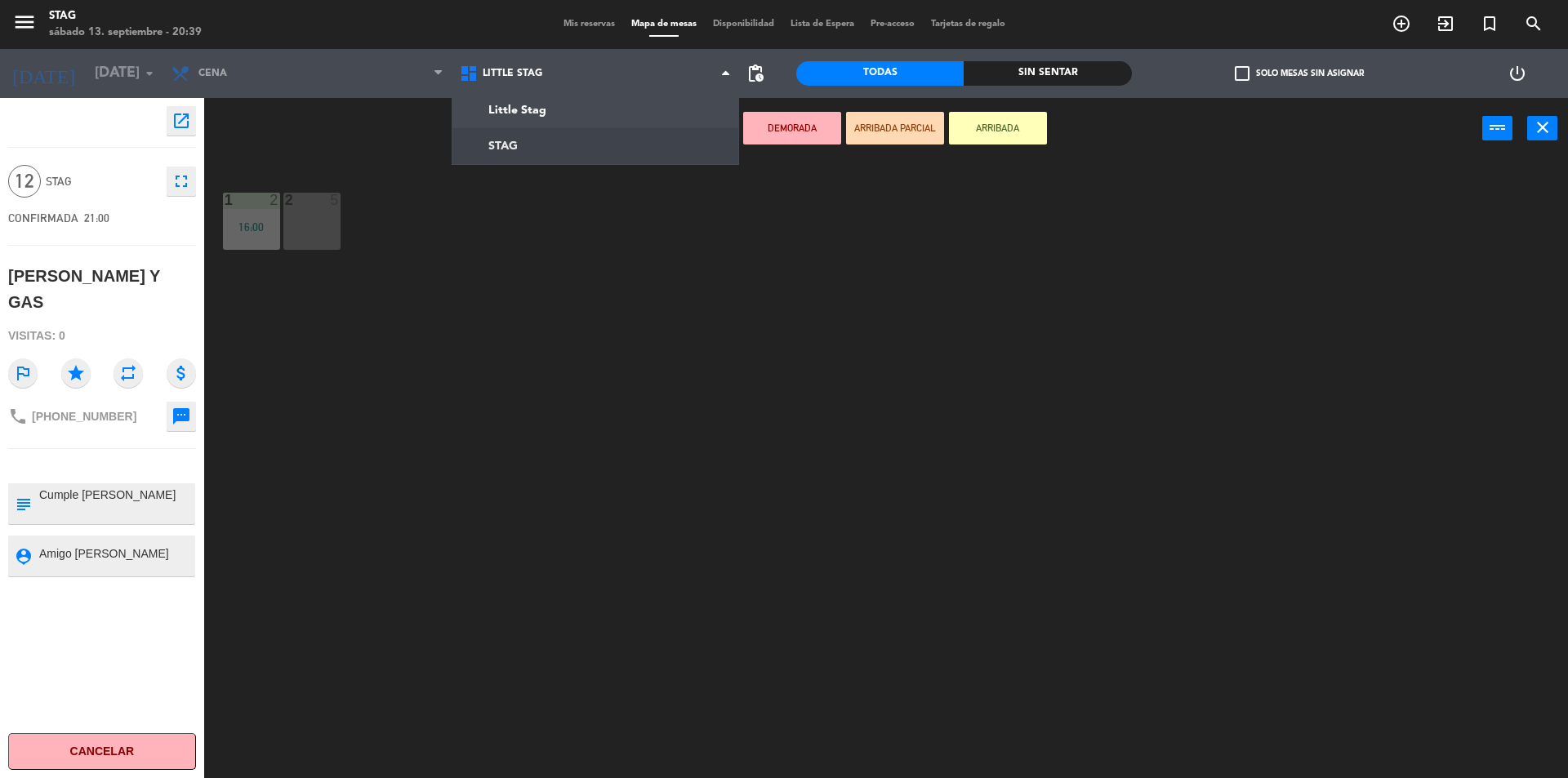
click at [495, 146] on ng-component "menu STAG [DATE] 13. septiembre - 20:39 Mis reservas Mapa de mesas Disponibilid…" at bounding box center [784, 391] width 1568 height 782
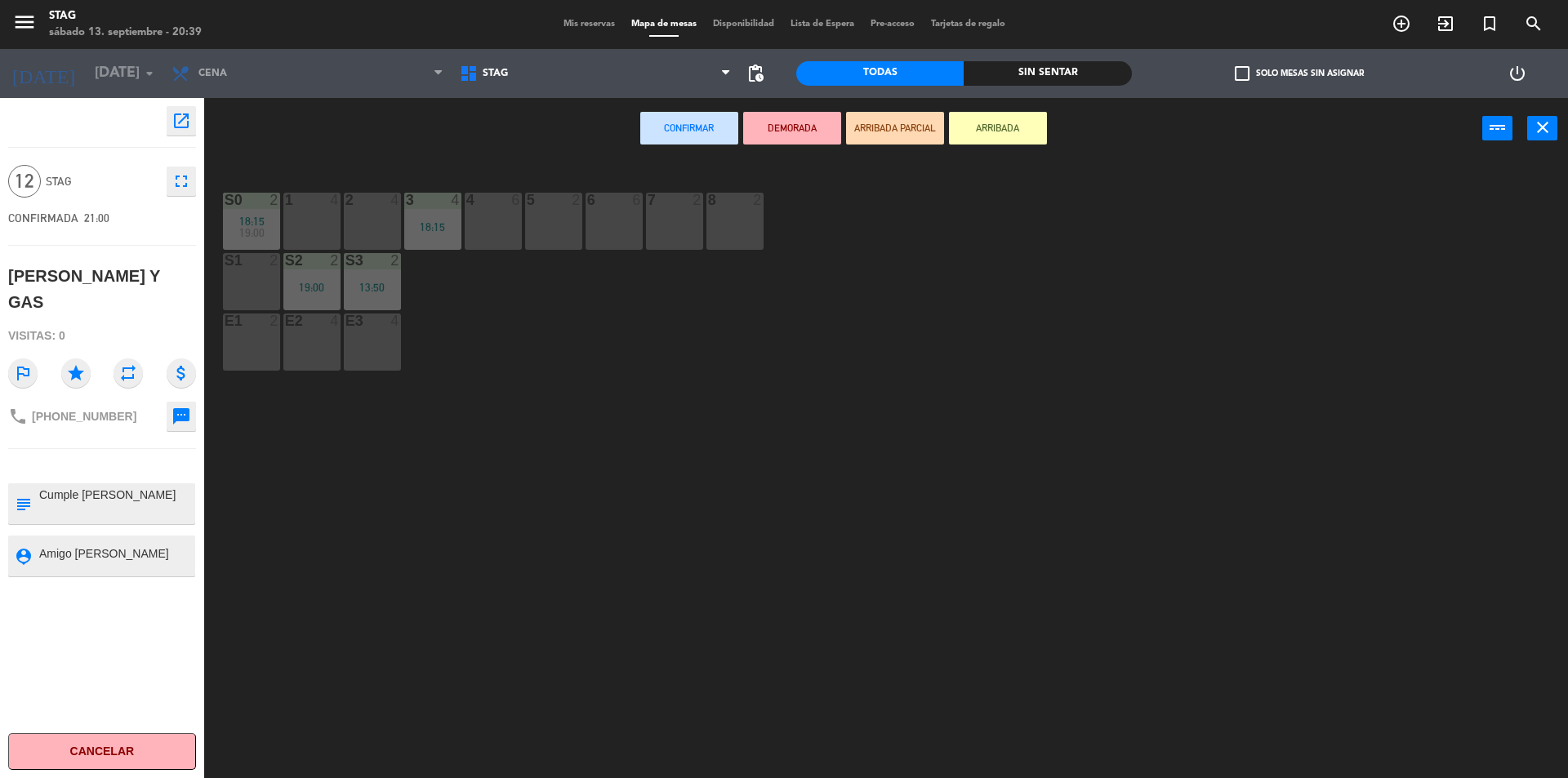
click at [490, 226] on div "4 6" at bounding box center [493, 221] width 57 height 57
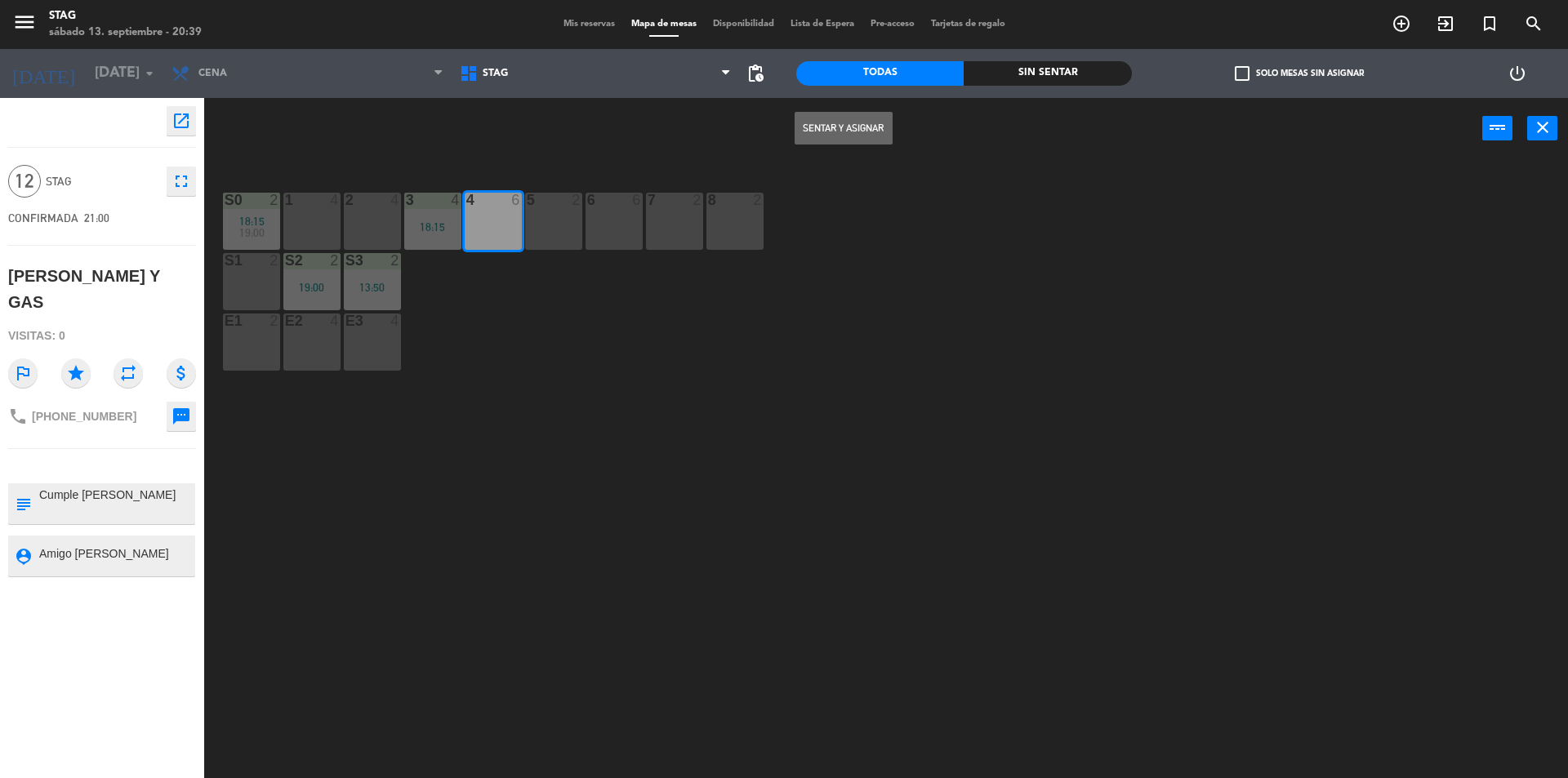
click at [845, 120] on button "Sentar y Asignar" at bounding box center [844, 128] width 98 height 32
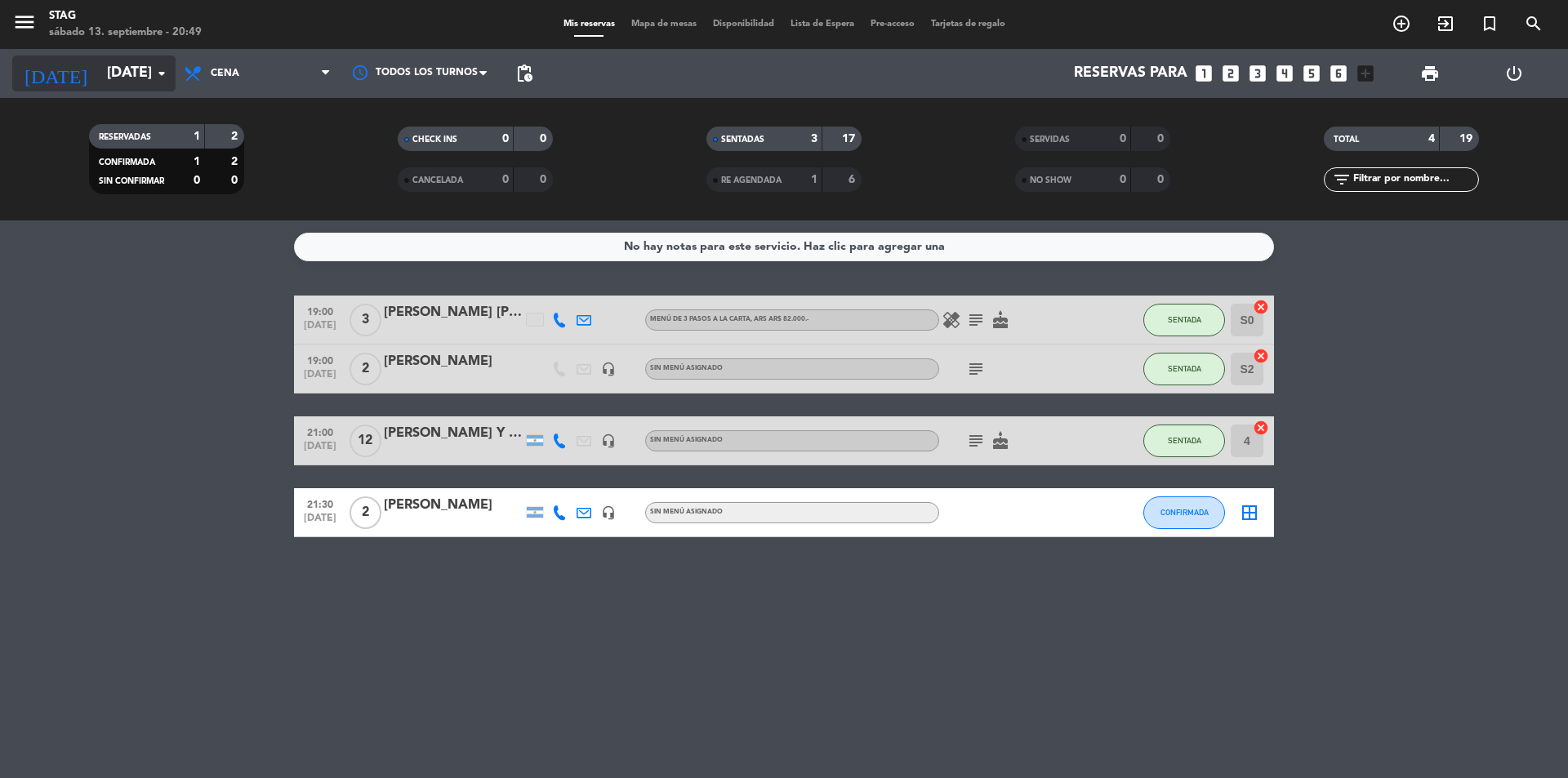
click at [160, 75] on icon "arrow_drop_down" at bounding box center [161, 74] width 19 height 19
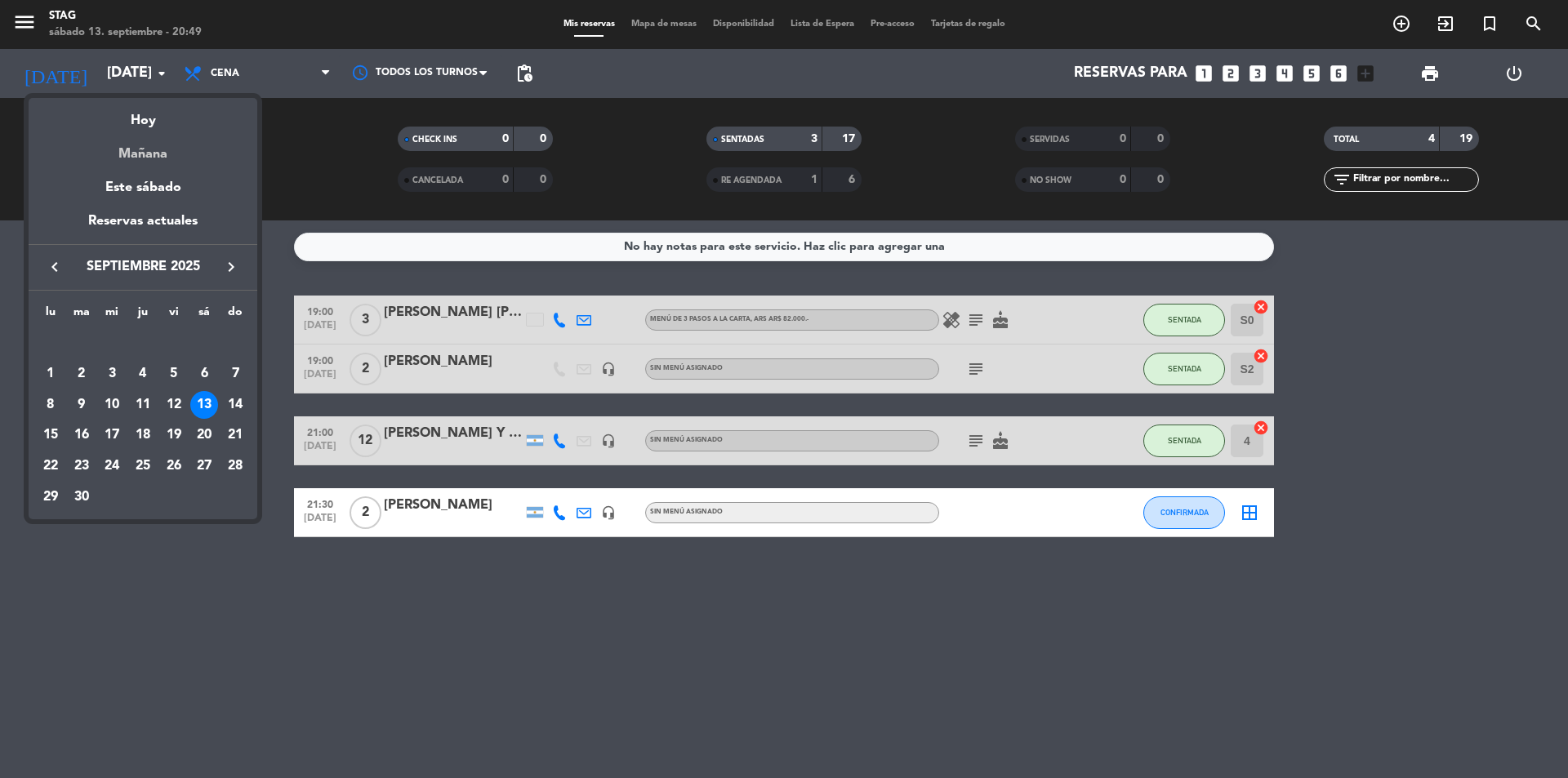
click at [145, 161] on div "Mañana" at bounding box center [143, 148] width 229 height 33
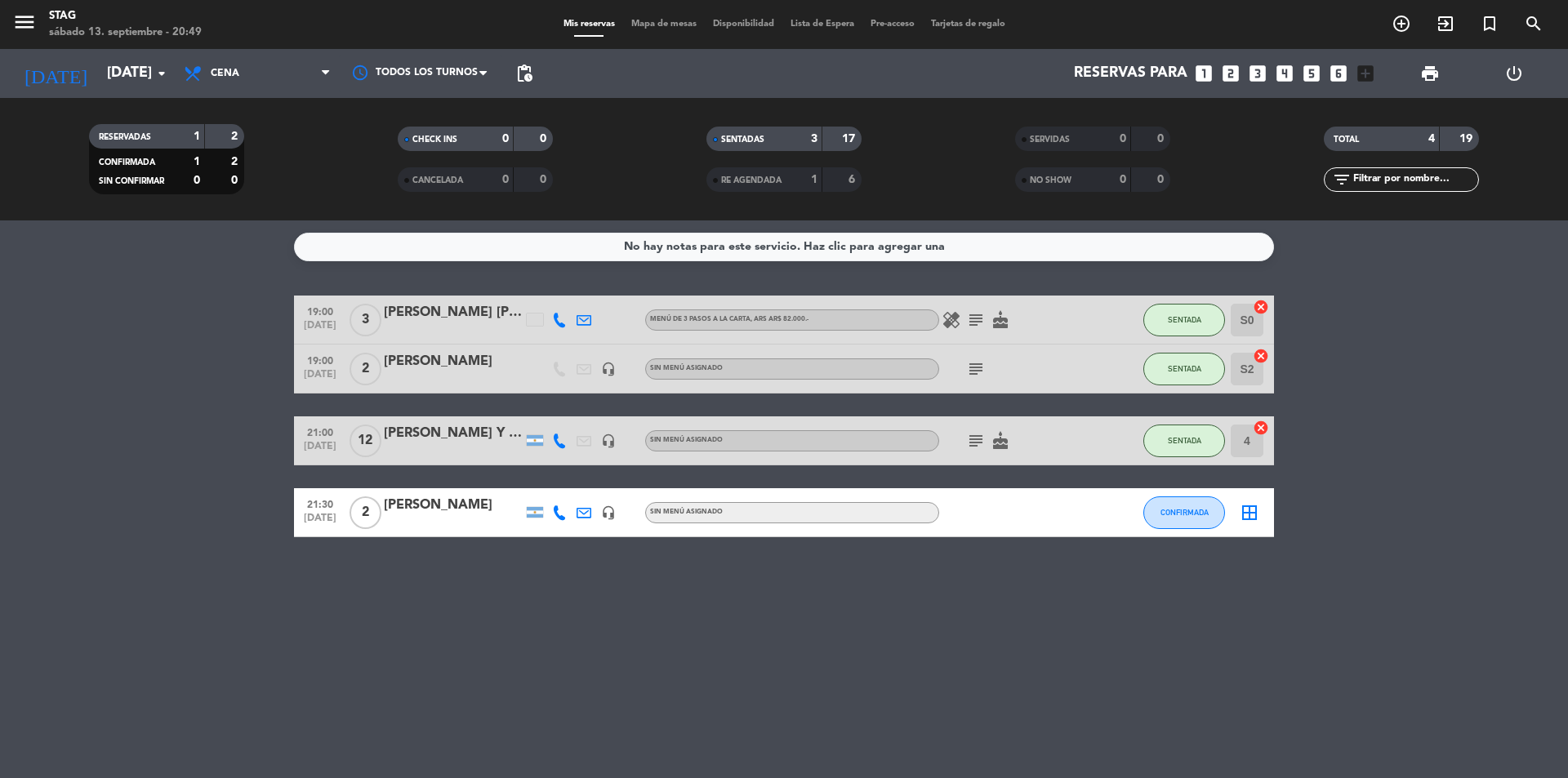
type input "[DATE]"
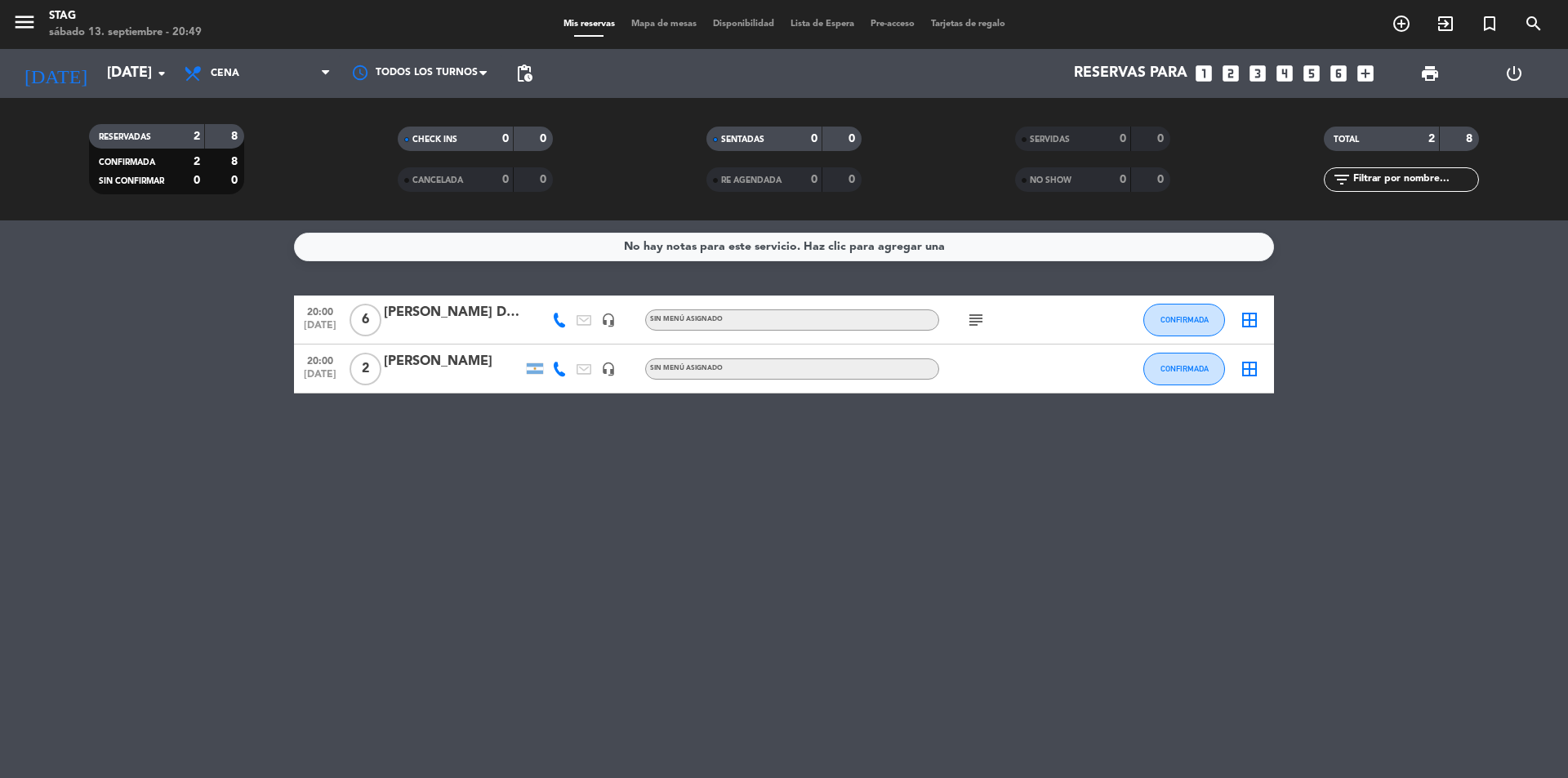
click at [483, 308] on div "[PERSON_NAME] Dos [PERSON_NAME] Lima" at bounding box center [453, 312] width 139 height 21
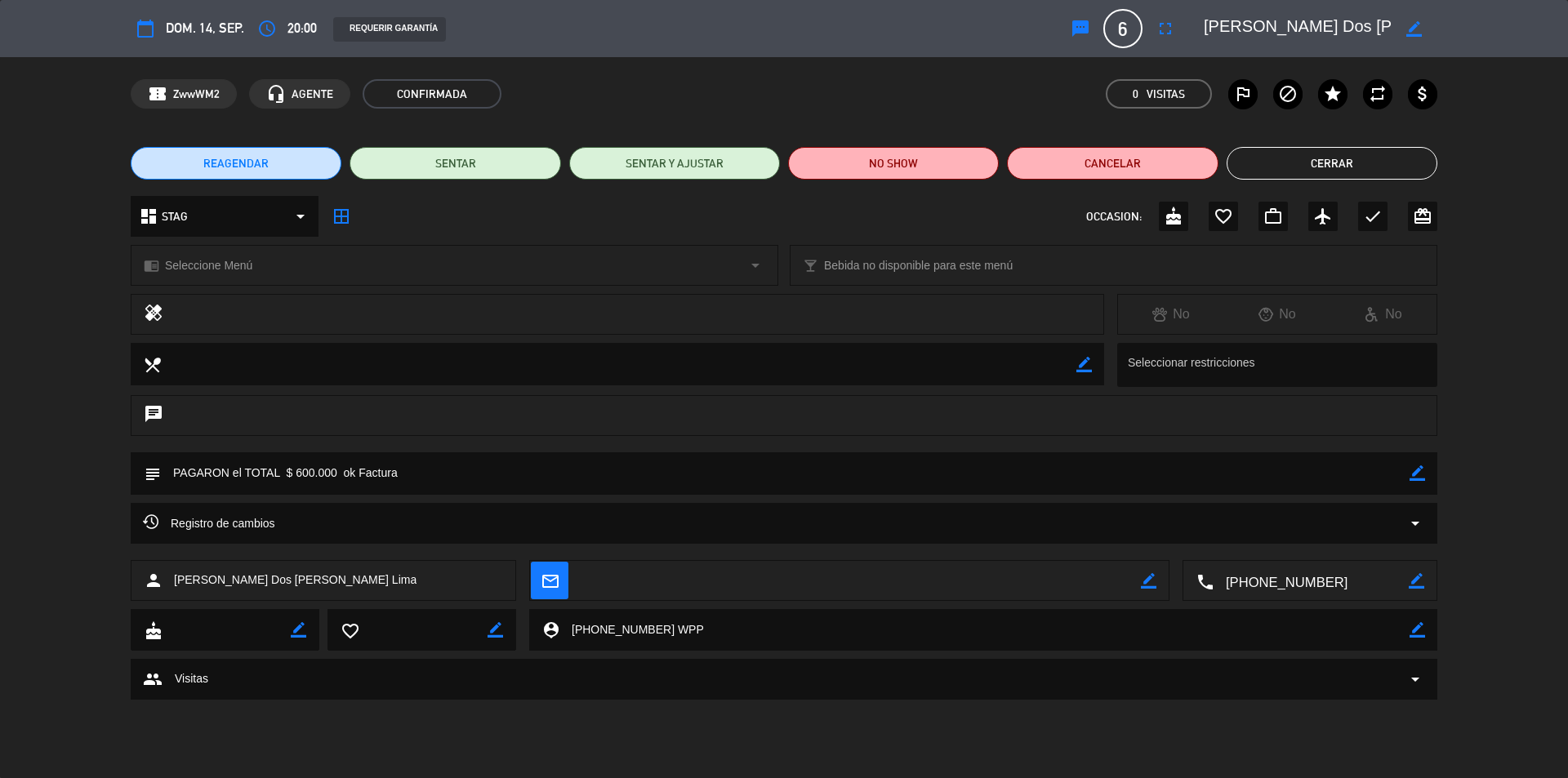
click at [1209, 363] on div at bounding box center [1280, 364] width 313 height 31
click at [1164, 360] on div at bounding box center [1280, 364] width 313 height 31
click at [1077, 360] on icon "border_color" at bounding box center [1085, 365] width 16 height 16
click at [331, 360] on textarea at bounding box center [618, 363] width 915 height 41
type textarea "1 no come mariscos - Ofrecerle otra entrada."
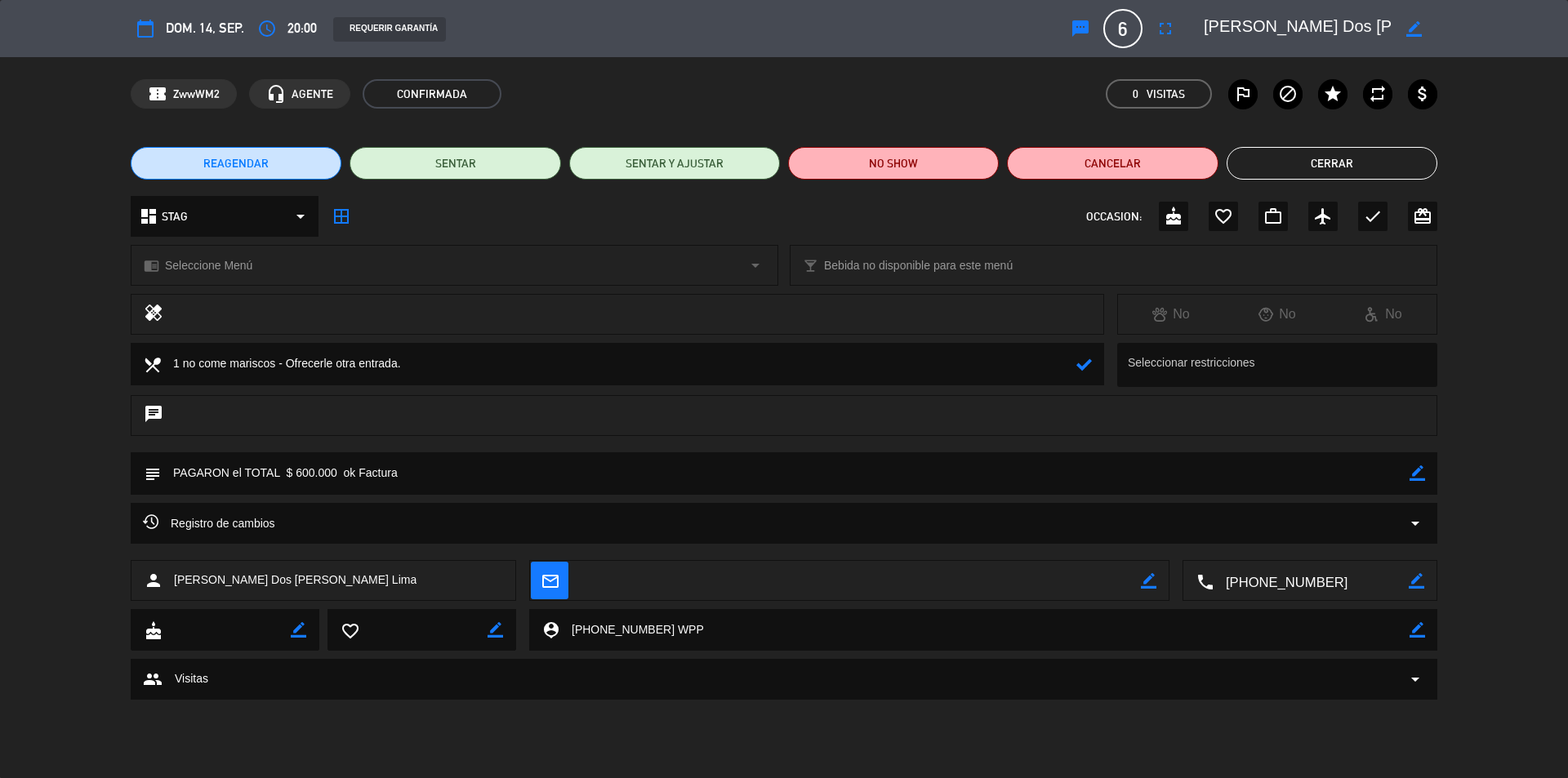
click at [1081, 364] on icon at bounding box center [1085, 365] width 16 height 16
drag, startPoint x: 1349, startPoint y: 171, endPoint x: 1325, endPoint y: 155, distance: 28.8
click at [1333, 160] on button "Cerrar" at bounding box center [1332, 163] width 211 height 32
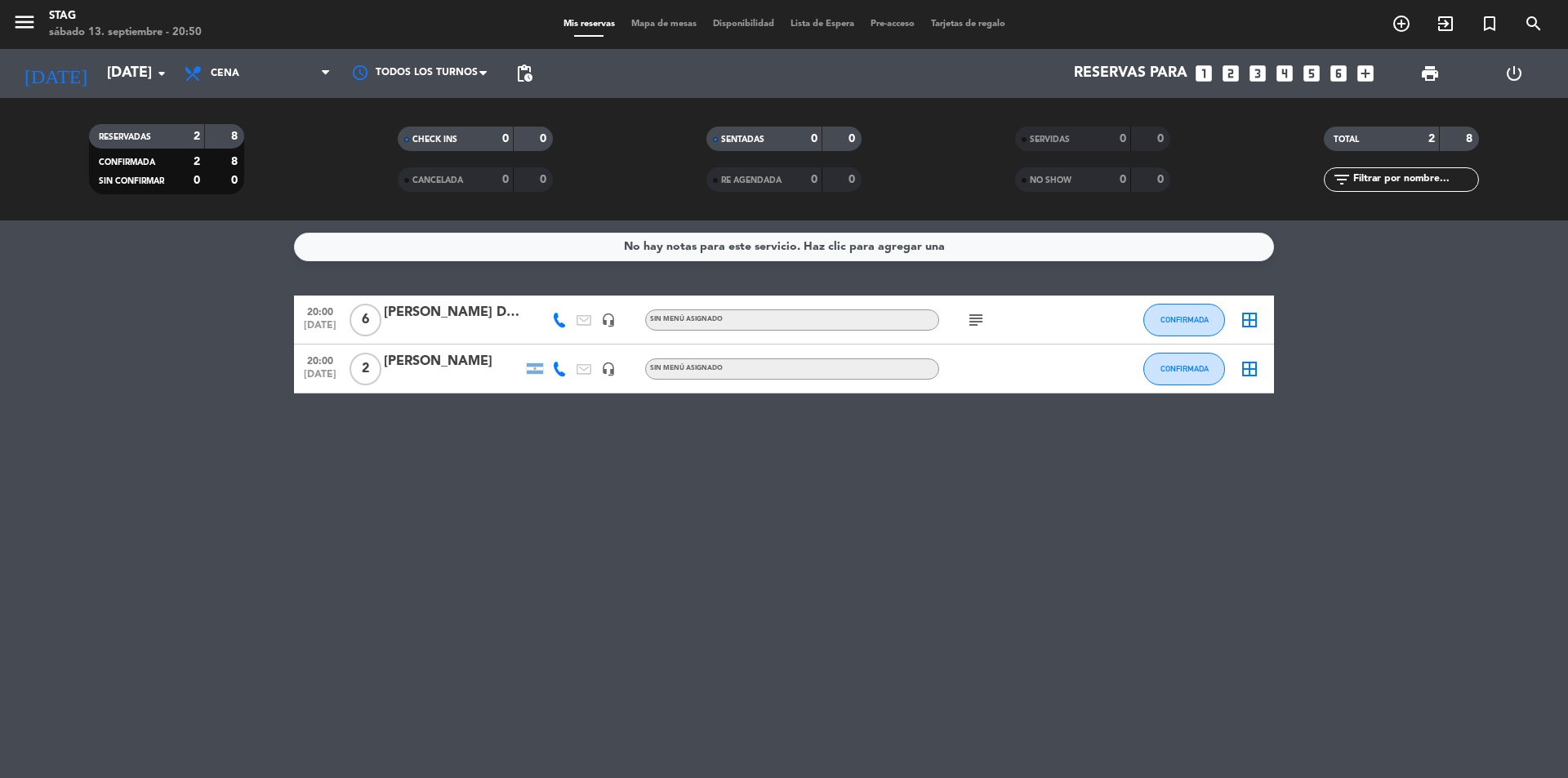
click at [366, 322] on span "6" at bounding box center [365, 319] width 32 height 32
click at [394, 315] on div "[PERSON_NAME] Dos [PERSON_NAME] Lima" at bounding box center [453, 312] width 139 height 21
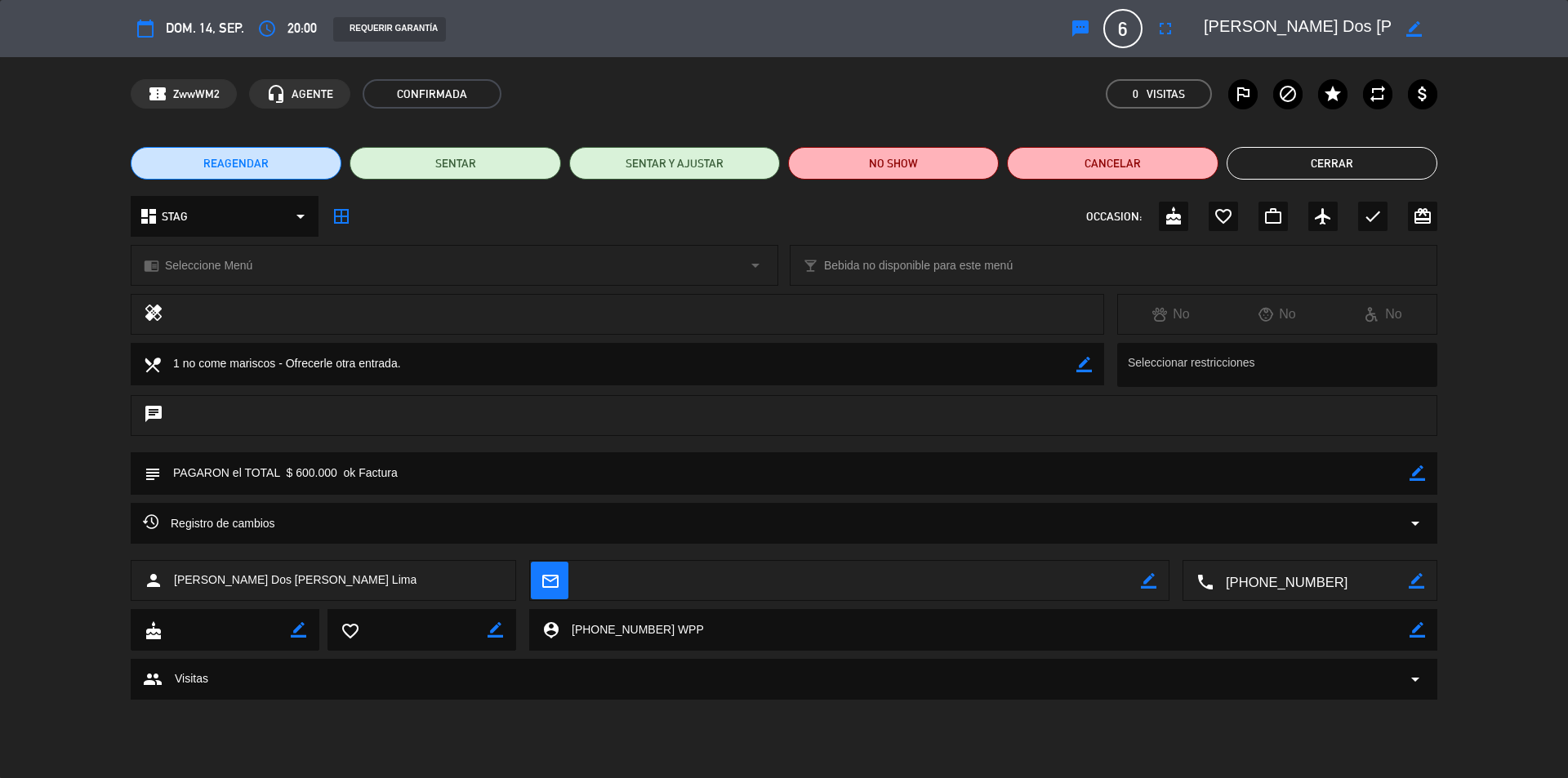
click at [304, 213] on icon "arrow_drop_down" at bounding box center [300, 216] width 19 height 19
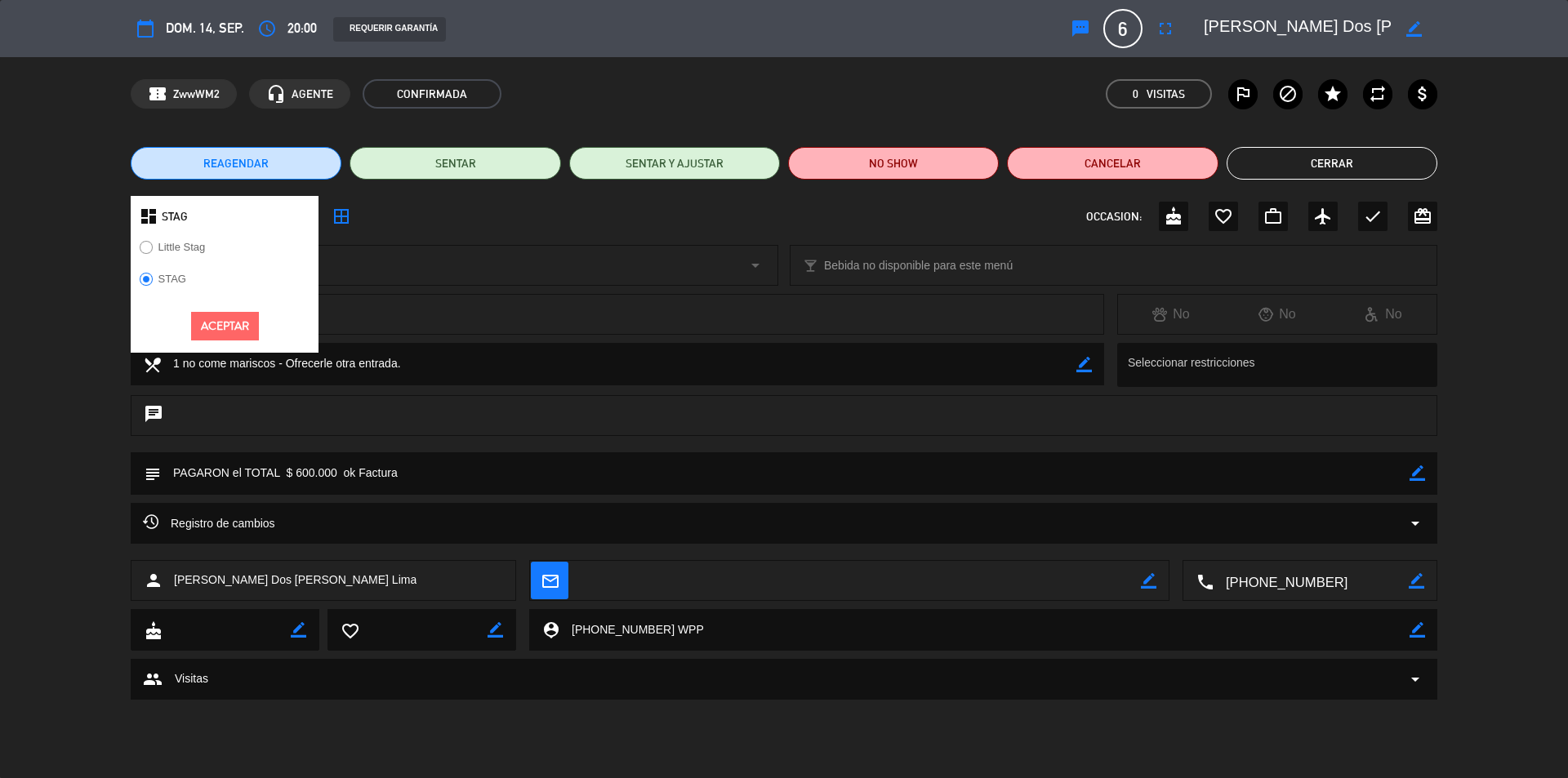
click at [240, 245] on div "Little Stag" at bounding box center [225, 253] width 188 height 32
click at [229, 238] on div "dashboard STAG Little Stag STAG Aceptar" at bounding box center [225, 274] width 188 height 157
click at [207, 247] on label "Little Stag" at bounding box center [172, 250] width 83 height 26
click at [227, 328] on button "Aceptar" at bounding box center [225, 326] width 68 height 29
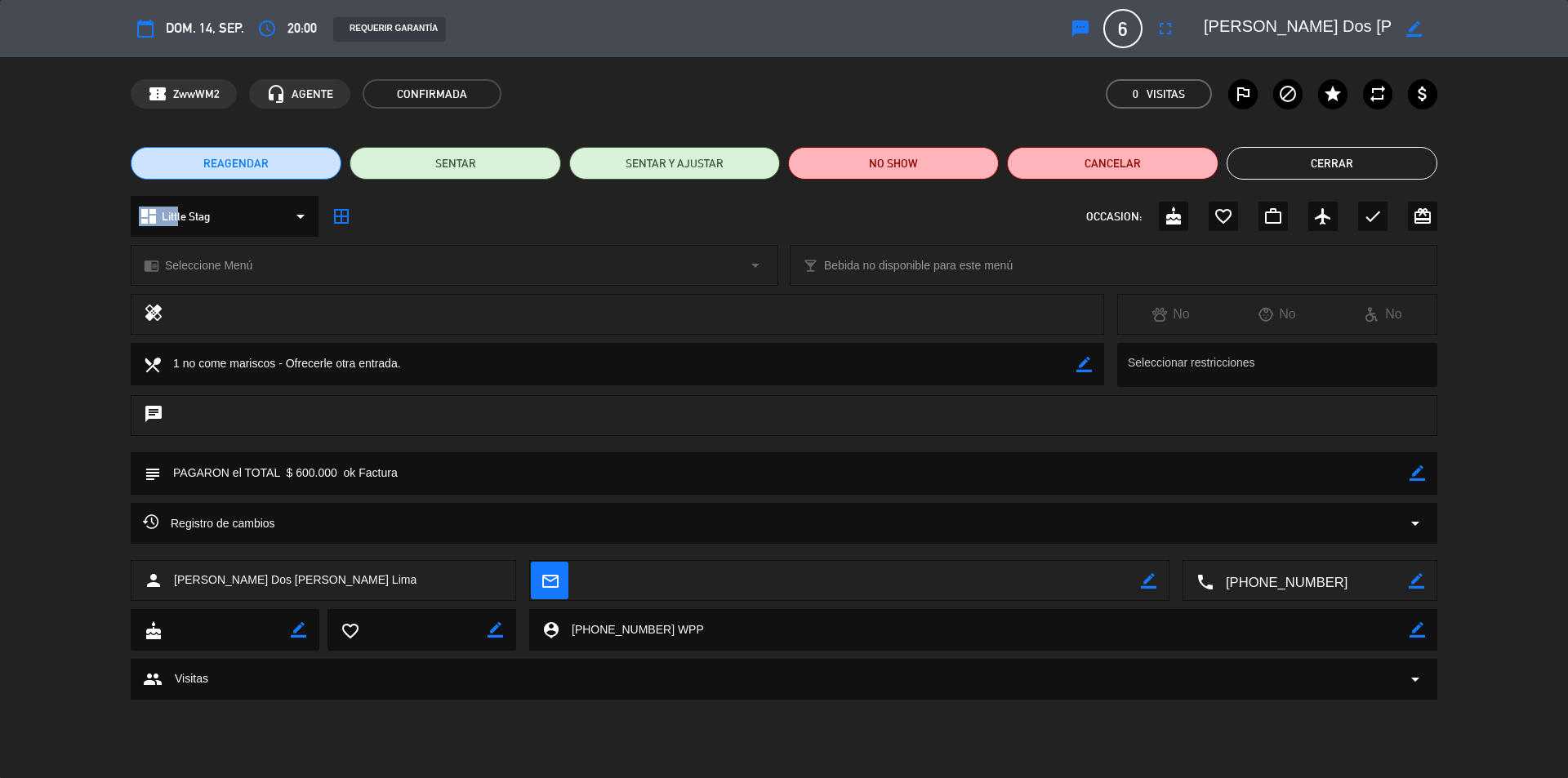
click at [1375, 175] on button "Cerrar" at bounding box center [1332, 163] width 211 height 32
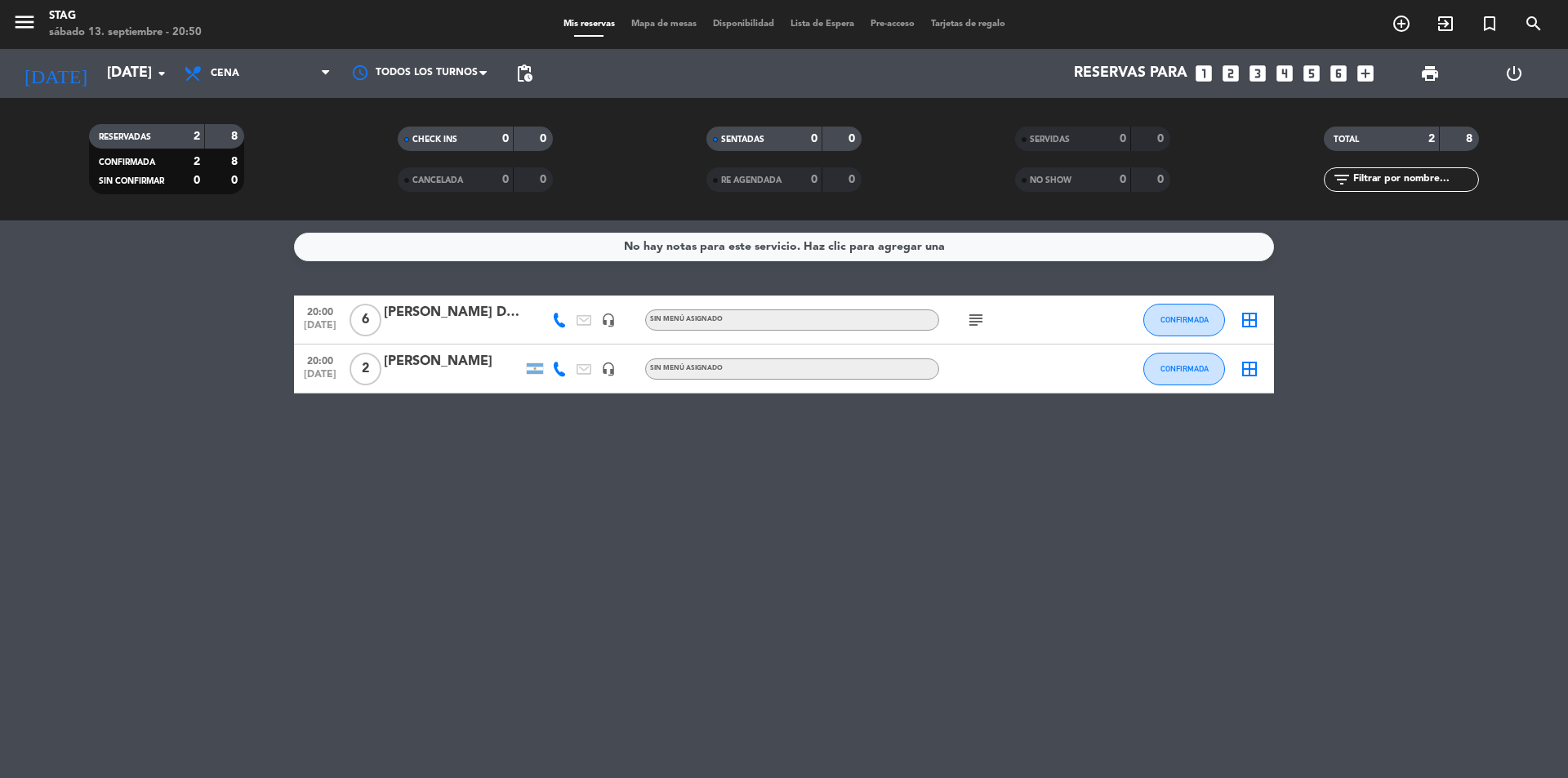
click at [360, 323] on span "6" at bounding box center [365, 319] width 32 height 32
click at [361, 366] on span "2" at bounding box center [365, 368] width 32 height 32
click at [392, 443] on div "No hay notas para este servicio. Haz clic para agregar una 20:00 [DATE] 6 [PERS…" at bounding box center [784, 499] width 1568 height 558
click at [136, 72] on input "[DATE]" at bounding box center [194, 73] width 190 height 32
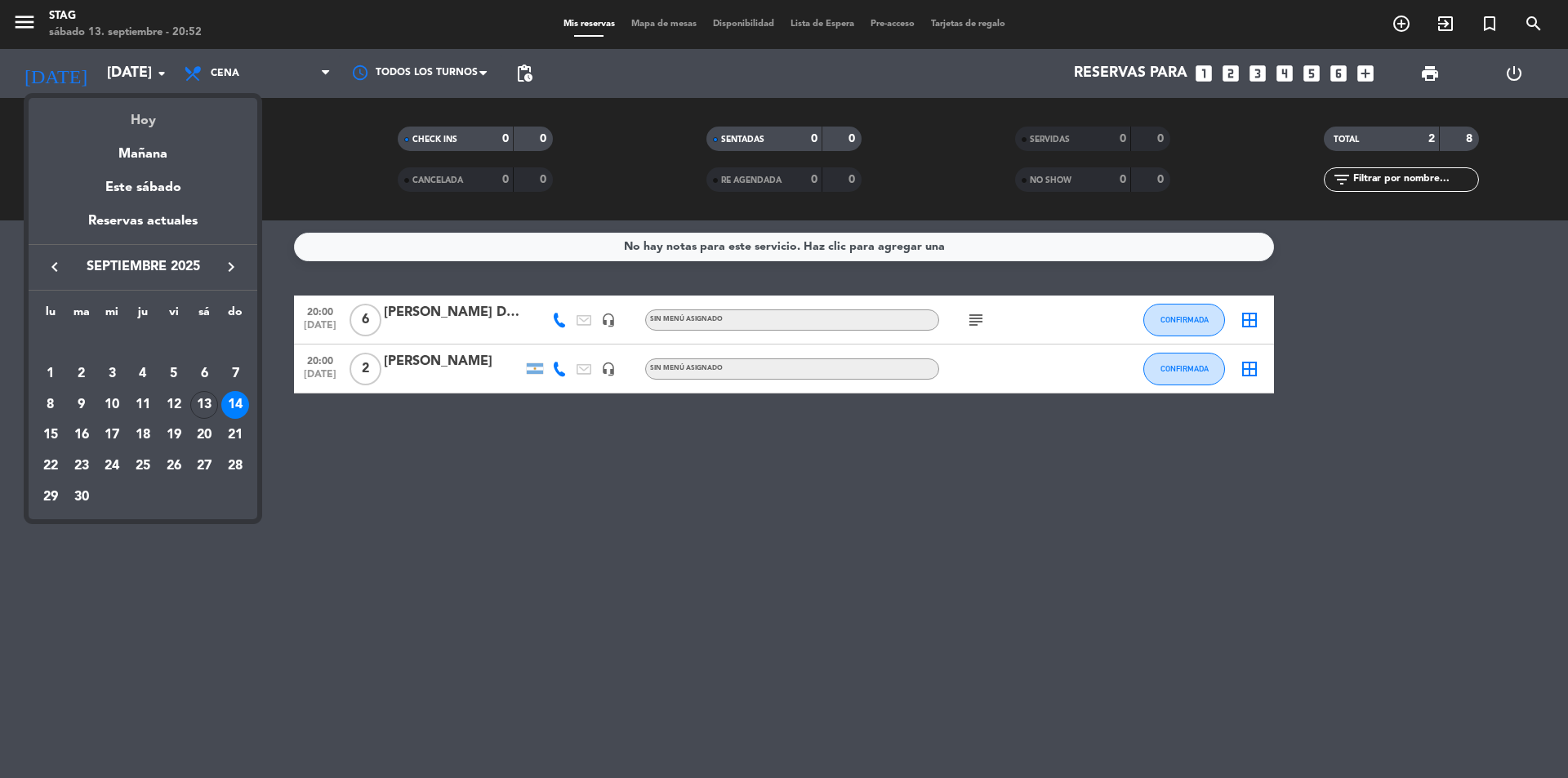
click at [148, 114] on div "Hoy" at bounding box center [143, 115] width 229 height 33
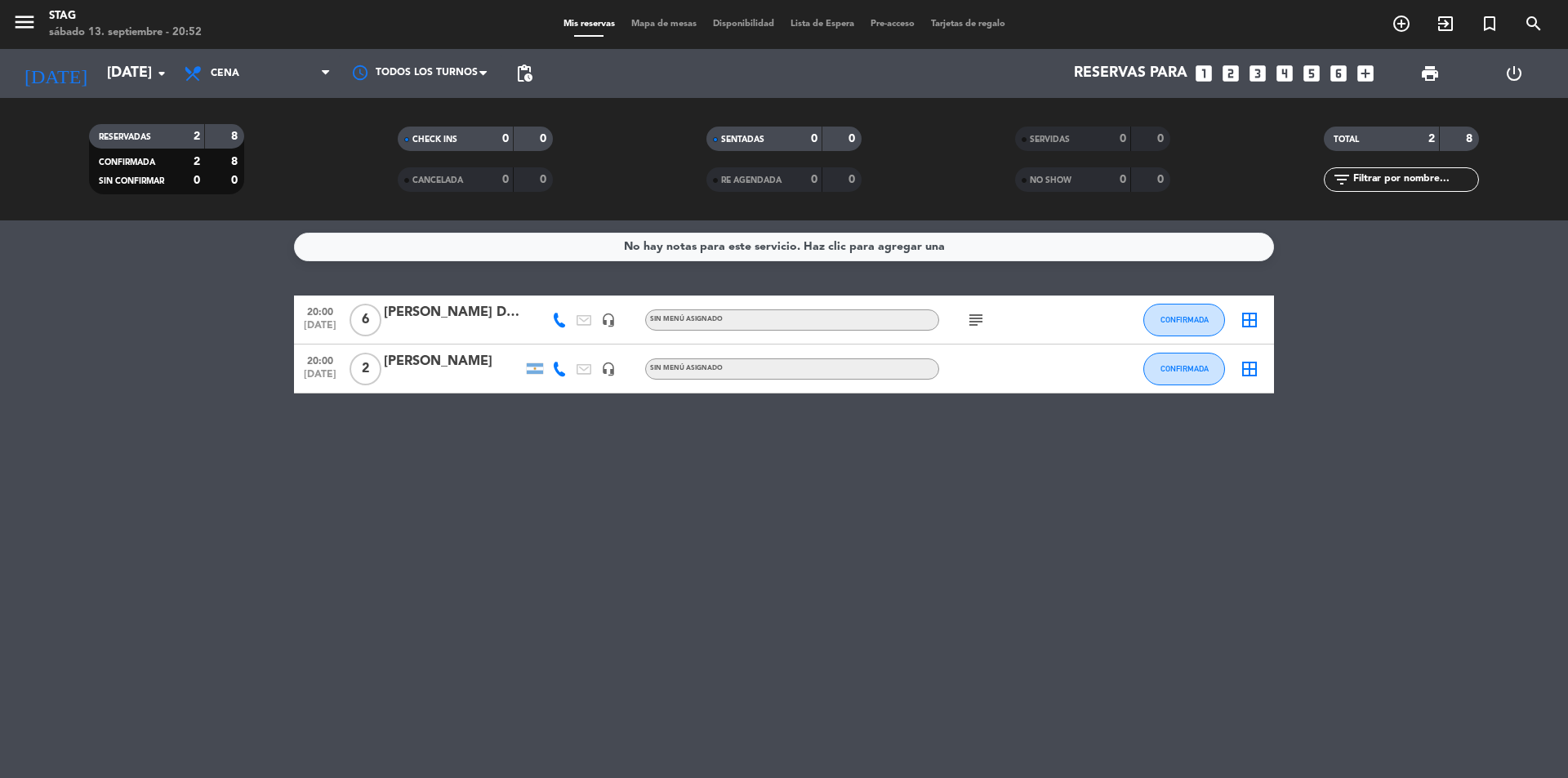
type input "[DATE]"
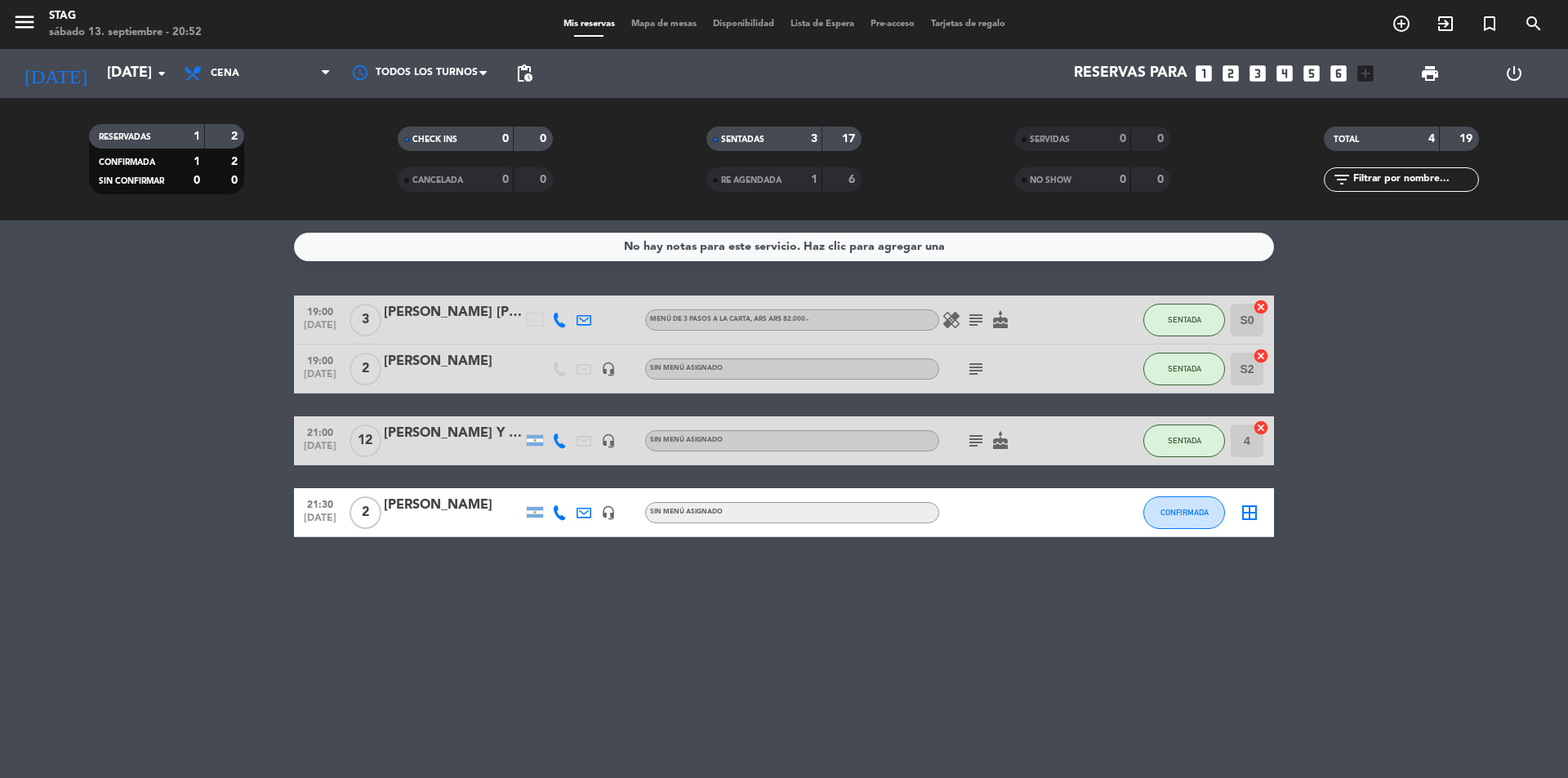
click at [1106, 599] on div "No hay notas para este servicio. Haz clic para agregar una 19:00 [DATE] 3 [PERS…" at bounding box center [784, 499] width 1568 height 558
click at [619, 636] on div "No hay notas para este servicio. Haz clic para agregar una 19:00 [DATE] 3 [PERS…" at bounding box center [784, 499] width 1568 height 558
click at [862, 642] on div "No hay notas para este servicio. Haz clic para agregar una 19:00 [DATE] 3 [PERS…" at bounding box center [784, 499] width 1568 height 558
click at [957, 646] on div "No hay notas para este servicio. Haz clic para agregar una 19:00 [DATE] 3 [PERS…" at bounding box center [784, 499] width 1568 height 558
click at [542, 620] on div "No hay notas para este servicio. Haz clic para agregar una 19:00 [DATE] 3 [PERS…" at bounding box center [784, 499] width 1568 height 558
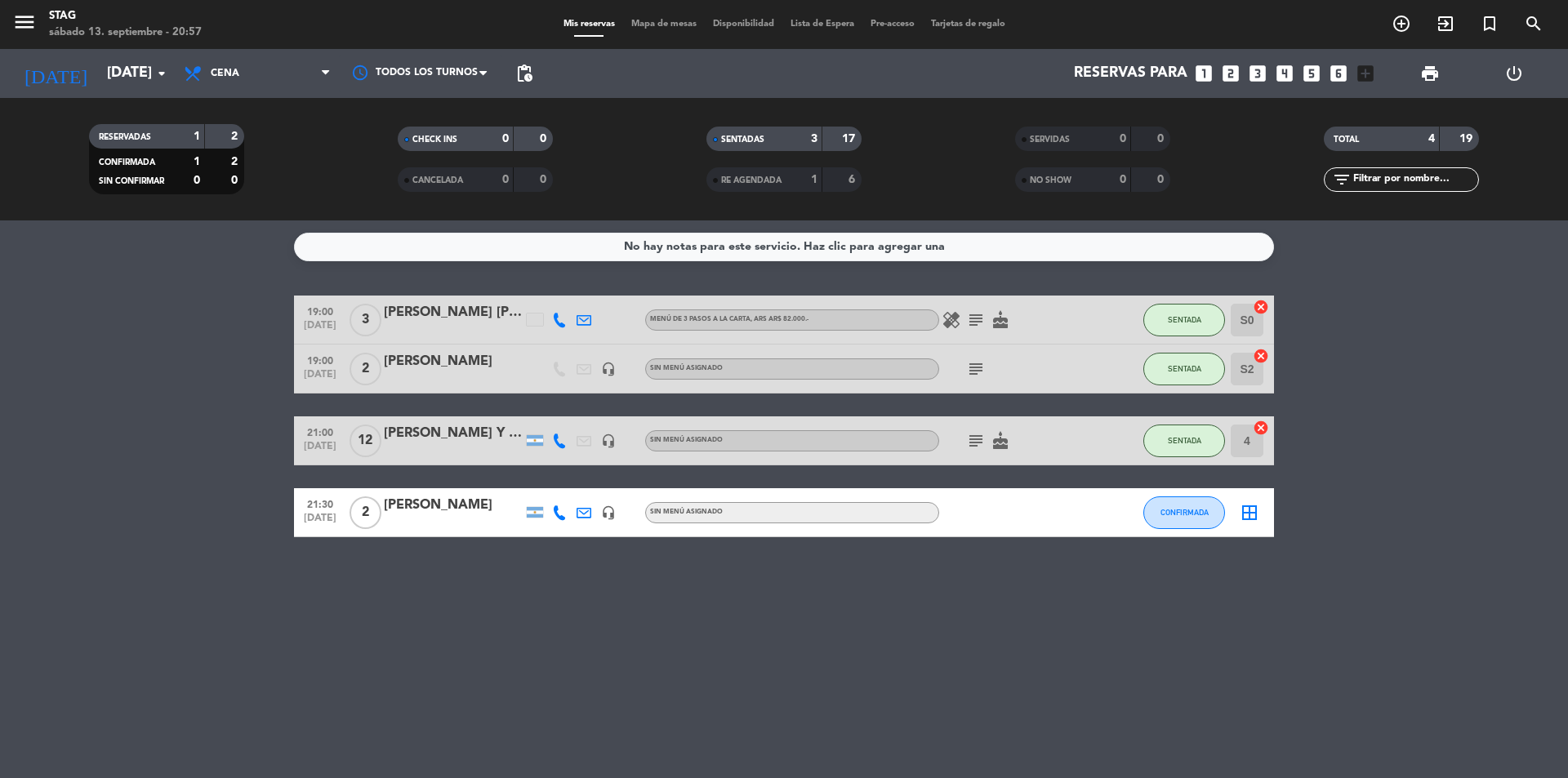
click at [806, 735] on div "No hay notas para este servicio. Haz clic para agregar una 19:00 [DATE] 3 [PERS…" at bounding box center [784, 499] width 1568 height 558
click at [689, 628] on div "No hay notas para este servicio. Haz clic para agregar una 19:00 [DATE] 3 [PERS…" at bounding box center [784, 499] width 1568 height 558
click at [872, 595] on div "No hay notas para este servicio. Haz clic para agregar una 19:00 [DATE] 3 [PERS…" at bounding box center [784, 499] width 1568 height 558
click at [1178, 514] on span "CONFIRMADA" at bounding box center [1185, 512] width 48 height 9
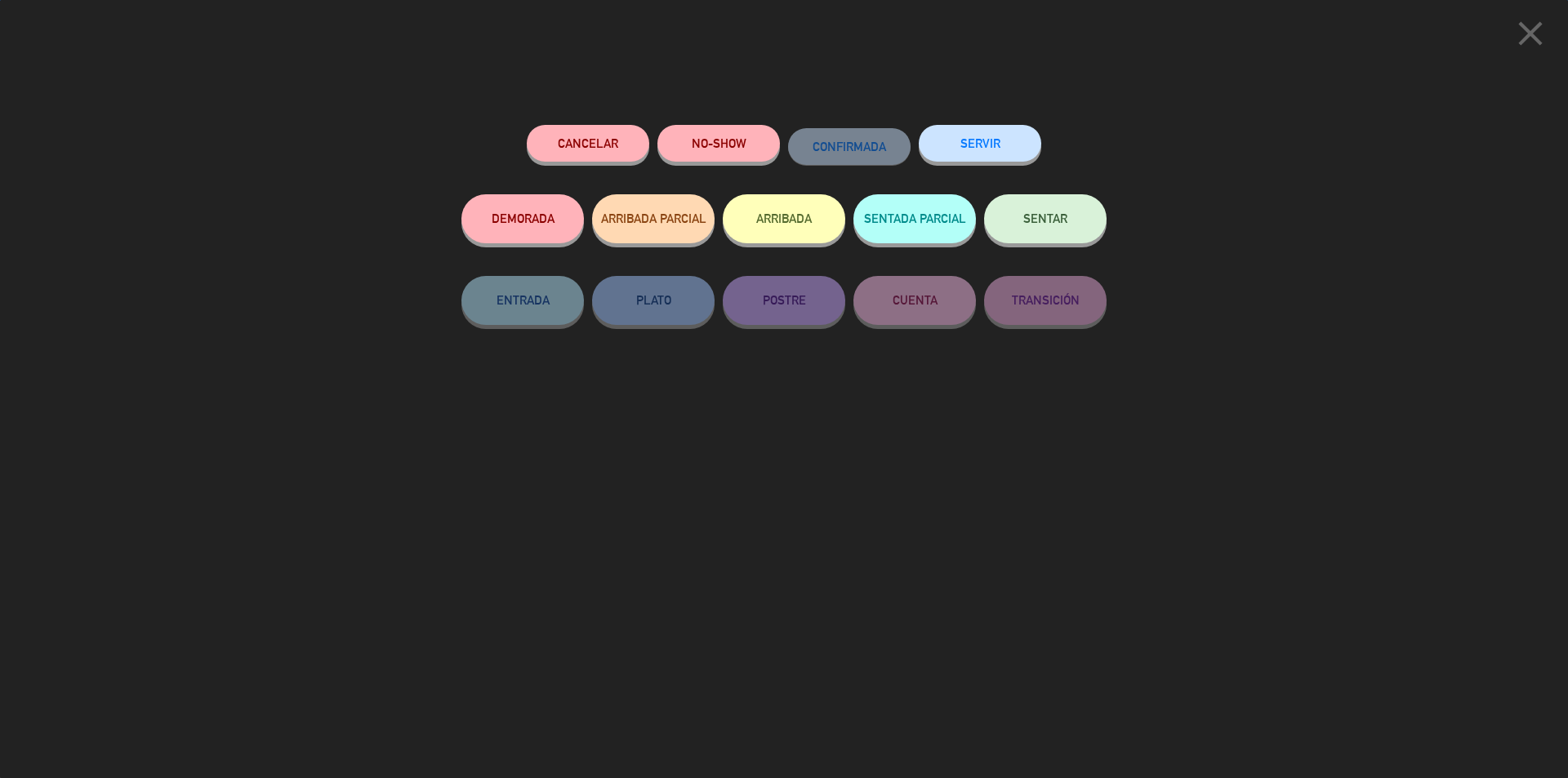
click at [1064, 218] on span "SENTAR" at bounding box center [1045, 218] width 44 height 14
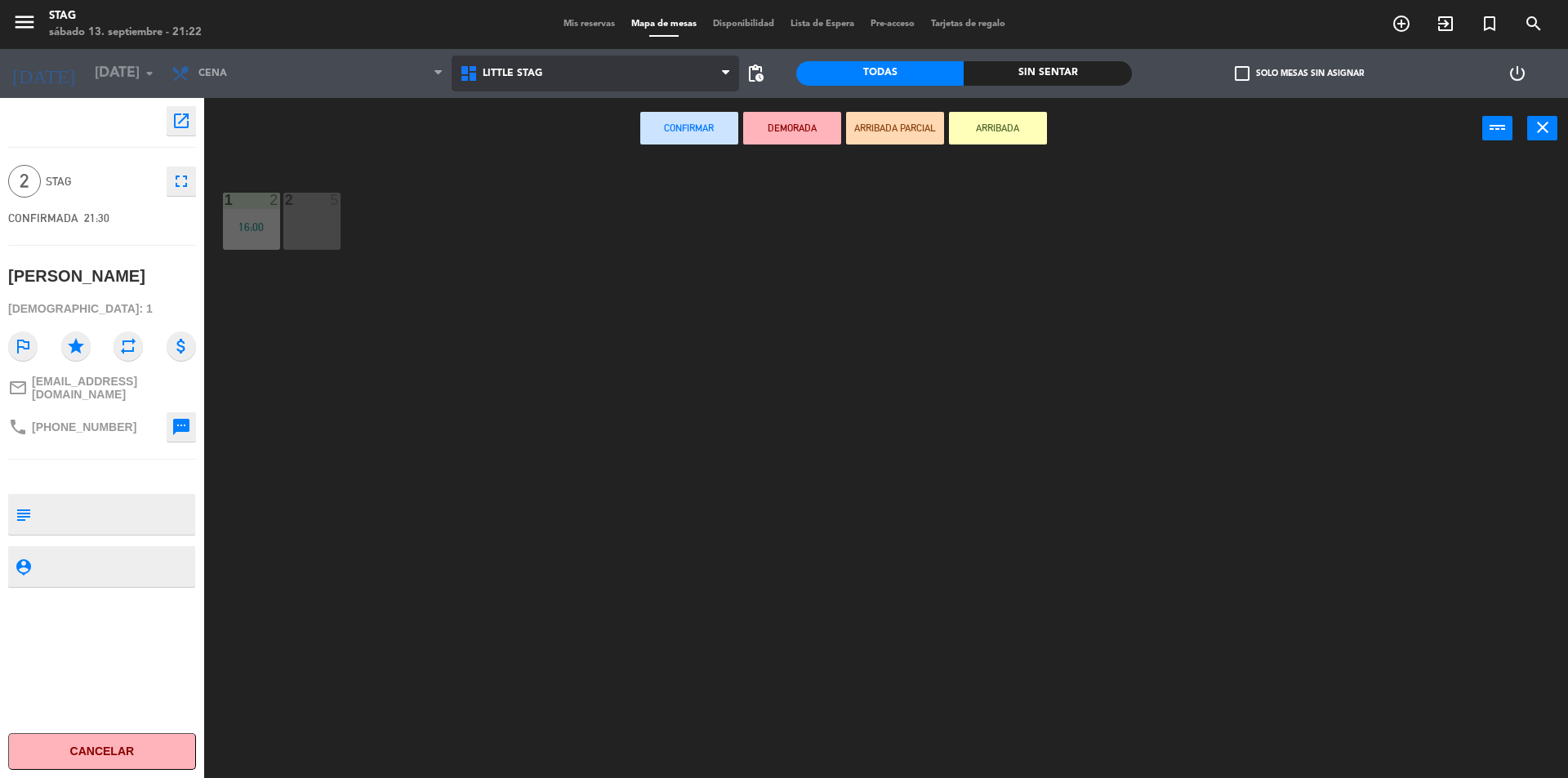
click at [507, 65] on span "Little Stag" at bounding box center [596, 73] width 289 height 36
click at [513, 135] on ng-component "menu STAG [DATE] 13. septiembre - 21:22 Mis reservas Mapa de mesas Disponibilid…" at bounding box center [784, 391] width 1568 height 782
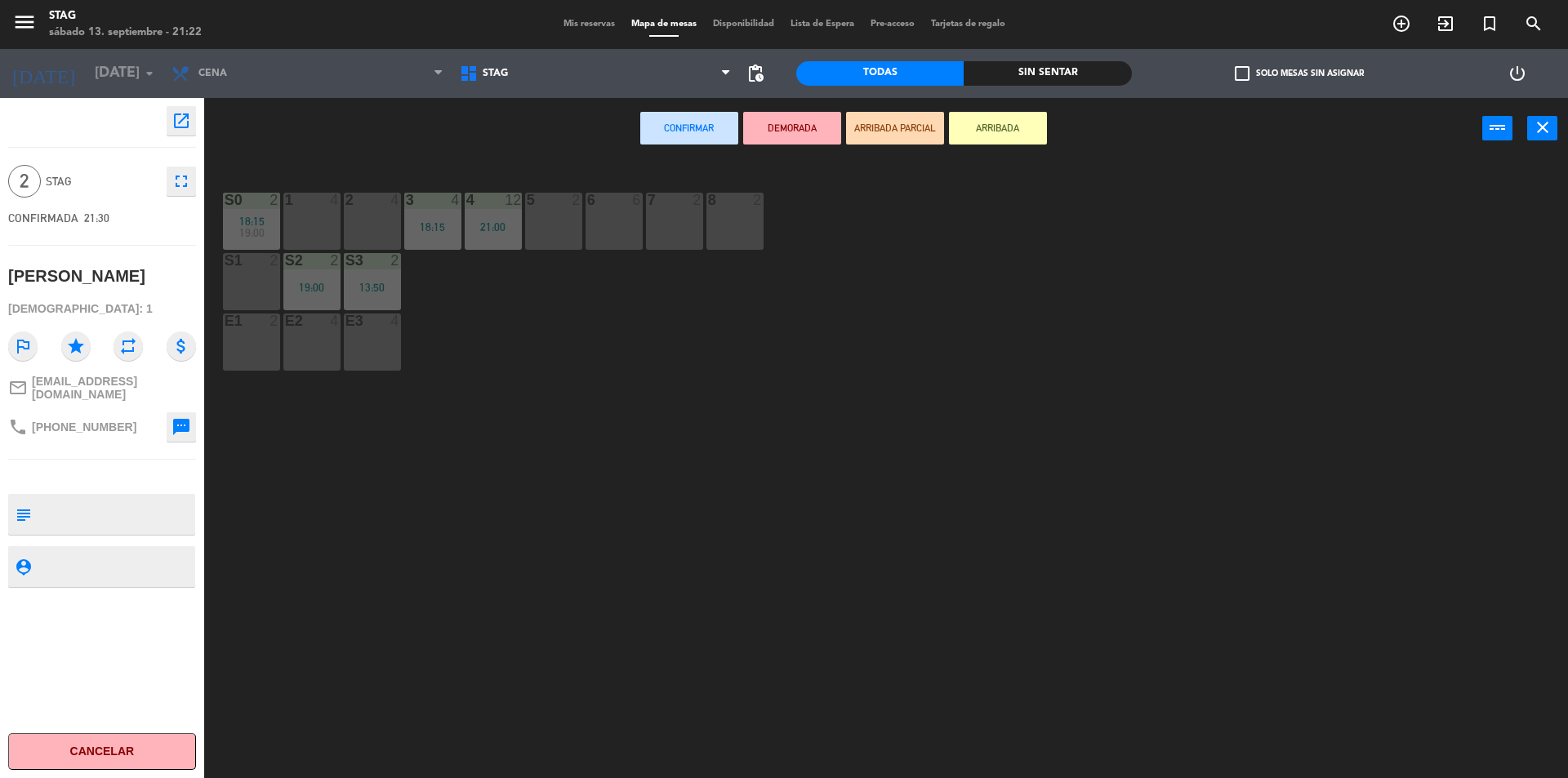
click at [378, 221] on div "2 4" at bounding box center [372, 221] width 57 height 57
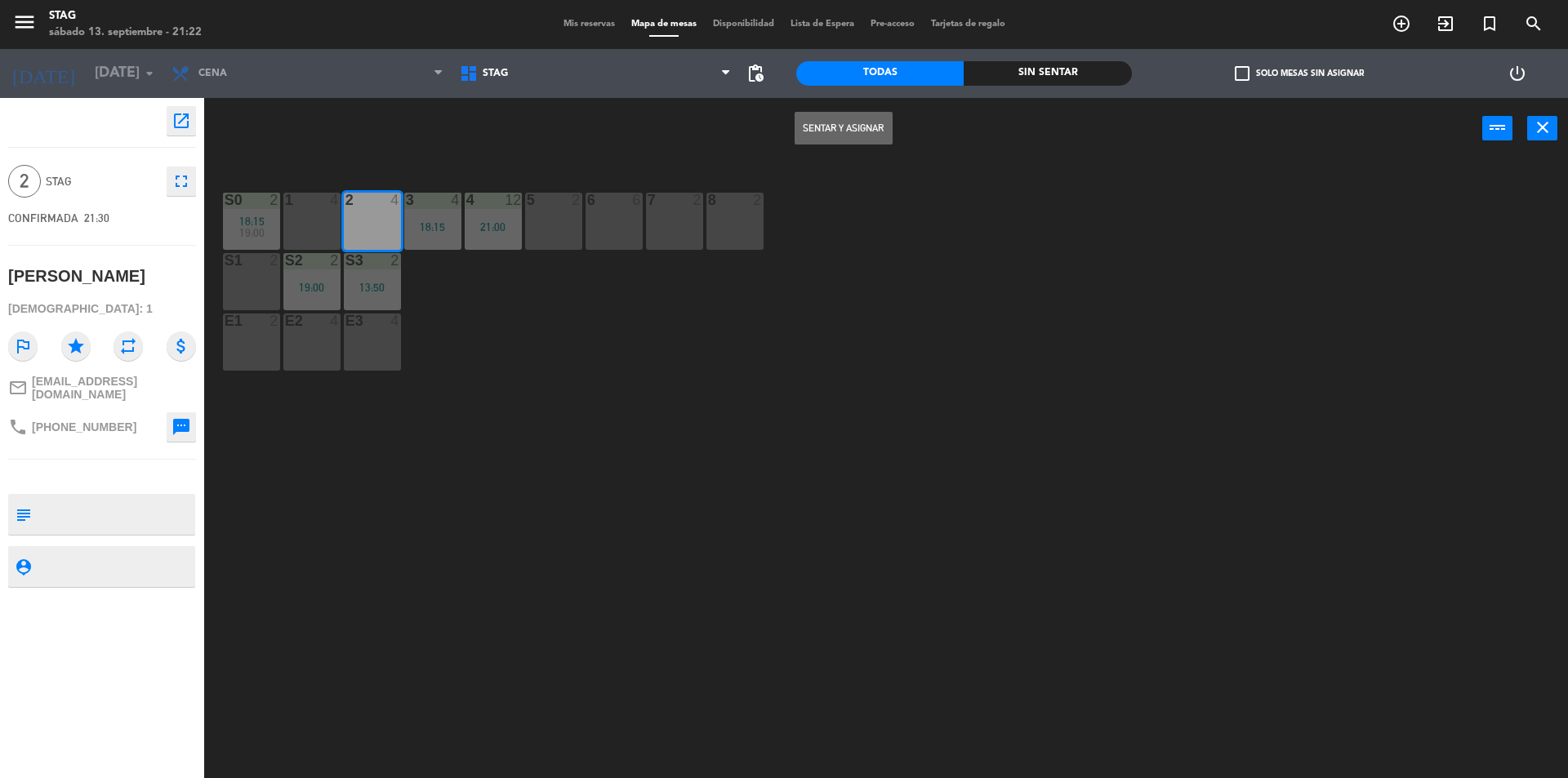
click at [844, 131] on button "Sentar y Asignar" at bounding box center [844, 128] width 98 height 32
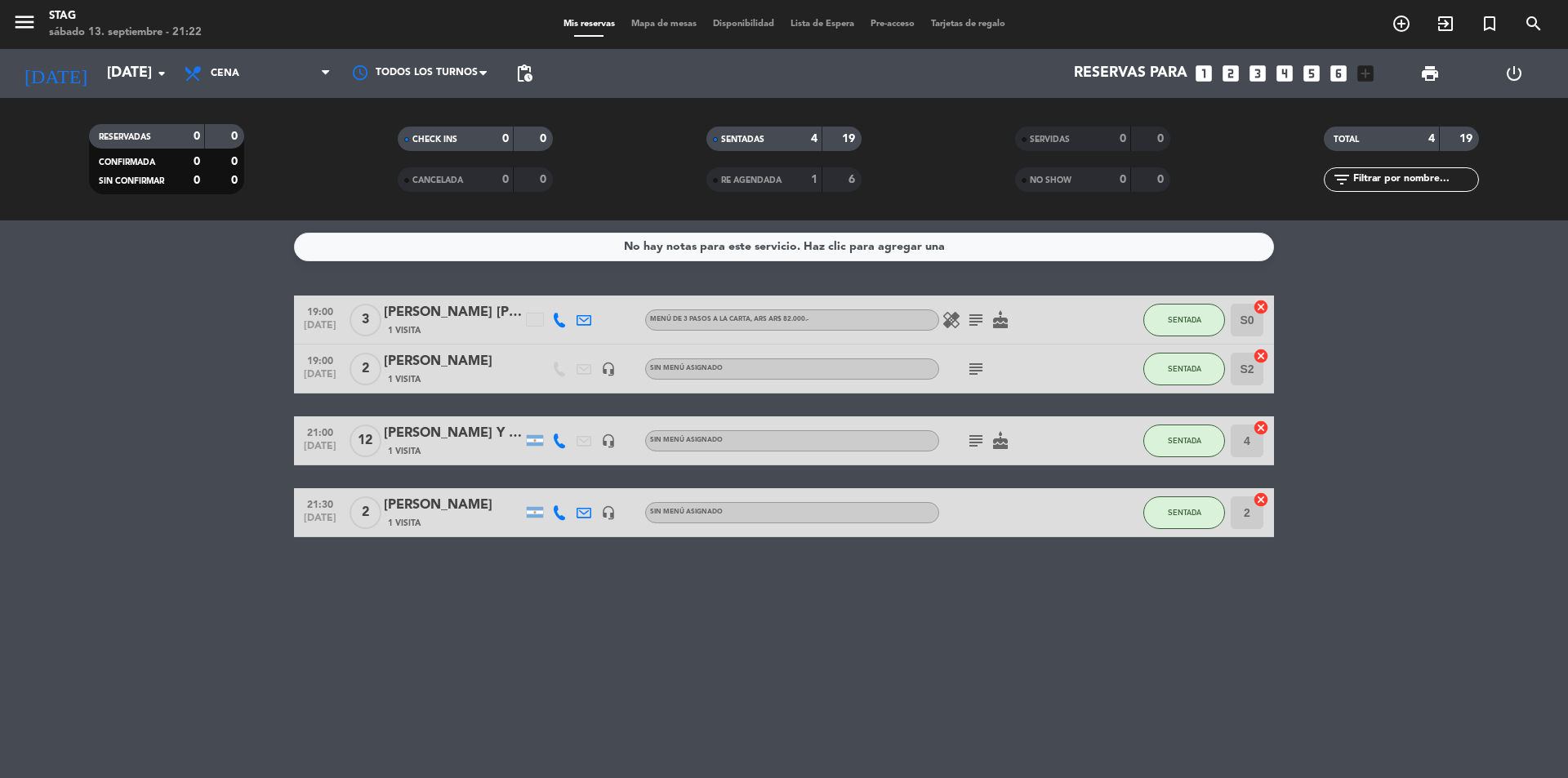
click at [1378, 484] on bookings-row "19:00 [DATE] 3 [PERSON_NAME] [PERSON_NAME] 1 Visita Menú de 3 pasos a la Carta …" at bounding box center [784, 417] width 1568 height 242
click at [523, 667] on div "No hay notas para este servicio. Haz clic para agregar una 19:00 [DATE] 3 [PERS…" at bounding box center [784, 499] width 1568 height 558
